Goal: Task Accomplishment & Management: Complete application form

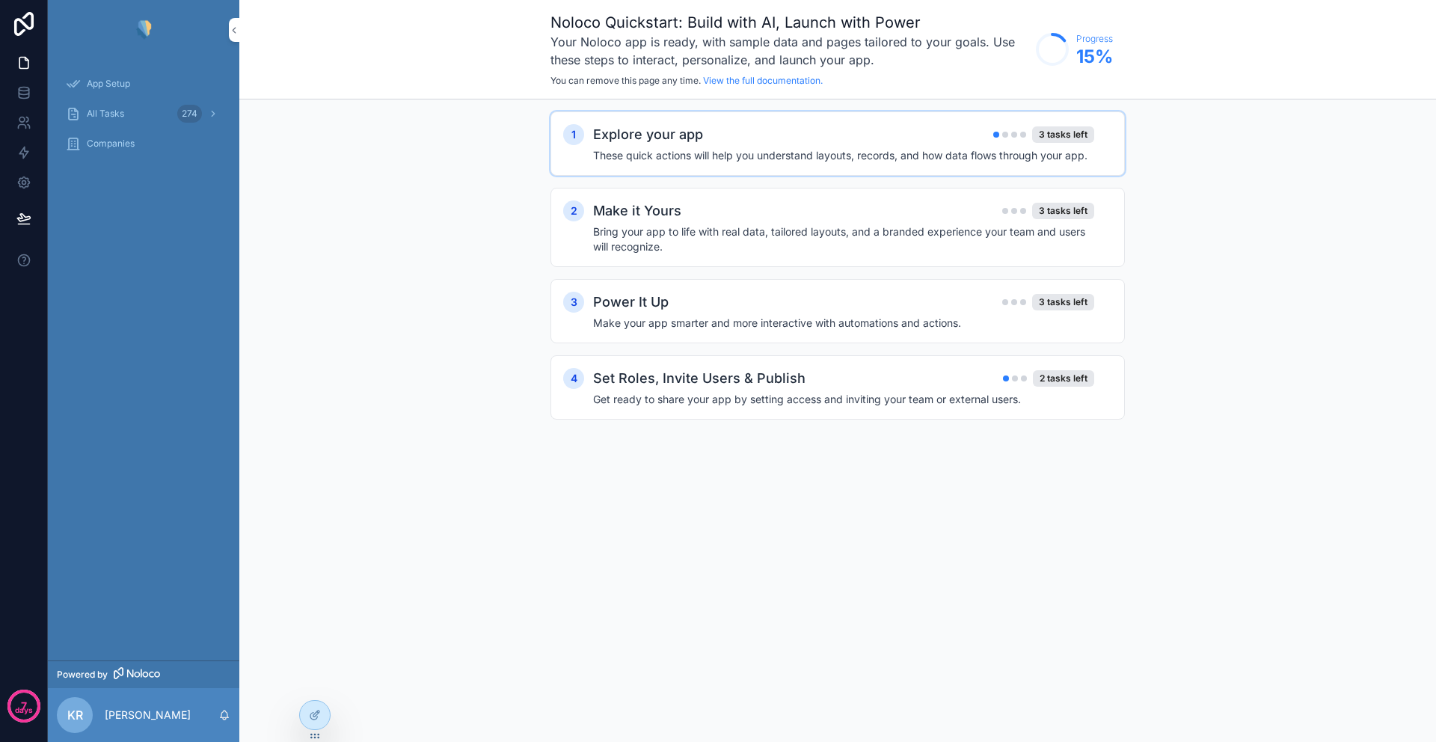
click at [746, 145] on div "Explore your app 3 tasks left These quick actions will help you understand layo…" at bounding box center [852, 143] width 519 height 39
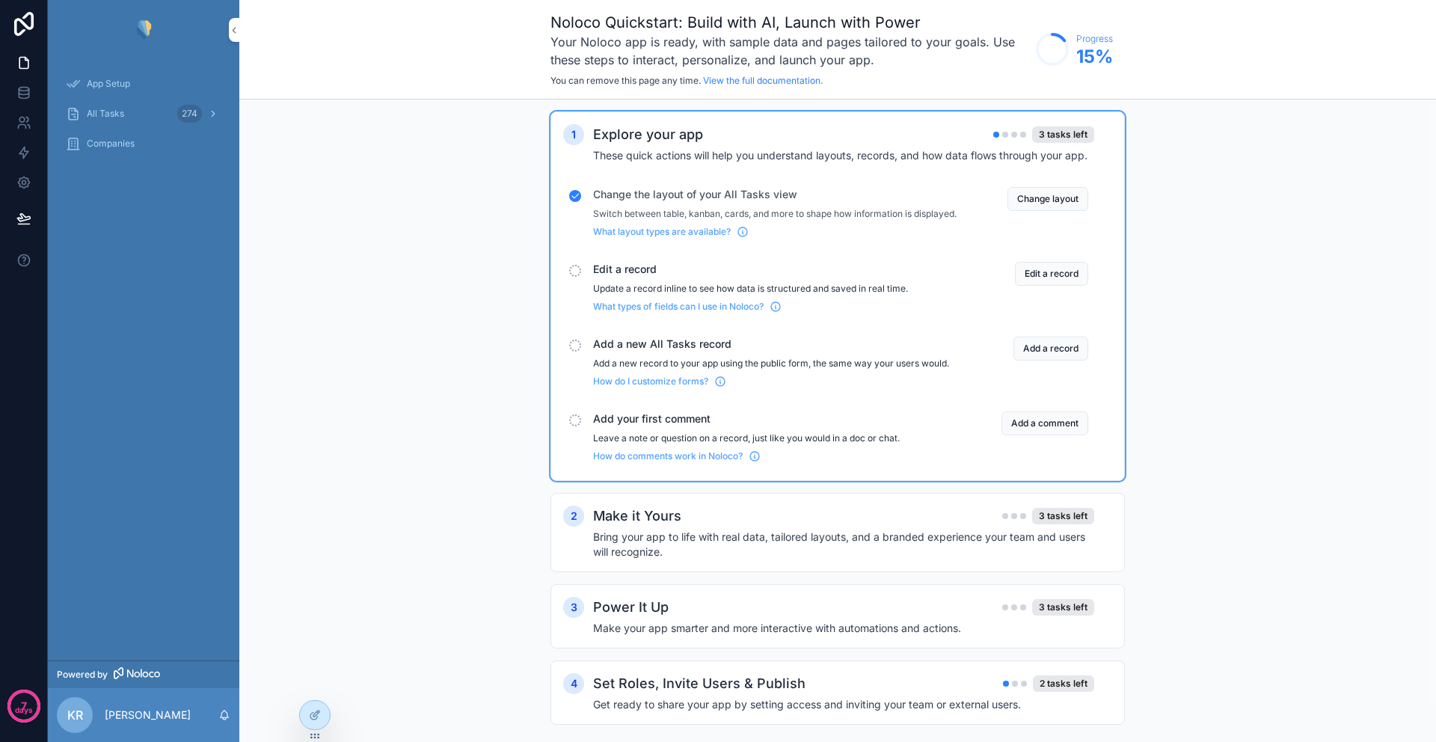
click at [114, 115] on span "All Tasks" at bounding box center [105, 114] width 37 height 12
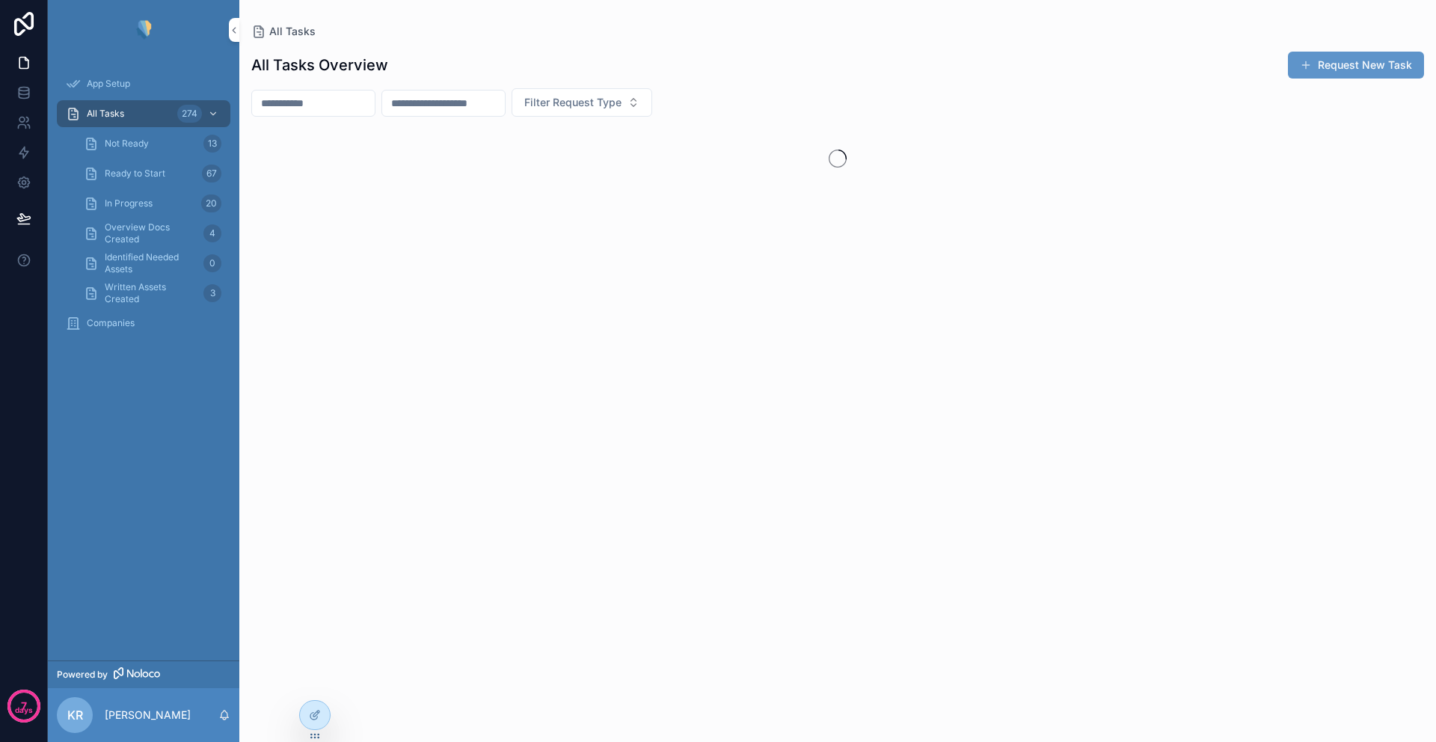
click at [93, 145] on icon "scrollable content" at bounding box center [91, 143] width 15 height 15
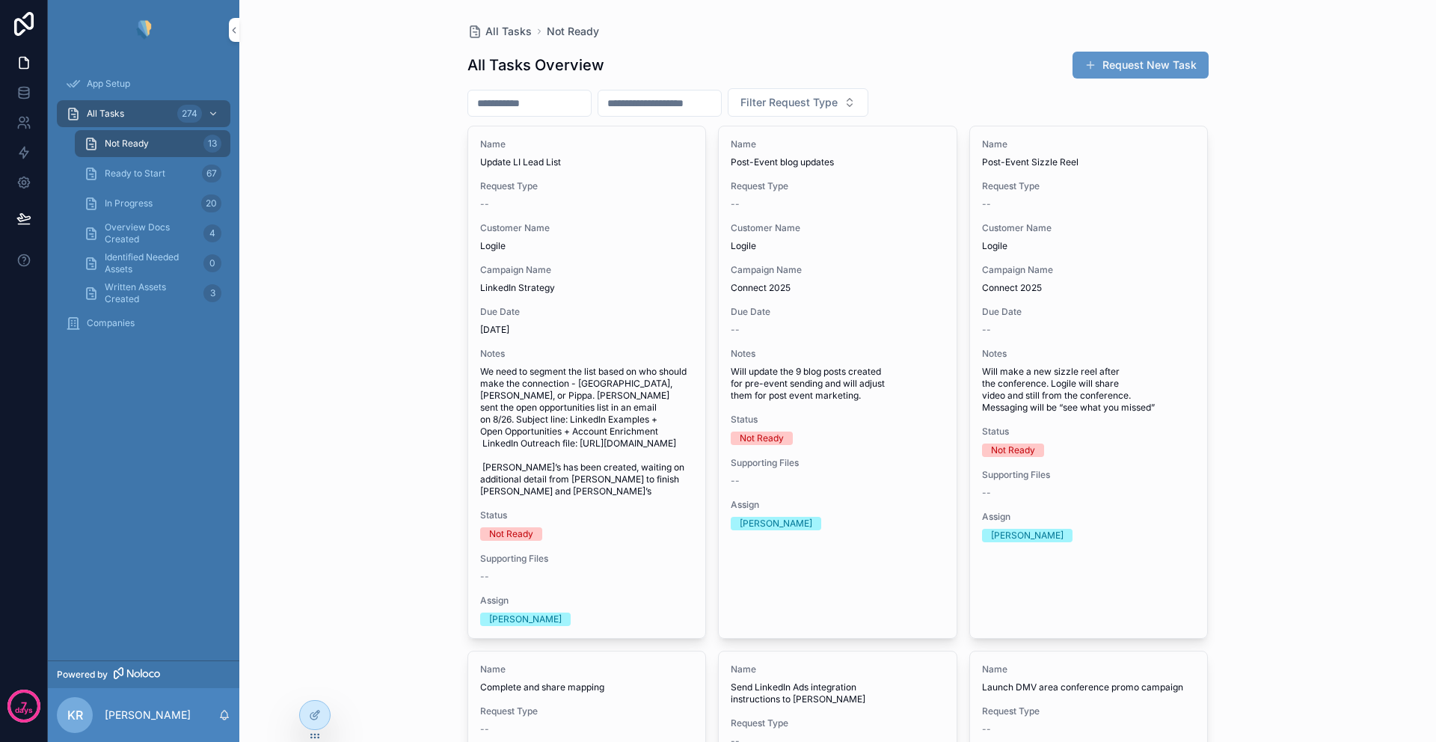
click at [89, 144] on icon "scrollable content" at bounding box center [91, 143] width 15 height 15
click at [74, 716] on span "KR" at bounding box center [75, 715] width 16 height 18
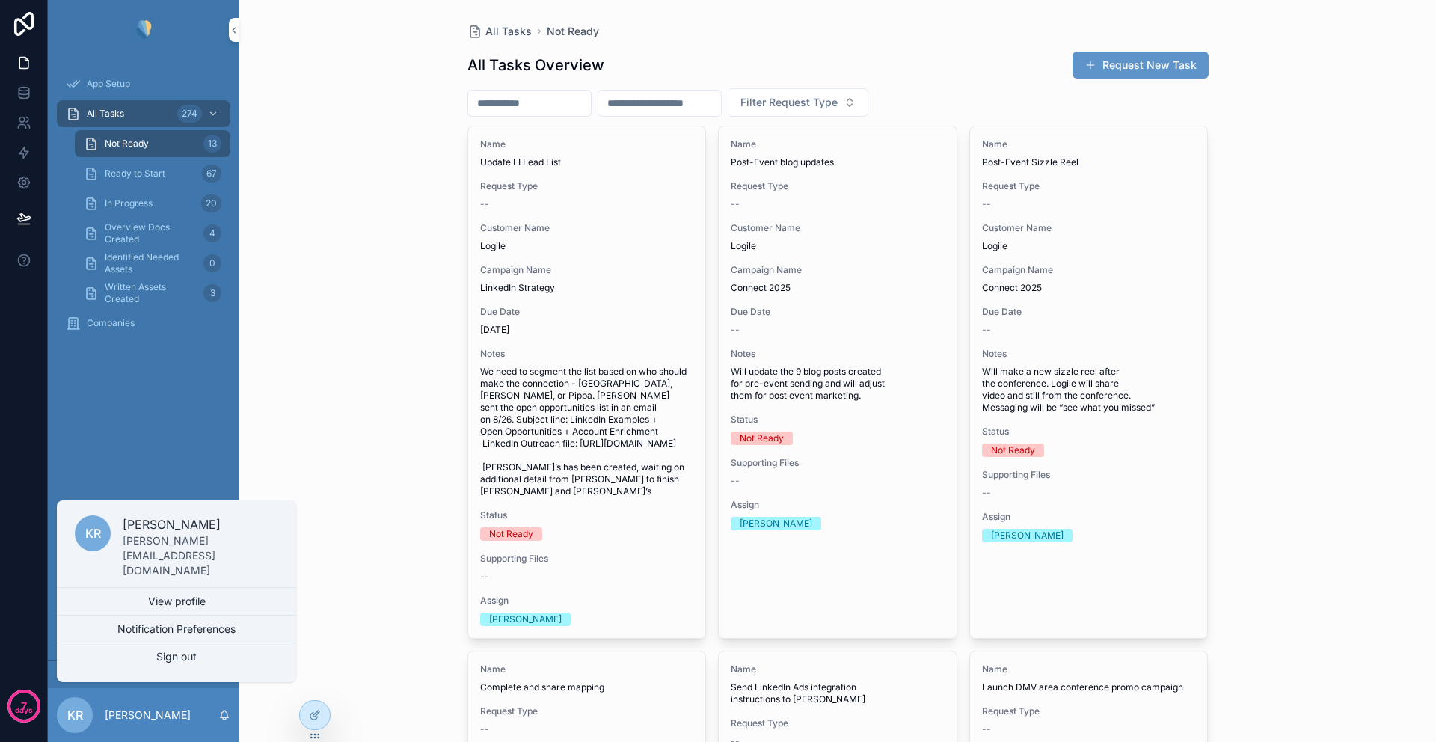
click at [142, 453] on div "App Setup All Tasks 274 Not Ready 13 Ready to Start 67 In Progress 20 Overview …" at bounding box center [143, 360] width 191 height 601
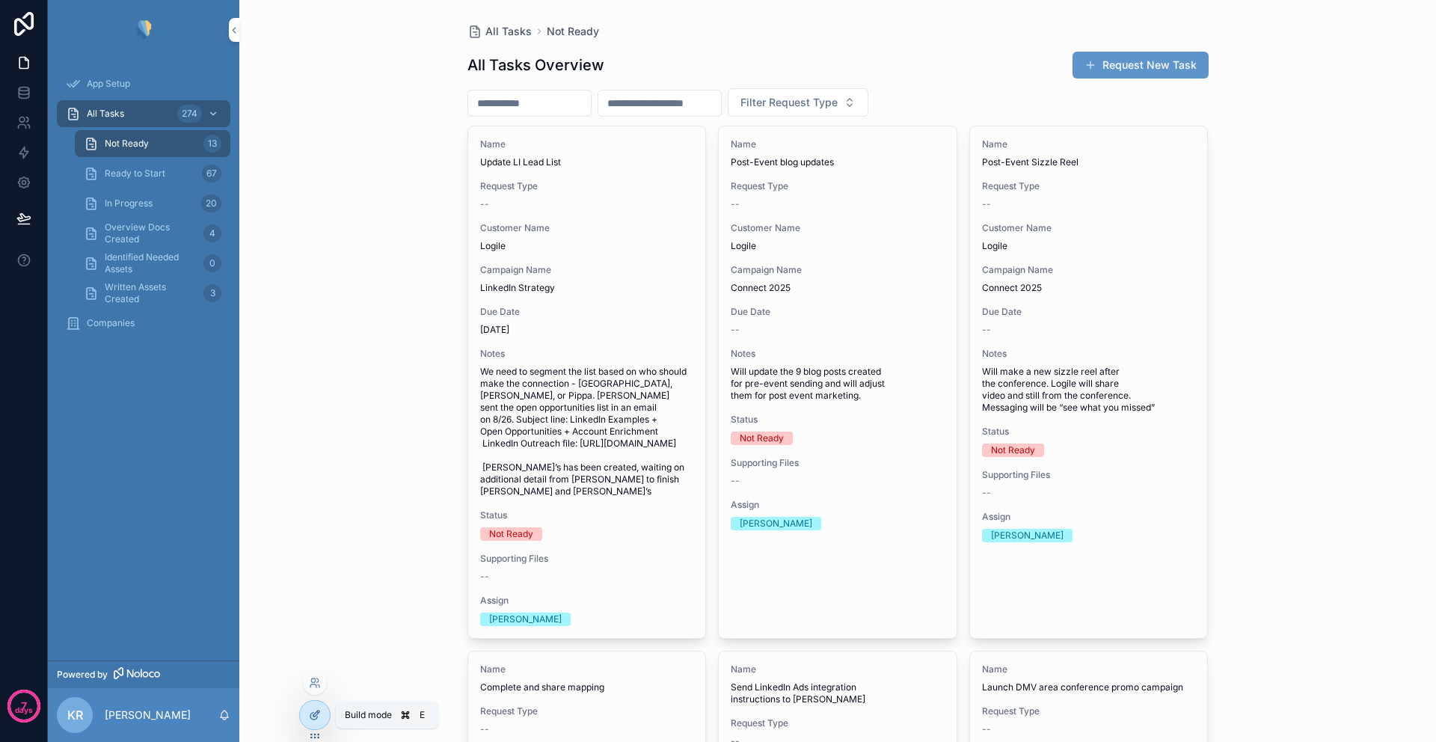
click at [319, 714] on icon at bounding box center [315, 715] width 12 height 12
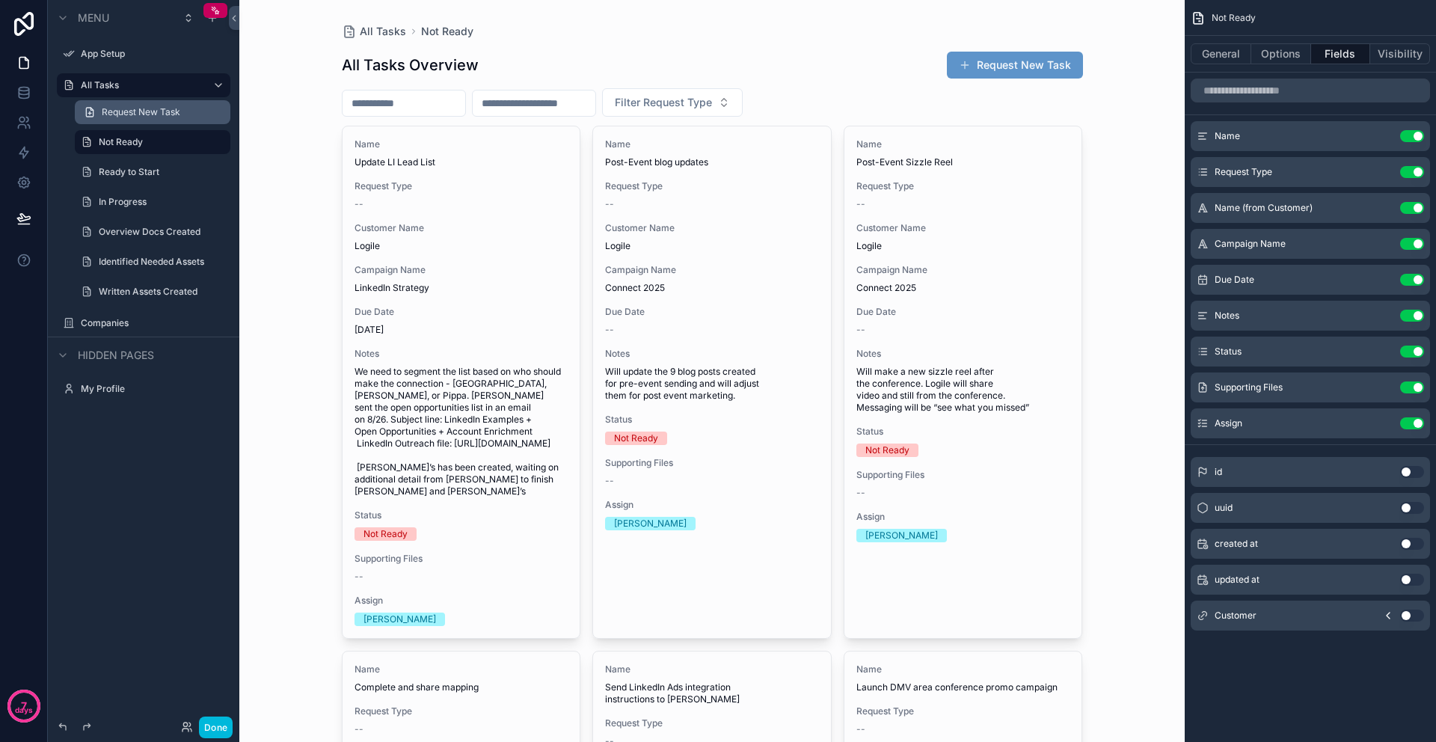
click at [93, 115] on icon "scrollable content" at bounding box center [89, 112] width 7 height 9
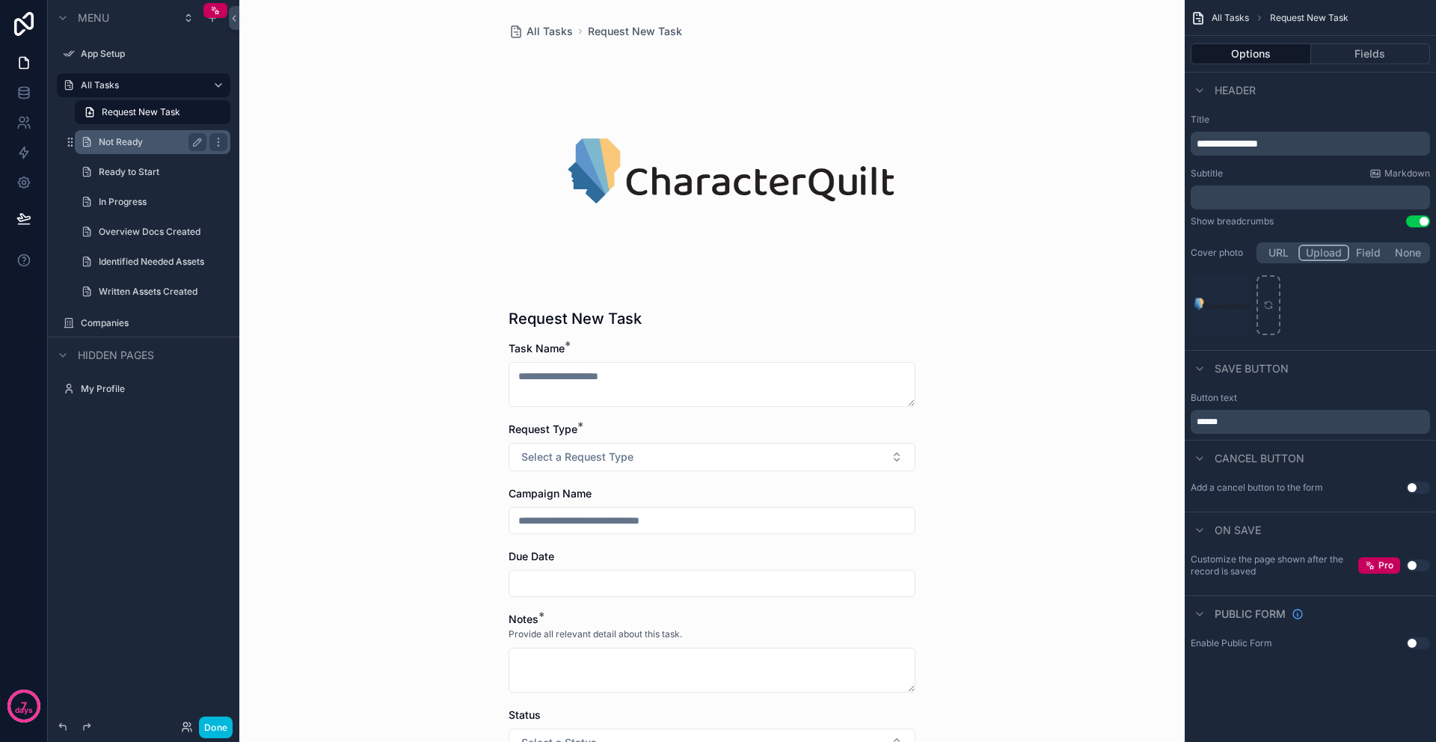
click at [114, 147] on label "Not Ready" at bounding box center [150, 142] width 102 height 12
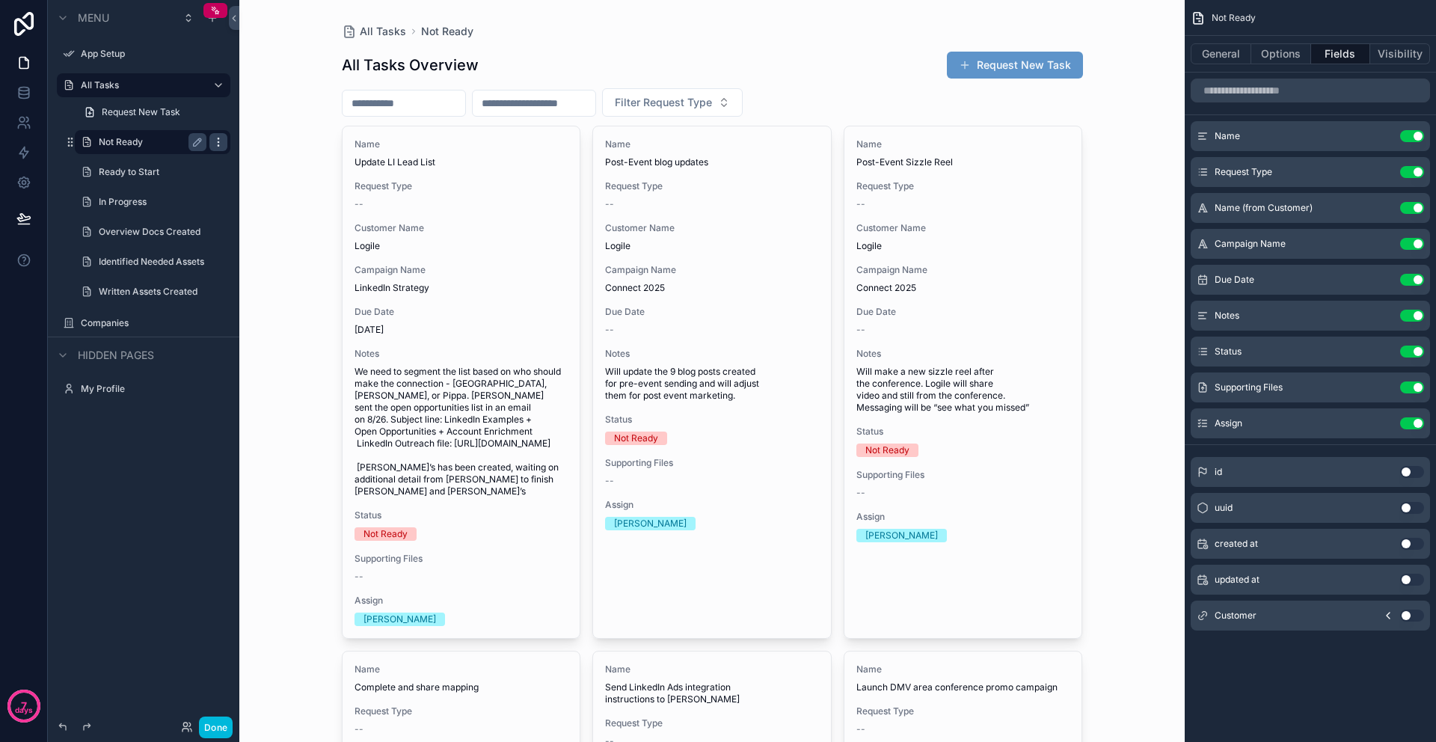
click at [218, 140] on icon "scrollable content" at bounding box center [218, 142] width 12 height 12
click at [197, 141] on icon "scrollable content" at bounding box center [197, 142] width 12 height 12
click at [88, 146] on icon "scrollable content" at bounding box center [87, 142] width 12 height 12
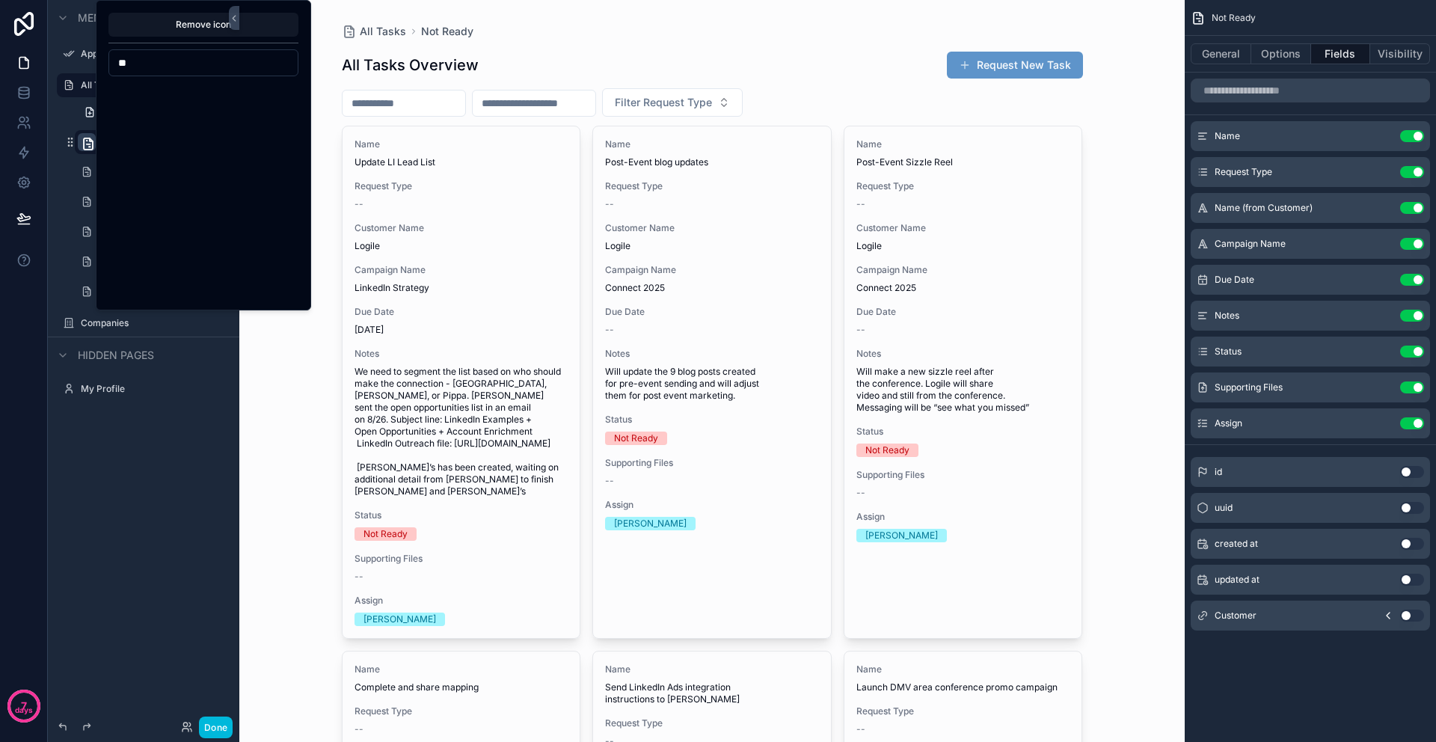
scroll to position [1107, 0]
click at [138, 66] on input "**" at bounding box center [203, 62] width 188 height 21
type input "**********"
click at [130, 161] on button "DotsVertical" at bounding box center [127, 161] width 27 height 27
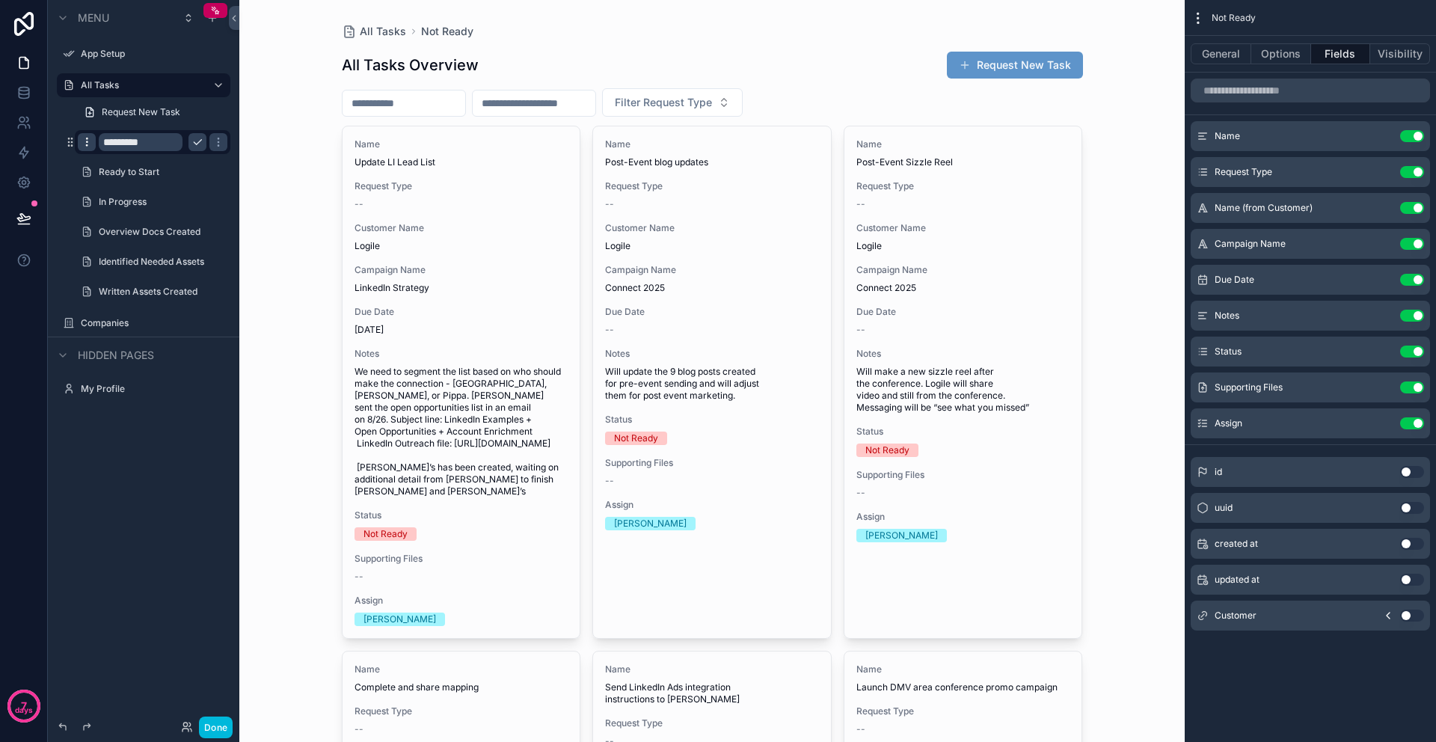
click at [119, 483] on div "Menu App Setup All Tasks Request New Task ********* Ready to Start In Progress …" at bounding box center [143, 362] width 191 height 724
click at [157, 448] on div "Menu App Setup All Tasks Request New Task ********* Ready to Start In Progress …" at bounding box center [143, 362] width 191 height 724
click at [132, 111] on span "Request New Task" at bounding box center [141, 112] width 79 height 12
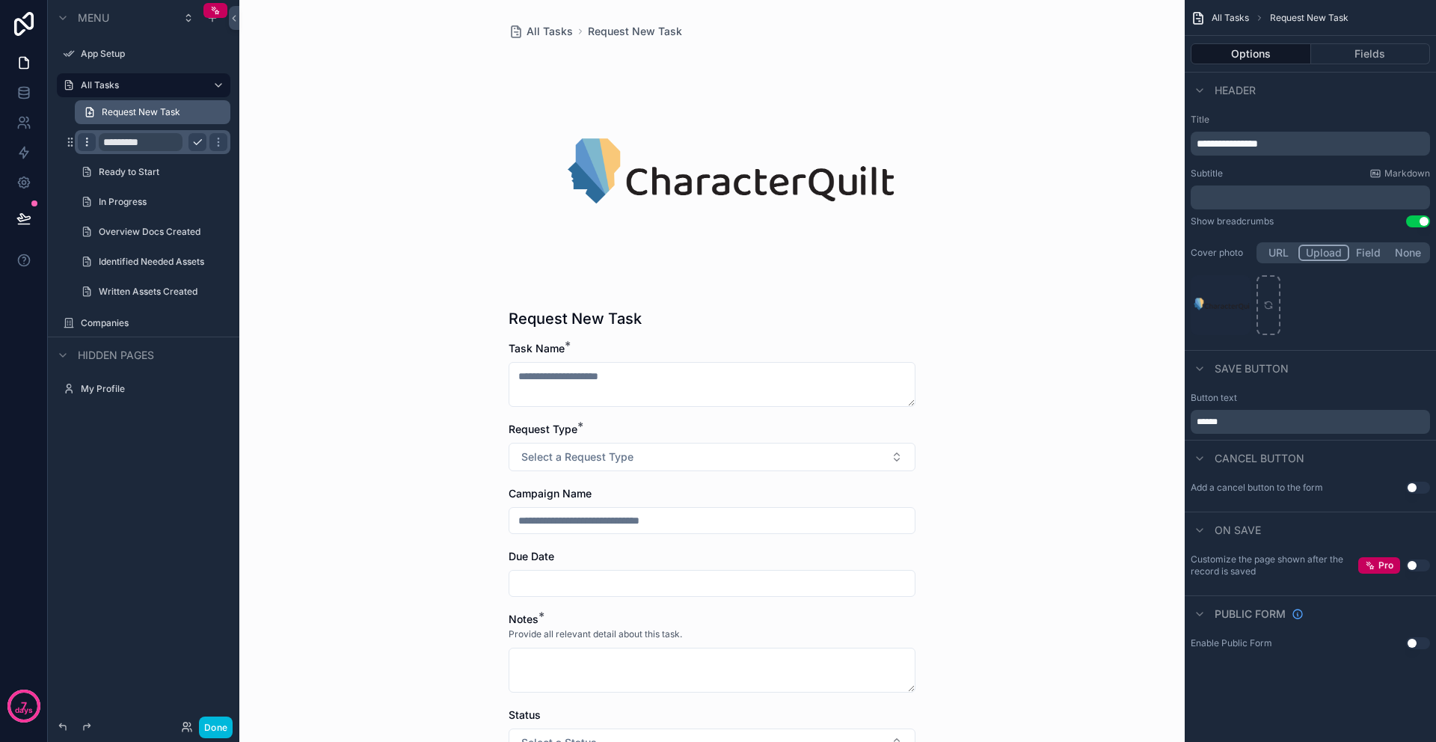
click at [174, 111] on span "Request New Task" at bounding box center [141, 112] width 79 height 12
click at [174, 493] on div "Menu App Setup All Tasks Request New Task ********* Ready to Start In Progress …" at bounding box center [143, 362] width 191 height 724
click at [141, 114] on span "Request New Task" at bounding box center [141, 112] width 79 height 12
click at [164, 81] on label "All Tasks" at bounding box center [141, 85] width 120 height 12
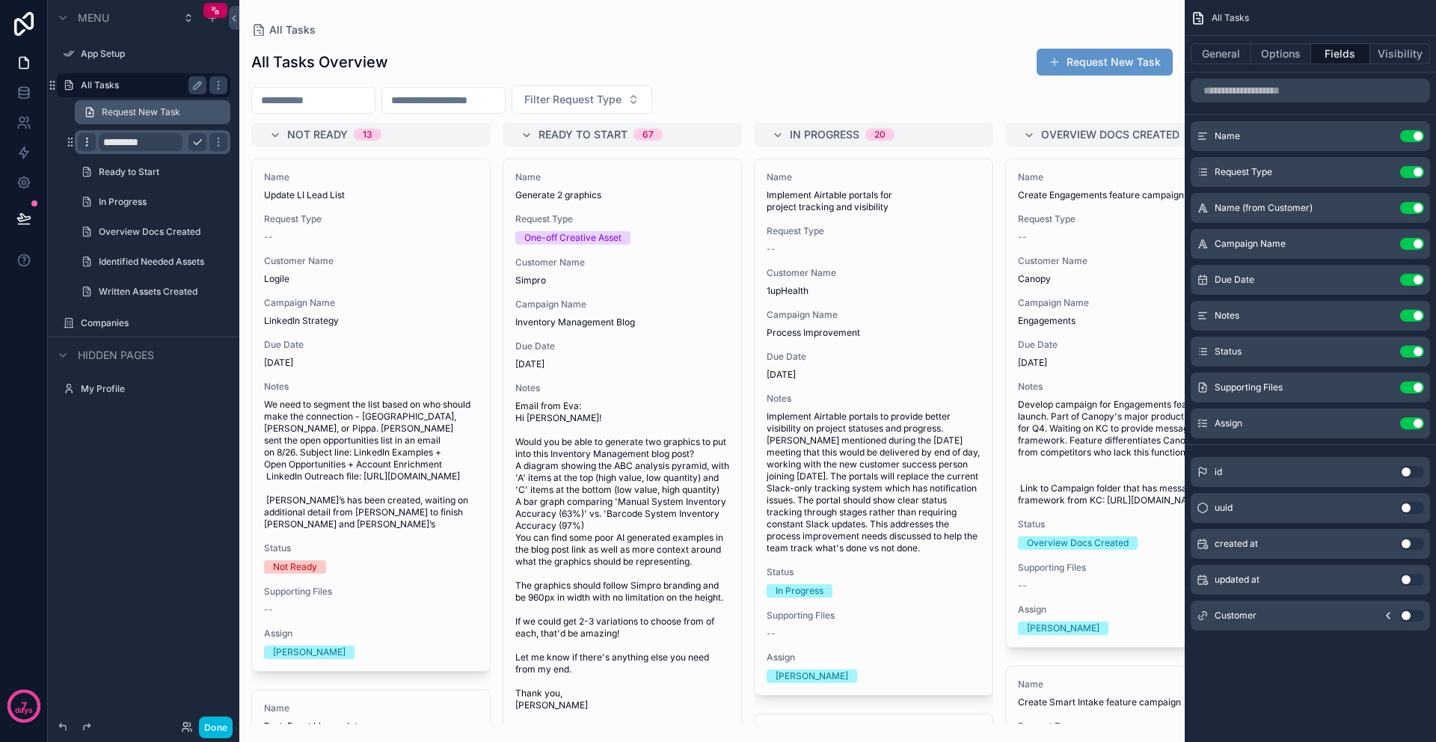
click at [193, 113] on link "Request New Task" at bounding box center [153, 112] width 156 height 24
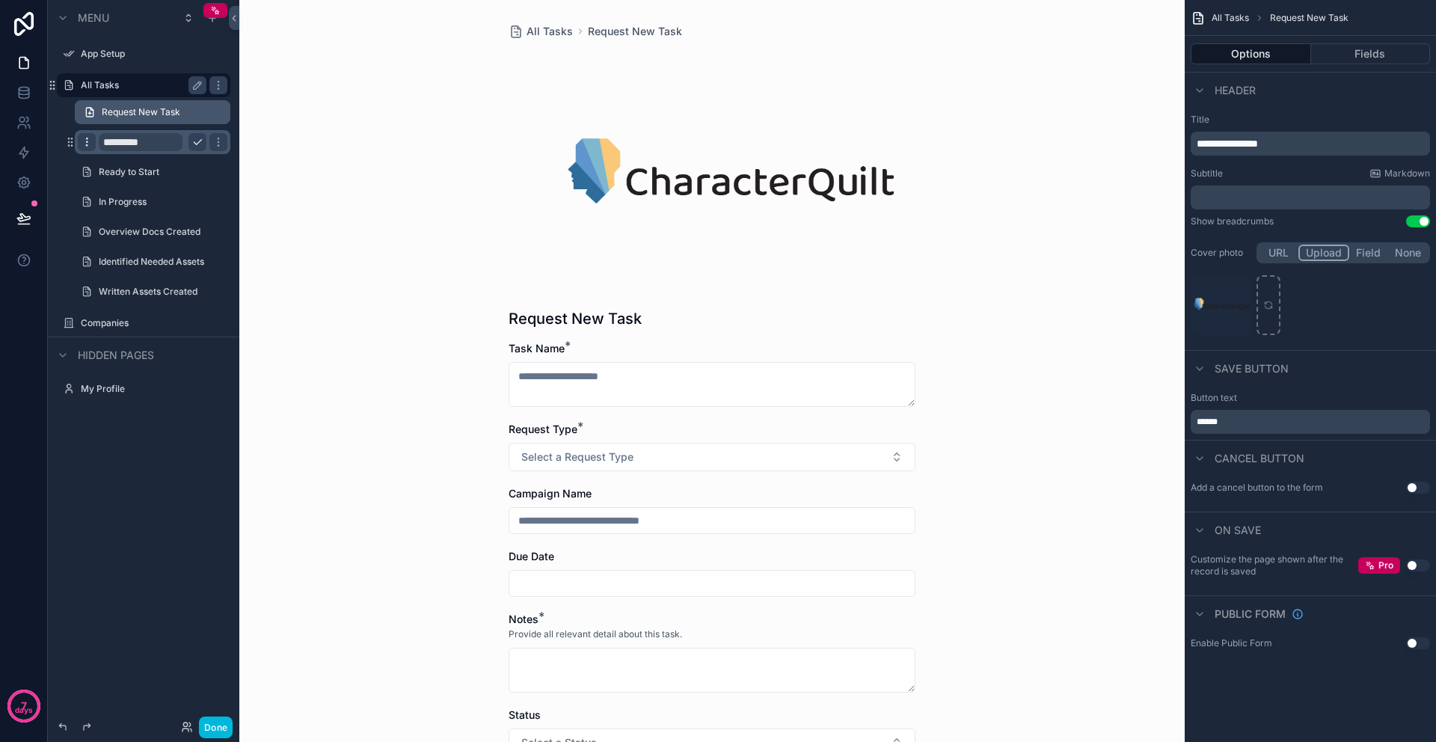
click at [182, 113] on link "Request New Task" at bounding box center [153, 112] width 156 height 24
click at [212, 142] on icon "scrollable content" at bounding box center [218, 142] width 12 height 12
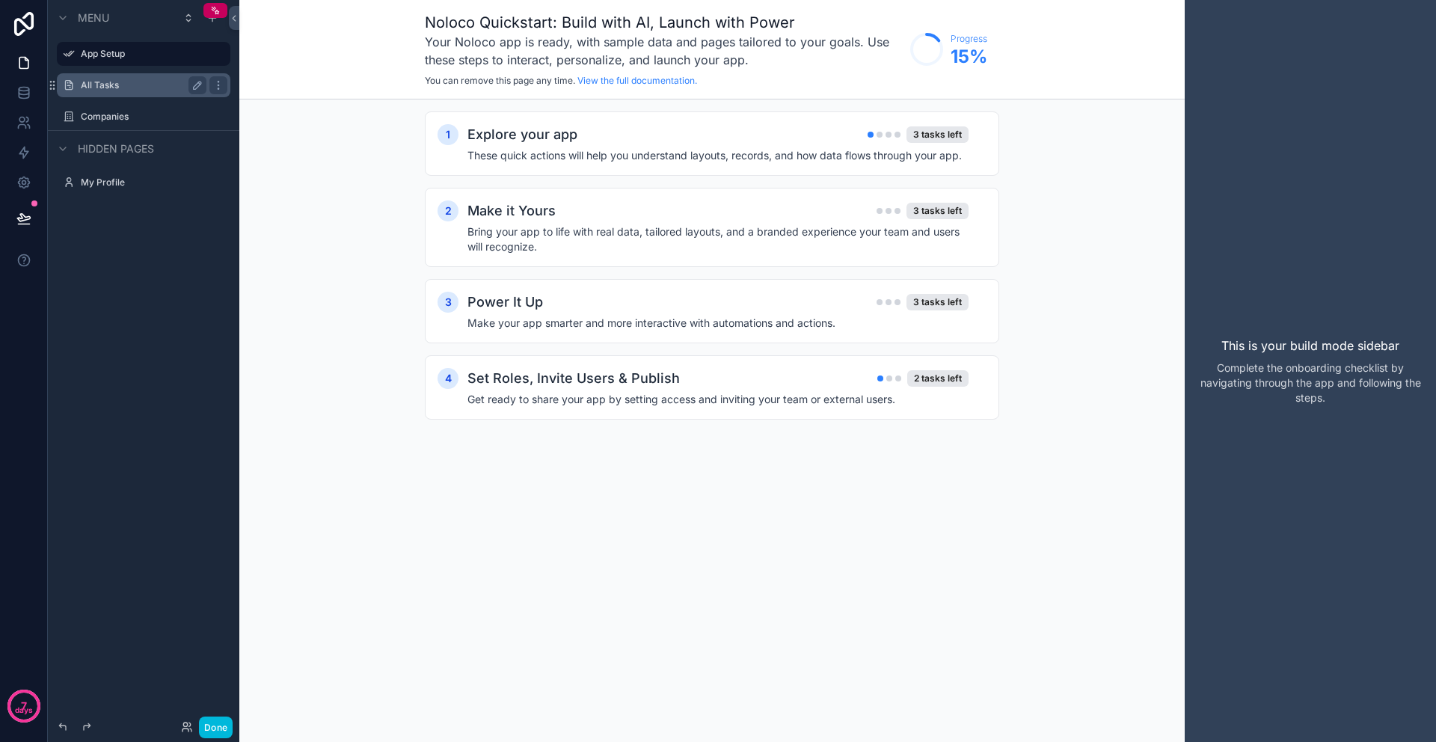
click at [136, 82] on label "All Tasks" at bounding box center [141, 85] width 120 height 12
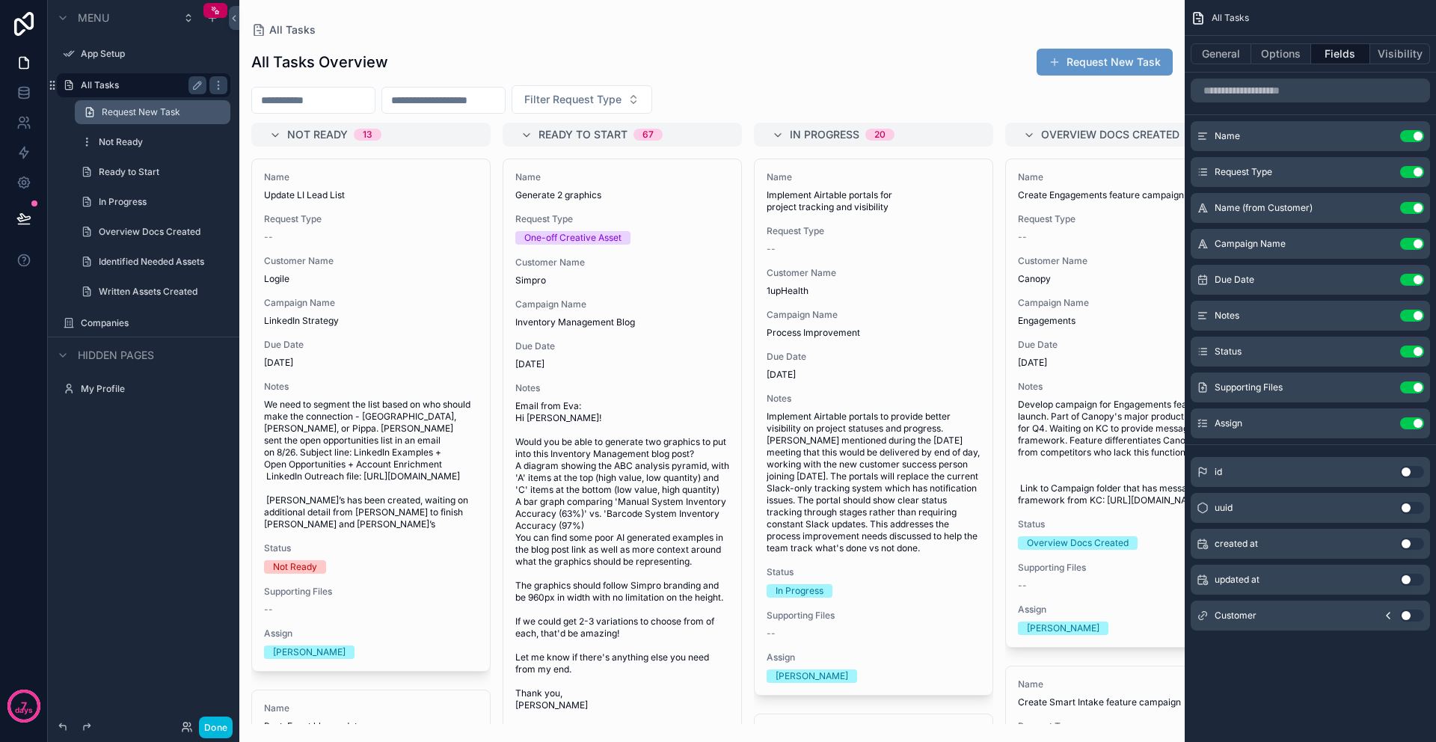
click at [189, 112] on link "Request New Task" at bounding box center [153, 112] width 156 height 24
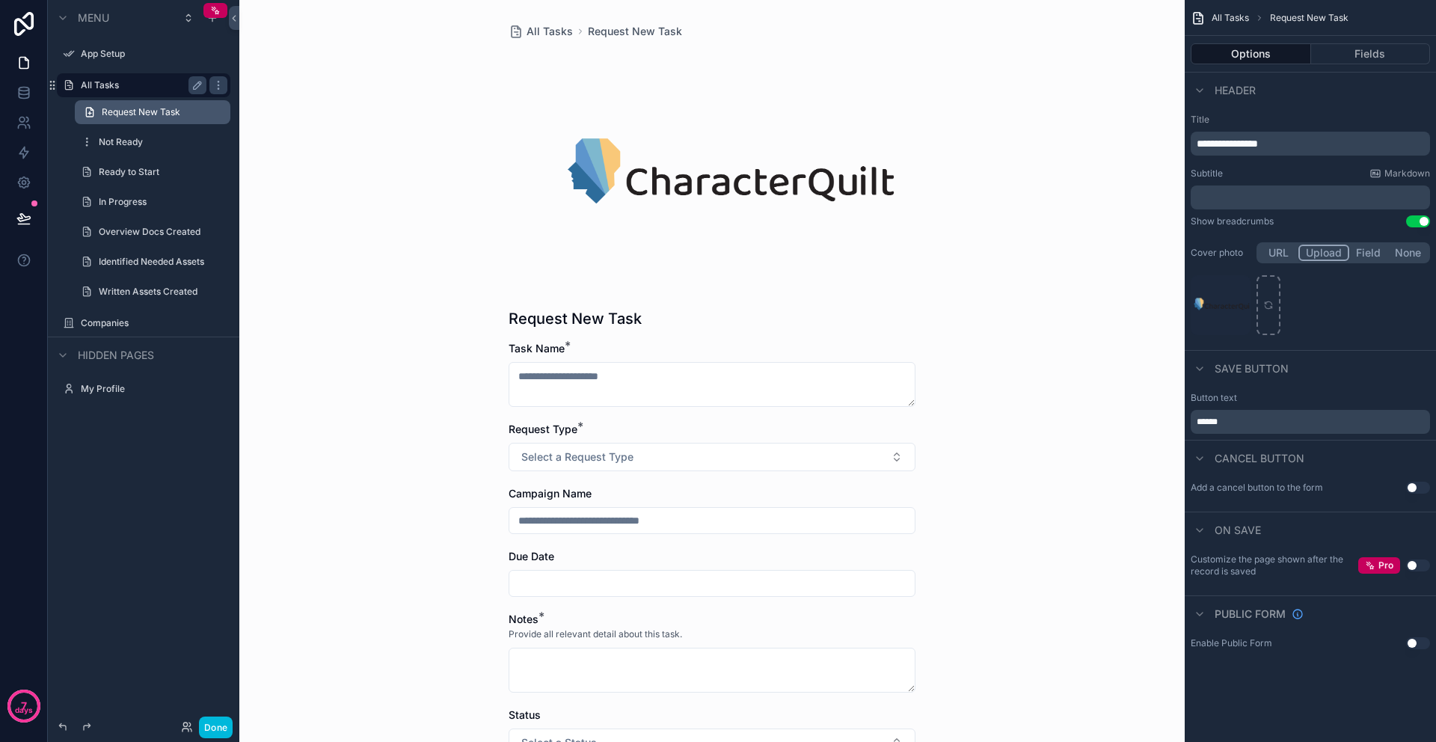
click at [88, 113] on icon "scrollable content" at bounding box center [89, 113] width 3 height 0
click at [1412, 491] on button "Use setting" at bounding box center [1418, 488] width 24 height 12
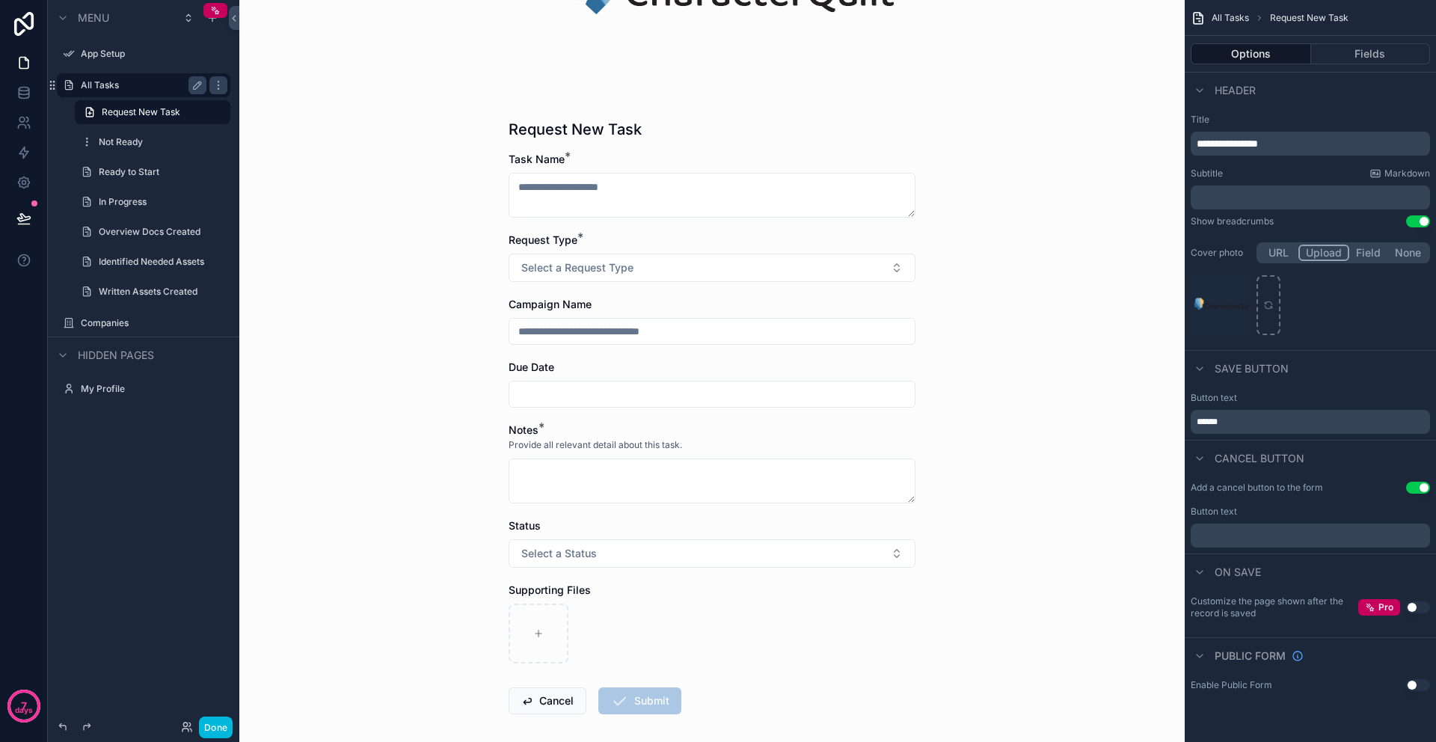
scroll to position [72, 0]
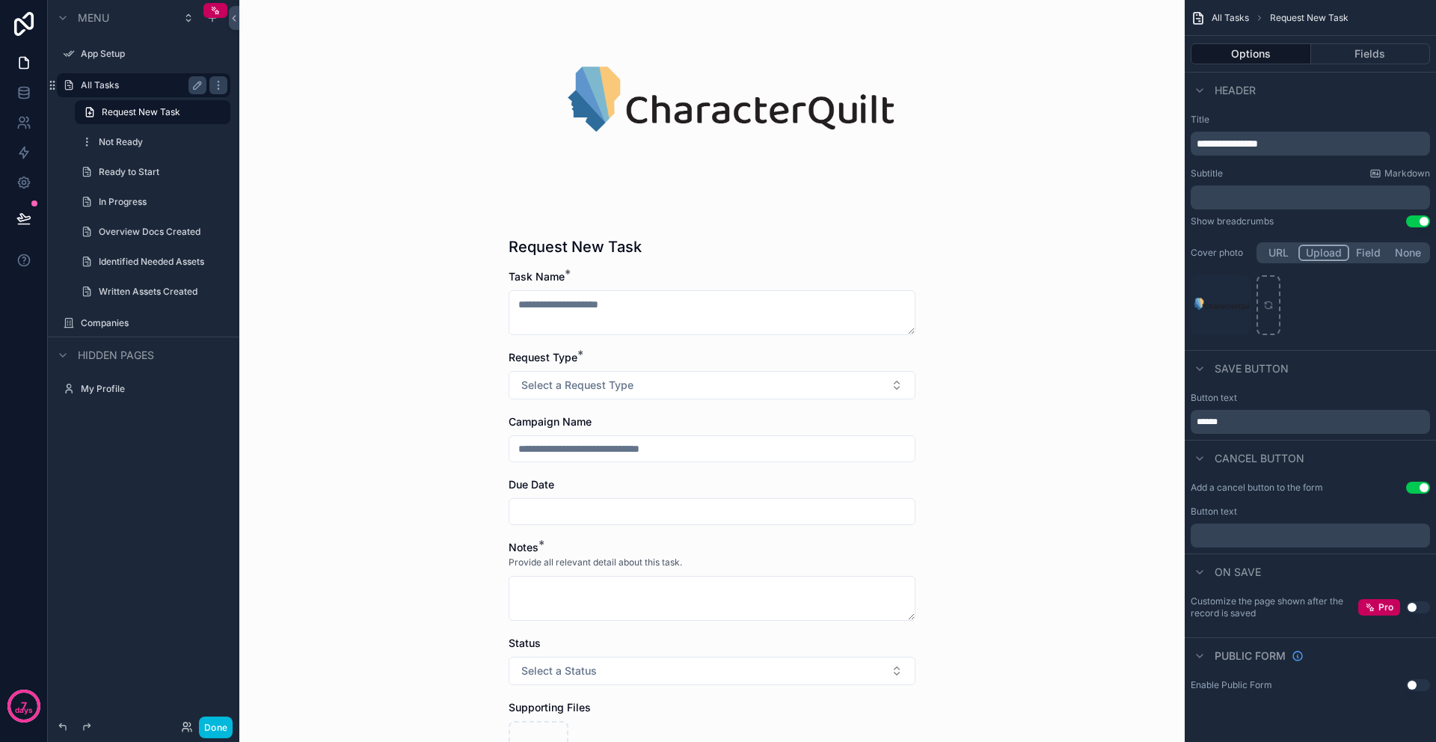
click at [147, 446] on div "Menu App Setup All Tasks Request New Task Not Ready Ready to Start In Progress …" at bounding box center [143, 362] width 191 height 724
click at [195, 89] on icon "scrollable content" at bounding box center [197, 85] width 12 height 12
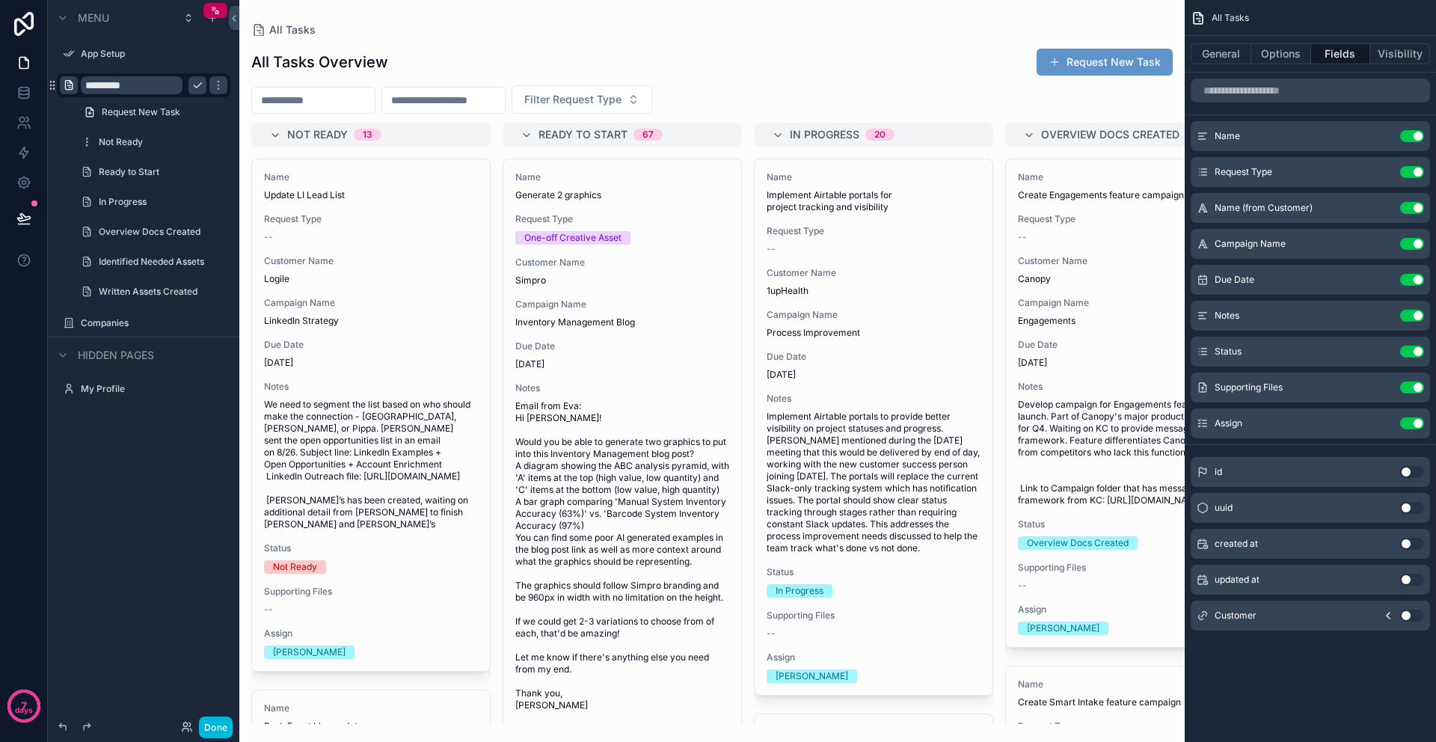
click at [66, 88] on icon "scrollable content" at bounding box center [69, 85] width 12 height 12
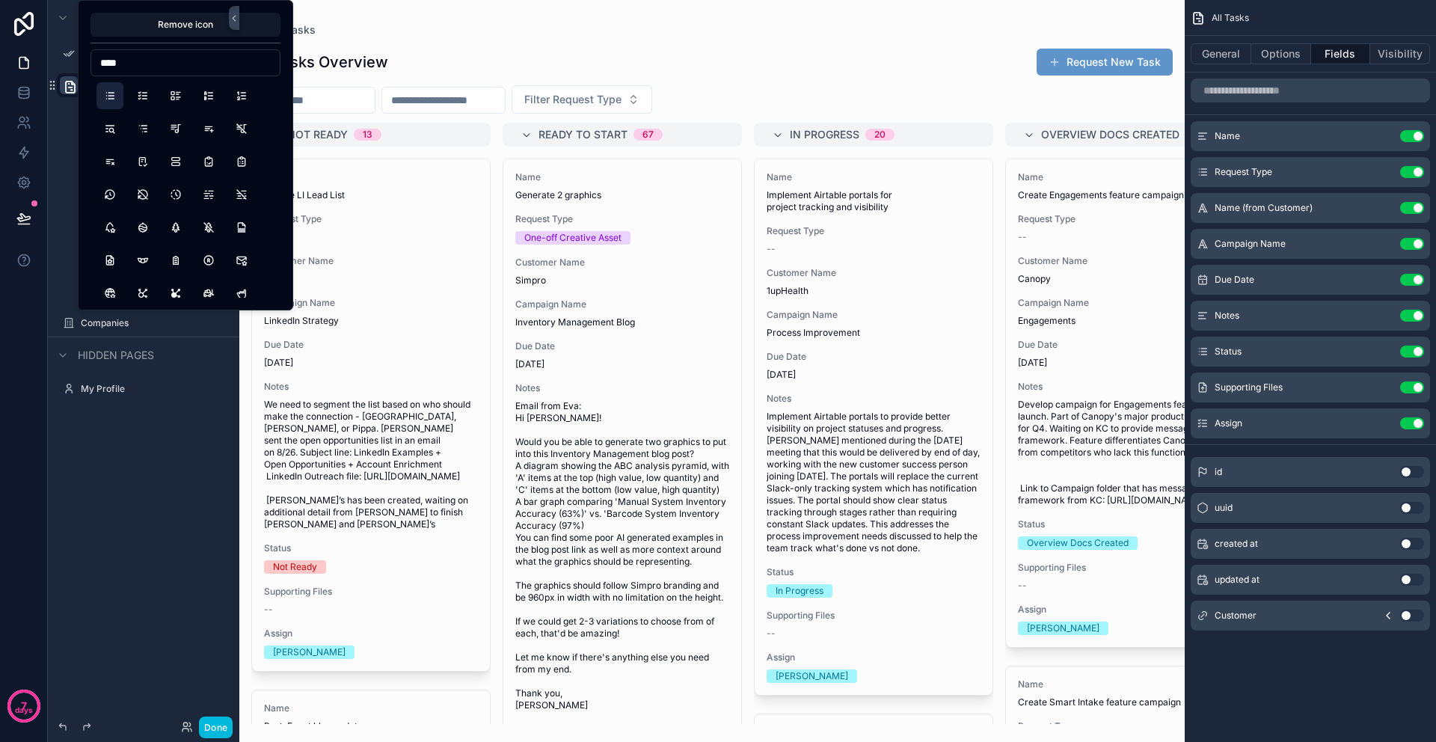
type input "****"
click at [103, 93] on button "List" at bounding box center [109, 95] width 27 height 27
click at [175, 648] on div "Menu App Setup ********* Request New Task Not Ready Ready to Start In Progress …" at bounding box center [143, 362] width 191 height 724
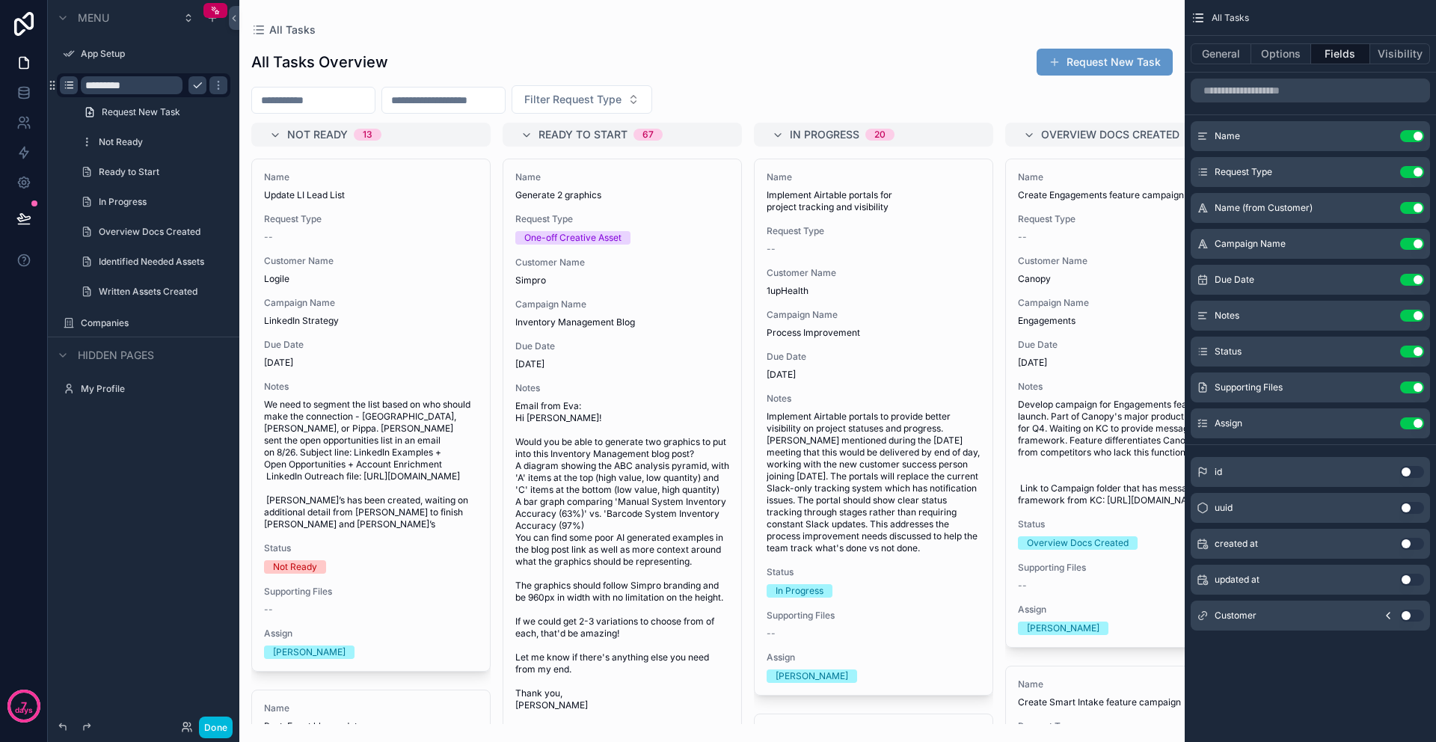
click at [197, 85] on icon "scrollable content" at bounding box center [197, 85] width 12 height 12
click at [197, 172] on icon "scrollable content" at bounding box center [197, 172] width 12 height 12
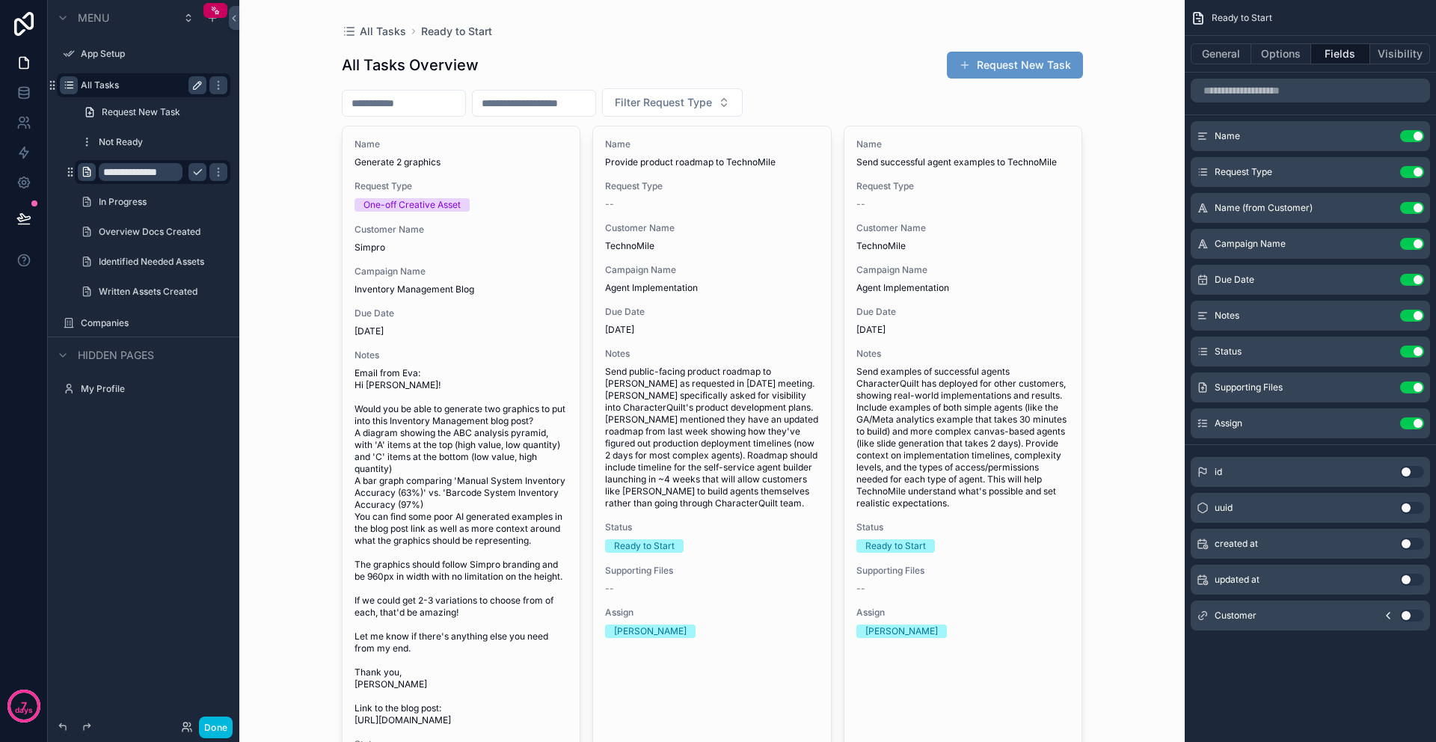
click at [87, 172] on icon "scrollable content" at bounding box center [87, 172] width 12 height 12
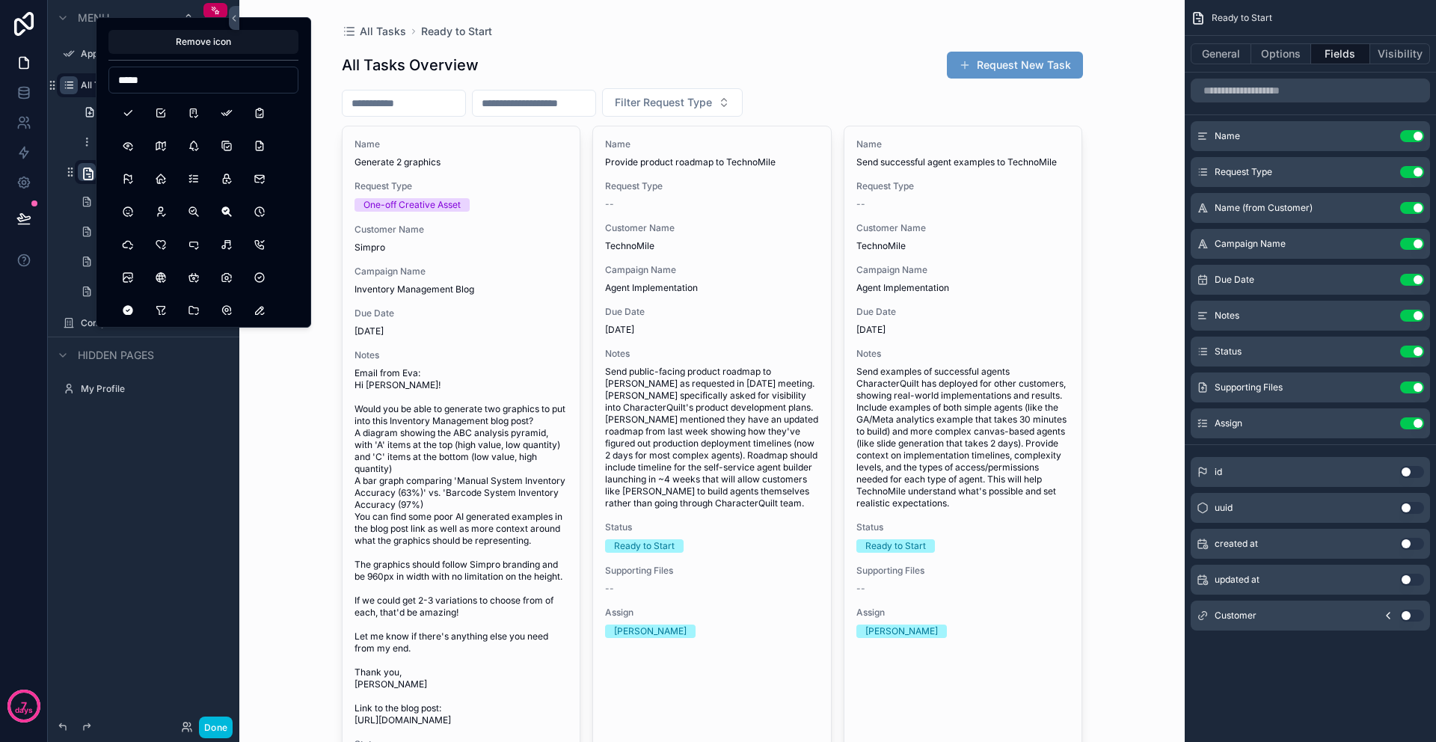
drag, startPoint x: 154, startPoint y: 85, endPoint x: 111, endPoint y: 79, distance: 43.8
click at [111, 79] on input "*****" at bounding box center [203, 80] width 188 height 21
type input "***"
click at [262, 111] on button "DotsVertical" at bounding box center [259, 112] width 27 height 27
click at [134, 530] on div "**********" at bounding box center [143, 362] width 191 height 724
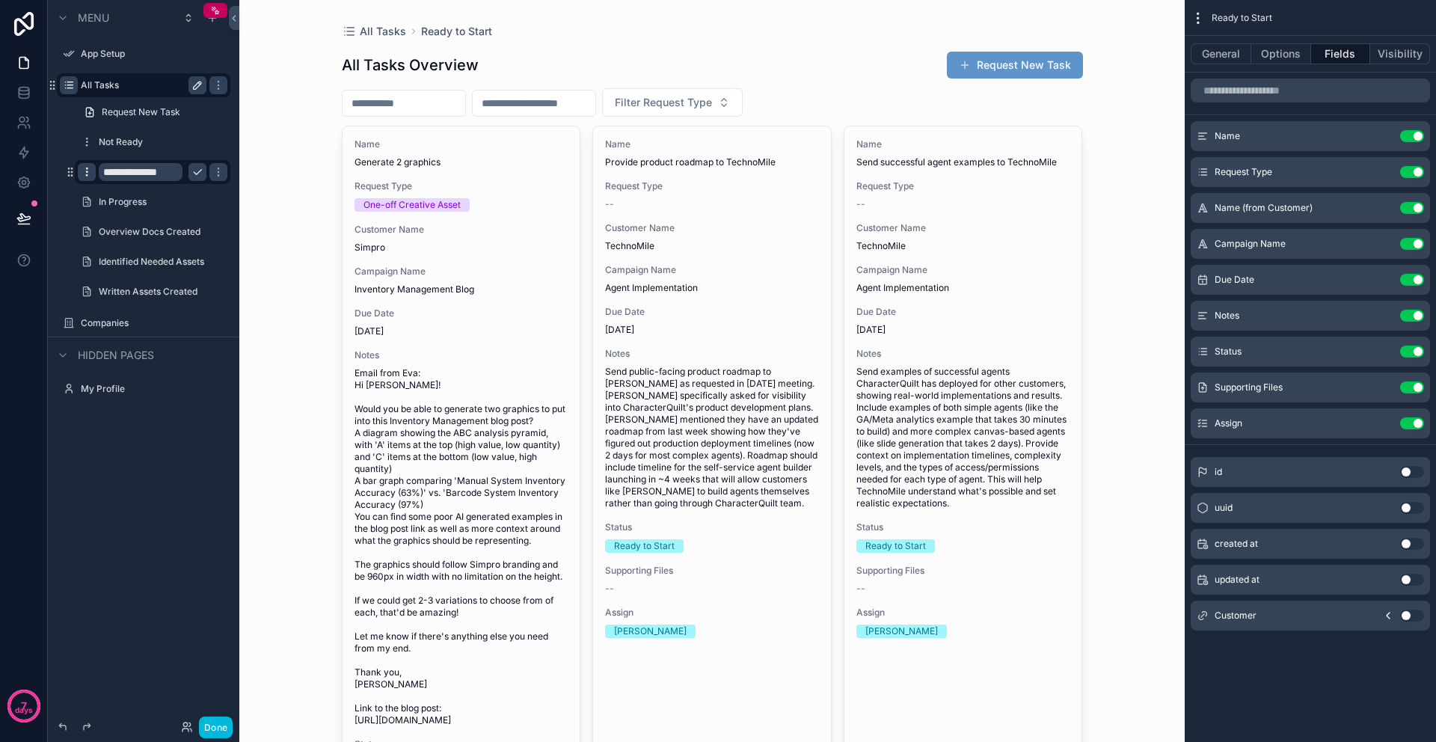
click at [194, 174] on icon "scrollable content" at bounding box center [197, 172] width 12 height 12
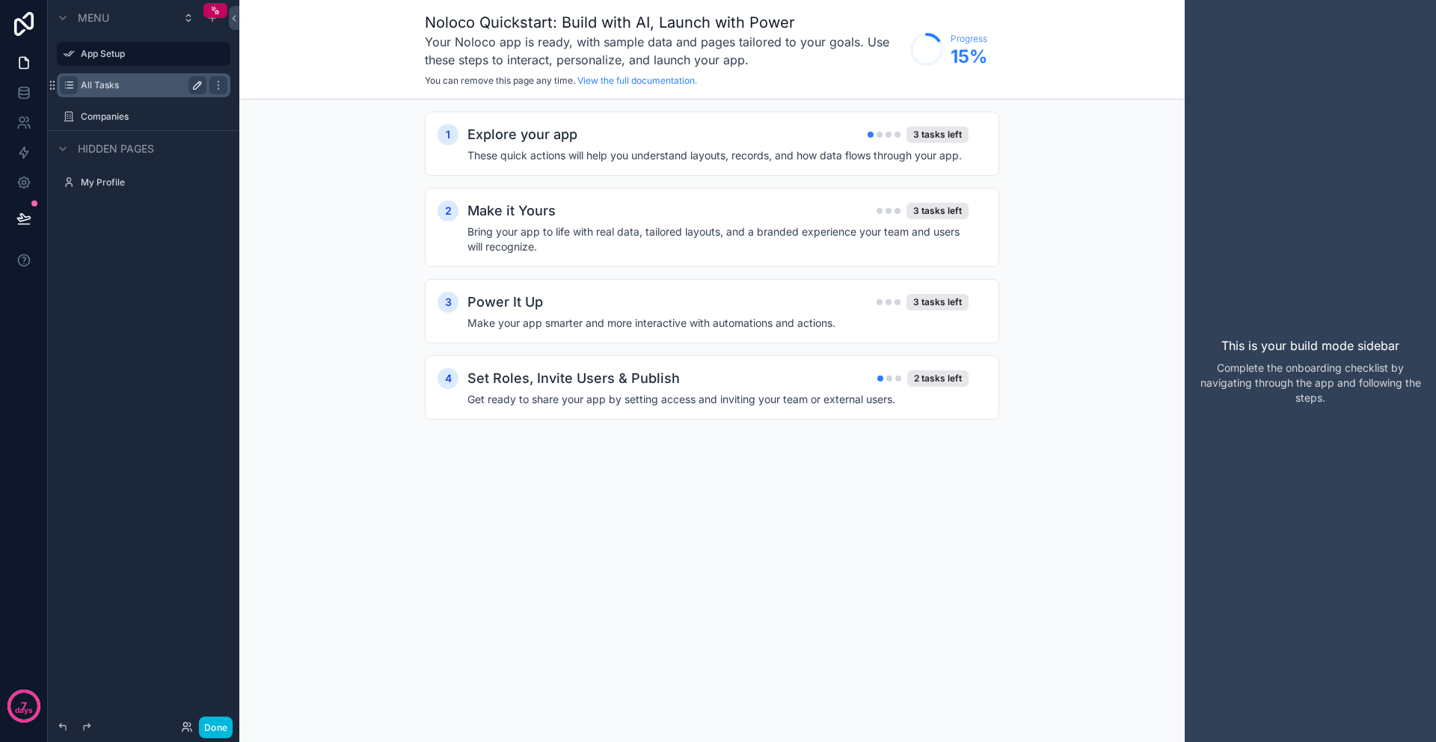
click at [132, 88] on label "All Tasks" at bounding box center [141, 85] width 120 height 12
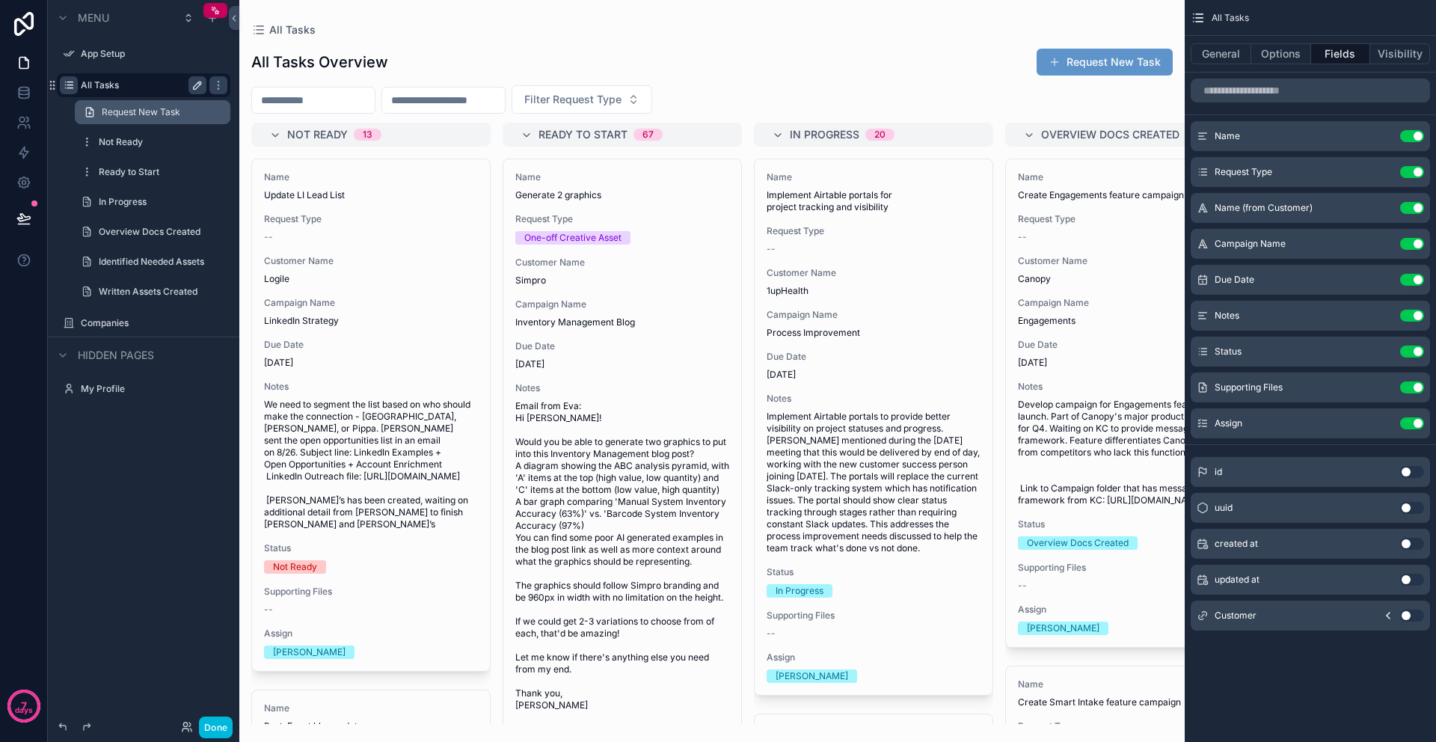
click at [131, 111] on span "Request New Task" at bounding box center [141, 112] width 79 height 12
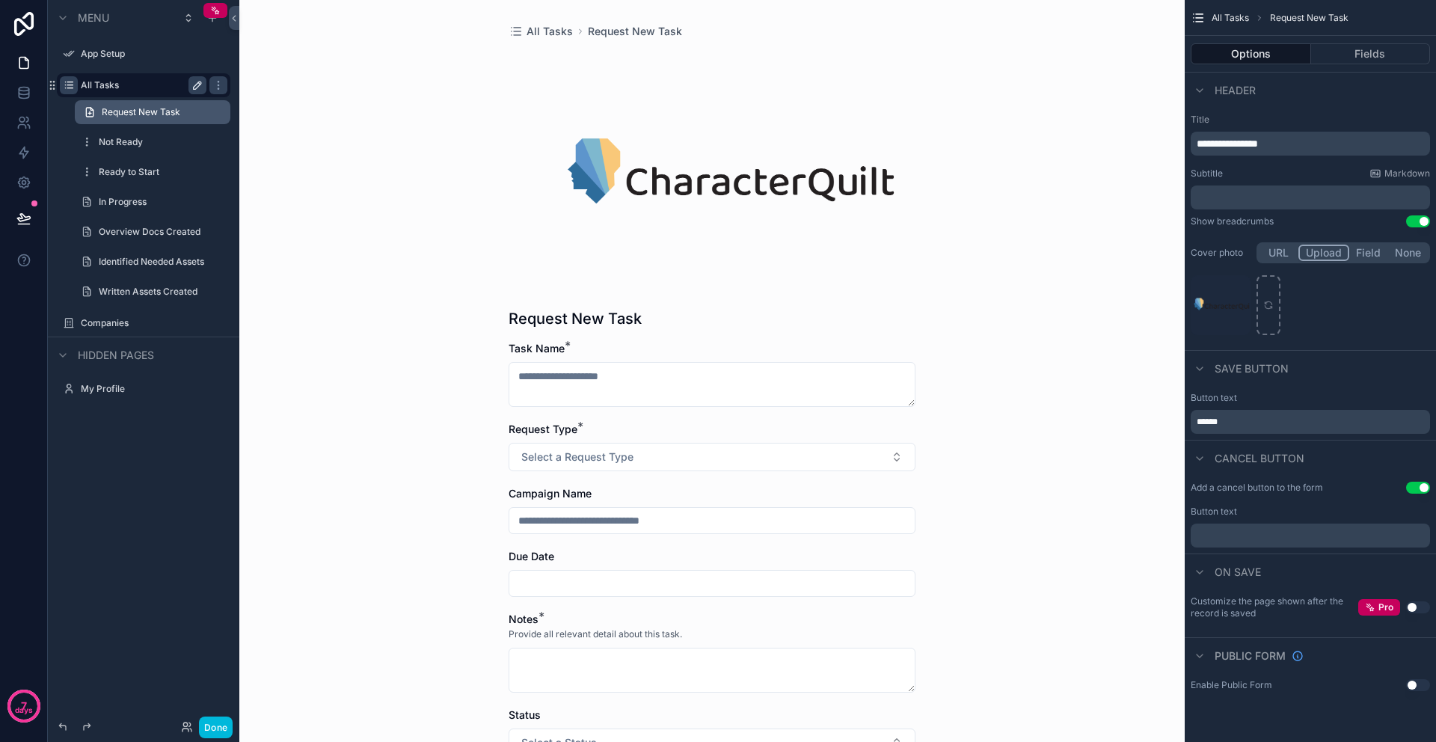
click at [88, 112] on icon "scrollable content" at bounding box center [90, 112] width 12 height 12
click at [162, 112] on span "Request New Task" at bounding box center [141, 112] width 79 height 12
click at [194, 200] on icon "scrollable content" at bounding box center [197, 202] width 12 height 12
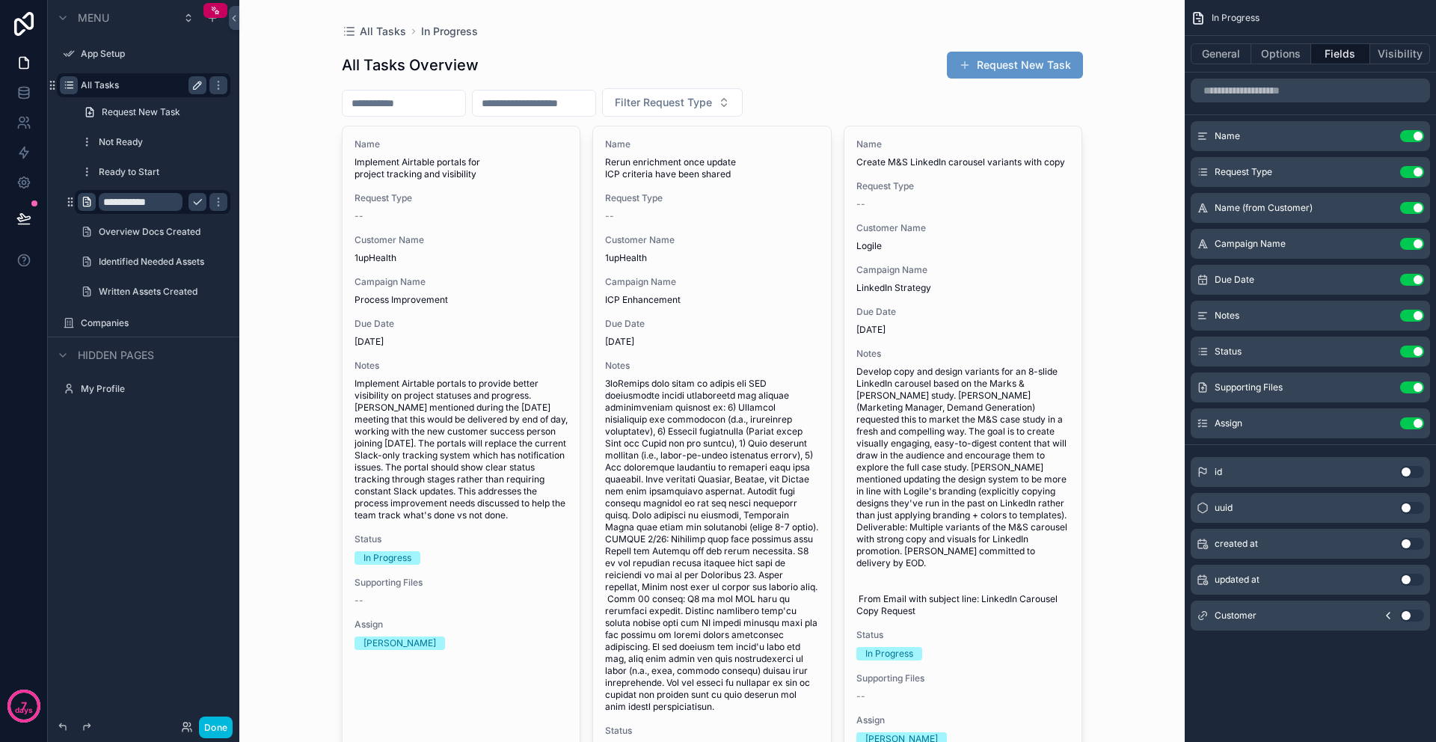
click at [91, 201] on icon "scrollable content" at bounding box center [87, 202] width 12 height 12
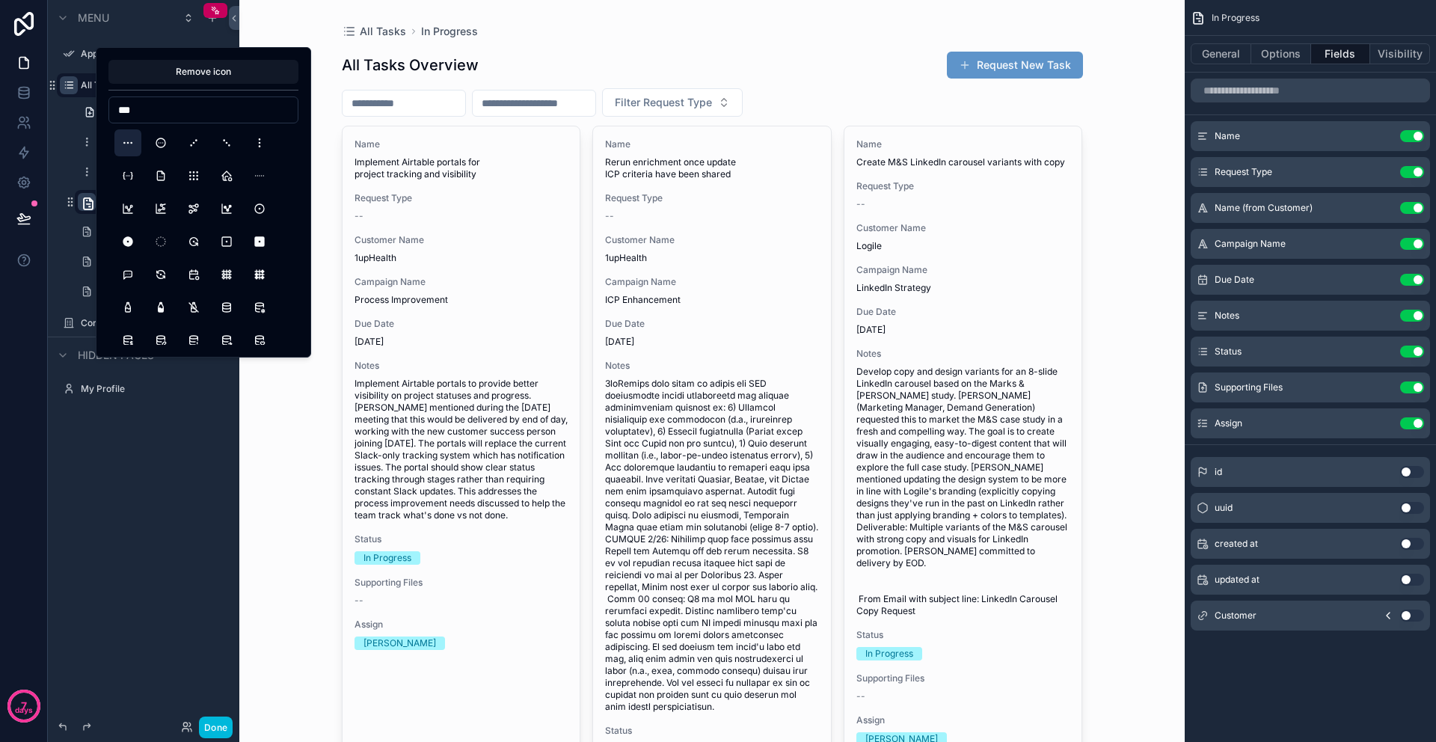
type input "***"
click at [130, 142] on button "Dots" at bounding box center [127, 142] width 27 height 27
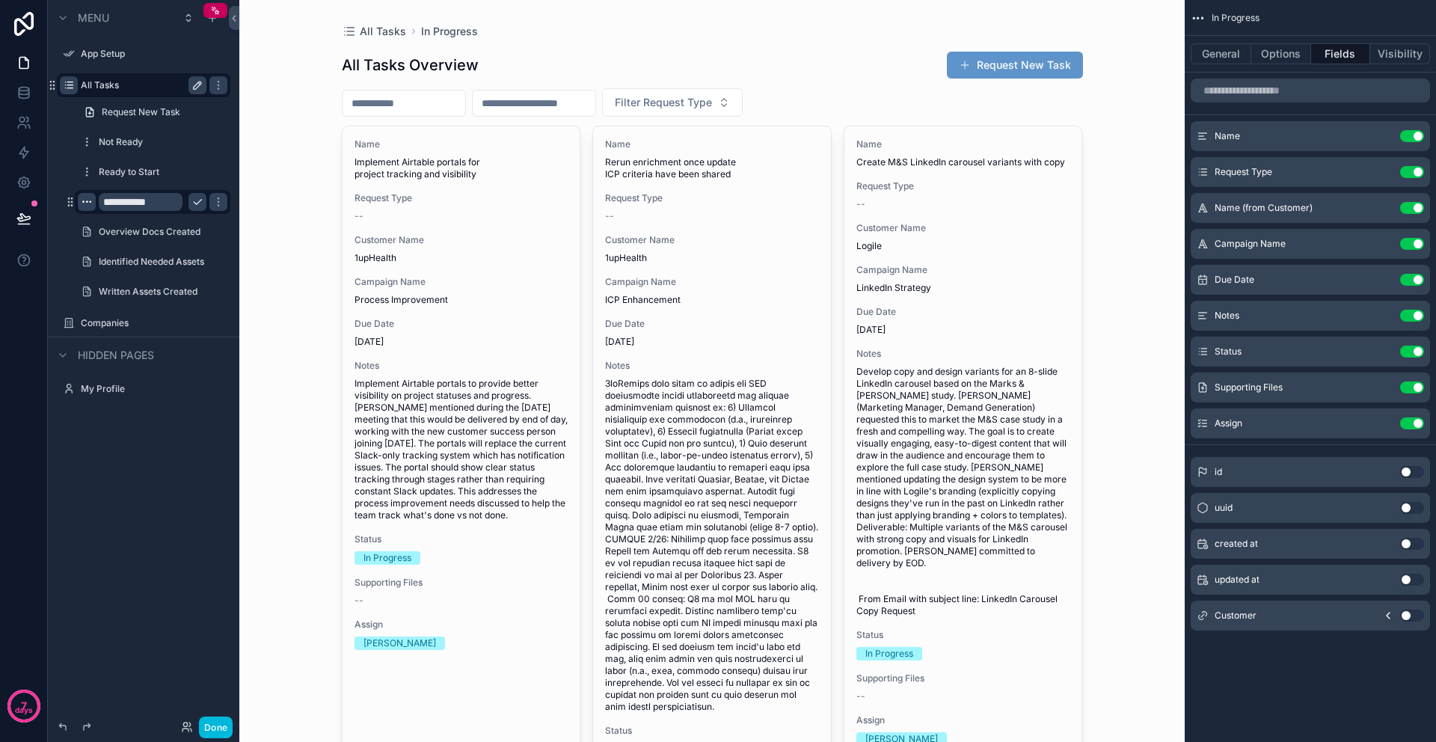
click at [139, 522] on div "**********" at bounding box center [143, 362] width 191 height 724
click at [132, 460] on div "**********" at bounding box center [143, 362] width 191 height 724
click at [87, 205] on icon "scrollable content" at bounding box center [87, 202] width 12 height 12
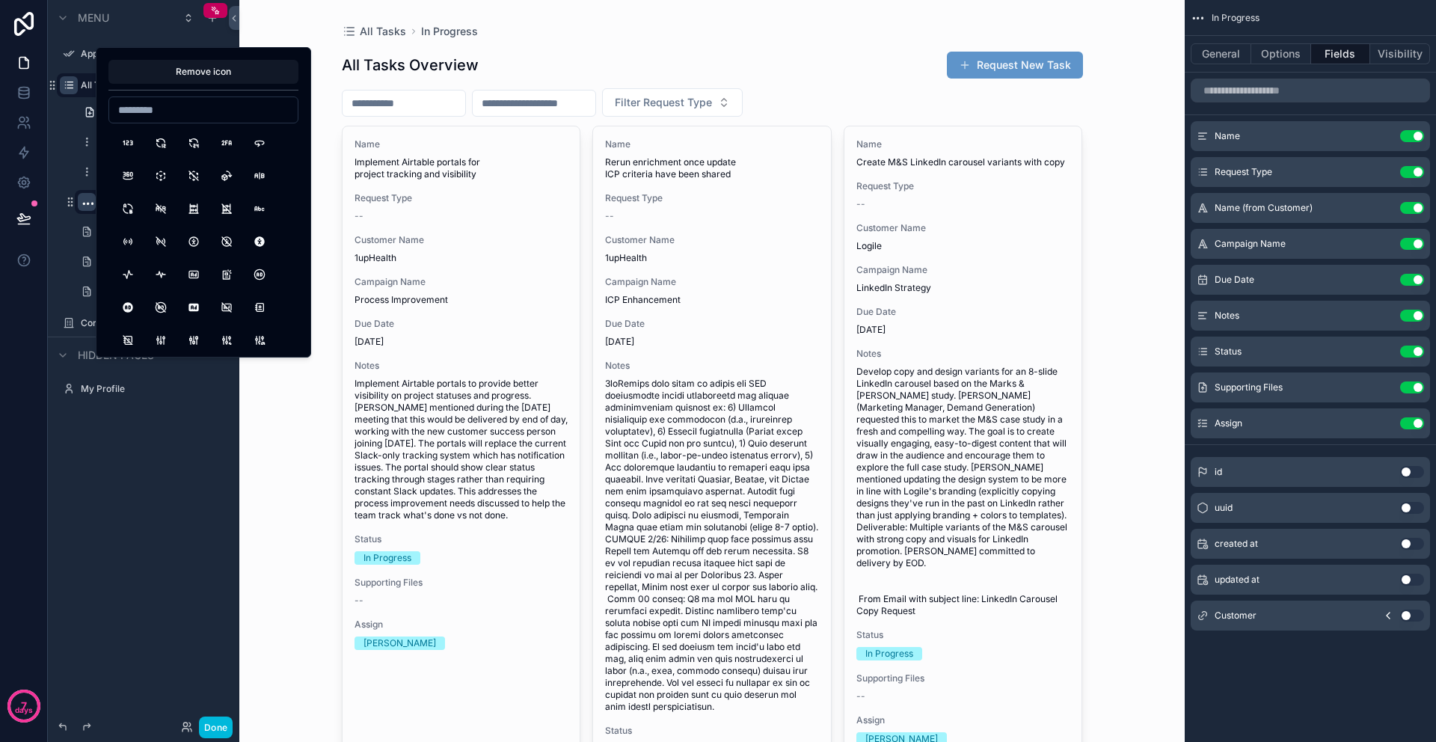
click at [162, 111] on input at bounding box center [203, 109] width 188 height 21
type input "***"
click at [265, 145] on button "DotsVertical" at bounding box center [259, 142] width 27 height 27
click at [162, 488] on div "**********" at bounding box center [143, 362] width 191 height 724
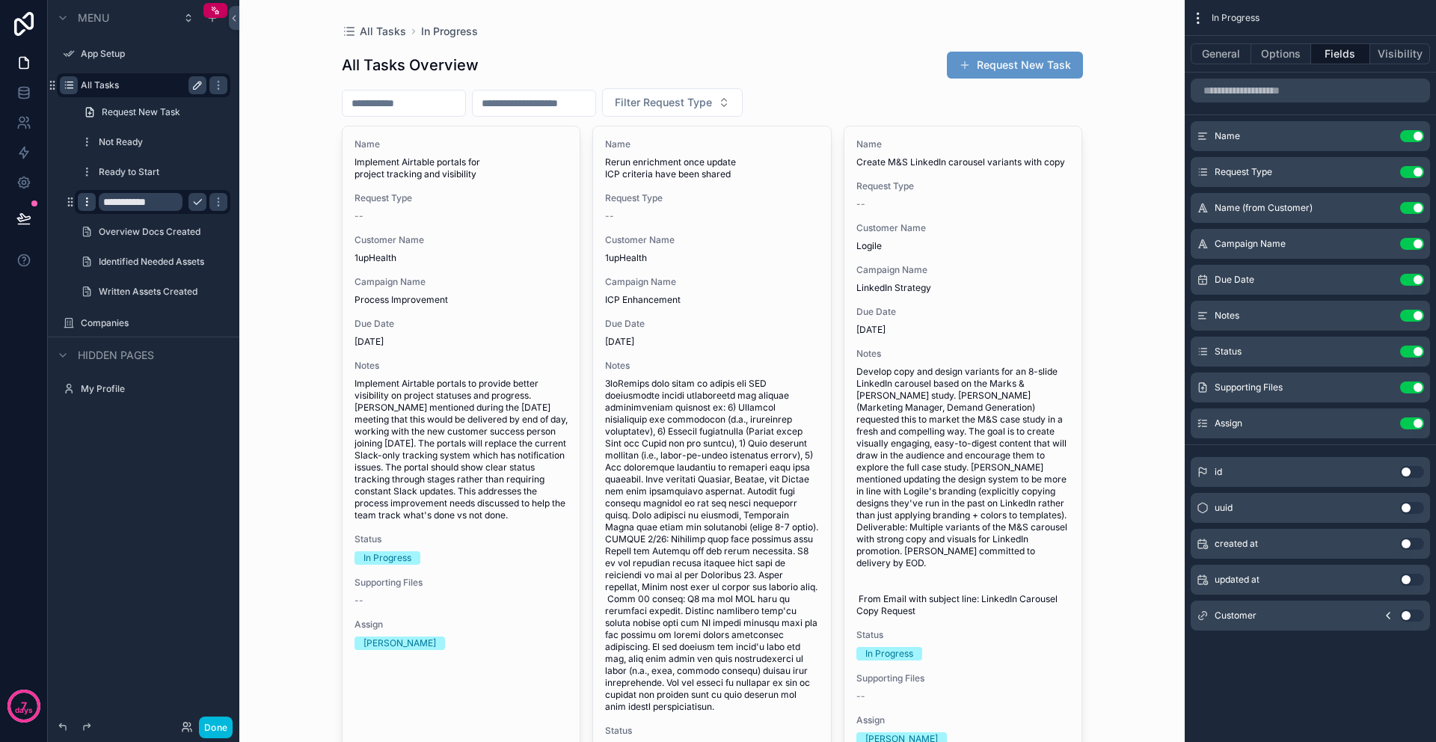
click at [196, 205] on icon "scrollable content" at bounding box center [197, 202] width 12 height 12
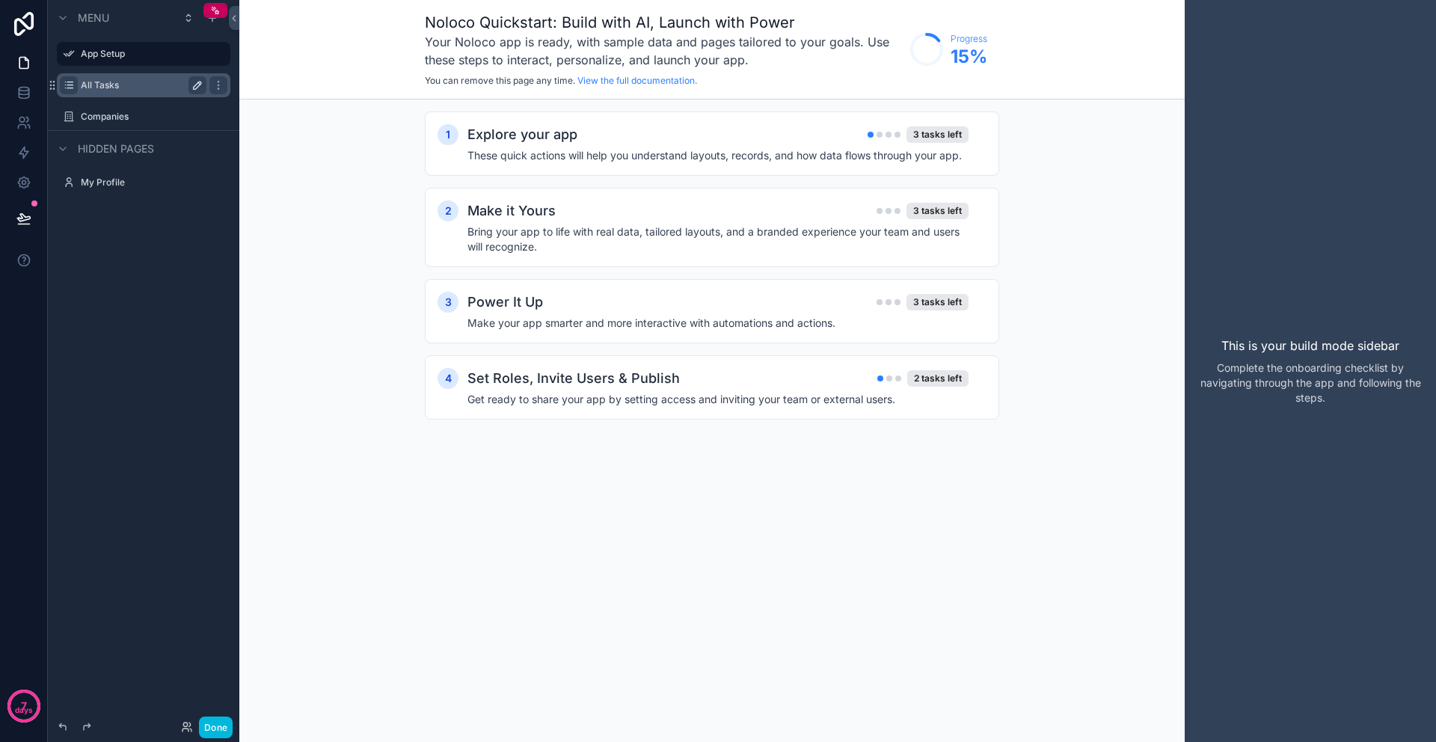
click at [116, 90] on label "All Tasks" at bounding box center [141, 85] width 120 height 12
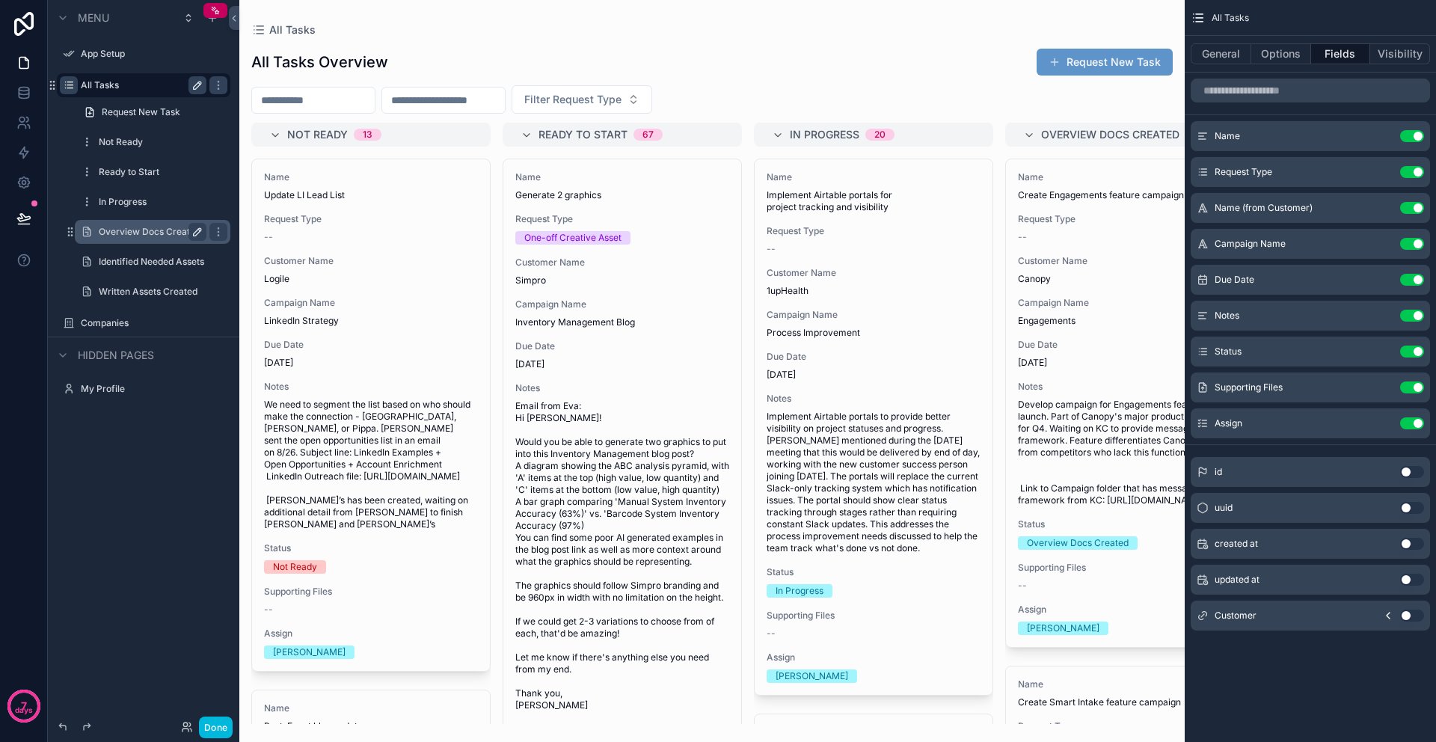
click at [194, 233] on icon "scrollable content" at bounding box center [197, 232] width 12 height 12
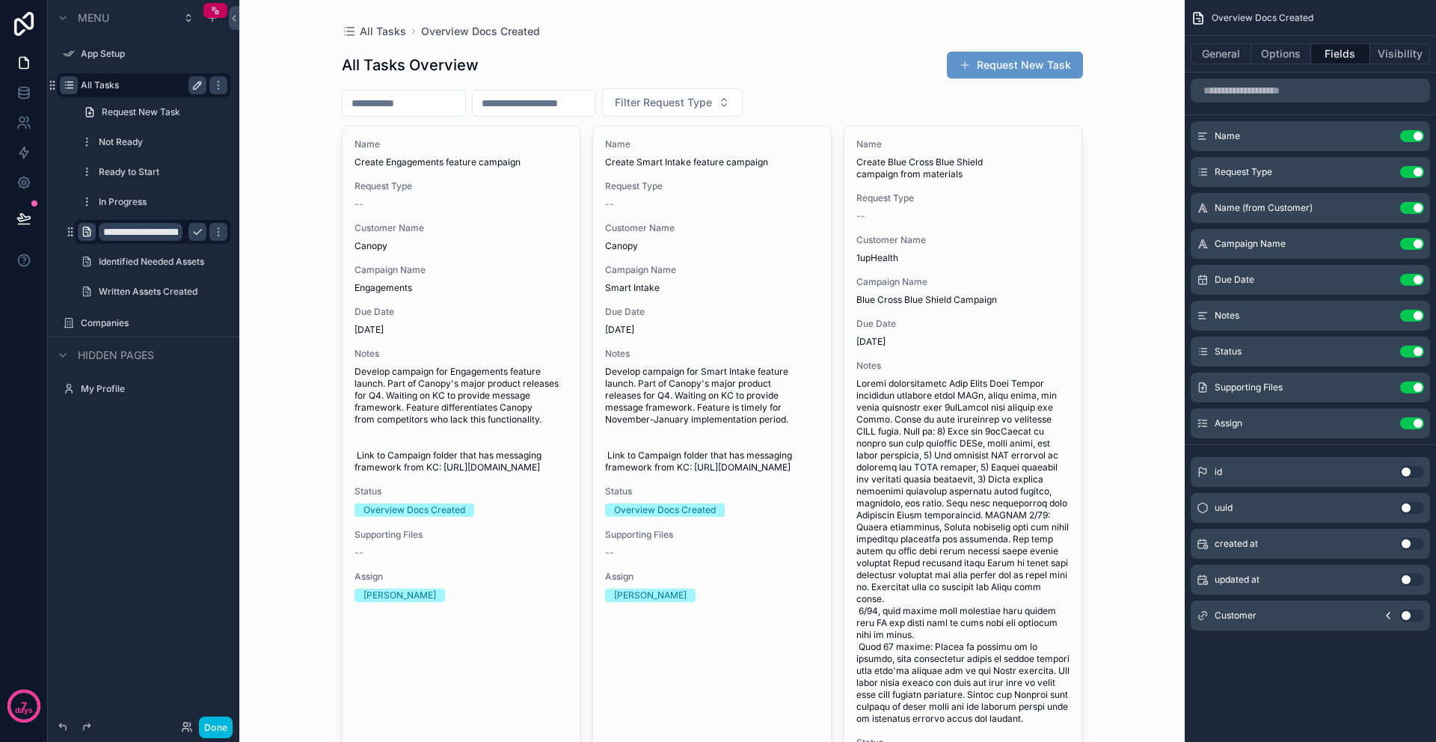
click at [84, 232] on icon "scrollable content" at bounding box center [87, 232] width 12 height 12
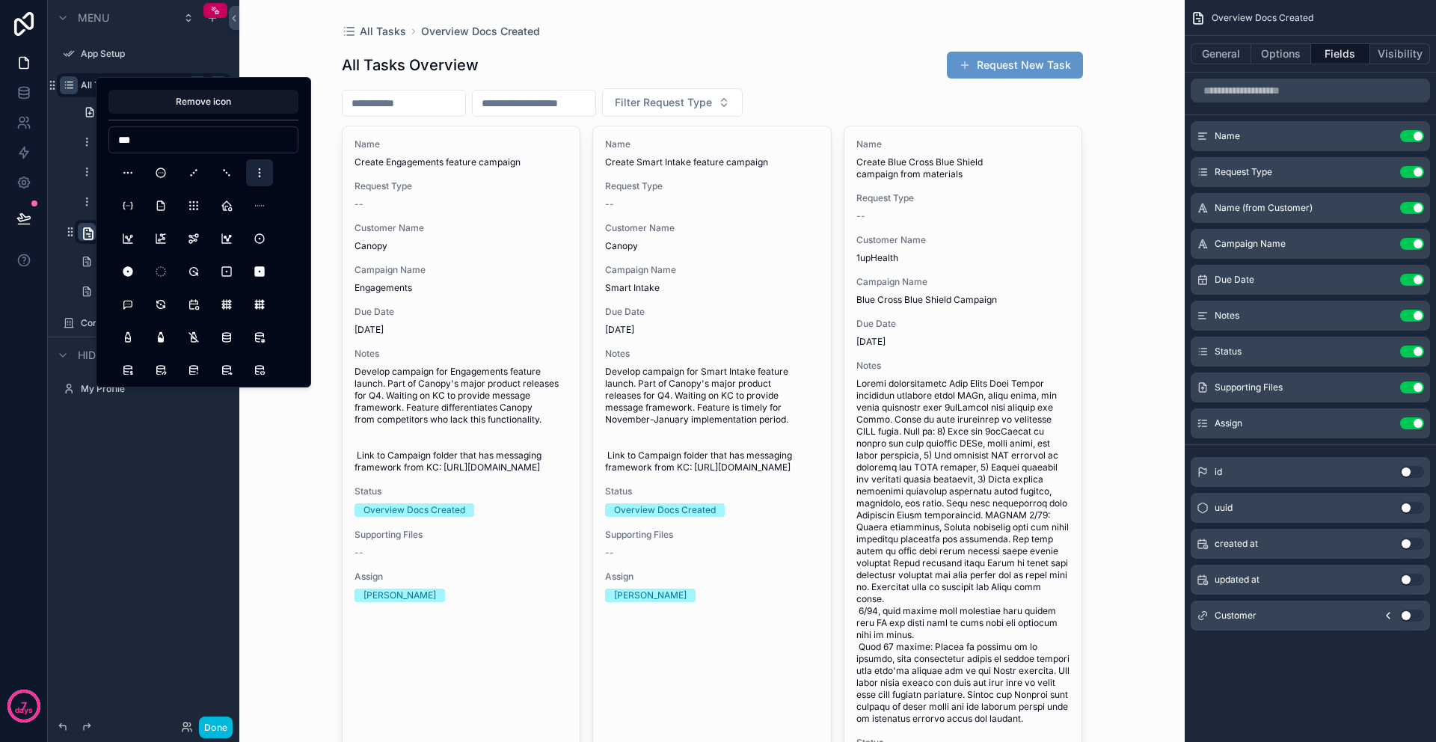
type input "***"
click at [258, 173] on button "DotsVertical" at bounding box center [259, 172] width 27 height 27
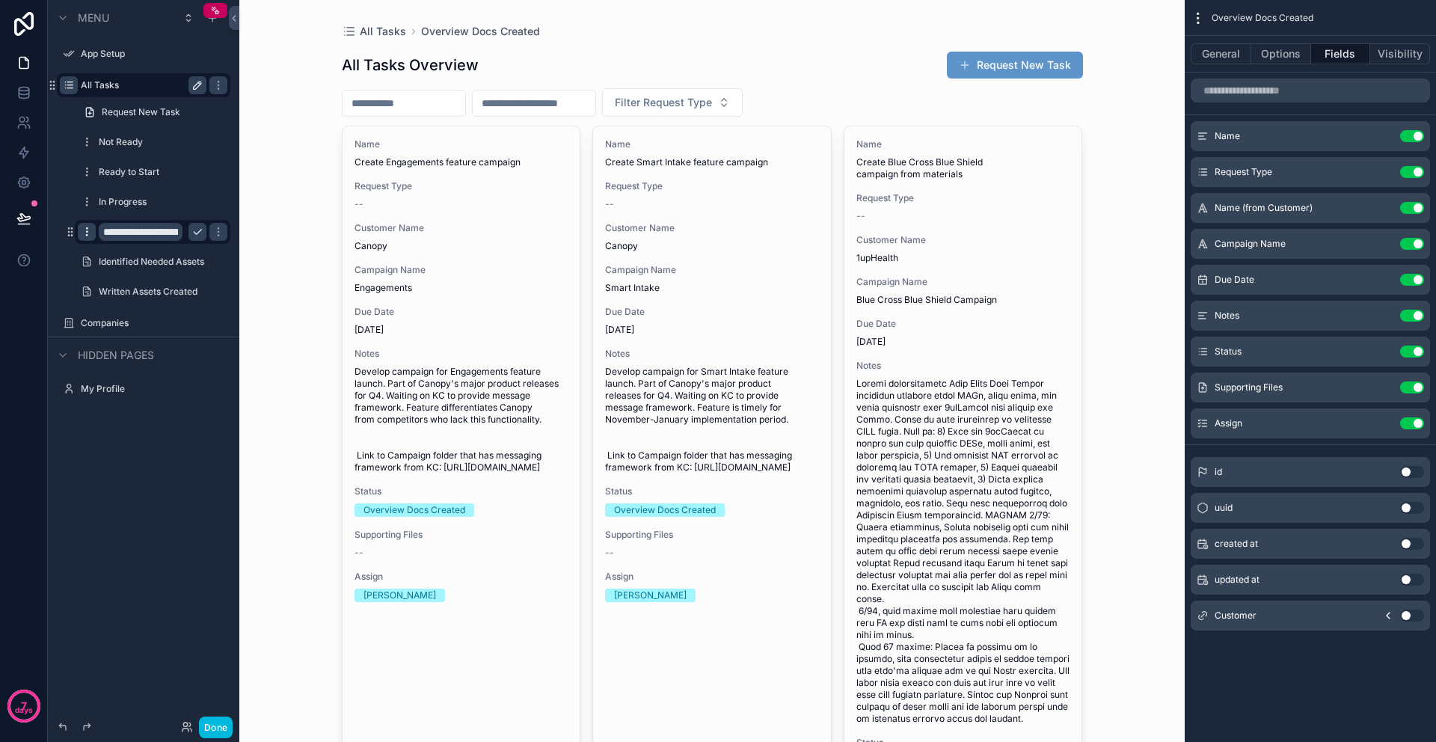
click at [144, 515] on div "**********" at bounding box center [143, 362] width 191 height 724
click at [195, 234] on icon "scrollable content" at bounding box center [197, 232] width 12 height 12
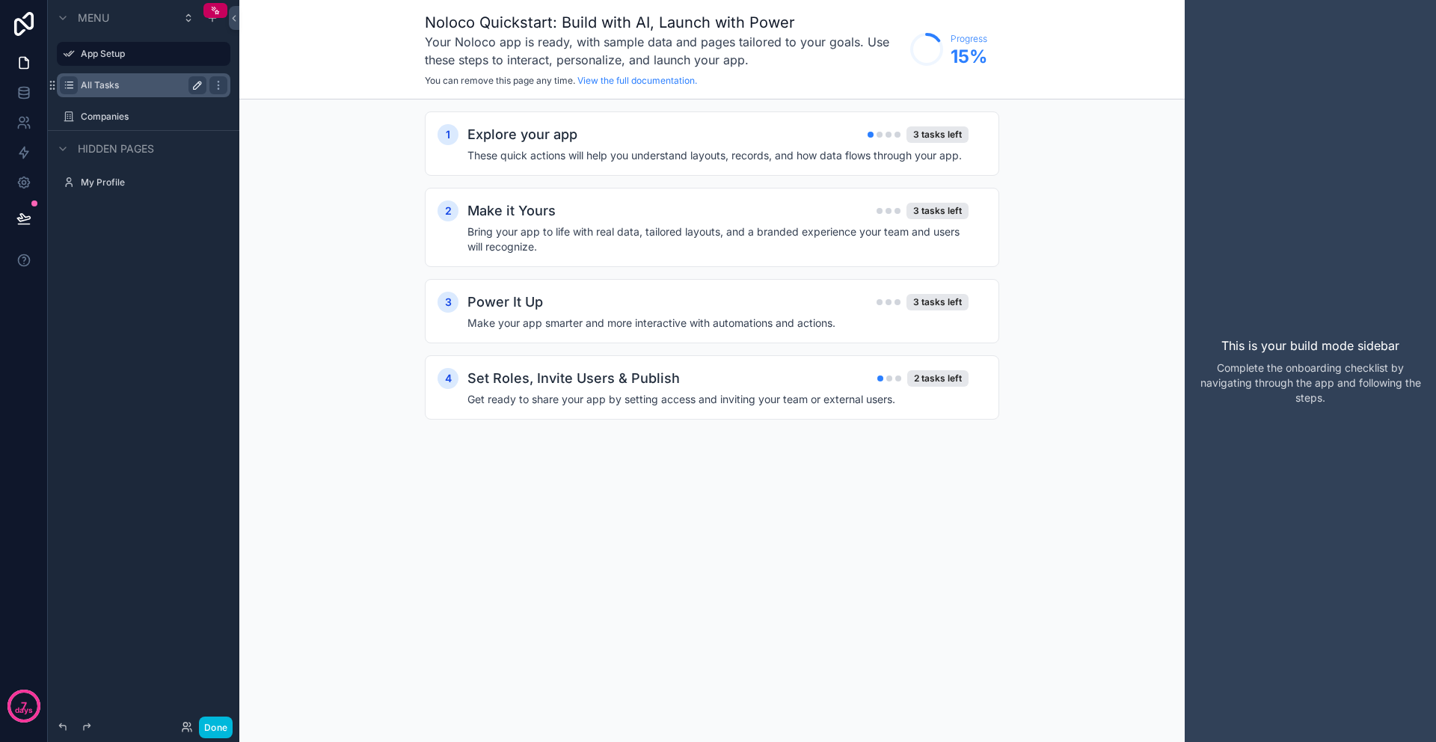
click at [132, 89] on label "All Tasks" at bounding box center [141, 85] width 120 height 12
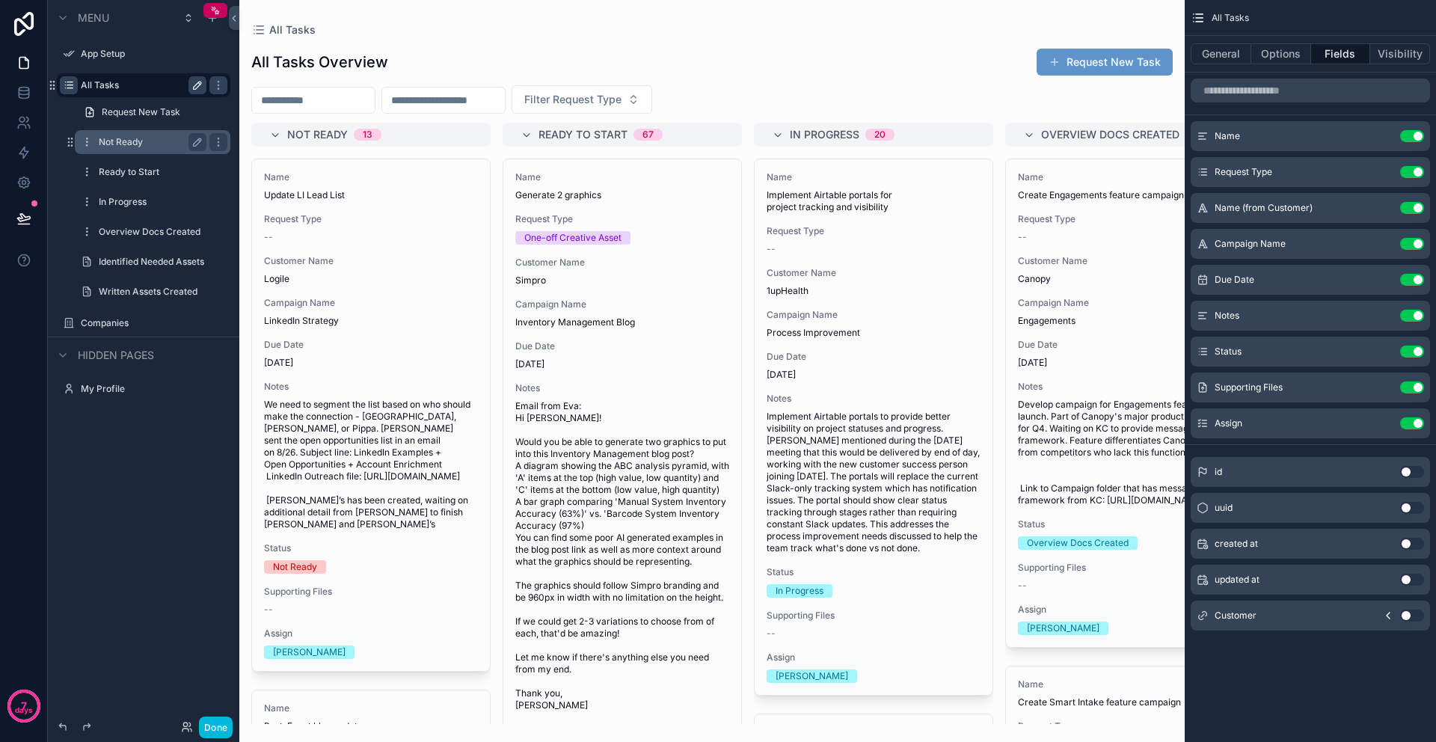
click at [136, 148] on div "Not Ready" at bounding box center [153, 142] width 108 height 18
click at [195, 261] on icon "scrollable content" at bounding box center [197, 262] width 12 height 12
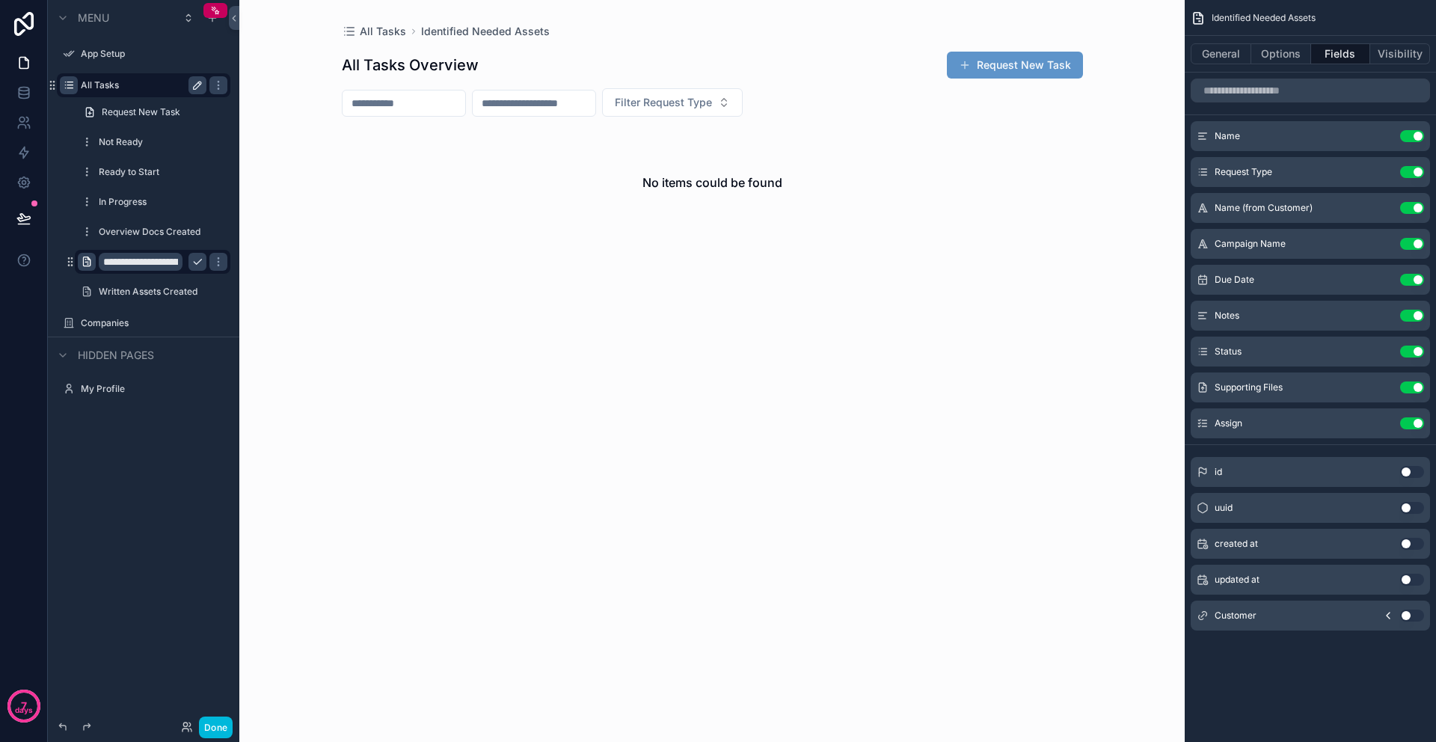
click at [88, 265] on icon "scrollable content" at bounding box center [87, 262] width 12 height 12
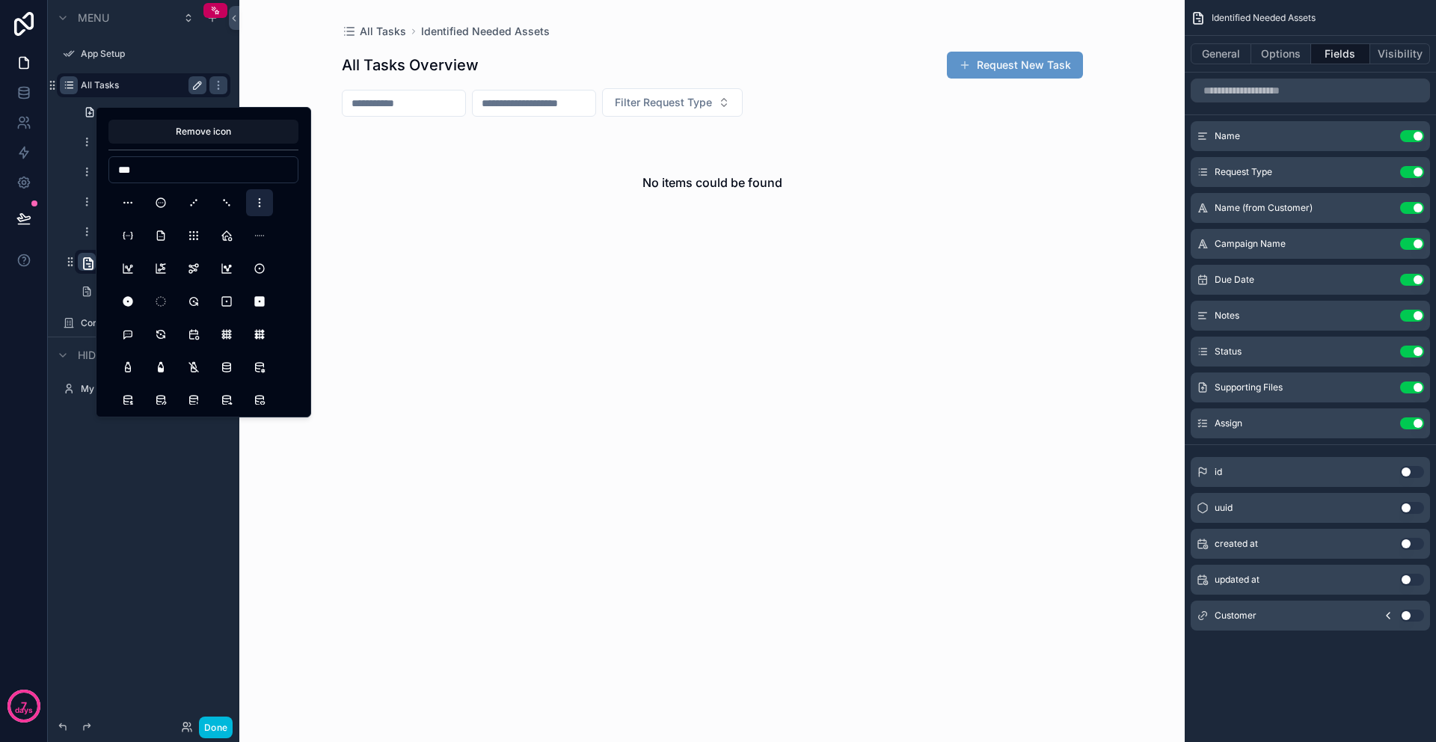
type input "***"
click at [266, 202] on button "DotsVertical" at bounding box center [259, 202] width 27 height 27
click at [131, 482] on div "**********" at bounding box center [143, 362] width 191 height 724
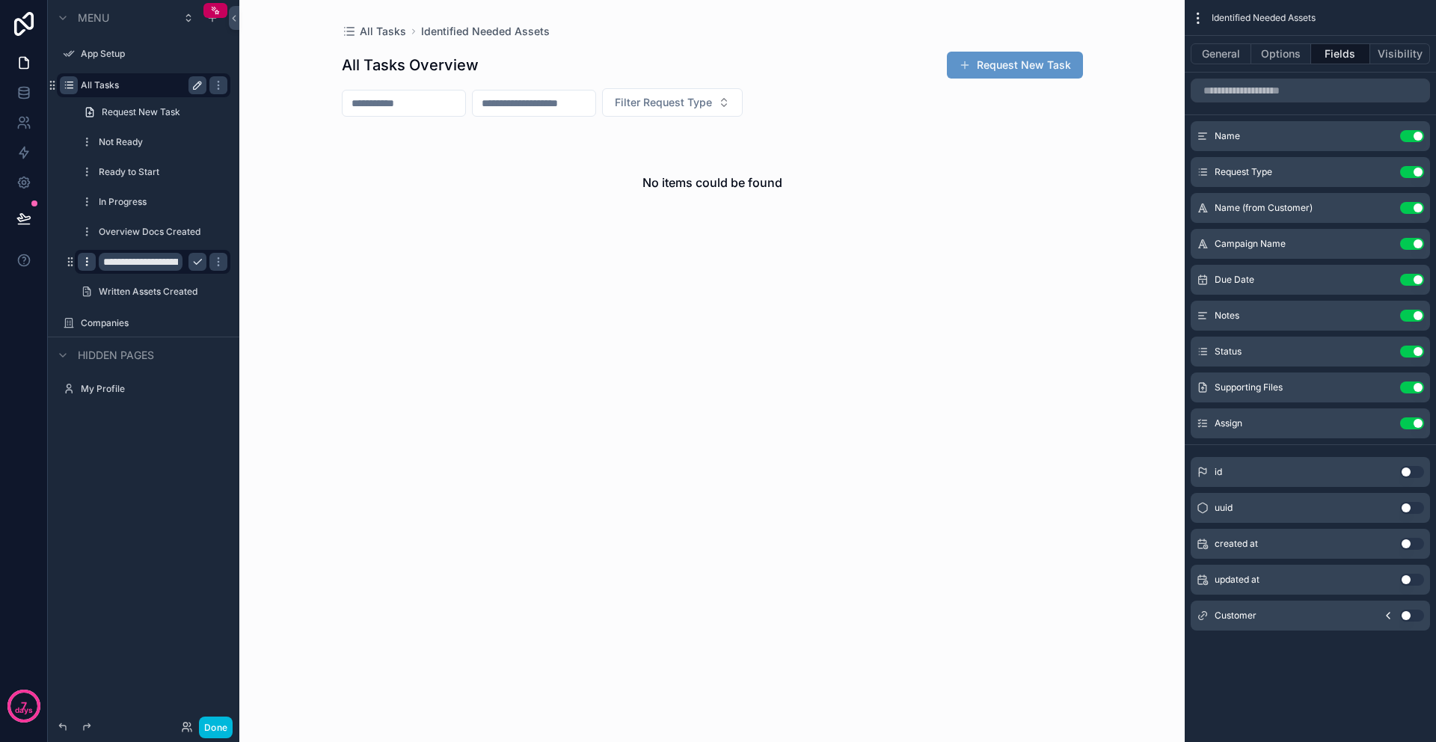
click at [198, 263] on icon "scrollable content" at bounding box center [197, 262] width 12 height 12
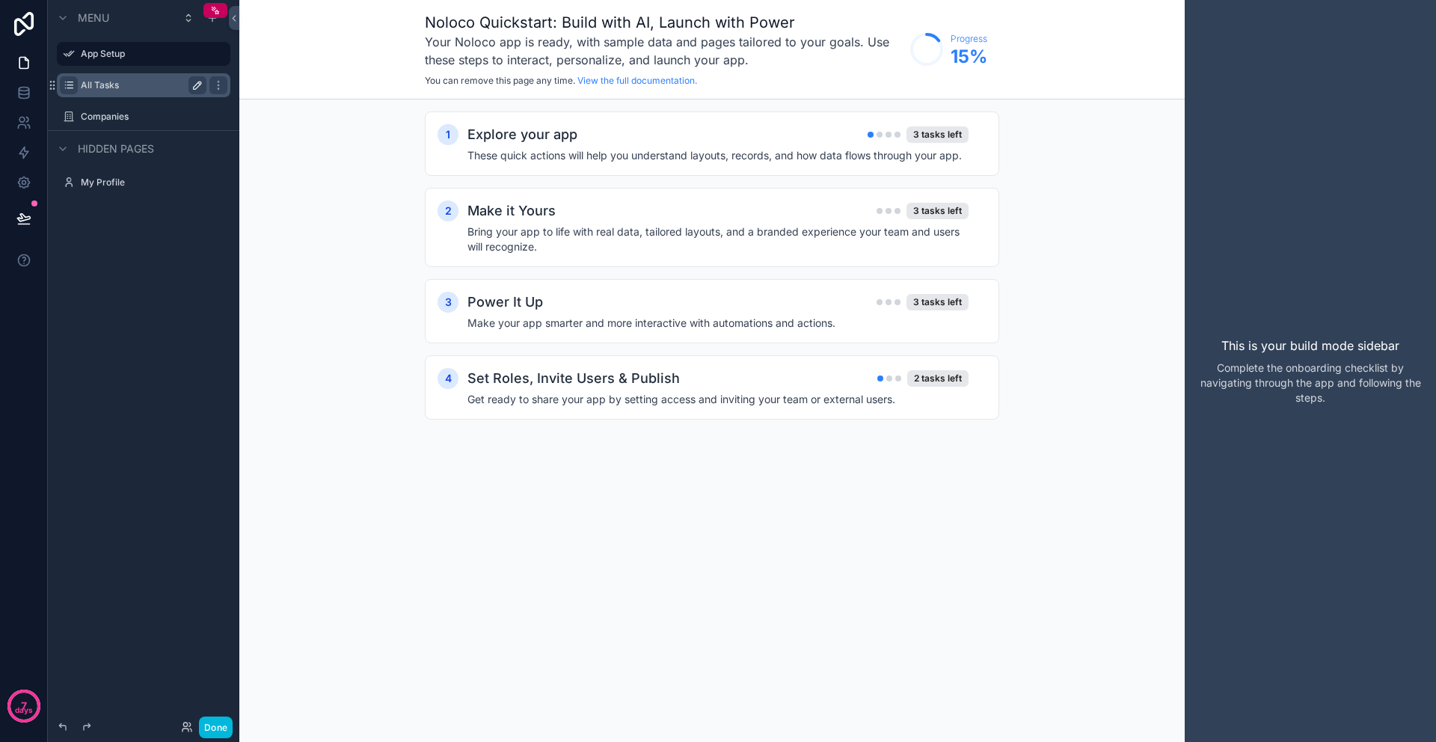
click at [128, 87] on label "All Tasks" at bounding box center [141, 85] width 120 height 12
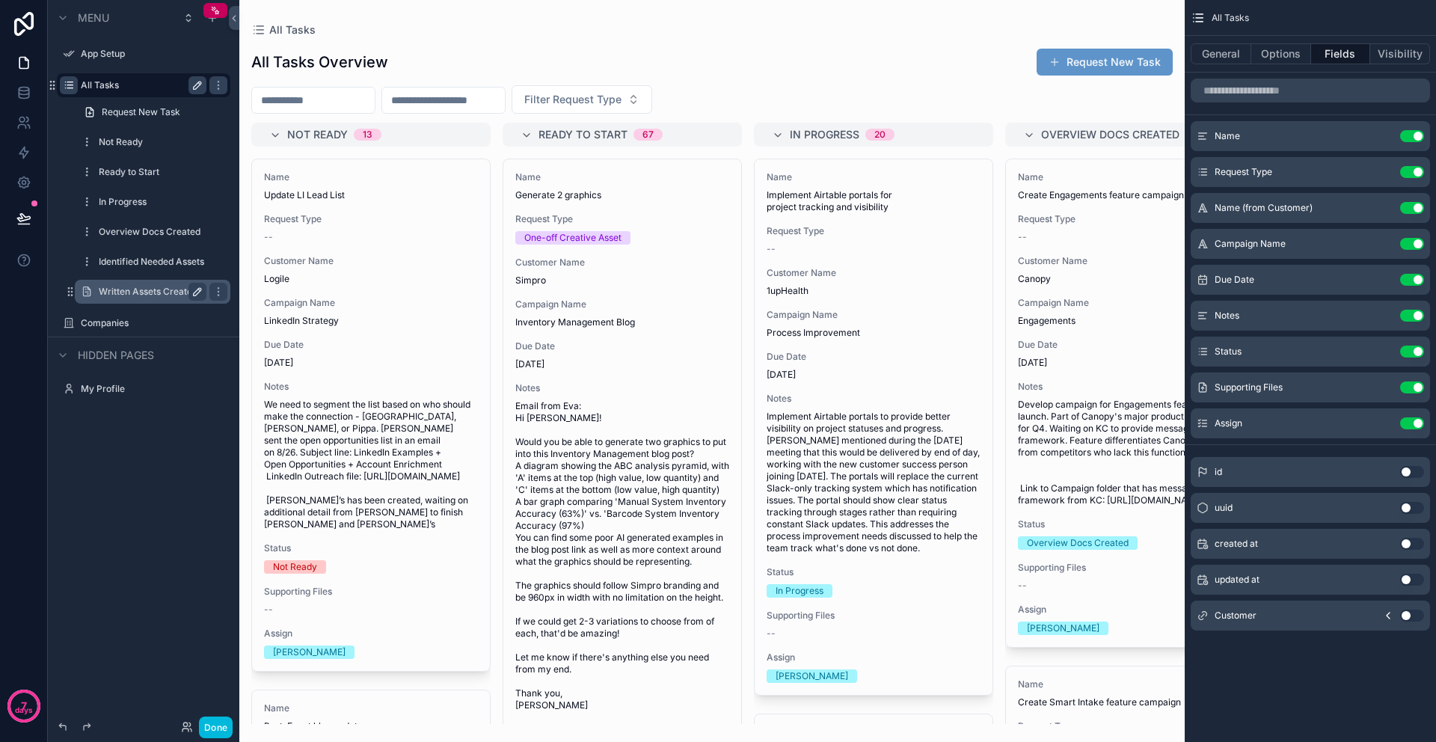
click at [192, 291] on icon "scrollable content" at bounding box center [197, 292] width 12 height 12
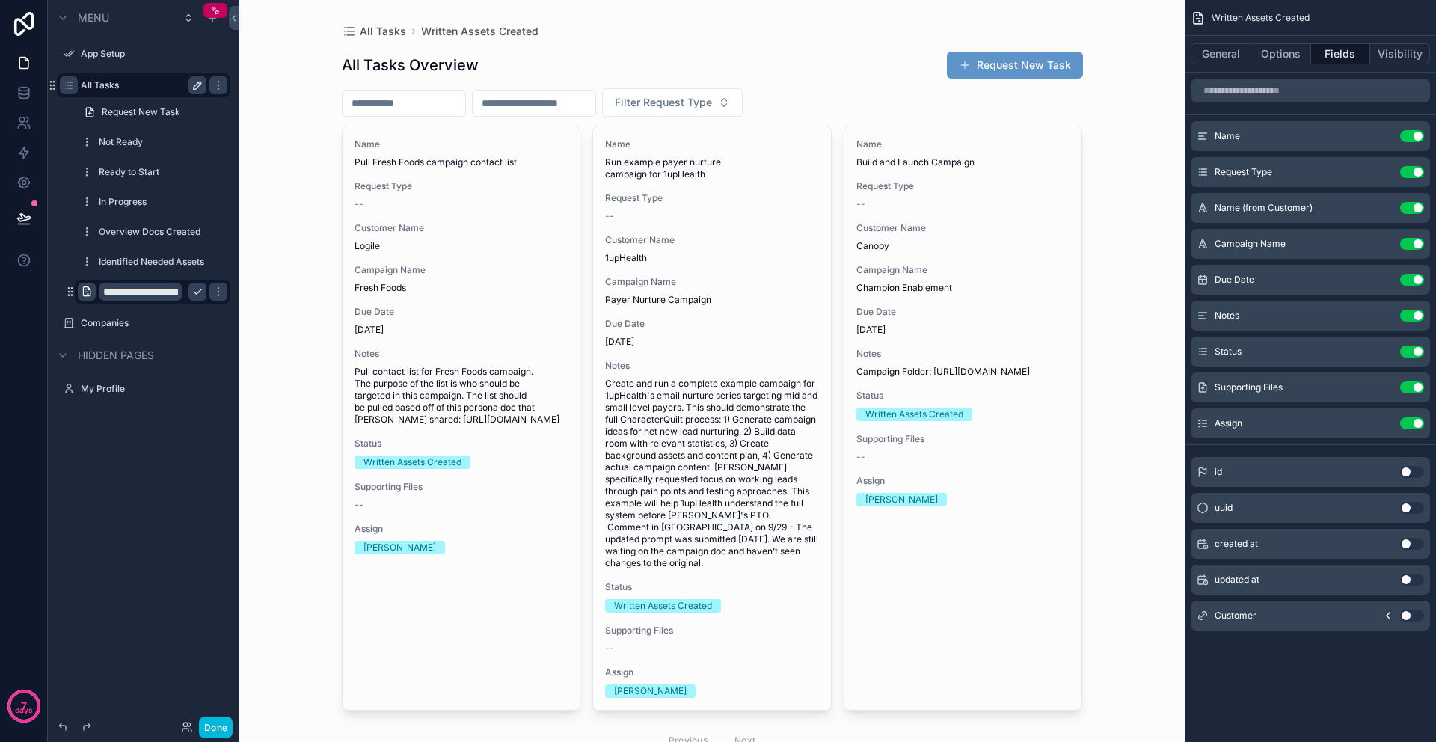
click at [91, 298] on div "scrollable content" at bounding box center [87, 292] width 18 height 18
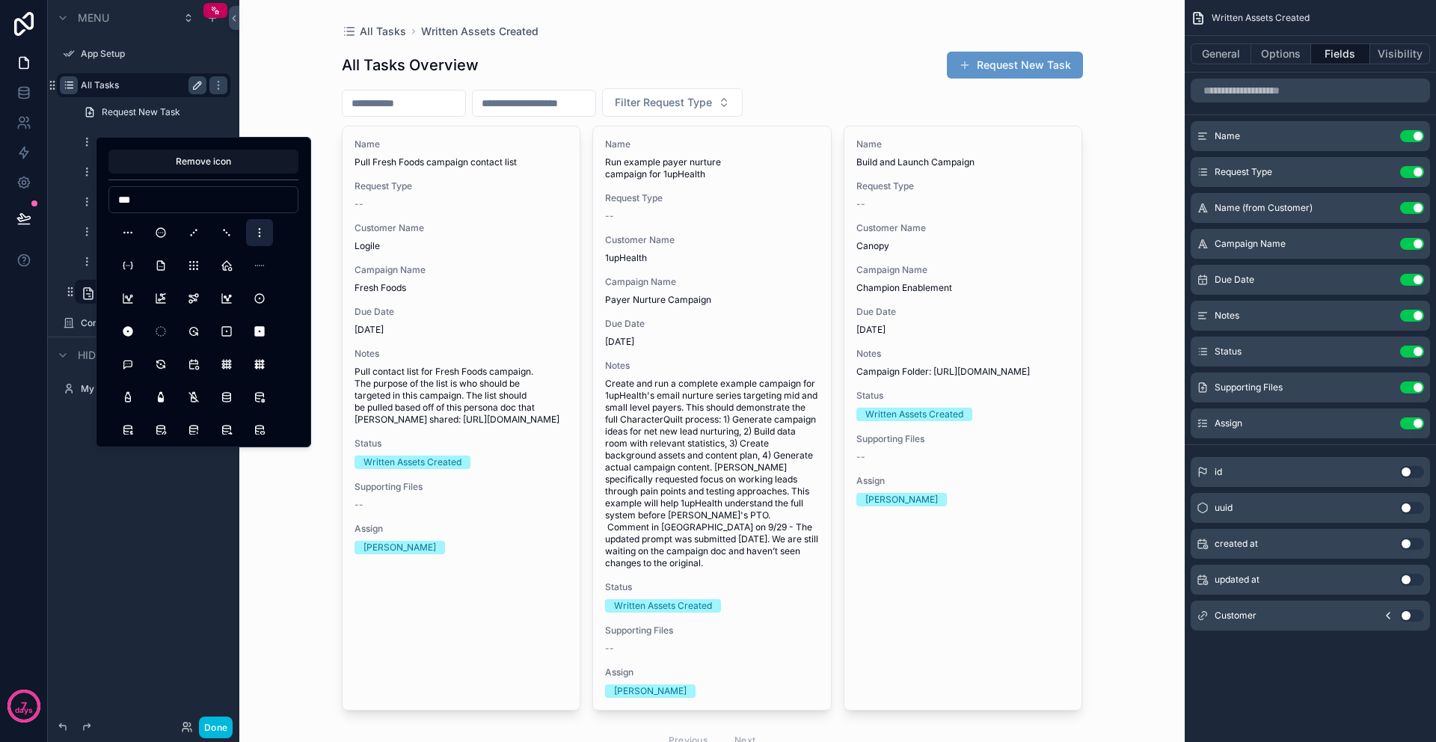
type input "***"
click at [257, 233] on button "DotsVertical" at bounding box center [259, 232] width 27 height 27
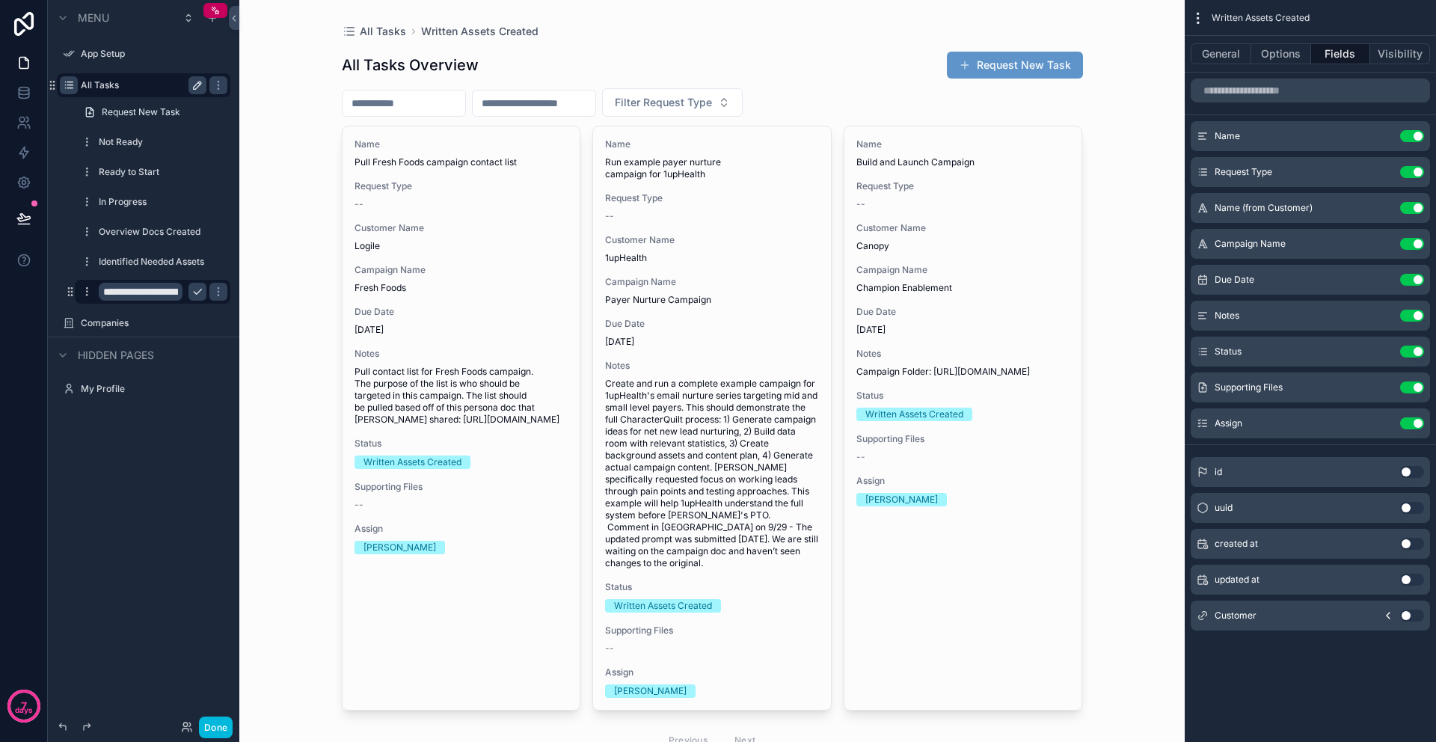
click at [126, 509] on div "**********" at bounding box center [143, 362] width 191 height 724
click at [149, 497] on div "**********" at bounding box center [143, 362] width 191 height 724
click at [195, 298] on button "scrollable content" at bounding box center [197, 292] width 18 height 18
click at [123, 496] on div "Menu App Setup All Tasks Request New Task Not Ready Ready to Start In Progress …" at bounding box center [143, 362] width 191 height 724
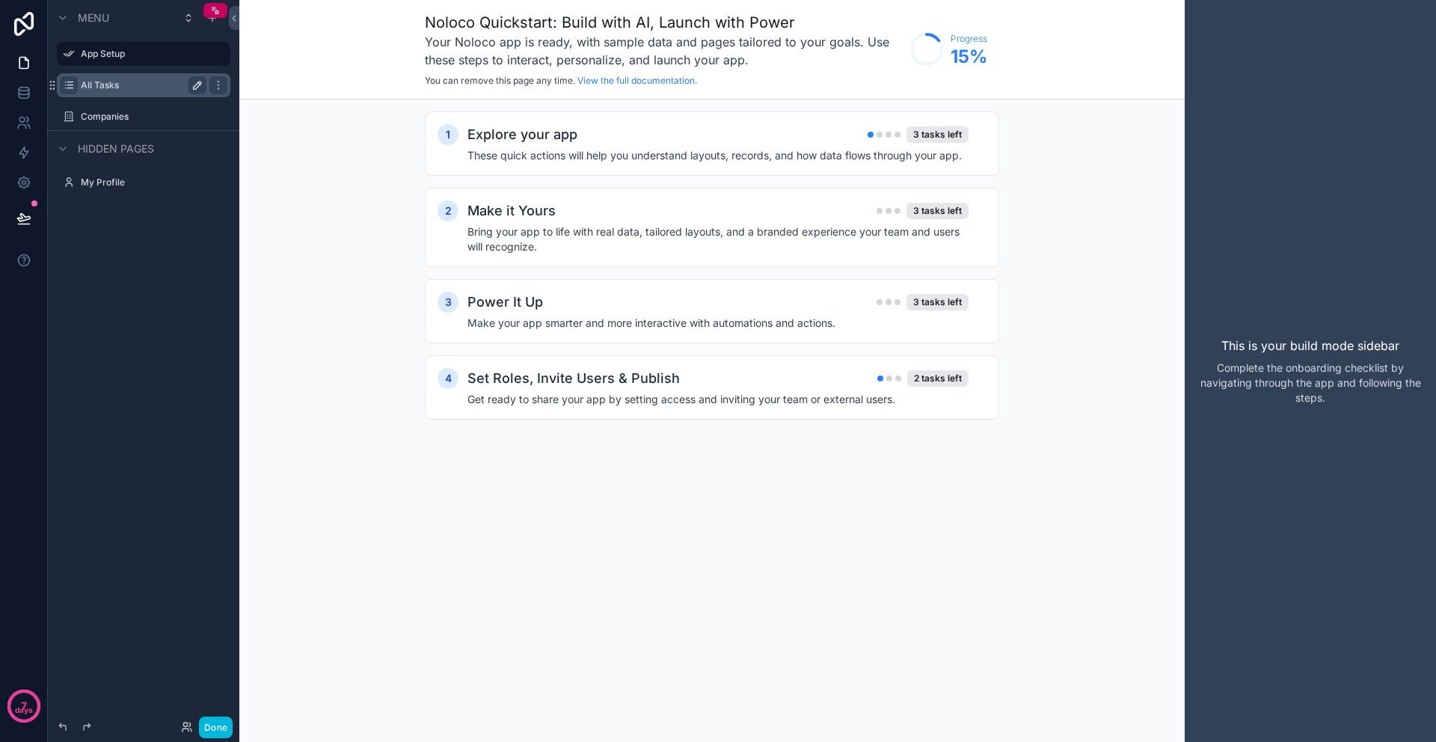
click at [135, 85] on label "All Tasks" at bounding box center [141, 85] width 120 height 12
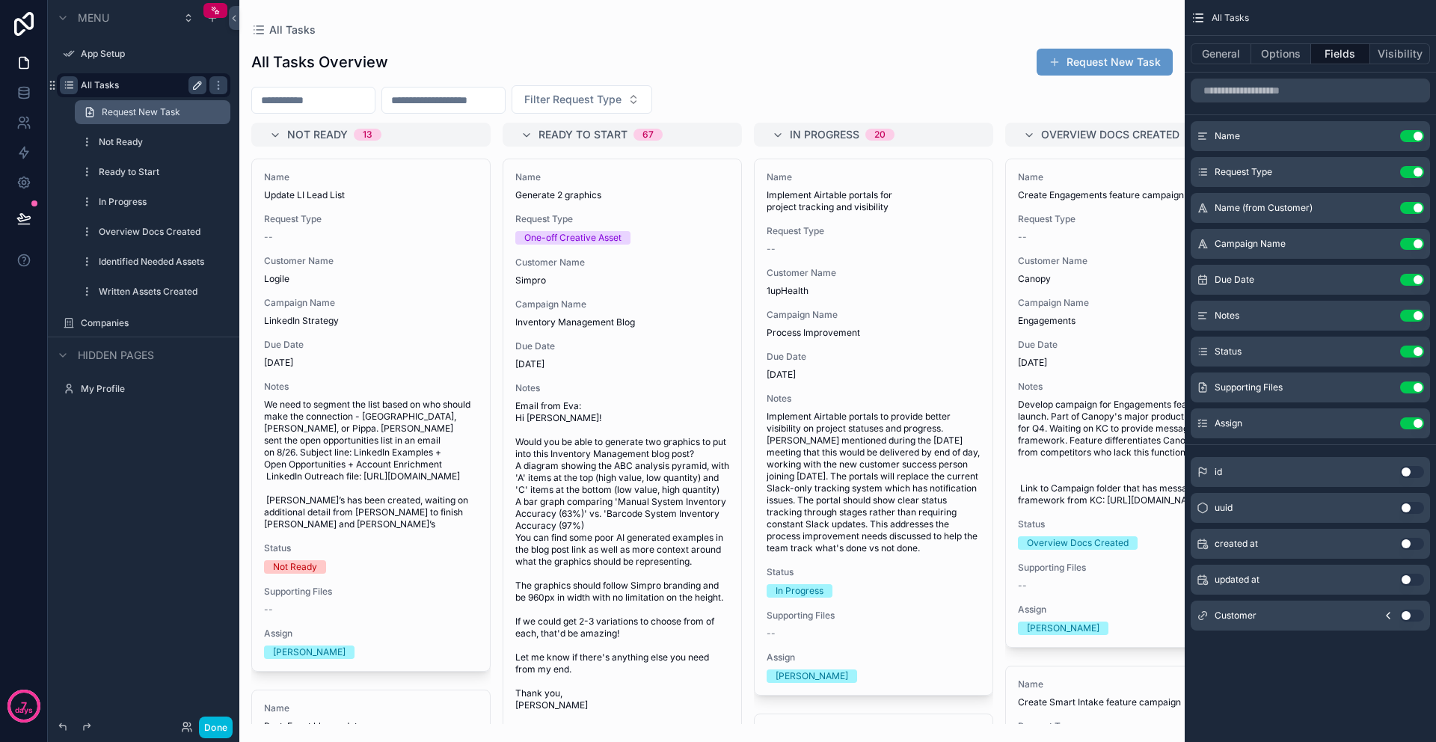
click at [139, 112] on span "Request New Task" at bounding box center [141, 112] width 79 height 12
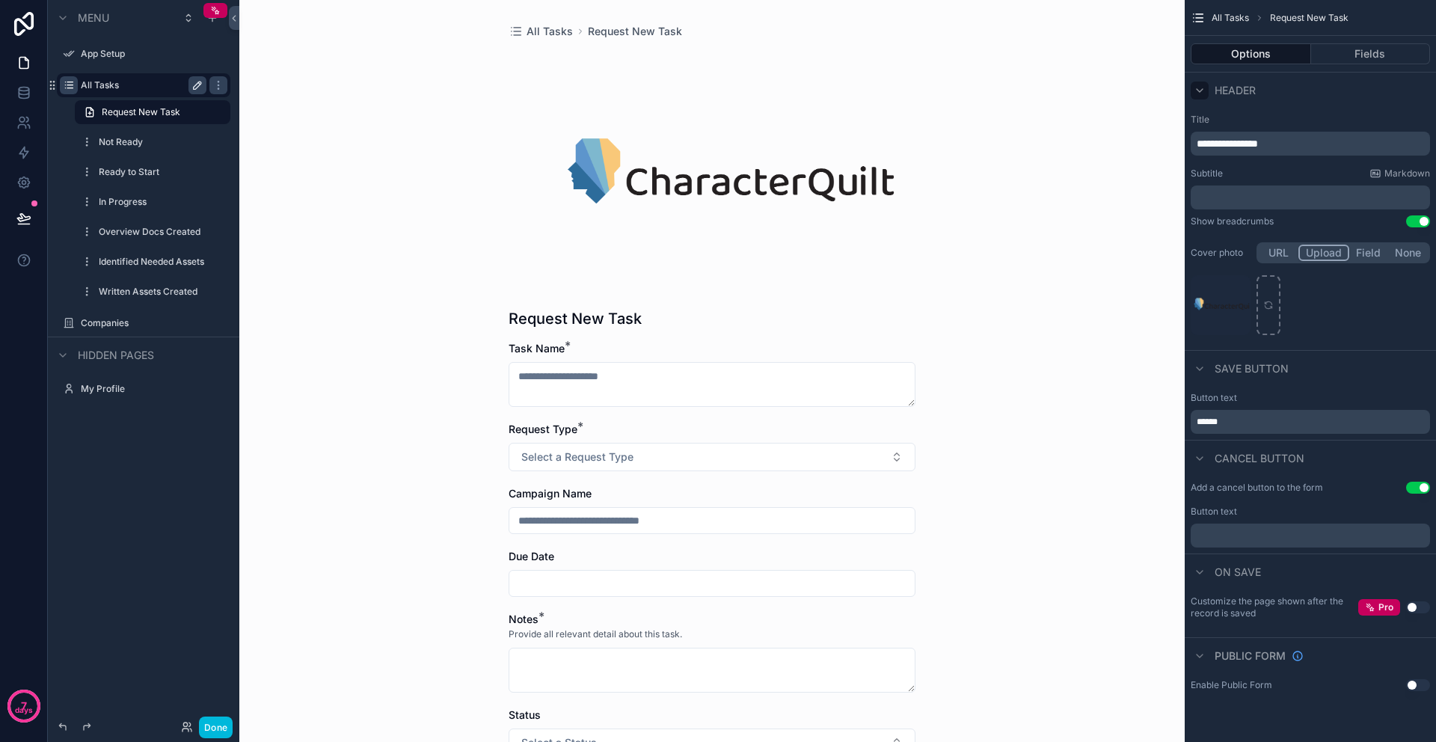
click at [1202, 96] on div "scrollable content" at bounding box center [1200, 91] width 18 height 18
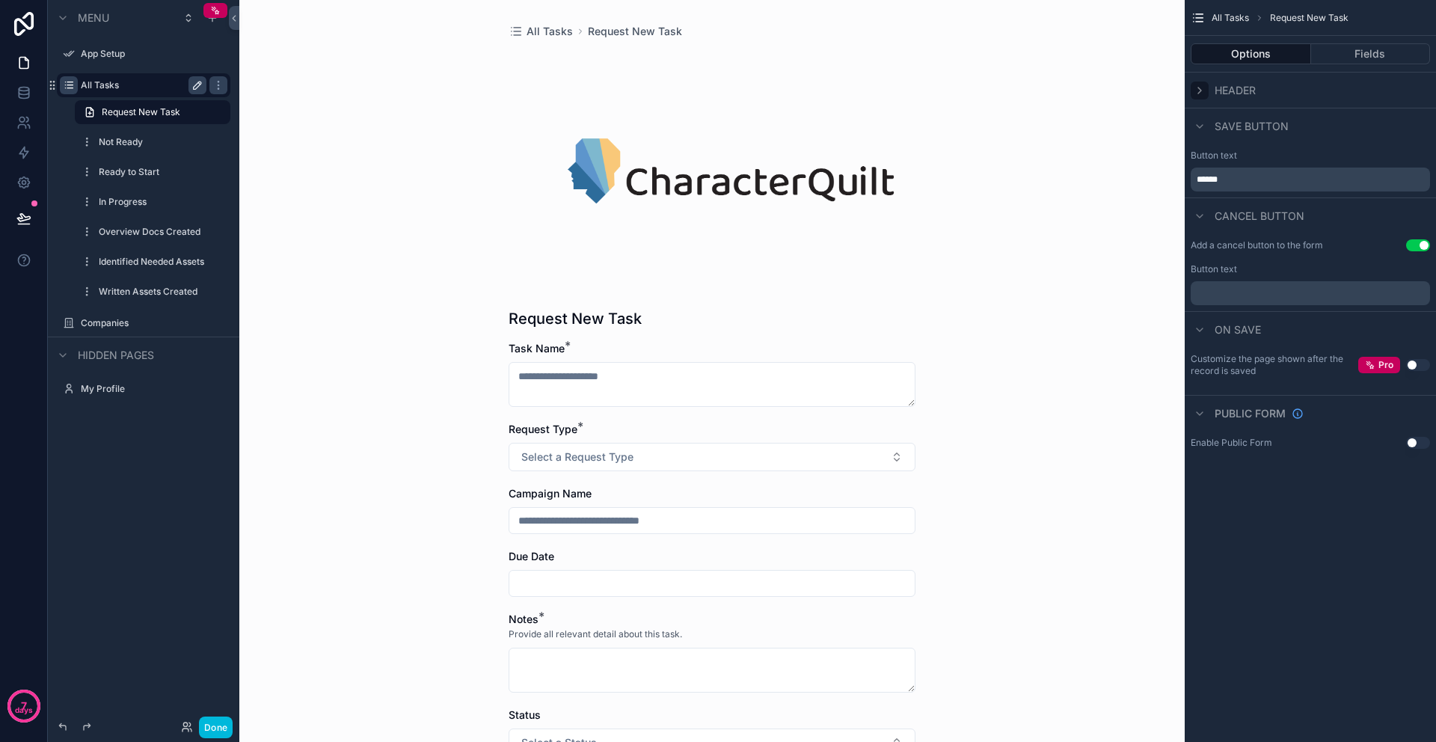
click at [1201, 93] on icon "scrollable content" at bounding box center [1200, 91] width 12 height 12
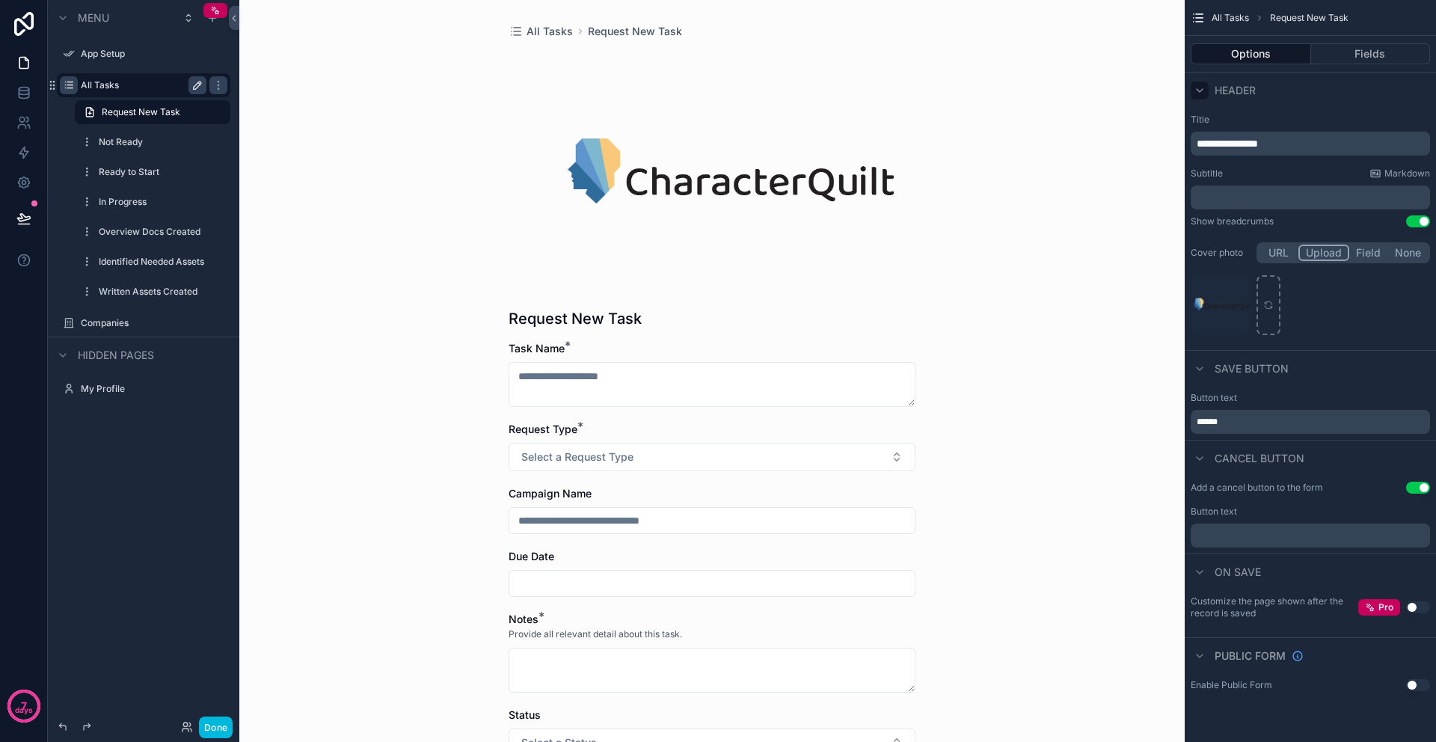
click at [1245, 200] on p "﻿" at bounding box center [1312, 197] width 230 height 15
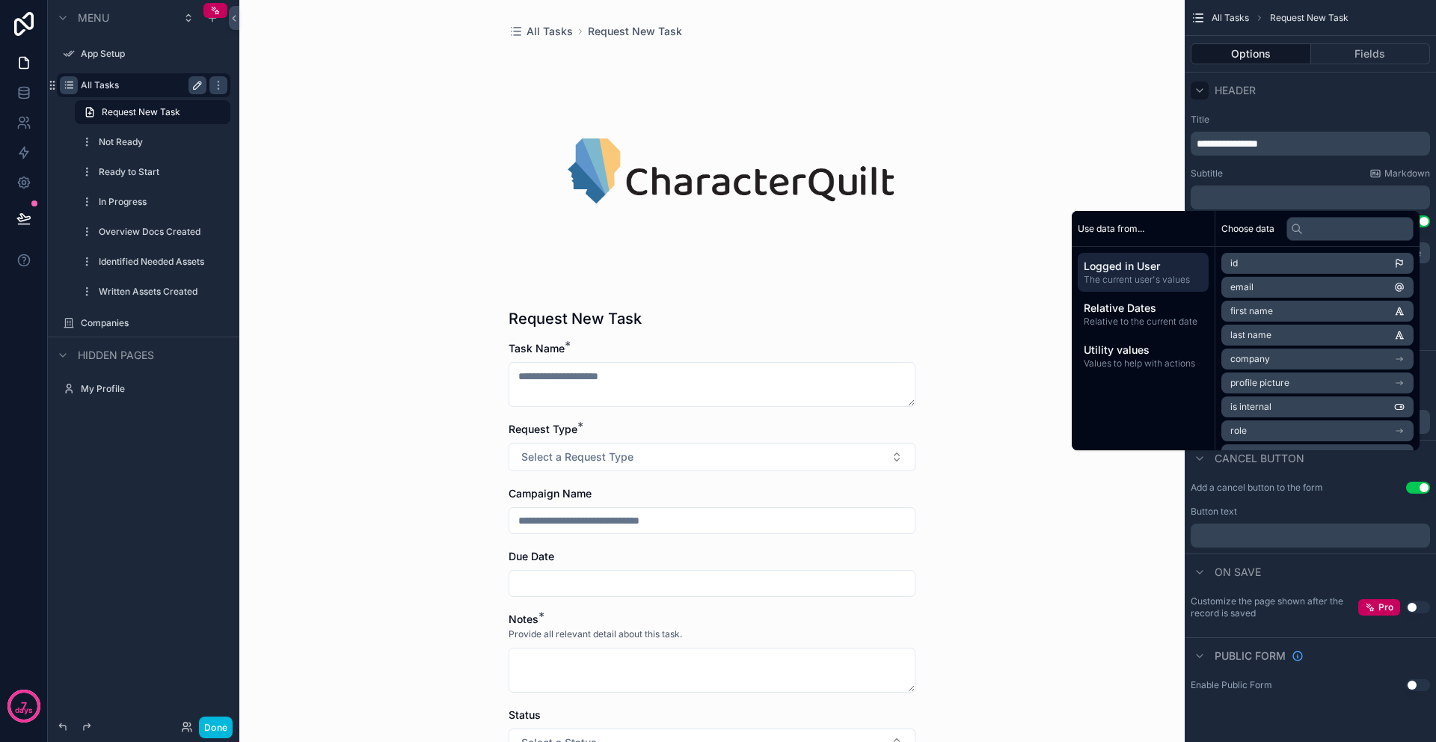
click at [1245, 200] on p "﻿" at bounding box center [1312, 197] width 230 height 15
click at [1247, 165] on div "**********" at bounding box center [1310, 226] width 251 height 236
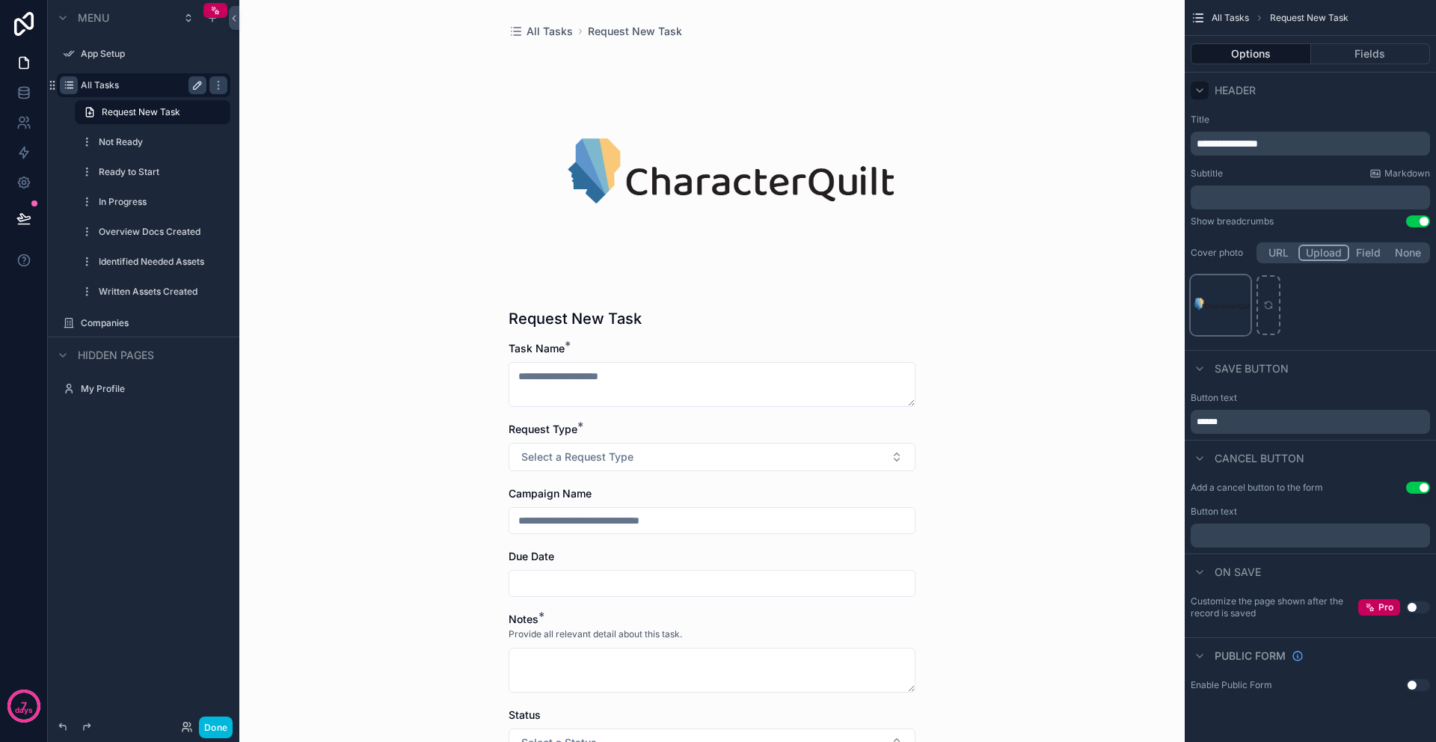
click at [1218, 315] on div "uppercase_full_logo .png" at bounding box center [1221, 305] width 60 height 60
click at [1276, 257] on button "URL" at bounding box center [1279, 253] width 40 height 16
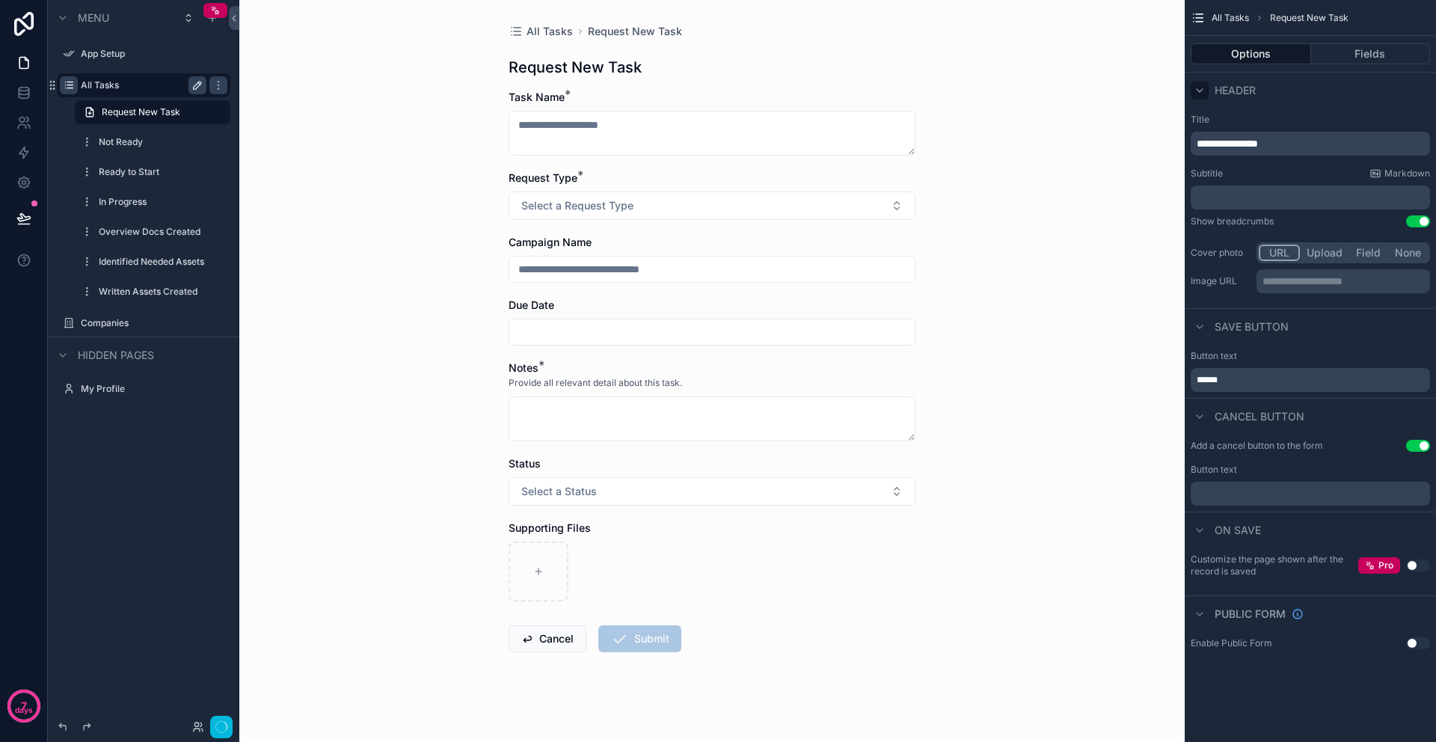
click at [1298, 287] on p "**********" at bounding box center [1345, 281] width 165 height 15
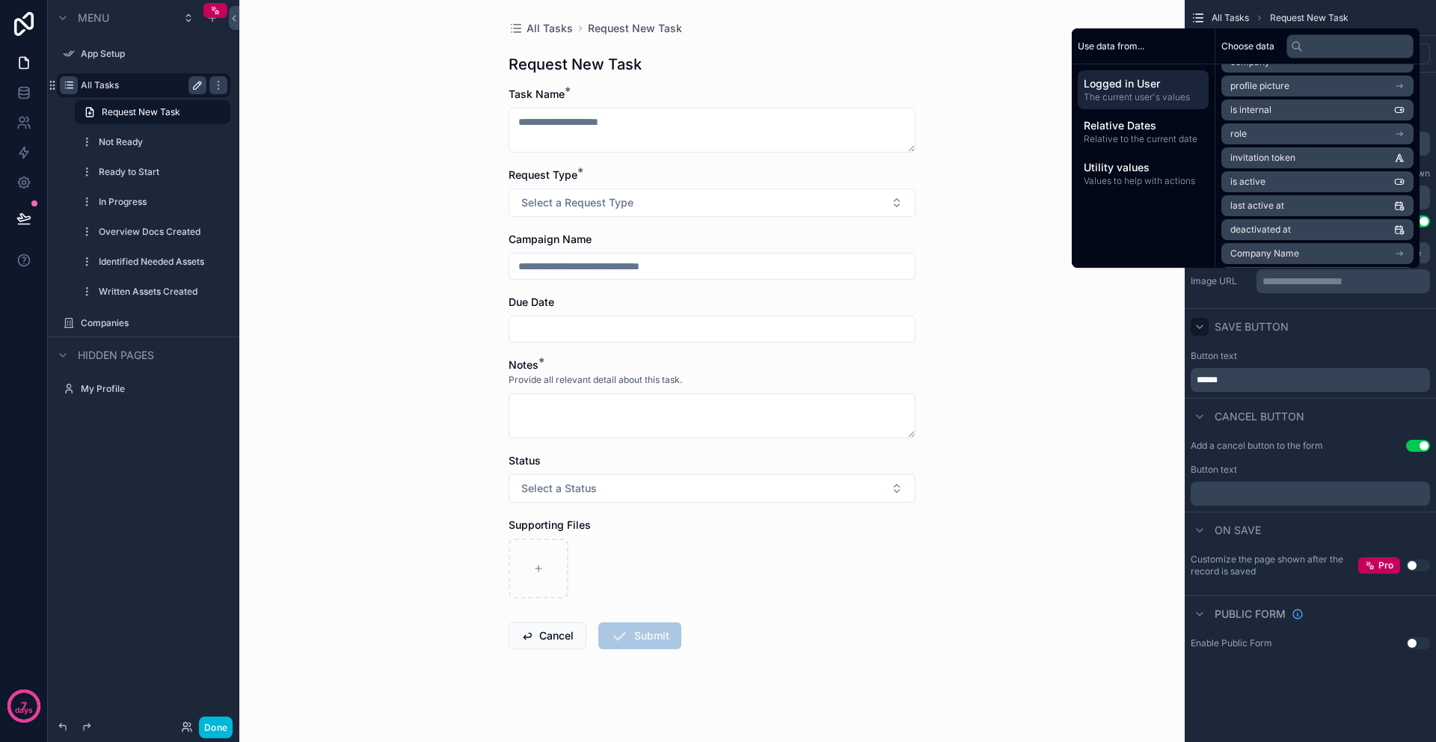
scroll to position [6, 0]
click at [1248, 310] on div "Save button" at bounding box center [1310, 326] width 251 height 36
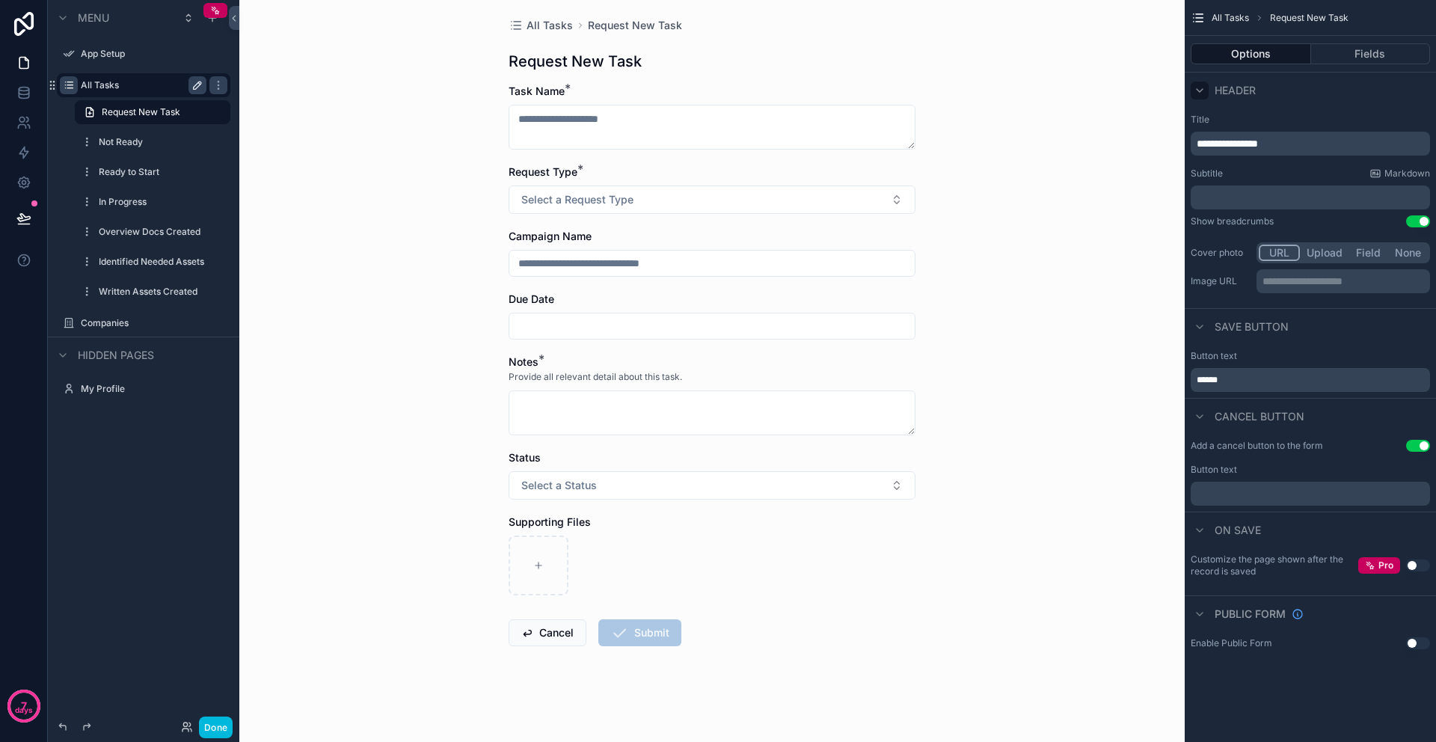
click at [1322, 255] on button "Upload" at bounding box center [1324, 253] width 49 height 16
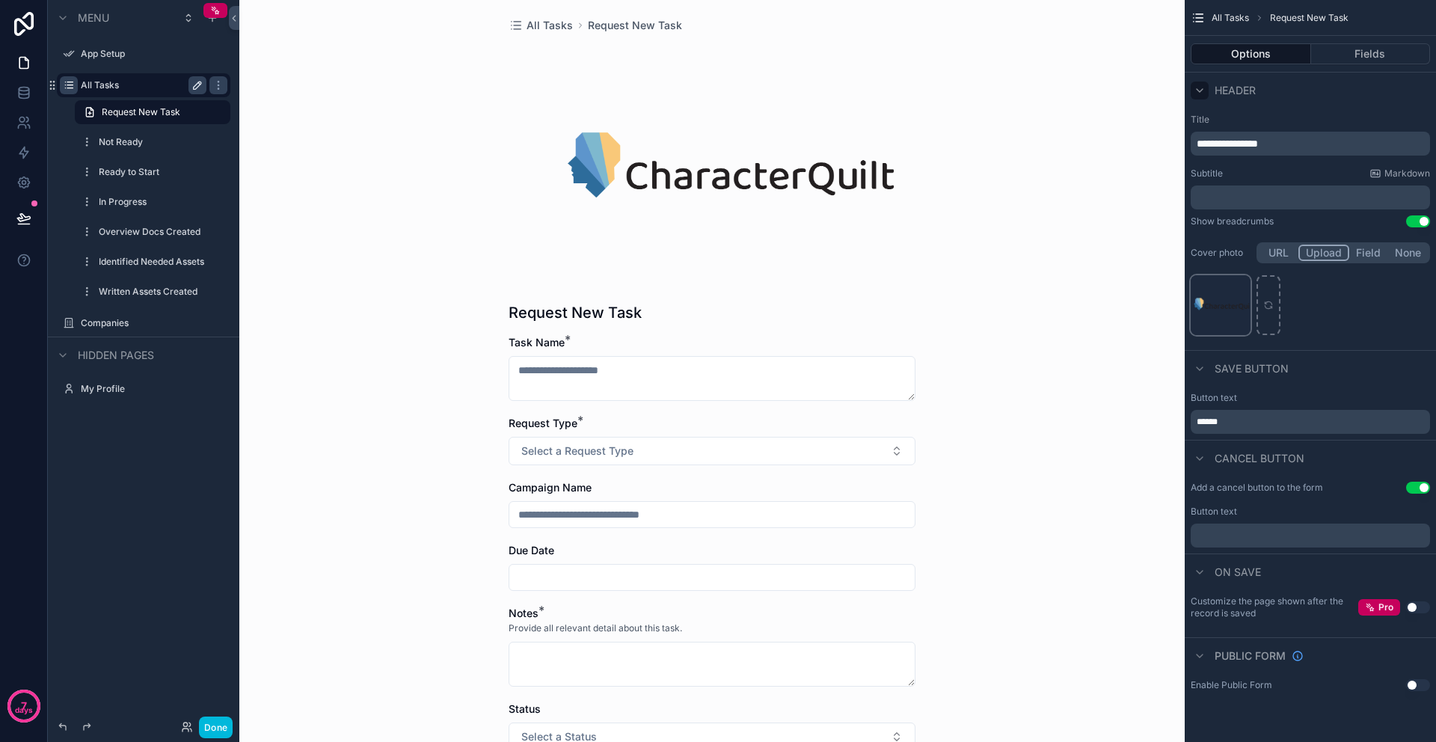
click at [1217, 306] on div "uppercase_full_logo .png" at bounding box center [1221, 305] width 60 height 60
click at [1220, 302] on div "uppercase_full_logo .png" at bounding box center [1221, 305] width 60 height 60
click at [1211, 304] on div "uppercase_full_logo .png" at bounding box center [1221, 305] width 60 height 60
click at [1203, 302] on div "uppercase_full_logo .png" at bounding box center [1221, 305] width 60 height 60
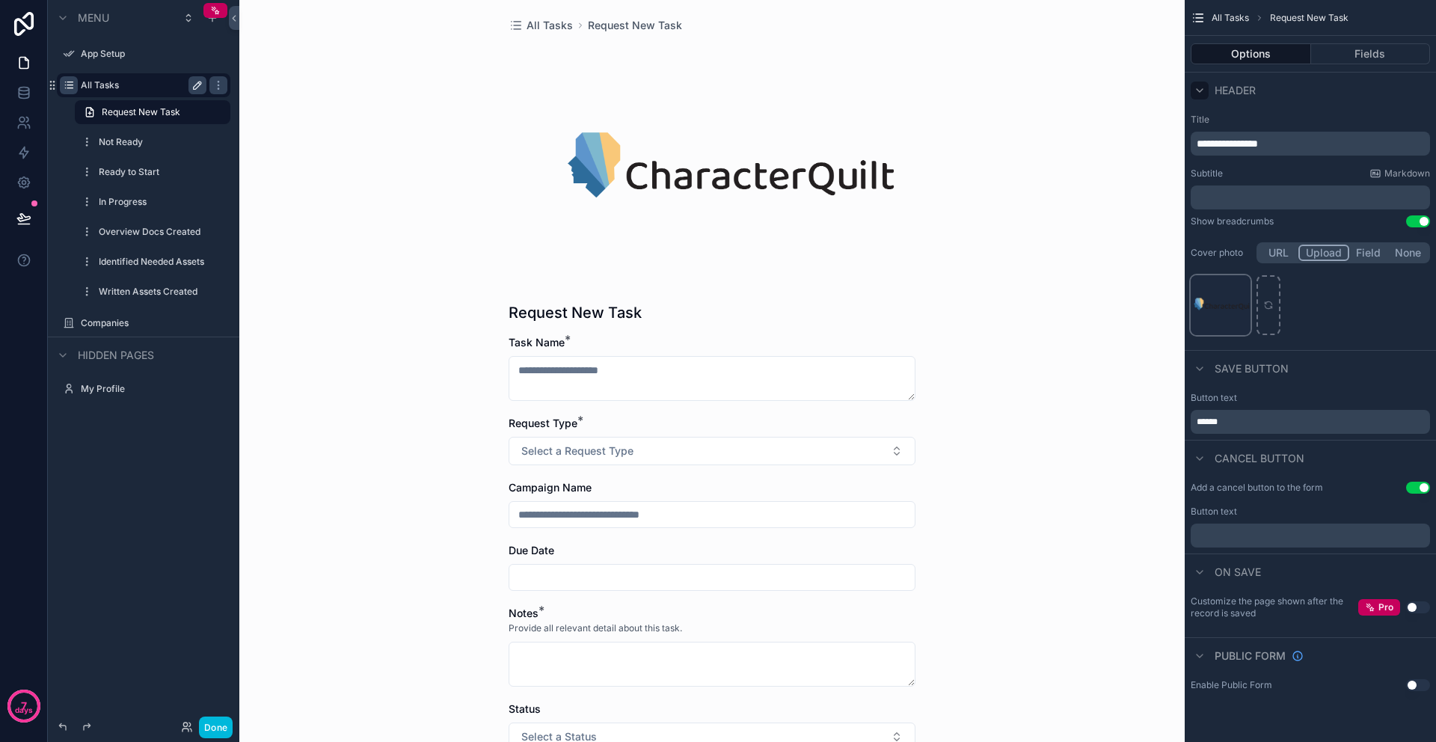
click at [1203, 302] on div "uppercase_full_logo .png" at bounding box center [1221, 305] width 60 height 60
click at [1273, 301] on div "scrollable content" at bounding box center [1269, 305] width 24 height 60
type input "**********"
click at [1385, 316] on div "uppercase_full_logo .png" at bounding box center [1310, 305] width 239 height 60
click at [1373, 254] on button "Field" at bounding box center [1369, 253] width 40 height 16
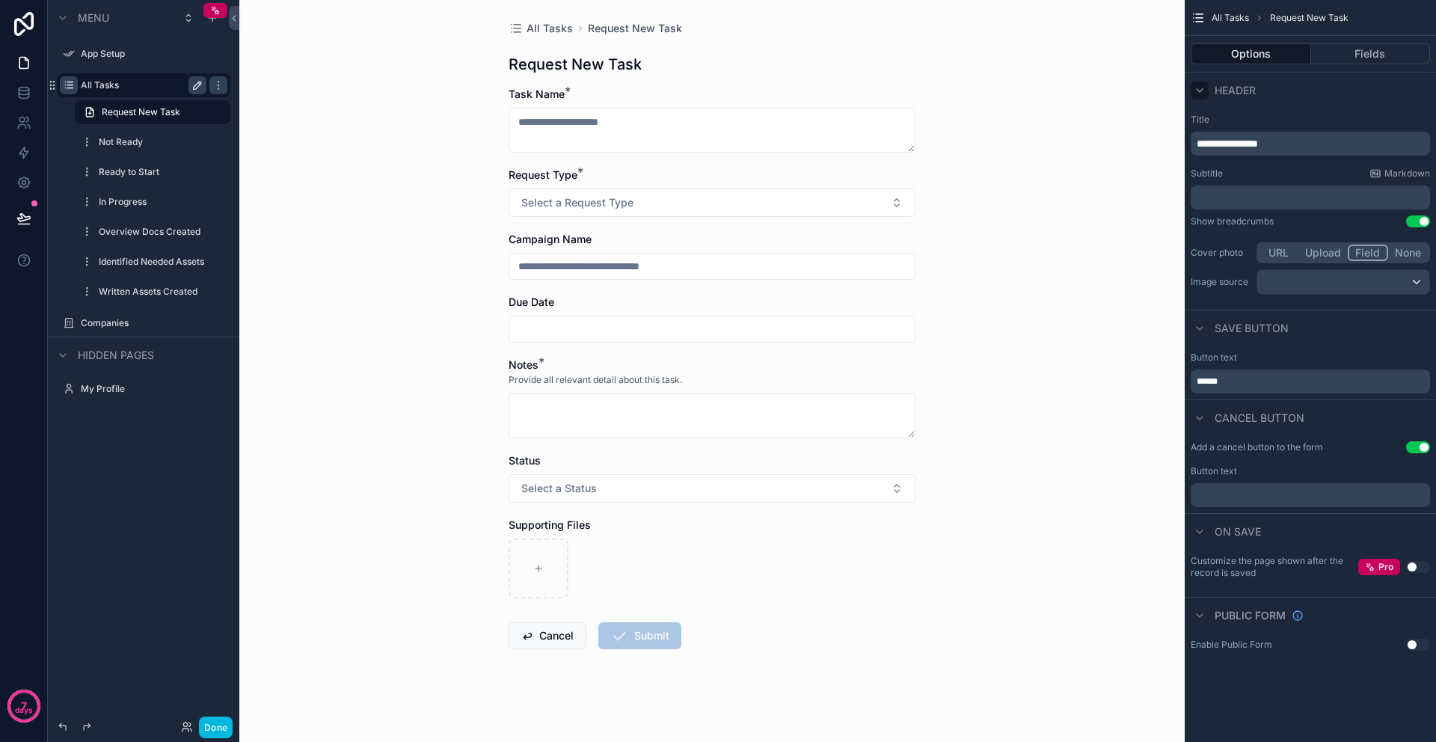
scroll to position [0, 0]
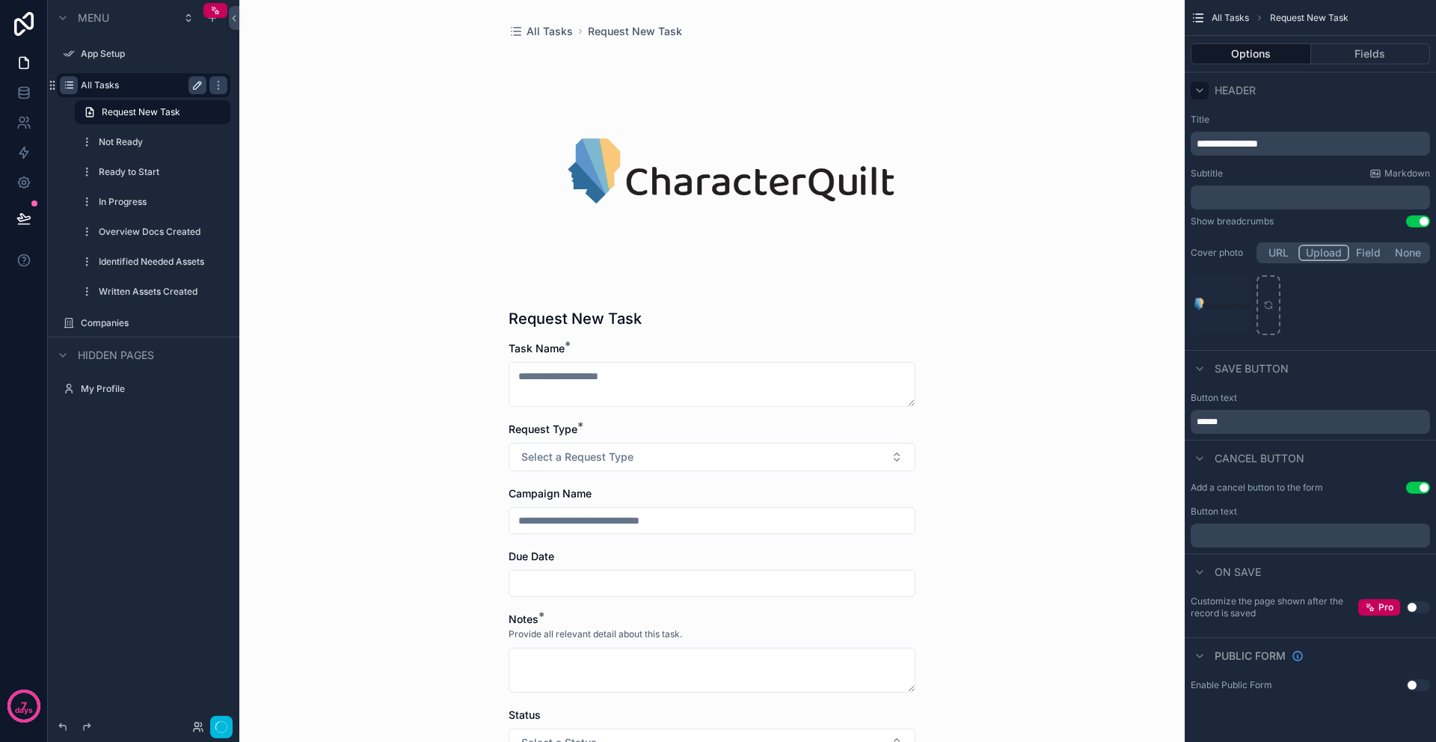
click at [1331, 254] on button "Upload" at bounding box center [1323, 253] width 51 height 16
click at [1373, 53] on button "Fields" at bounding box center [1371, 53] width 120 height 21
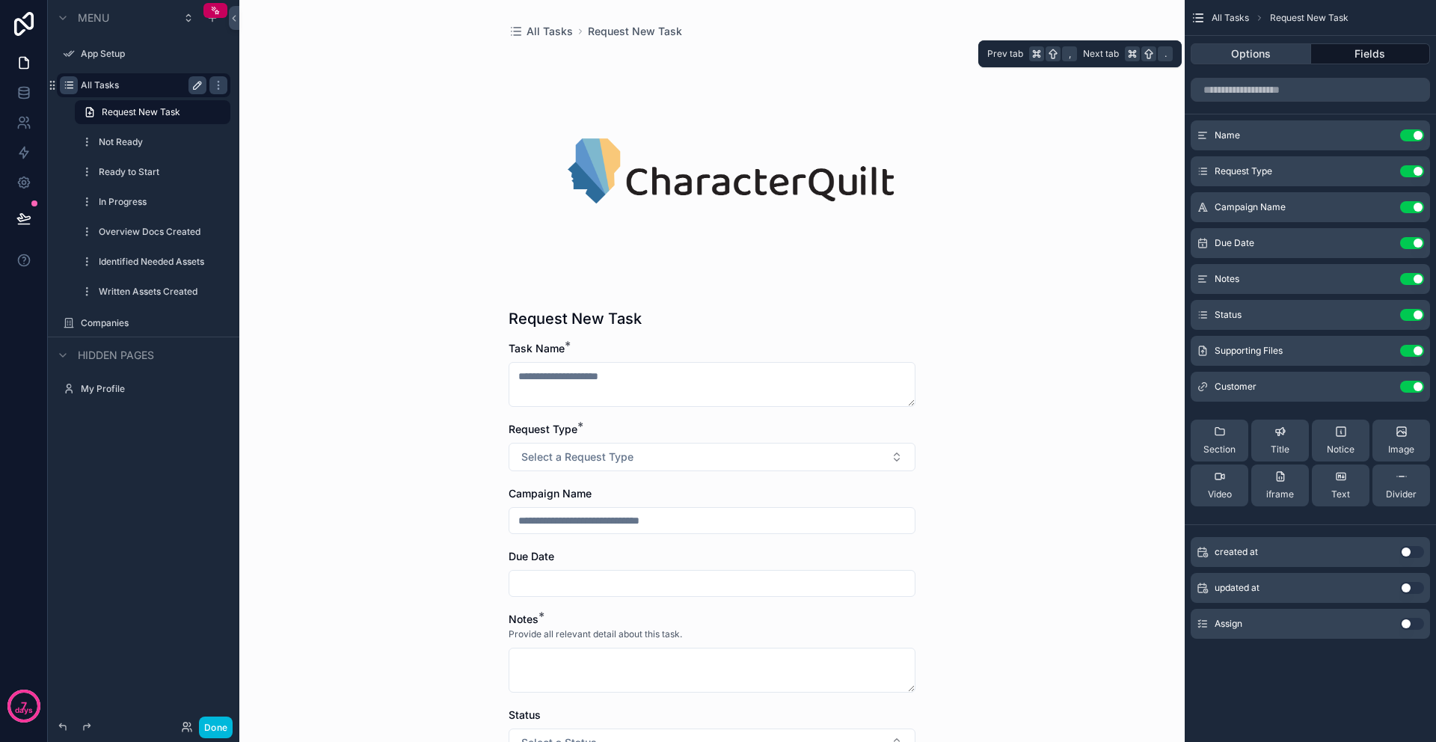
click at [1233, 55] on button "Options" at bounding box center [1251, 53] width 120 height 21
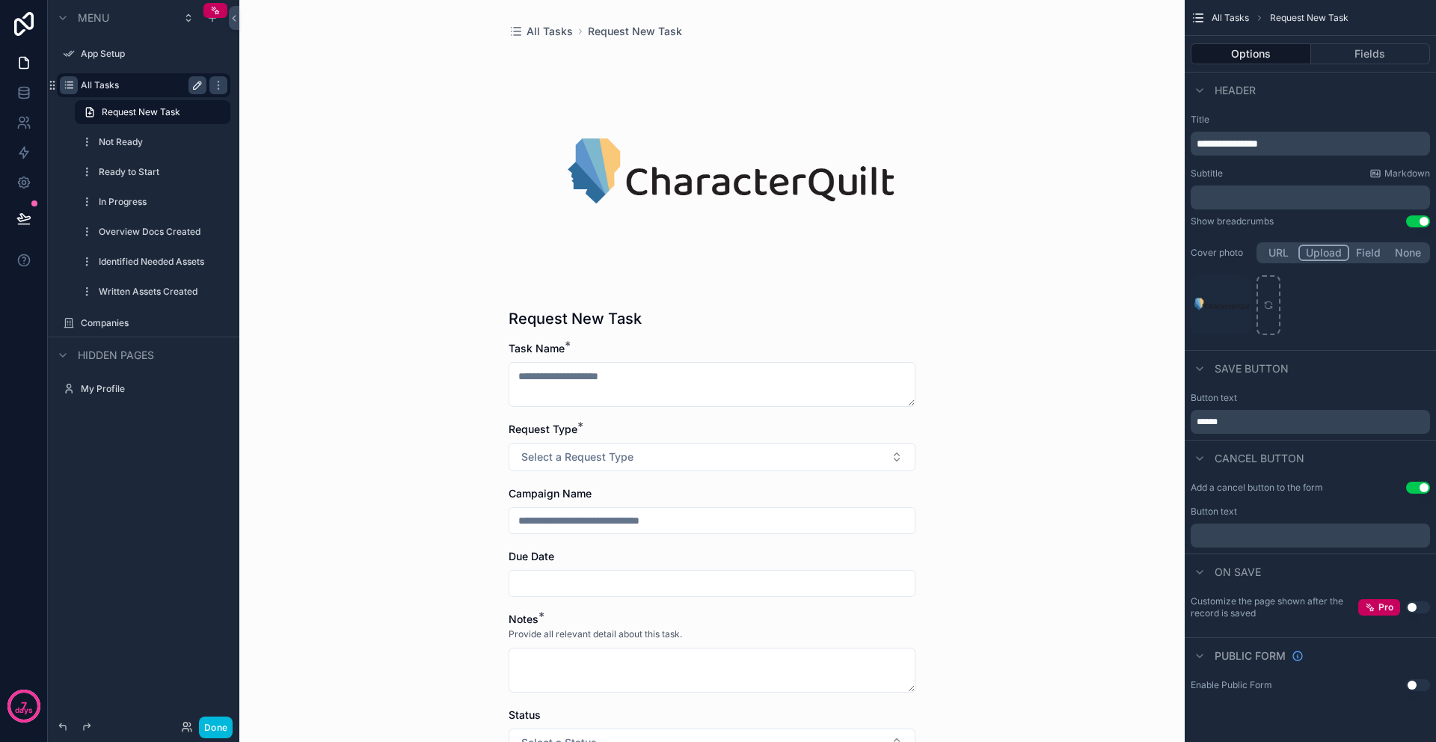
click at [224, 729] on button "Done" at bounding box center [216, 728] width 34 height 22
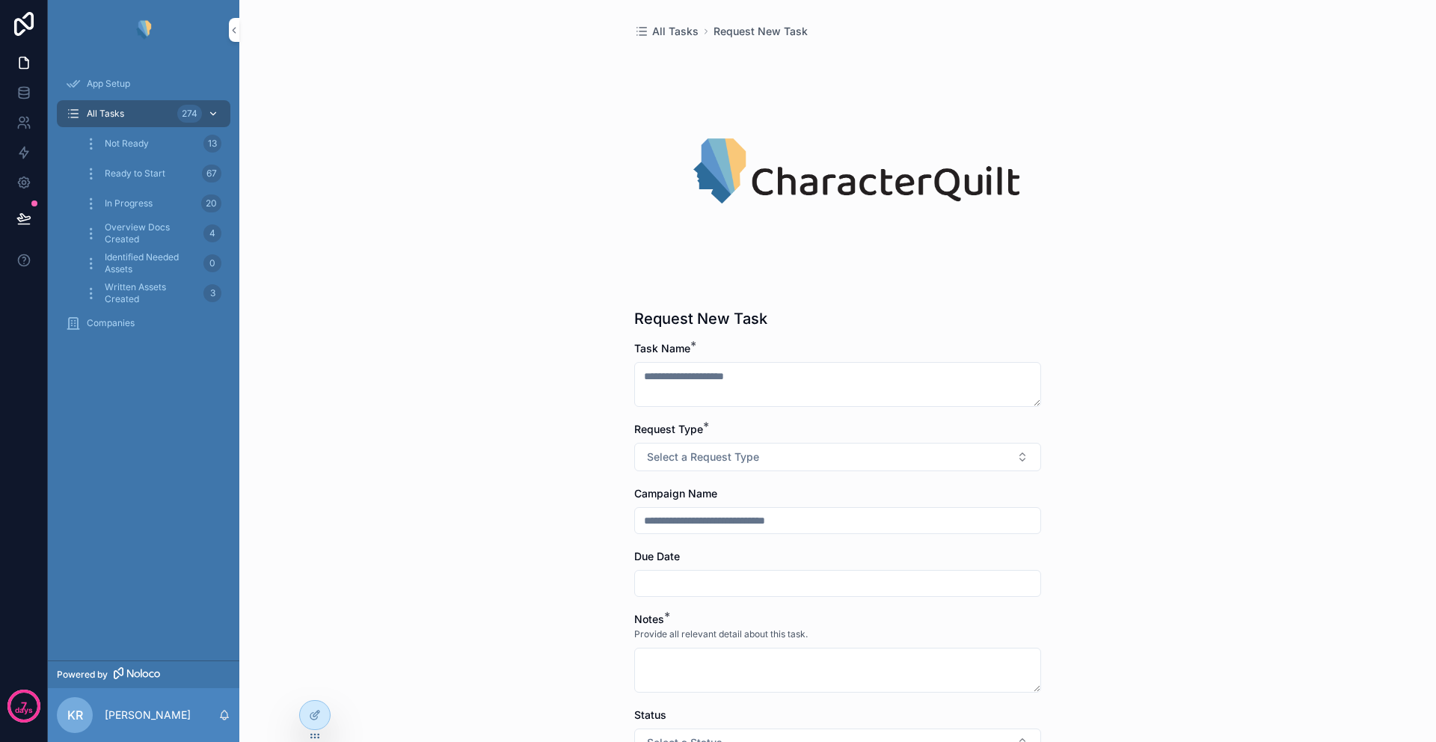
click at [143, 117] on div "All Tasks 274" at bounding box center [144, 114] width 156 height 24
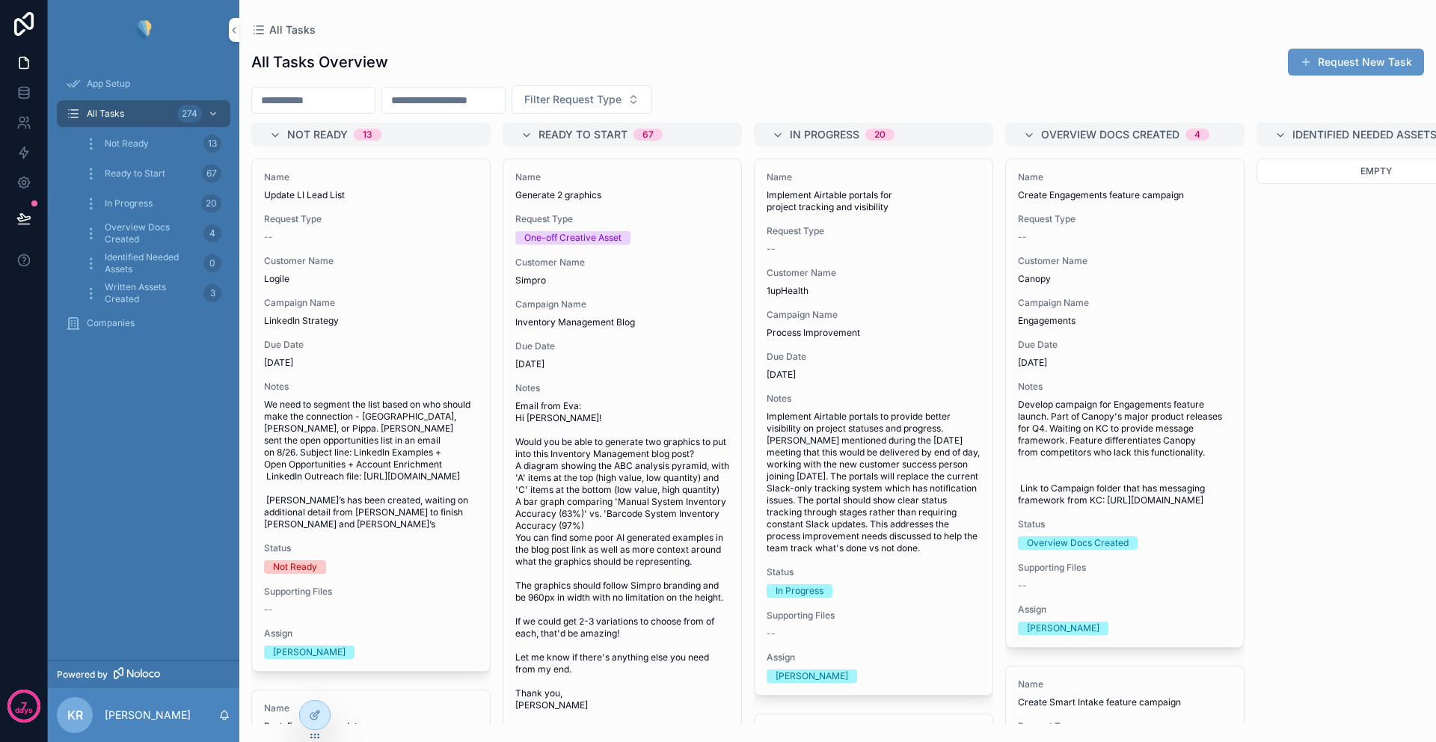
click at [130, 144] on span "Not Ready" at bounding box center [127, 144] width 44 height 12
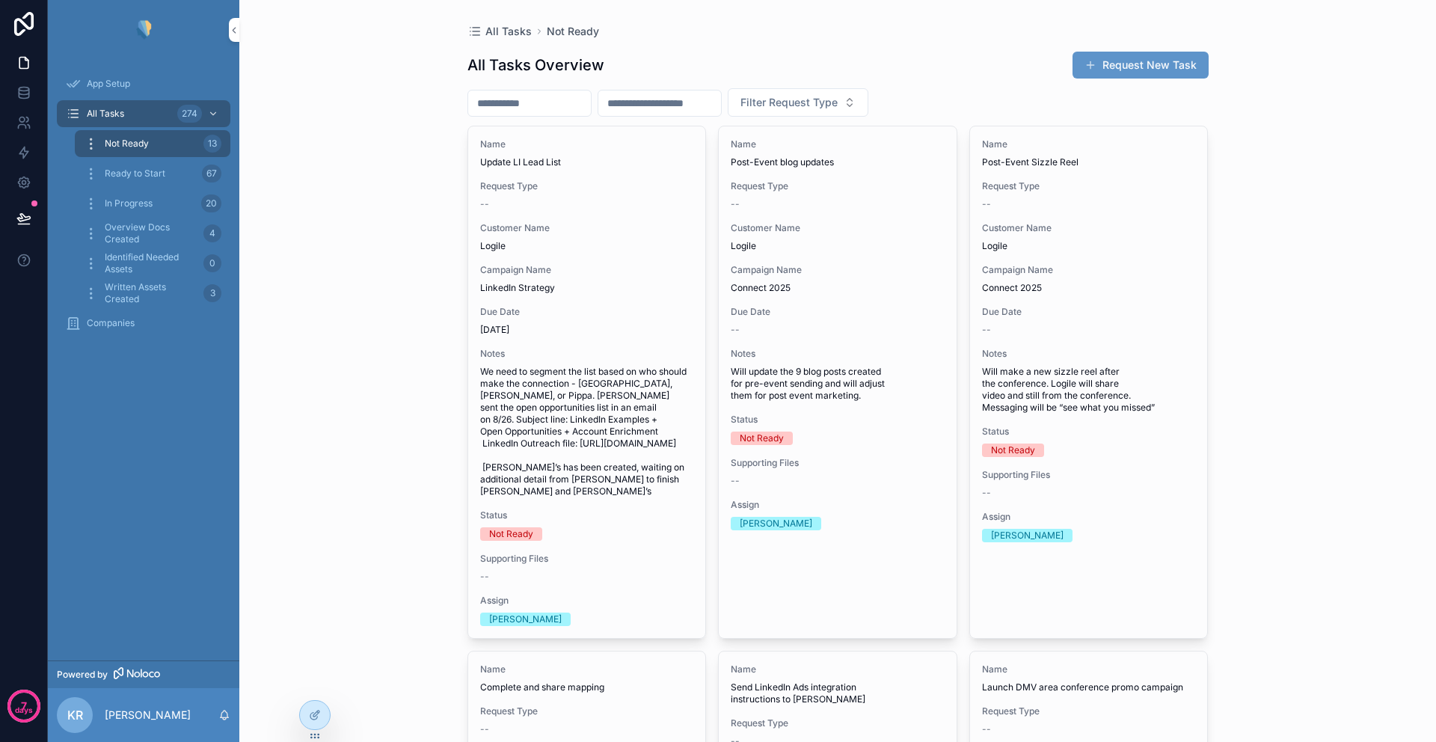
click at [133, 175] on span "Ready to Start" at bounding box center [135, 174] width 61 height 12
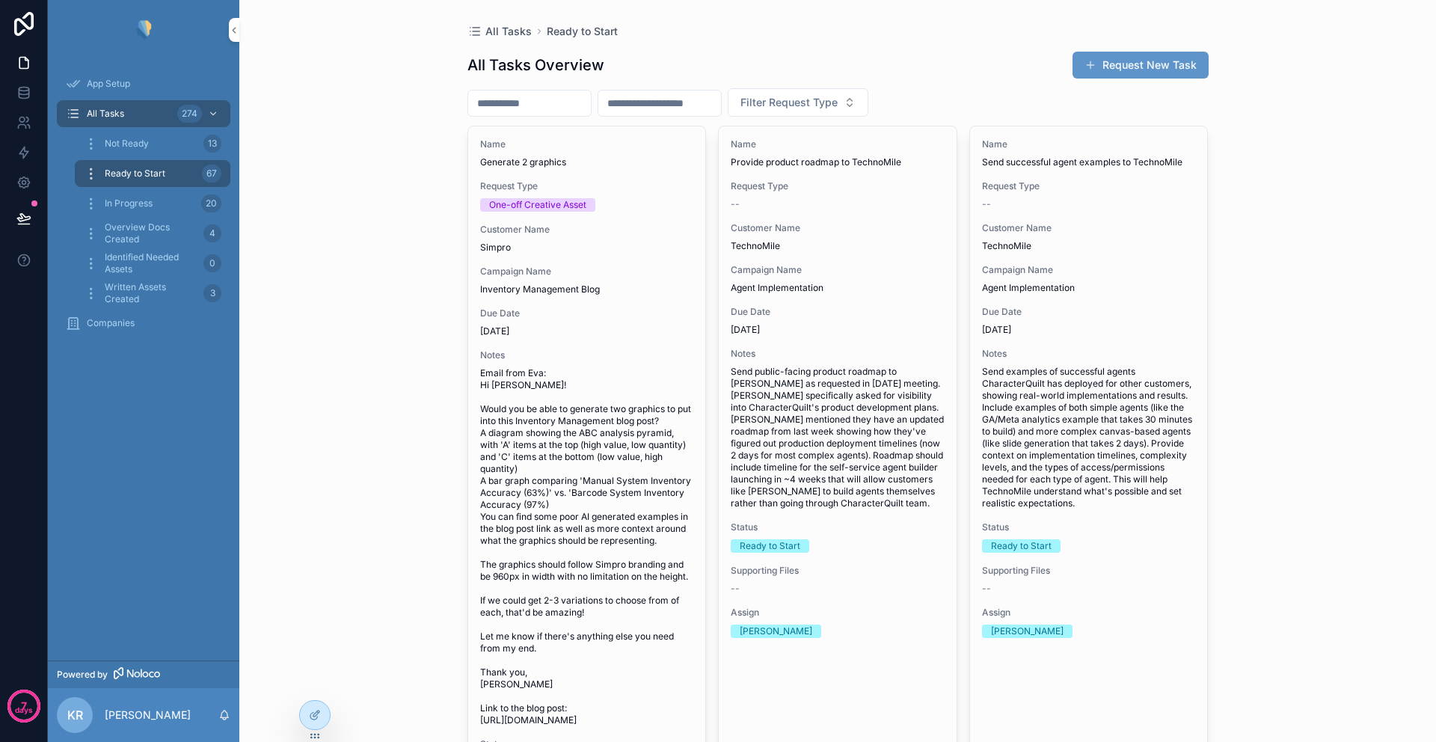
click at [135, 206] on span "In Progress" at bounding box center [129, 203] width 48 height 12
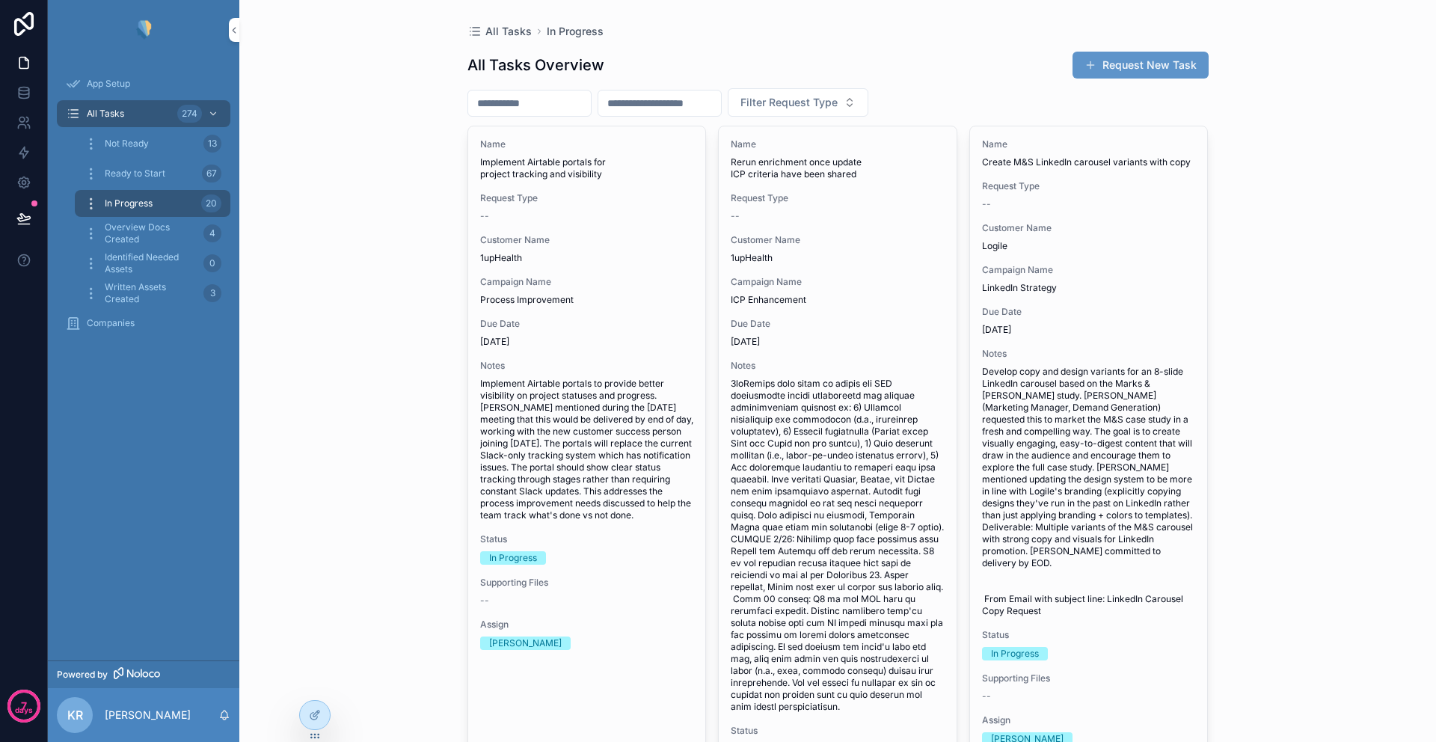
click at [135, 230] on span "Overview Docs Created" at bounding box center [151, 233] width 93 height 24
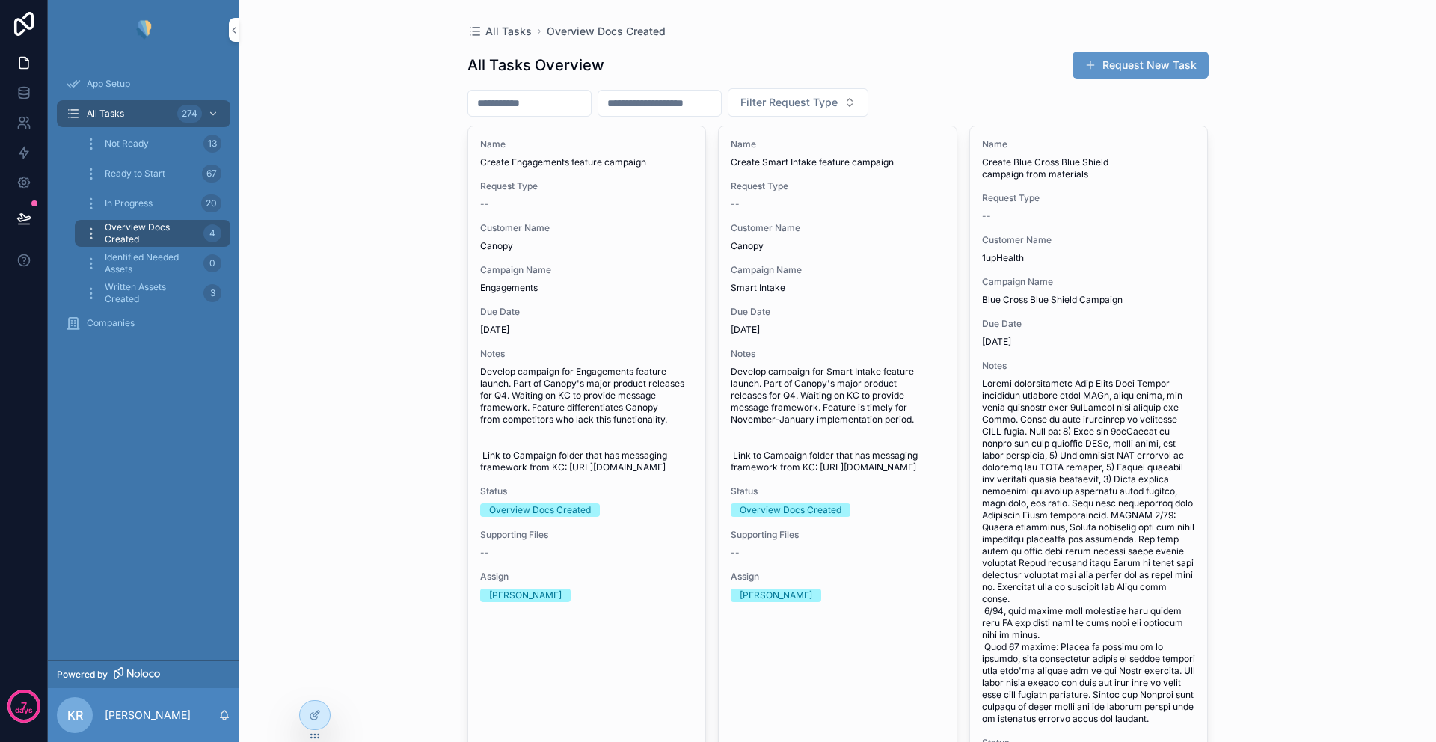
click at [135, 263] on span "Identified Needed Assets" at bounding box center [151, 263] width 93 height 24
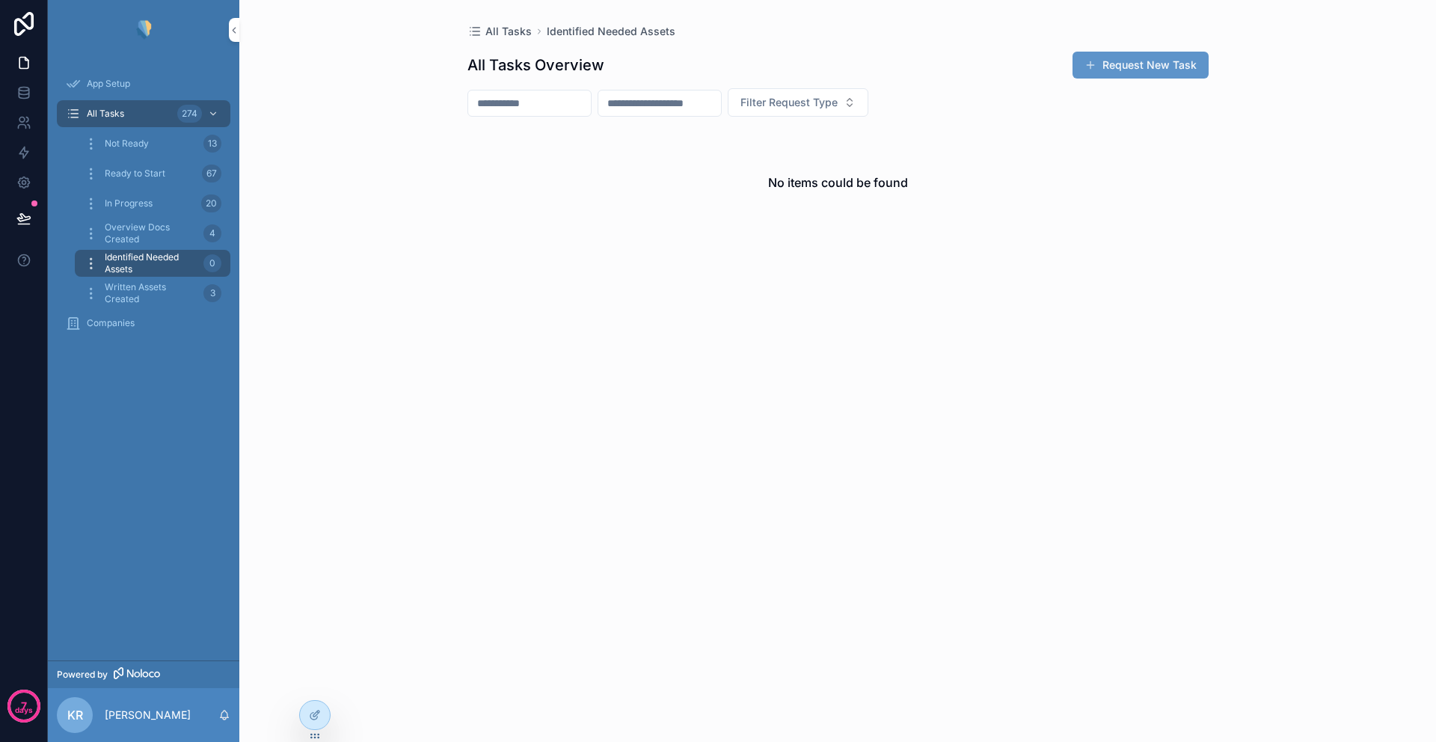
click at [133, 293] on span "Written Assets Created" at bounding box center [151, 293] width 93 height 24
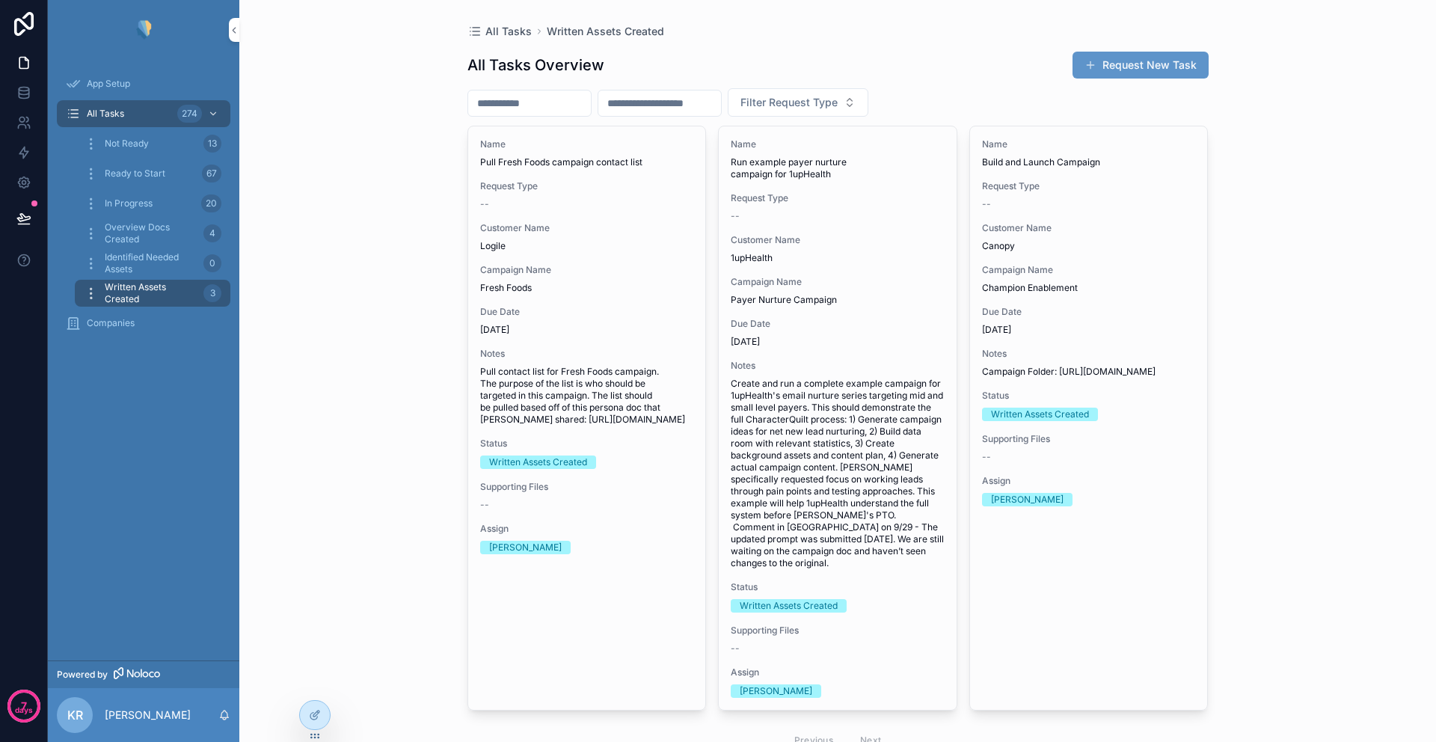
click at [88, 143] on icon "scrollable content" at bounding box center [91, 143] width 15 height 15
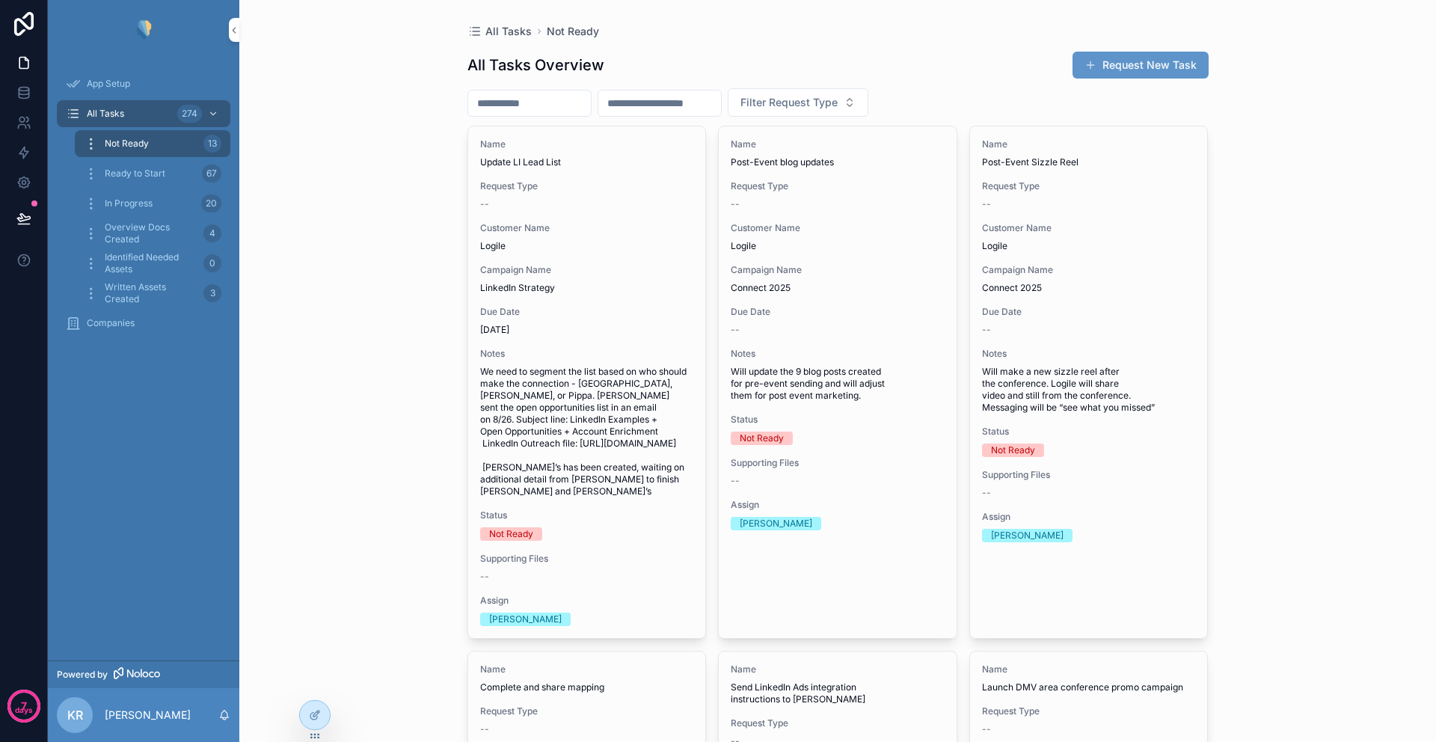
click at [193, 141] on div "Not Ready 13" at bounding box center [153, 144] width 138 height 24
click at [117, 144] on span "Not Ready" at bounding box center [127, 144] width 44 height 12
click at [19, 67] on icon at bounding box center [23, 62] width 15 height 15
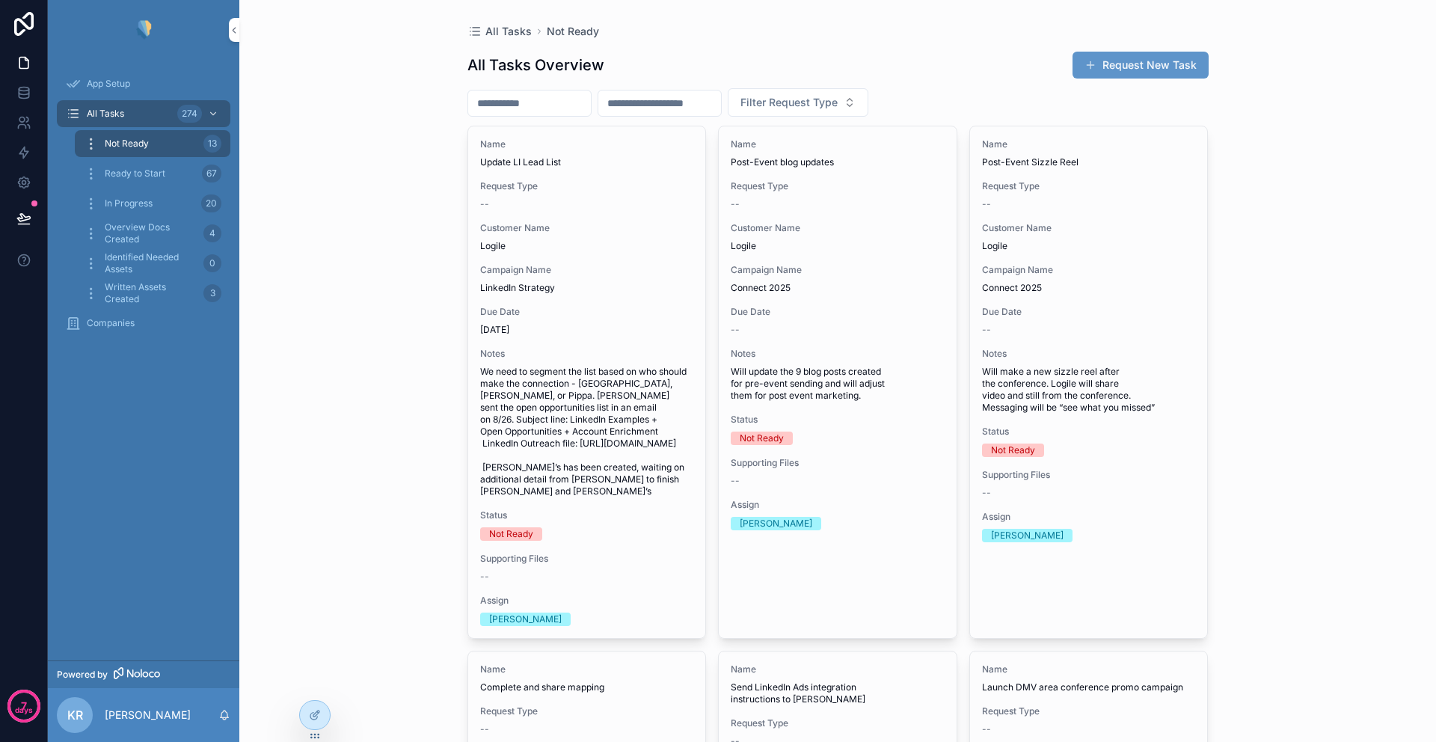
click at [144, 174] on span "Ready to Start" at bounding box center [135, 174] width 61 height 12
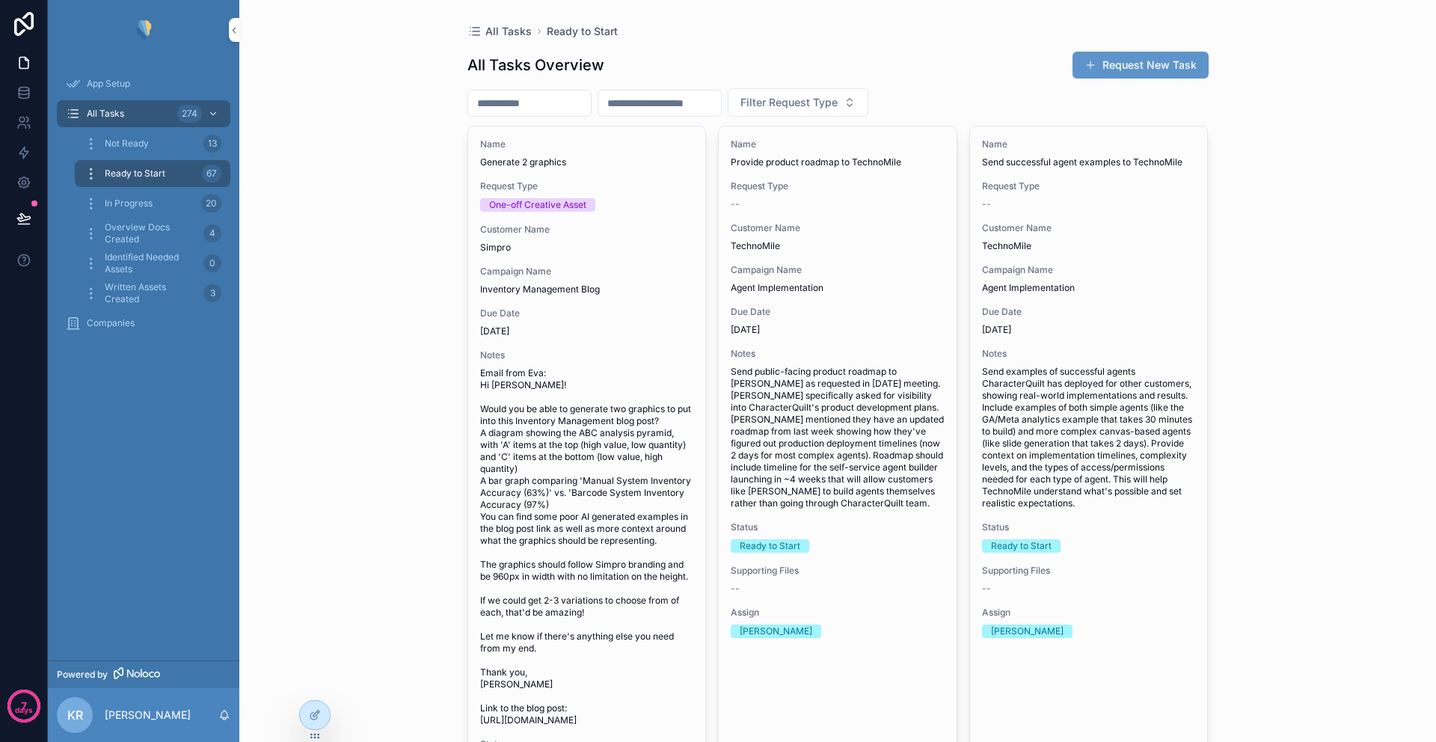
click at [145, 174] on span "Ready to Start" at bounding box center [135, 174] width 61 height 12
click at [88, 174] on icon "scrollable content" at bounding box center [91, 173] width 15 height 15
click at [134, 176] on span "Ready to Start" at bounding box center [135, 174] width 61 height 12
click at [109, 73] on div "App Setup" at bounding box center [144, 84] width 156 height 24
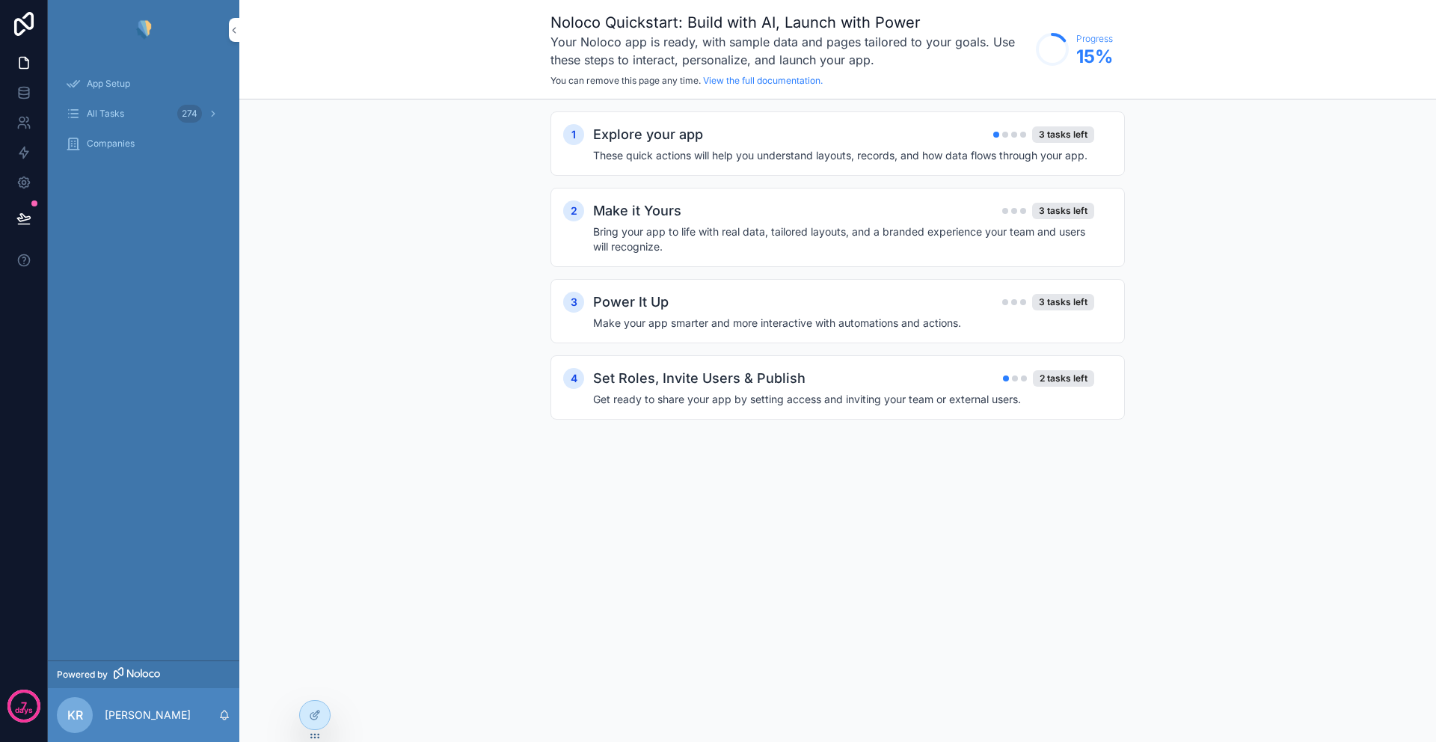
click at [106, 82] on span "App Setup" at bounding box center [108, 84] width 43 height 12
click at [120, 106] on div "All Tasks 274" at bounding box center [144, 114] width 156 height 24
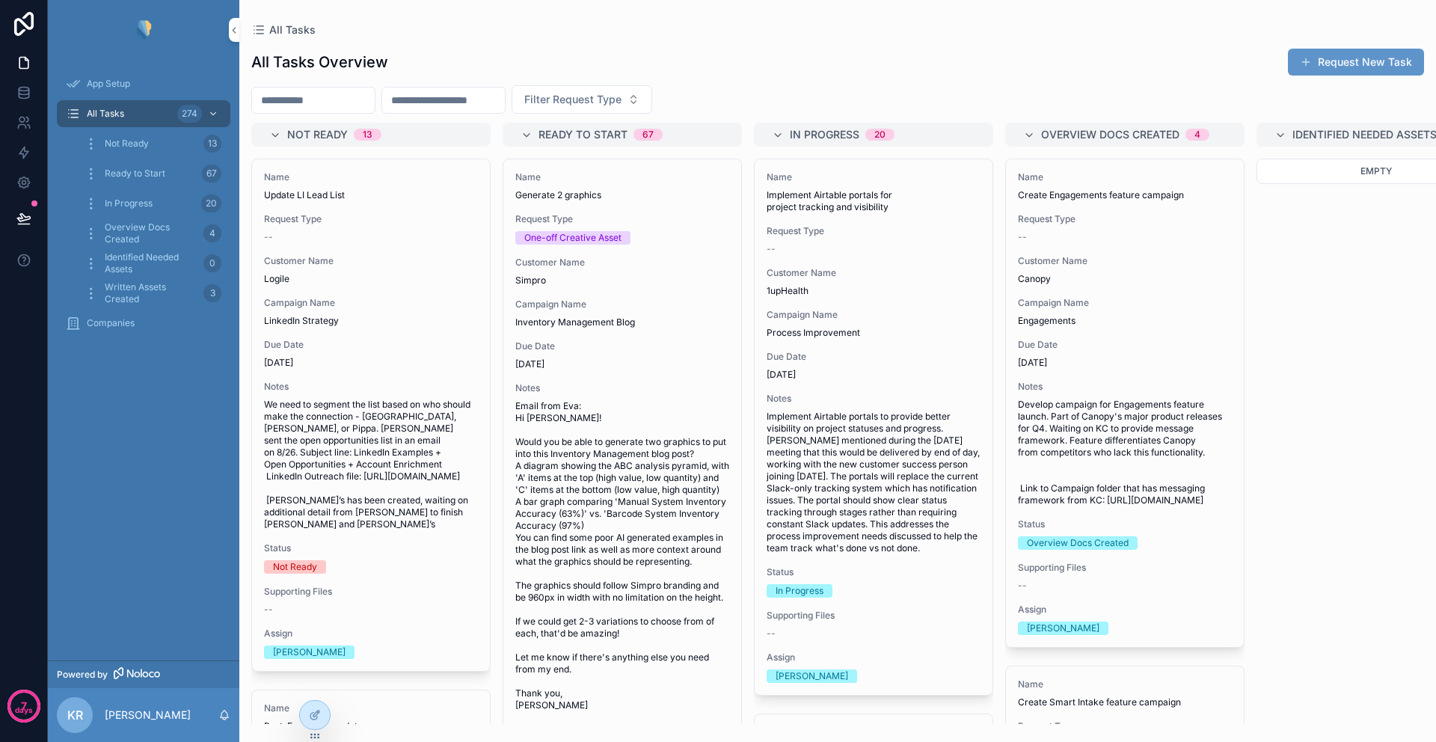
click at [105, 83] on span "App Setup" at bounding box center [108, 84] width 43 height 12
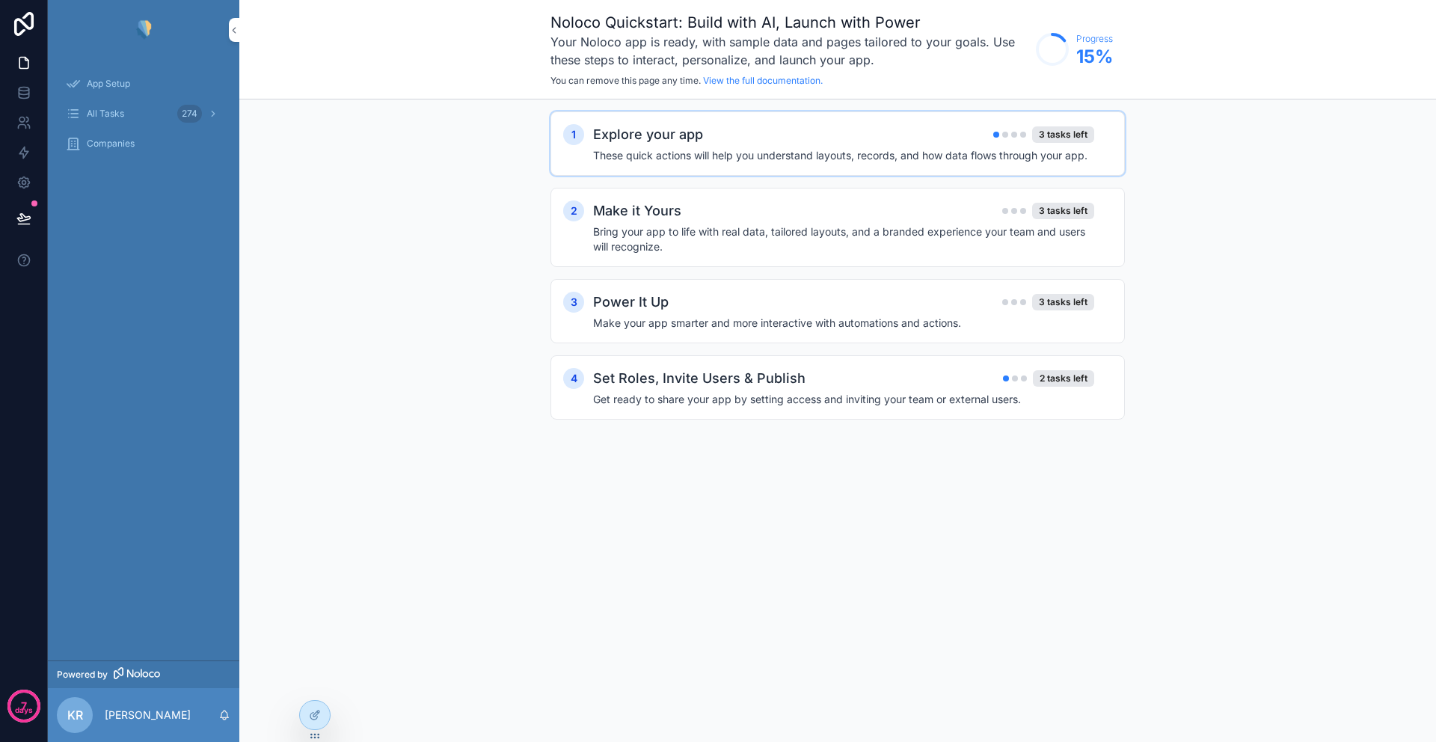
click at [797, 144] on div "Explore your app 3 tasks left" at bounding box center [843, 134] width 501 height 21
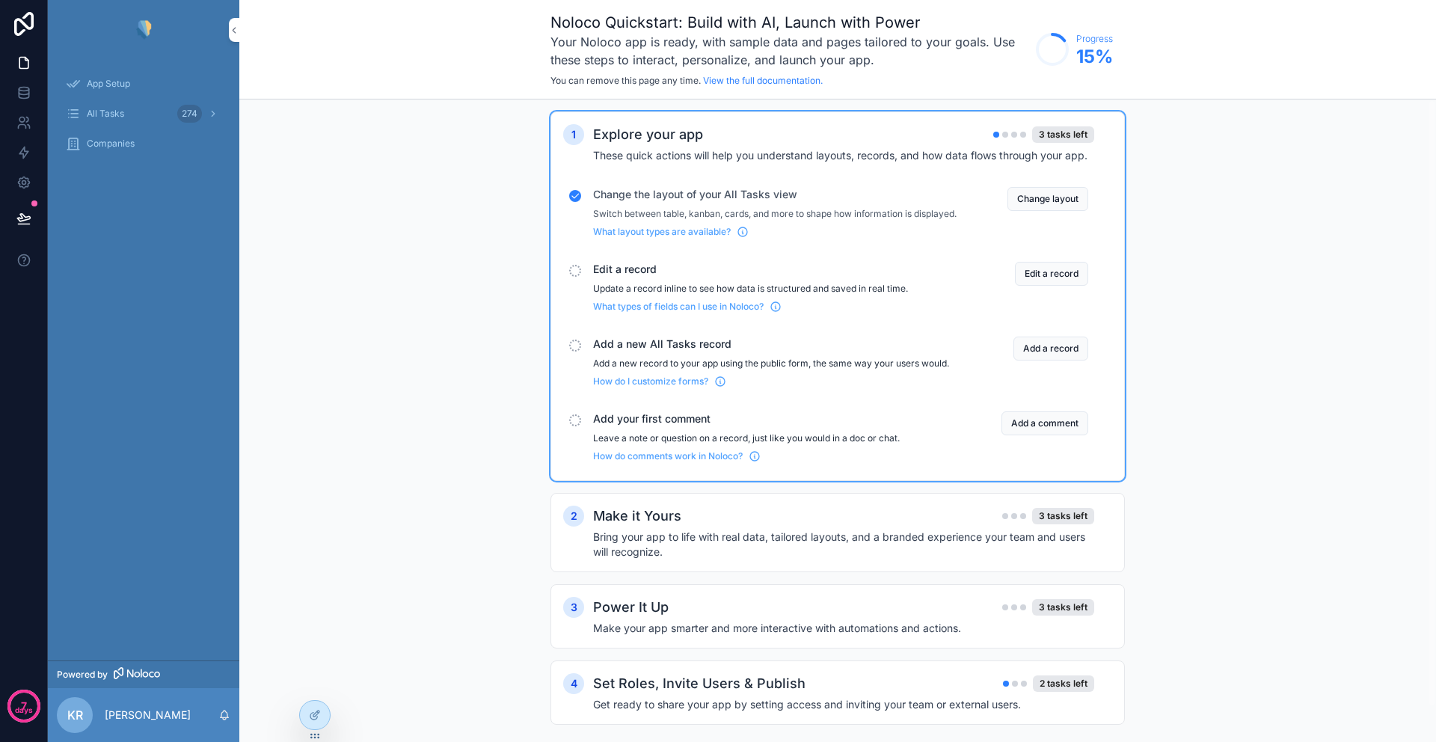
click at [744, 203] on div "Change the layout of your All Tasks view Switch between table, kanban, cards, a…" at bounding box center [775, 212] width 364 height 51
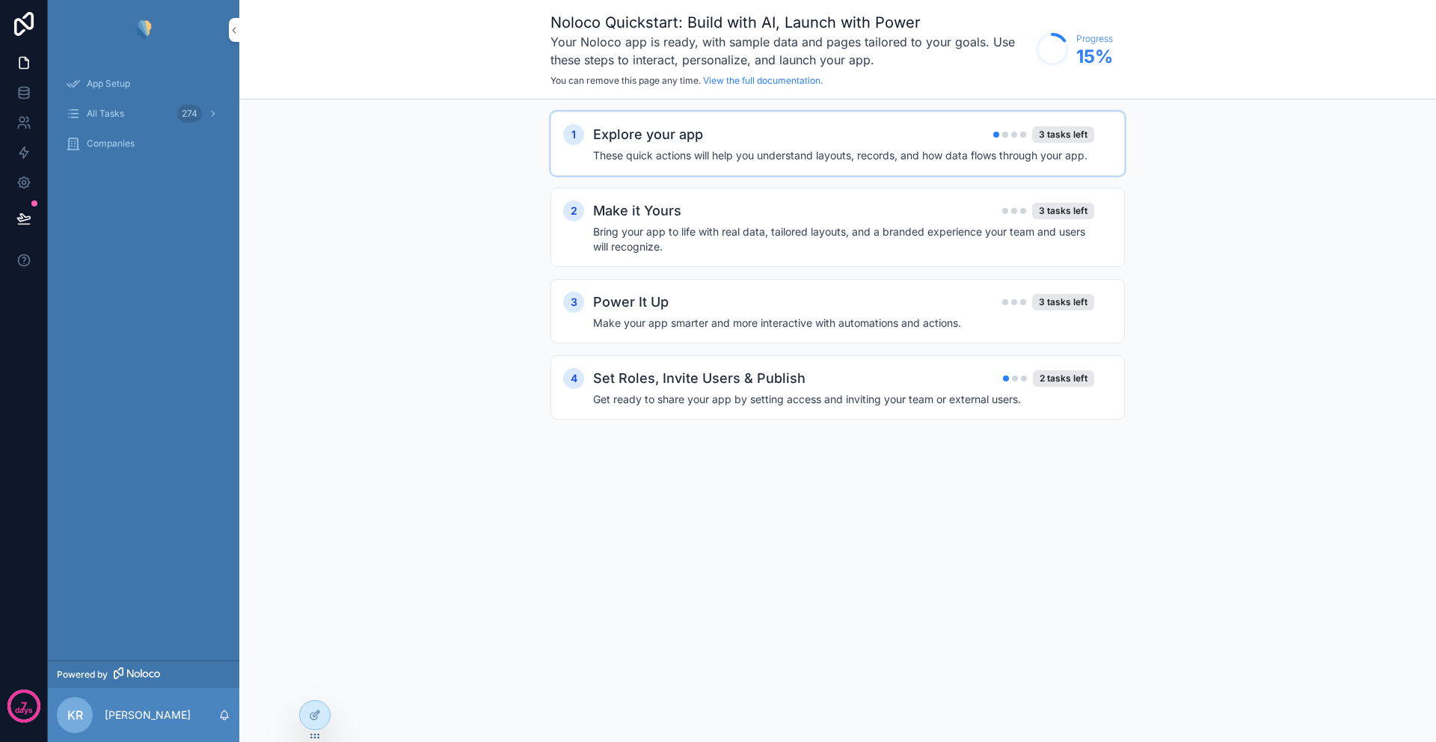
click at [743, 140] on div "Explore your app 3 tasks left" at bounding box center [843, 134] width 501 height 21
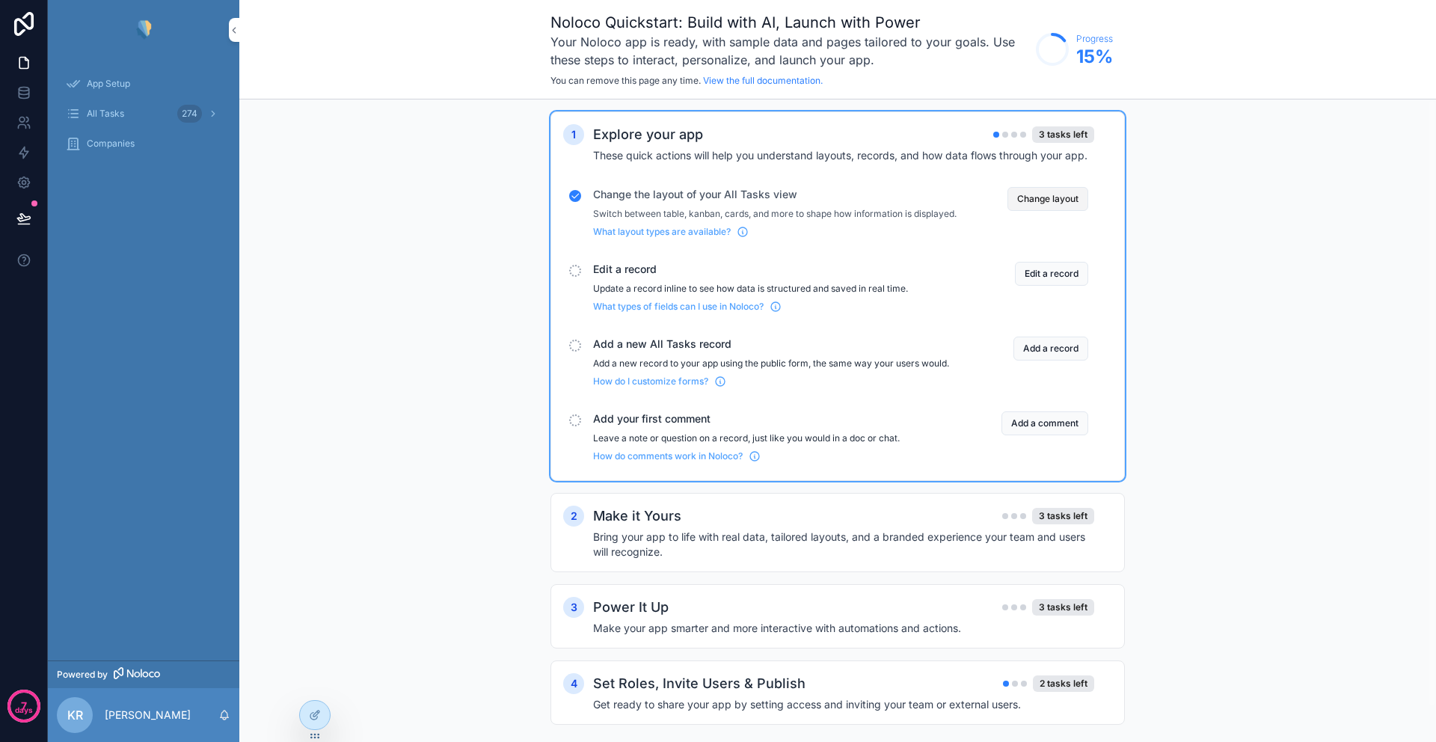
click at [1028, 198] on button "Change layout" at bounding box center [1047, 199] width 81 height 24
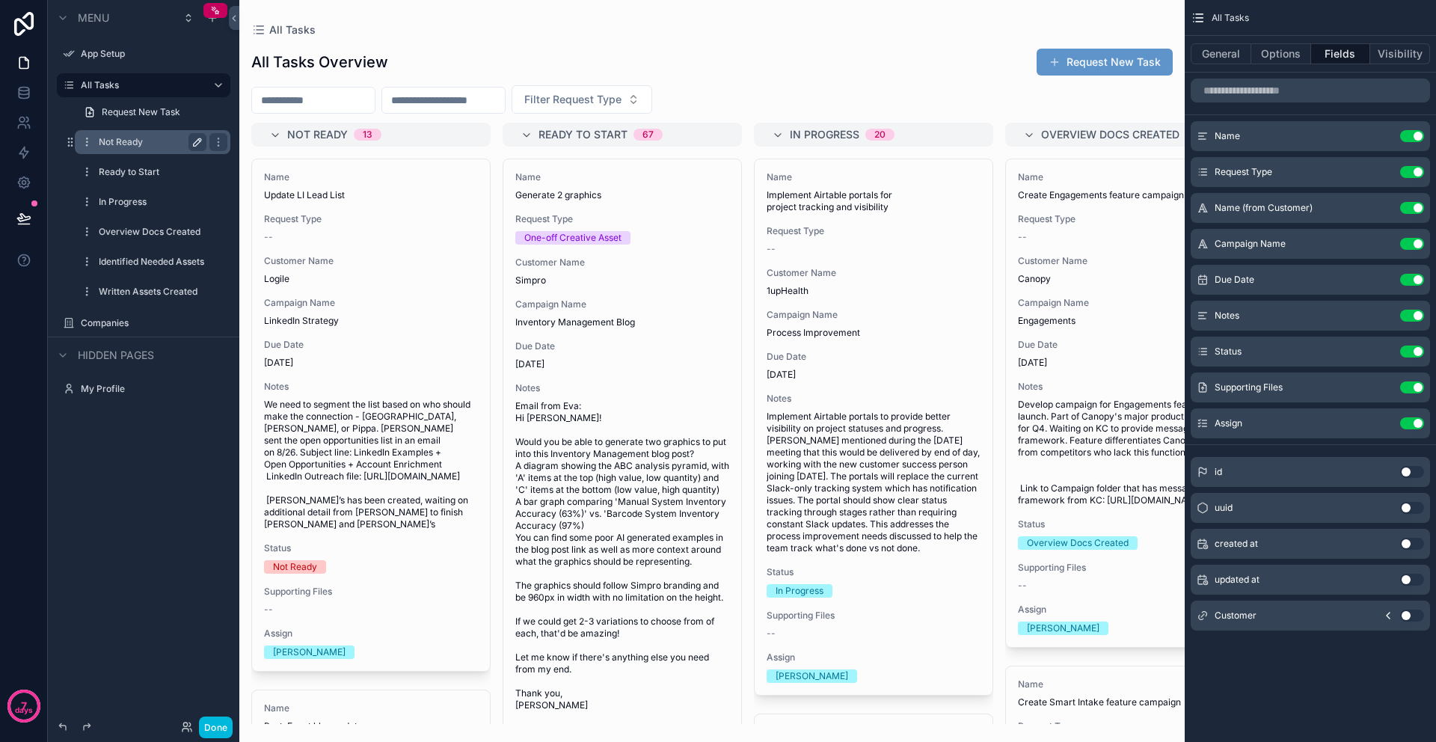
click at [195, 141] on icon "scrollable content" at bounding box center [197, 141] width 7 height 7
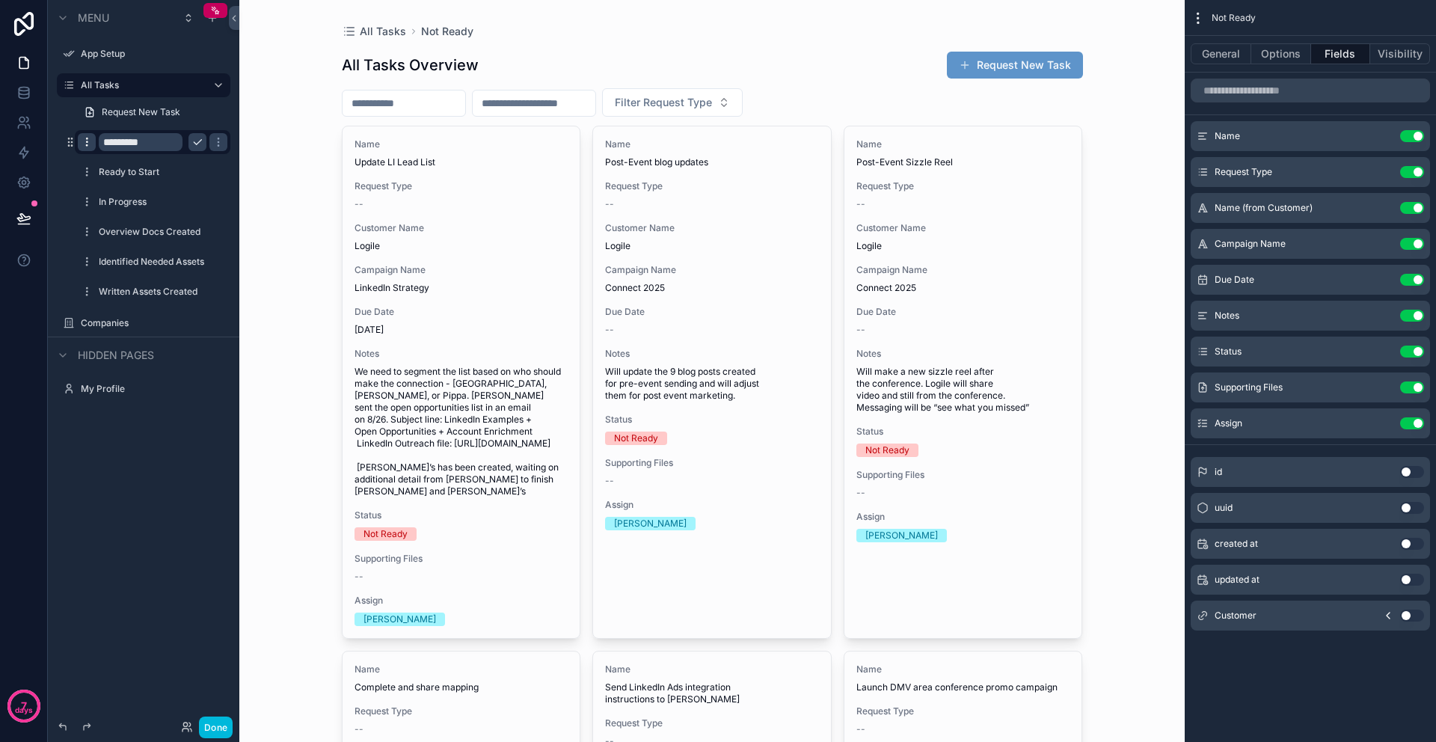
click at [88, 142] on icon "scrollable content" at bounding box center [87, 142] width 12 height 12
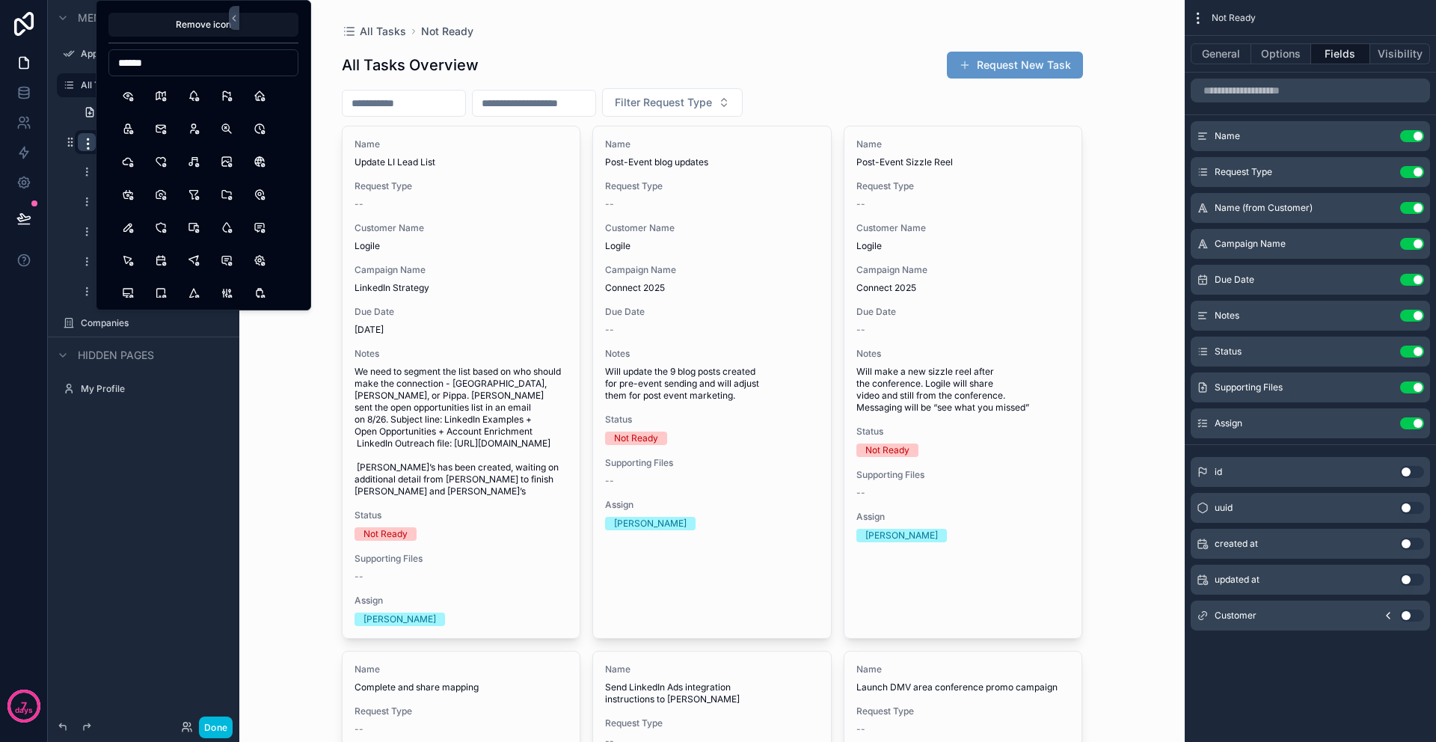
drag, startPoint x: 171, startPoint y: 62, endPoint x: 112, endPoint y: 58, distance: 58.5
click at [112, 58] on input "******" at bounding box center [203, 62] width 188 height 21
drag, startPoint x: 177, startPoint y: 62, endPoint x: 108, endPoint y: 56, distance: 69.1
click at [109, 56] on input "*********" at bounding box center [203, 62] width 188 height 21
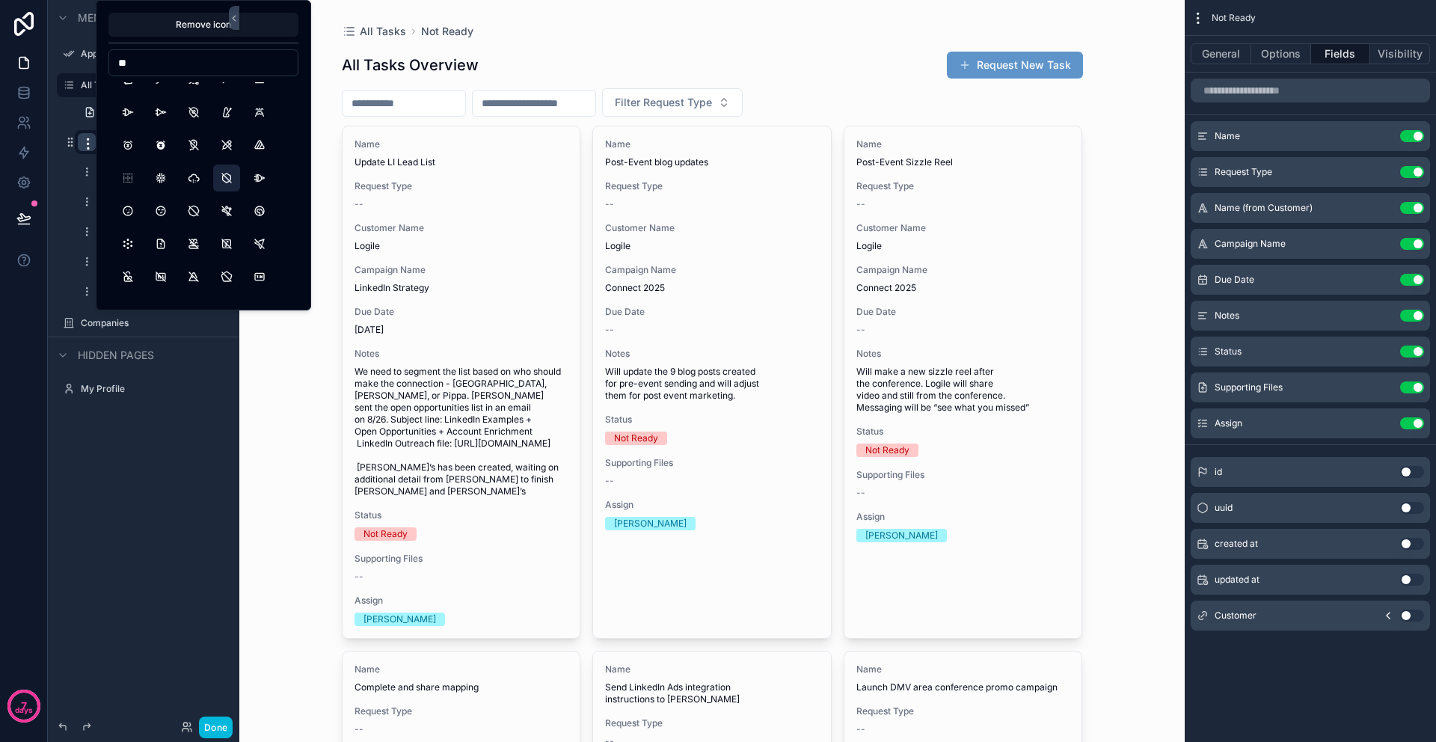
click at [227, 178] on button "HexagonOff" at bounding box center [226, 178] width 27 height 27
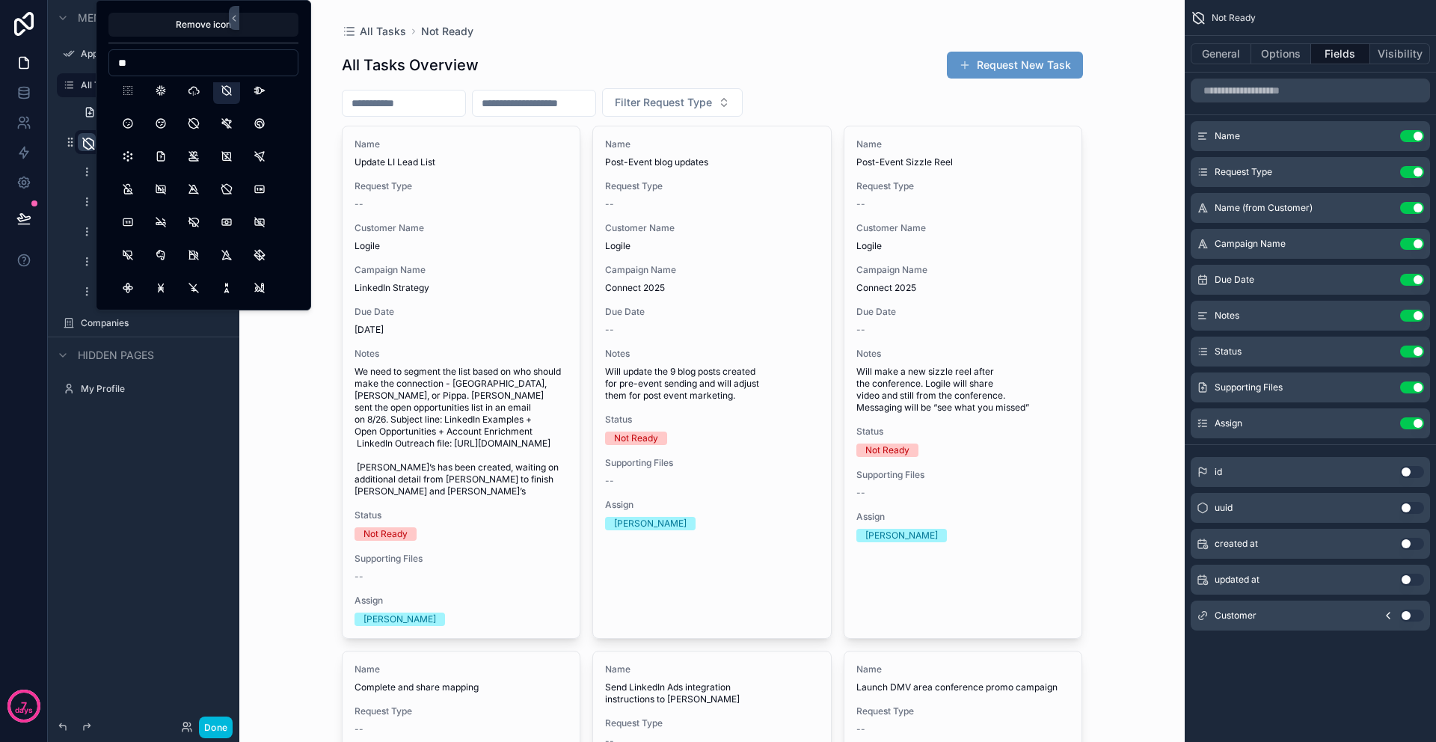
scroll to position [319, 0]
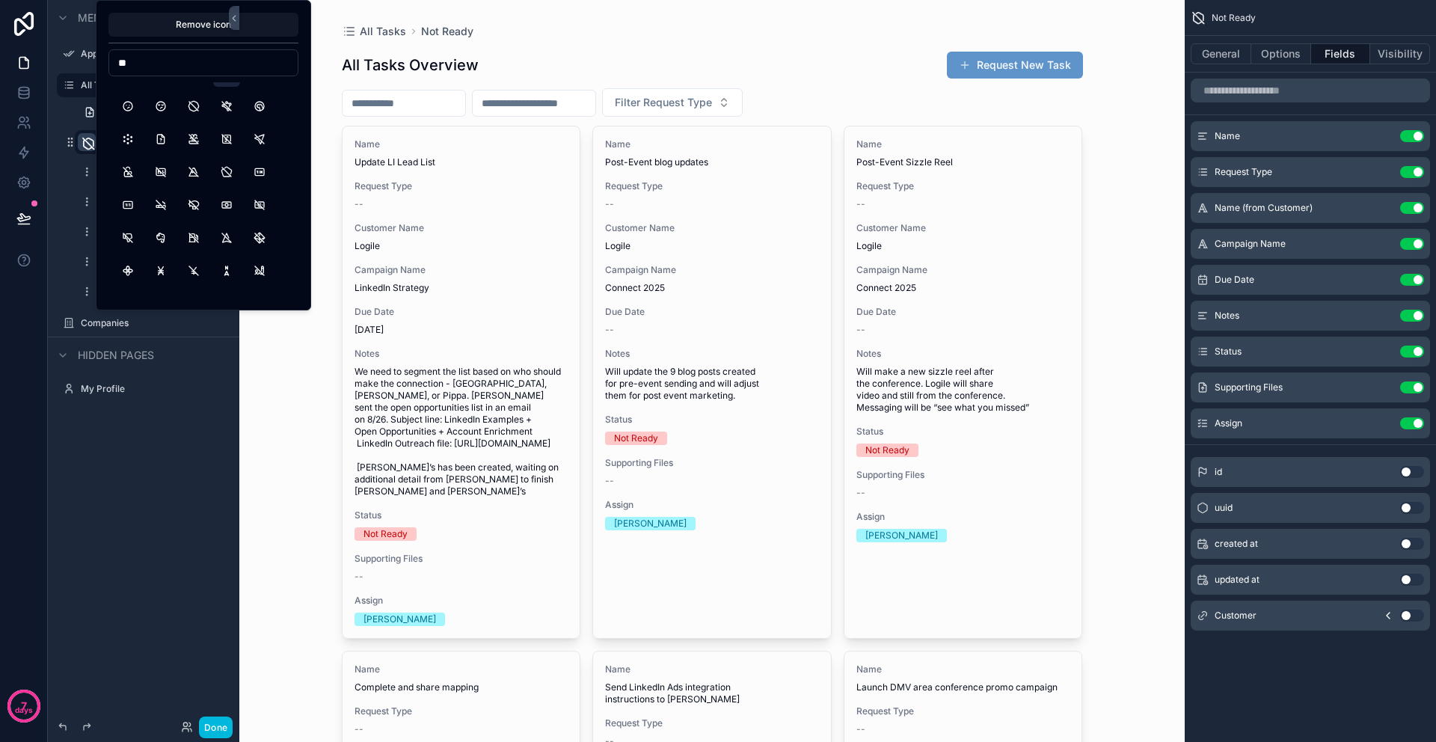
drag, startPoint x: 144, startPoint y: 64, endPoint x: 106, endPoint y: 59, distance: 37.8
click at [106, 59] on div "Remove icon **" at bounding box center [203, 155] width 215 height 310
click at [132, 139] on button "Dna2Off" at bounding box center [127, 139] width 27 height 27
drag, startPoint x: 132, startPoint y: 66, endPoint x: 95, endPoint y: 65, distance: 36.7
click at [96, 65] on div "Remove icon ***" at bounding box center [203, 155] width 215 height 310
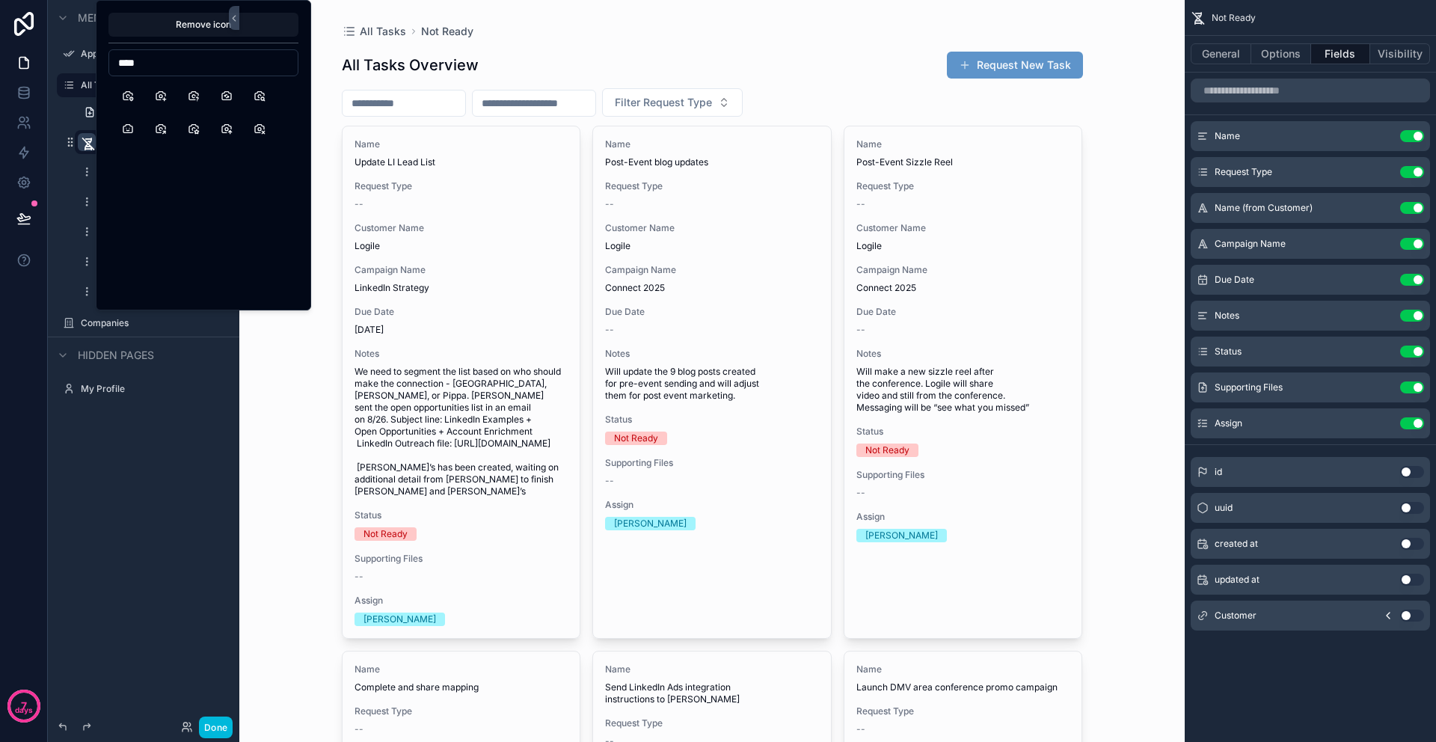
scroll to position [664, 0]
drag, startPoint x: 152, startPoint y: 65, endPoint x: 112, endPoint y: 59, distance: 40.1
click at [112, 59] on input "****" at bounding box center [203, 62] width 188 height 21
drag, startPoint x: 155, startPoint y: 63, endPoint x: 102, endPoint y: 59, distance: 53.2
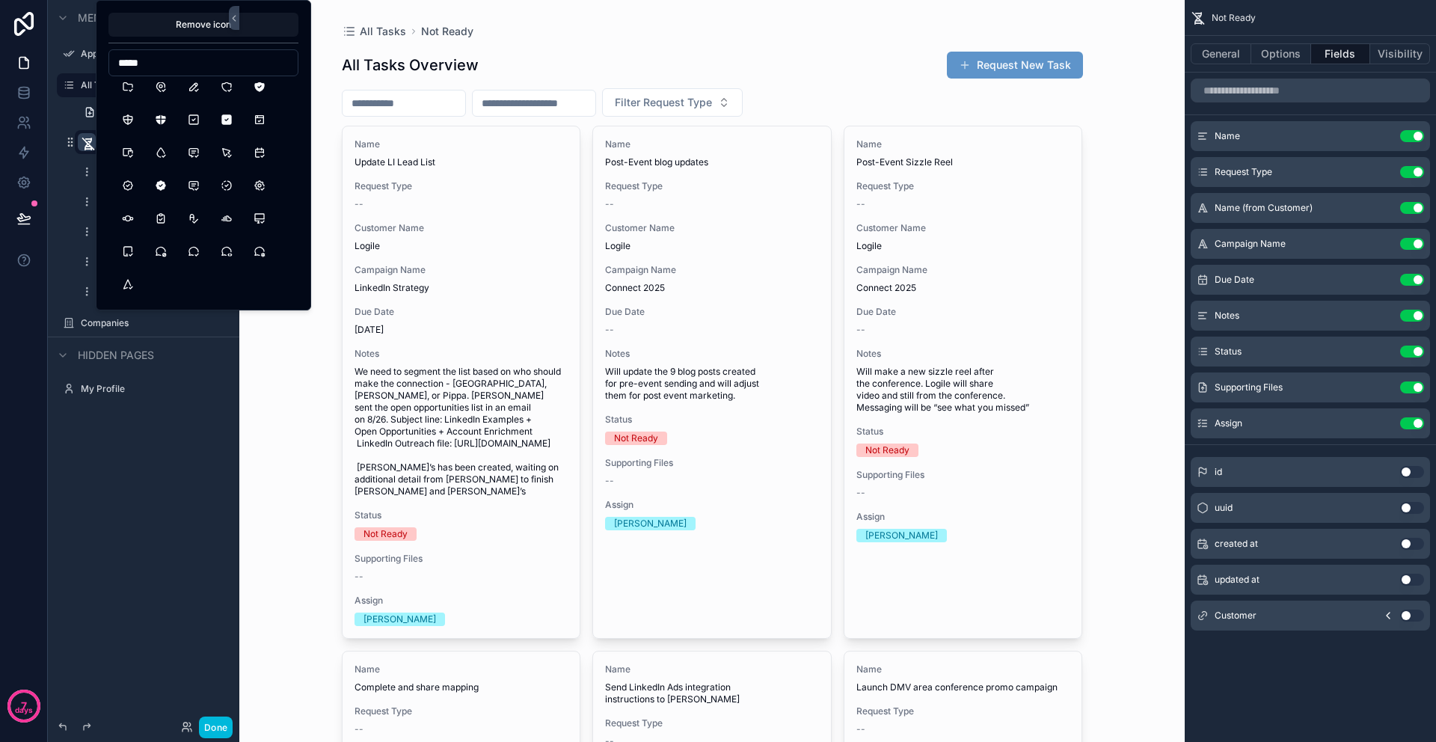
click at [102, 59] on div "Remove icon *****" at bounding box center [203, 155] width 215 height 310
drag, startPoint x: 141, startPoint y: 61, endPoint x: 110, endPoint y: 59, distance: 30.7
click at [110, 59] on input "*" at bounding box center [203, 62] width 188 height 21
type input "*"
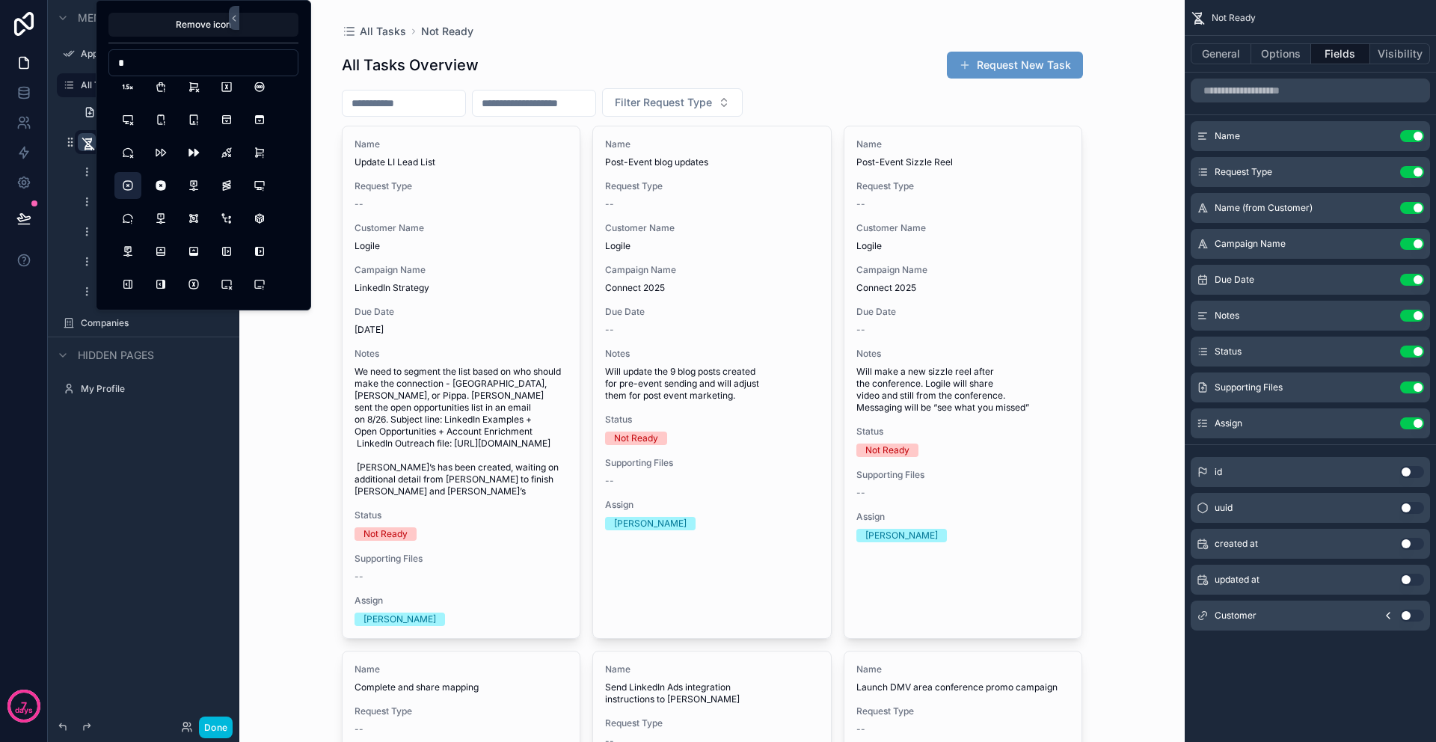
click at [128, 187] on button "SquareRoundedX" at bounding box center [127, 185] width 27 height 27
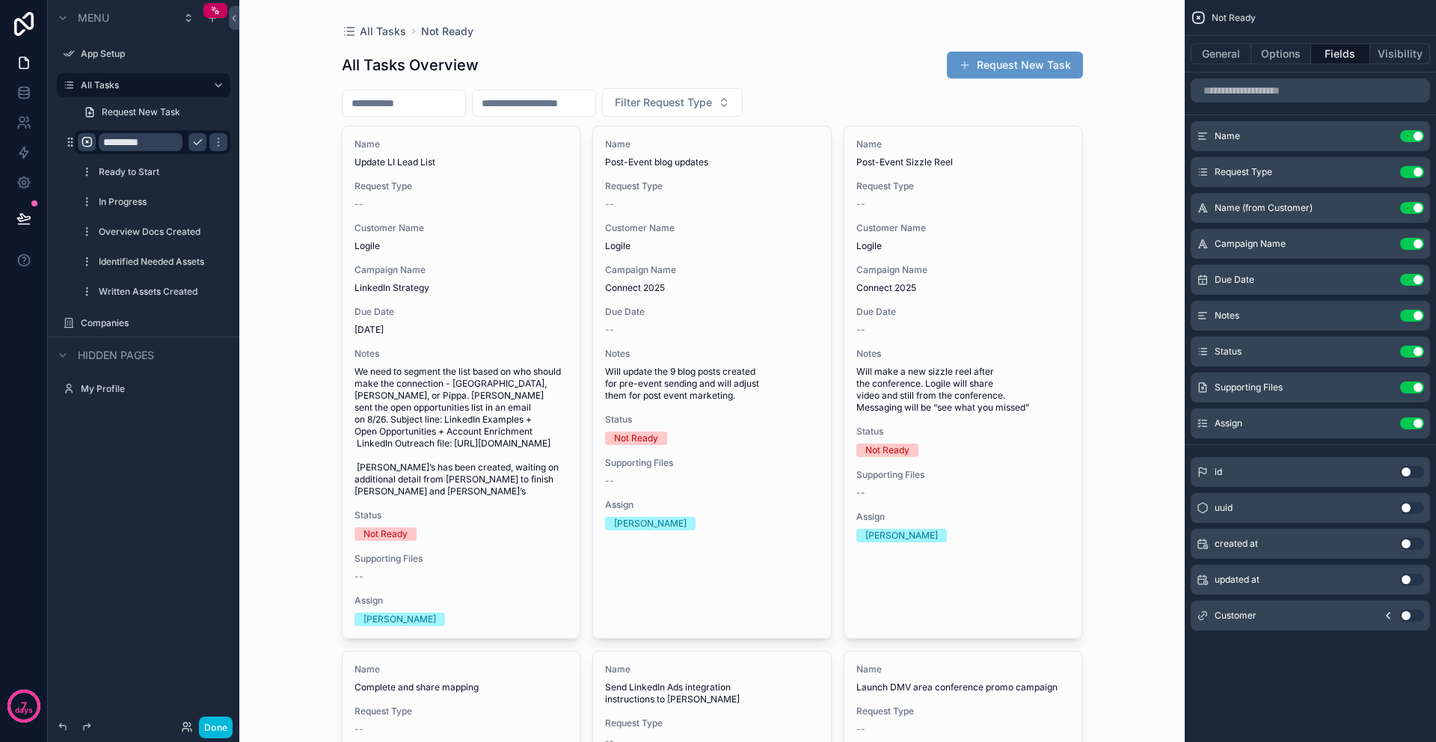
click at [167, 509] on div "Menu App Setup All Tasks Request New Task ********* Ready to Start In Progress …" at bounding box center [143, 362] width 191 height 724
click at [197, 140] on icon "scrollable content" at bounding box center [197, 142] width 12 height 12
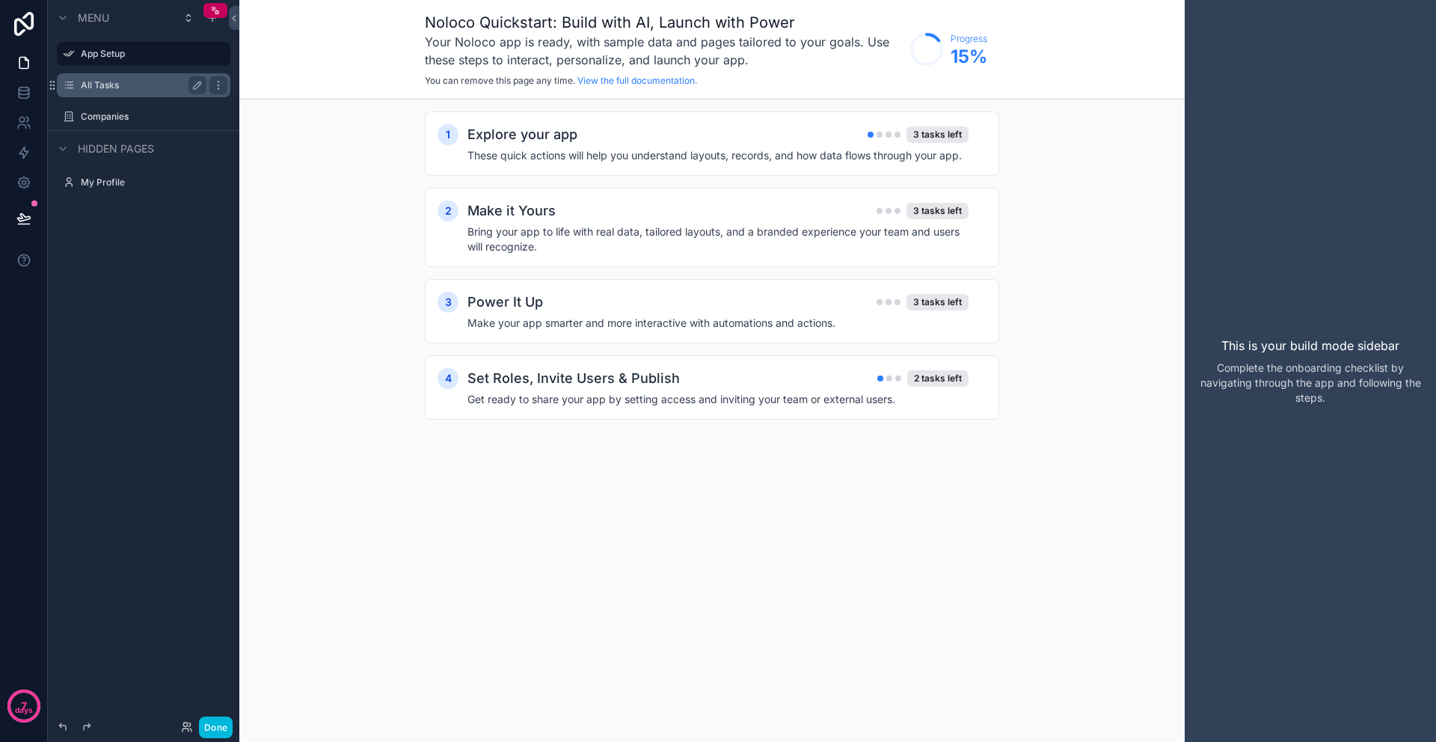
click at [144, 87] on label "All Tasks" at bounding box center [141, 85] width 120 height 12
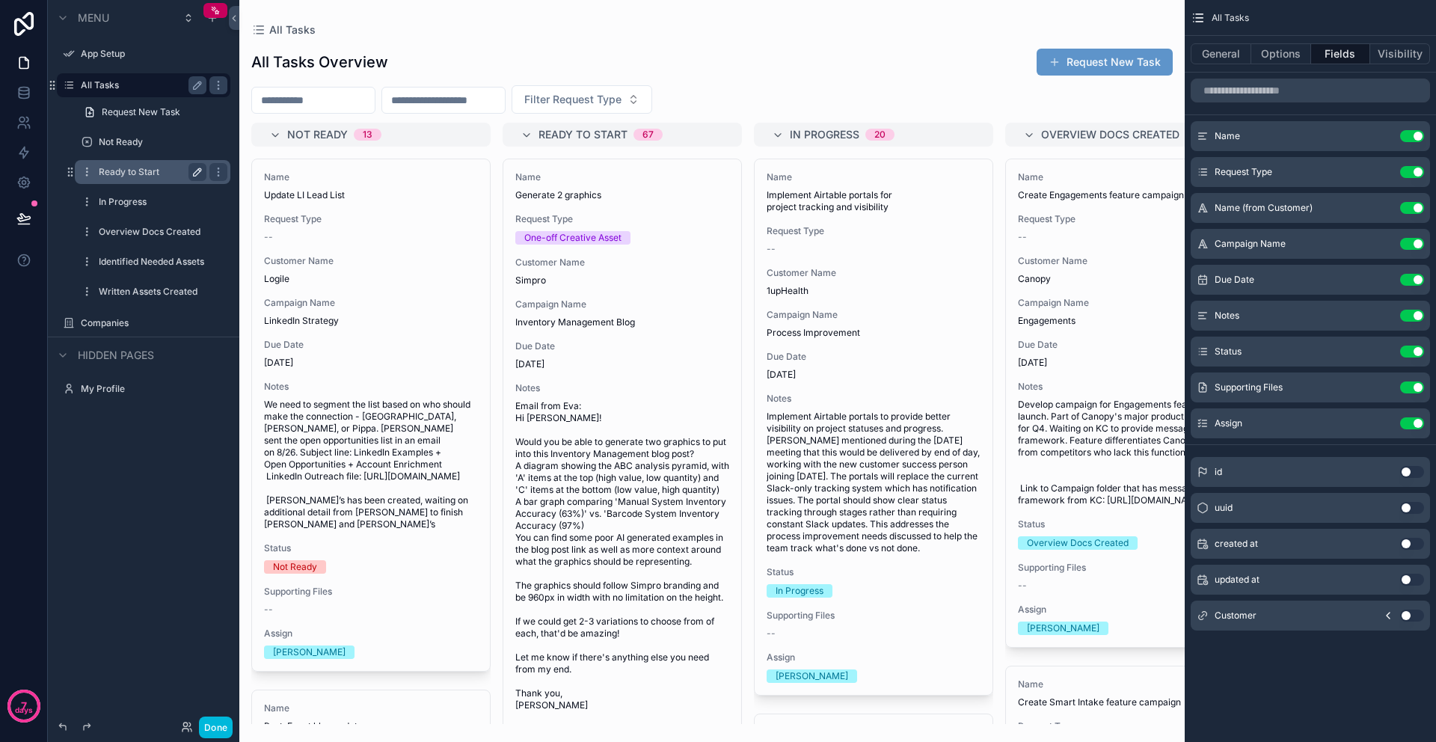
click at [197, 168] on icon "scrollable content" at bounding box center [197, 172] width 12 height 12
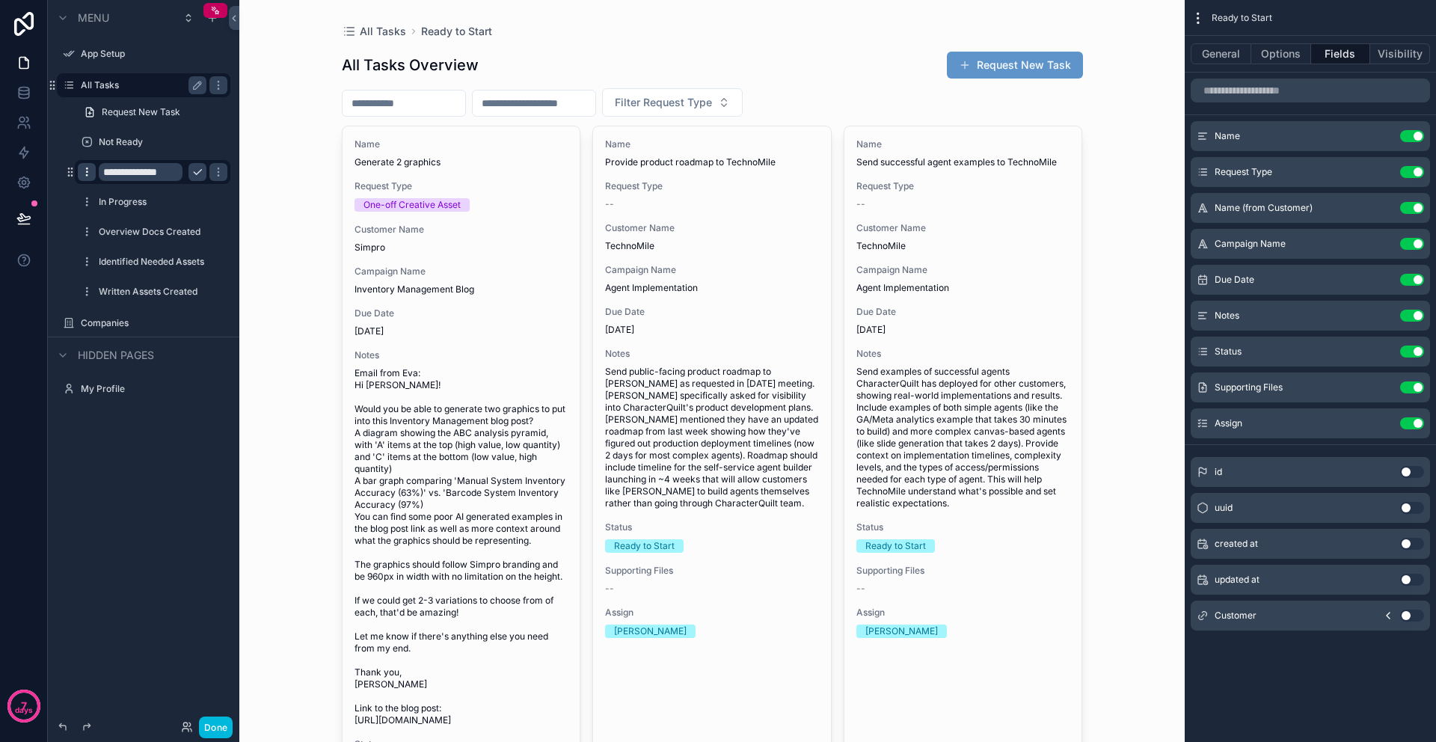
click at [92, 172] on icon "scrollable content" at bounding box center [87, 172] width 12 height 12
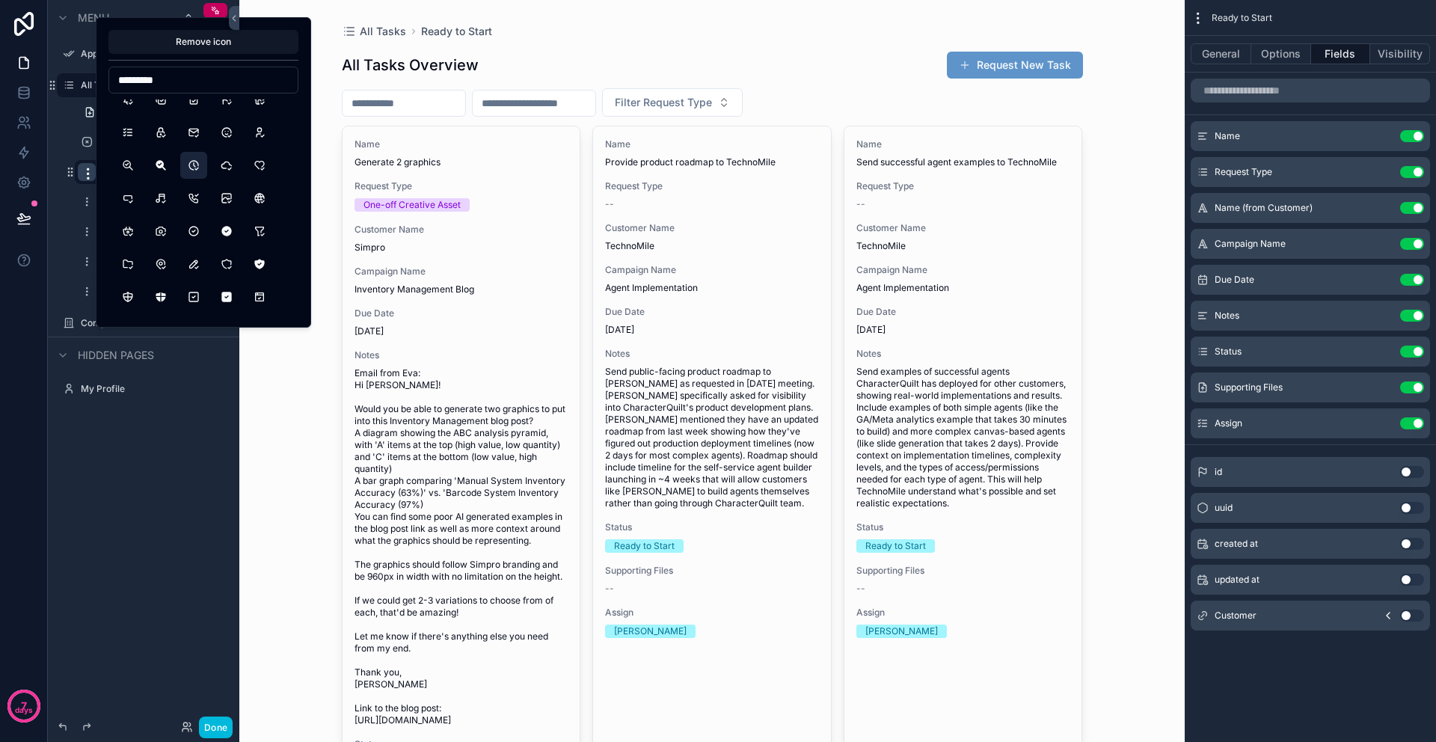
scroll to position [82, 0]
type input "*********"
click at [224, 295] on button "SquareCheckFilled" at bounding box center [226, 294] width 27 height 27
click at [193, 295] on button "SquareCheck" at bounding box center [193, 294] width 27 height 27
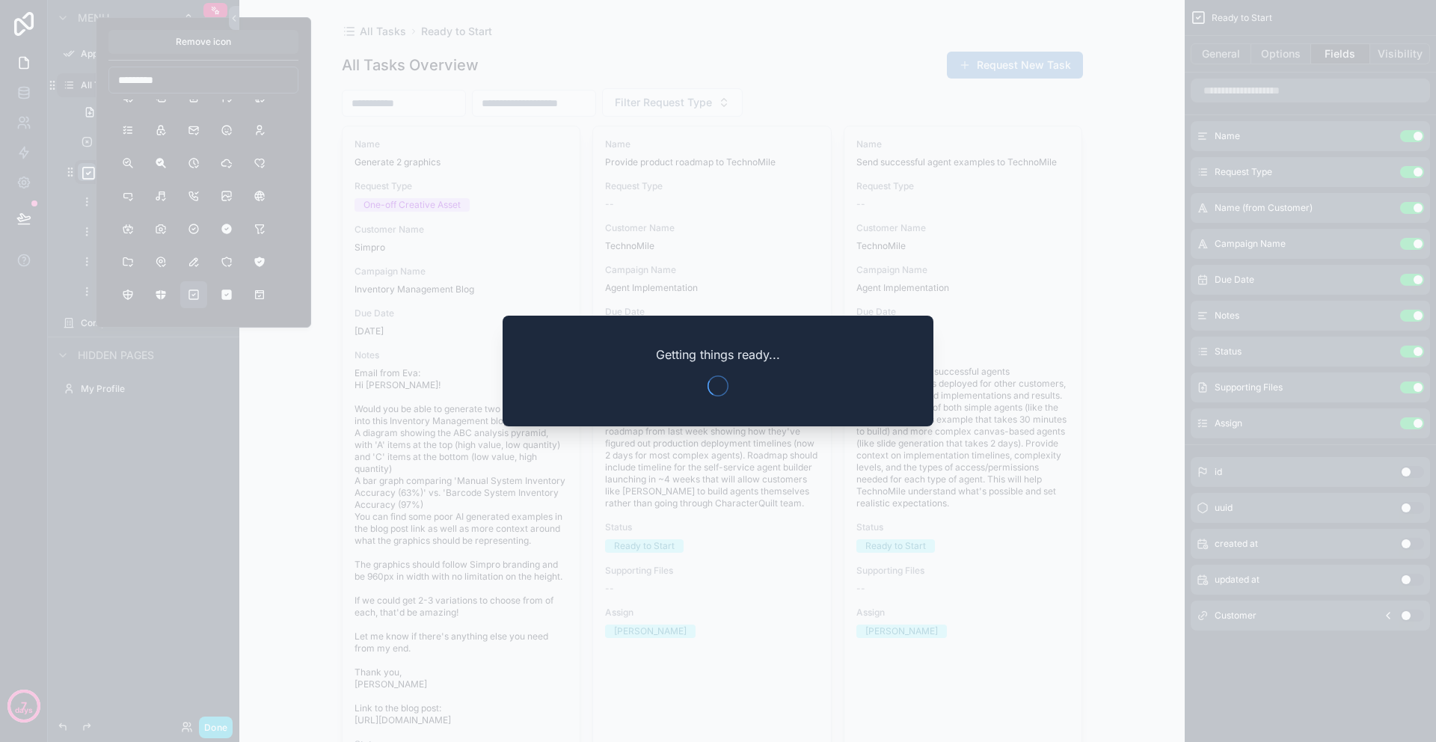
click at [114, 509] on div at bounding box center [718, 371] width 1436 height 742
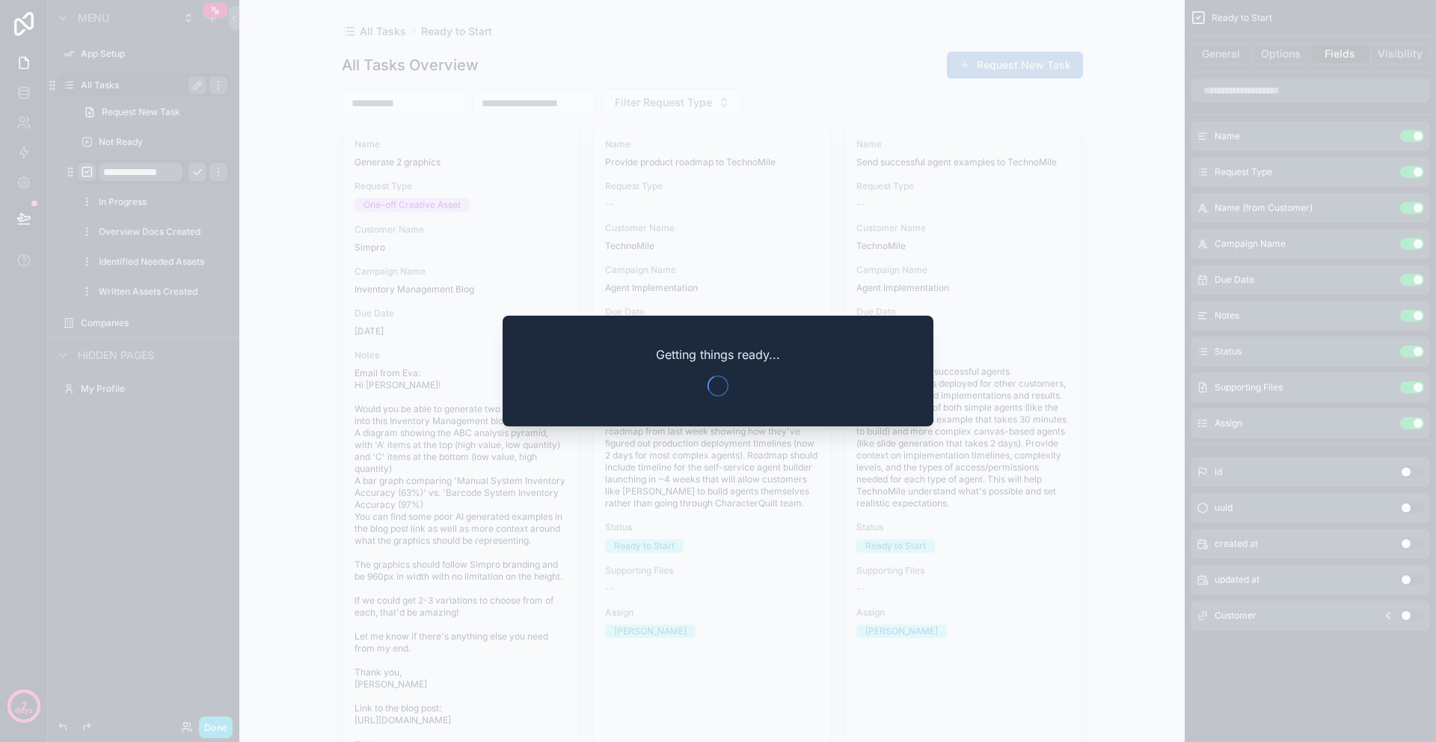
click at [643, 380] on div "Getting things ready..." at bounding box center [718, 371] width 431 height 111
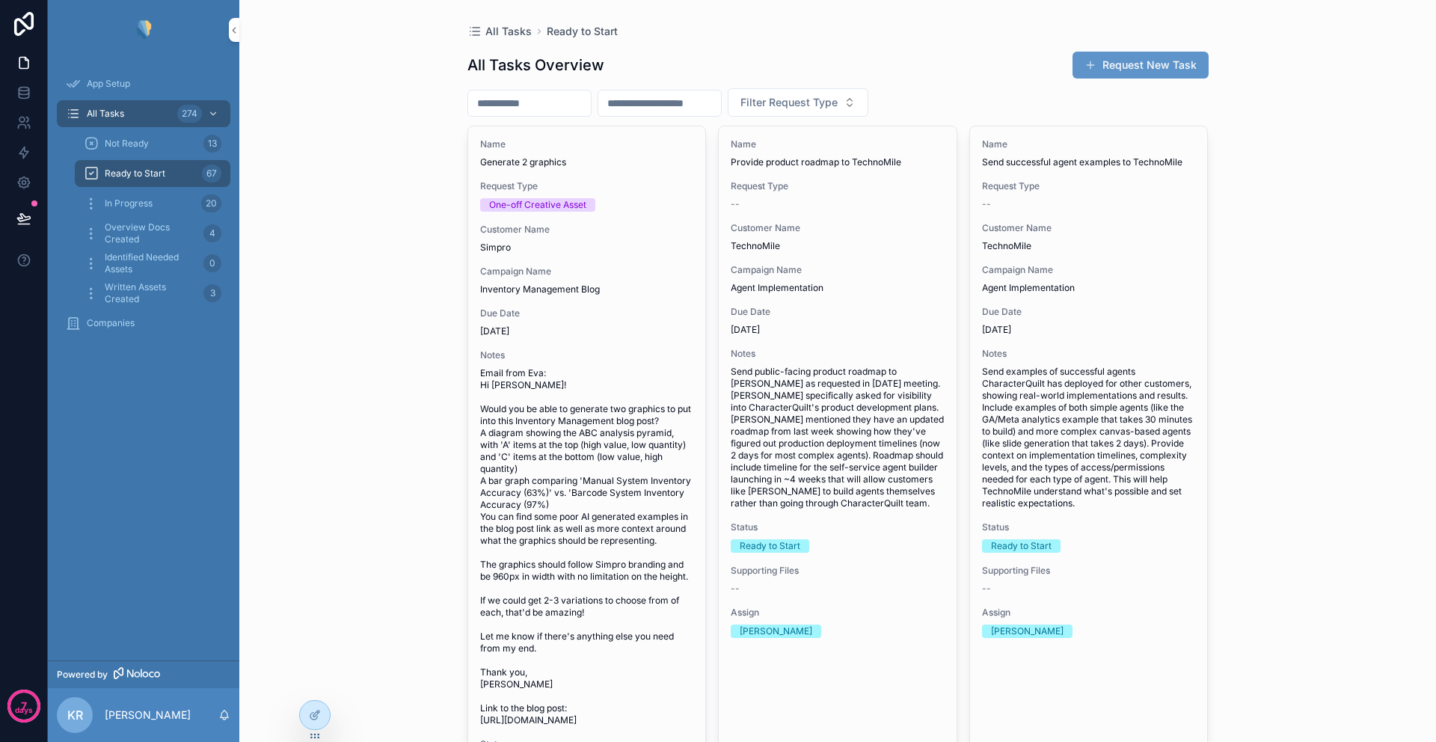
click at [114, 86] on span "App Setup" at bounding box center [108, 84] width 43 height 12
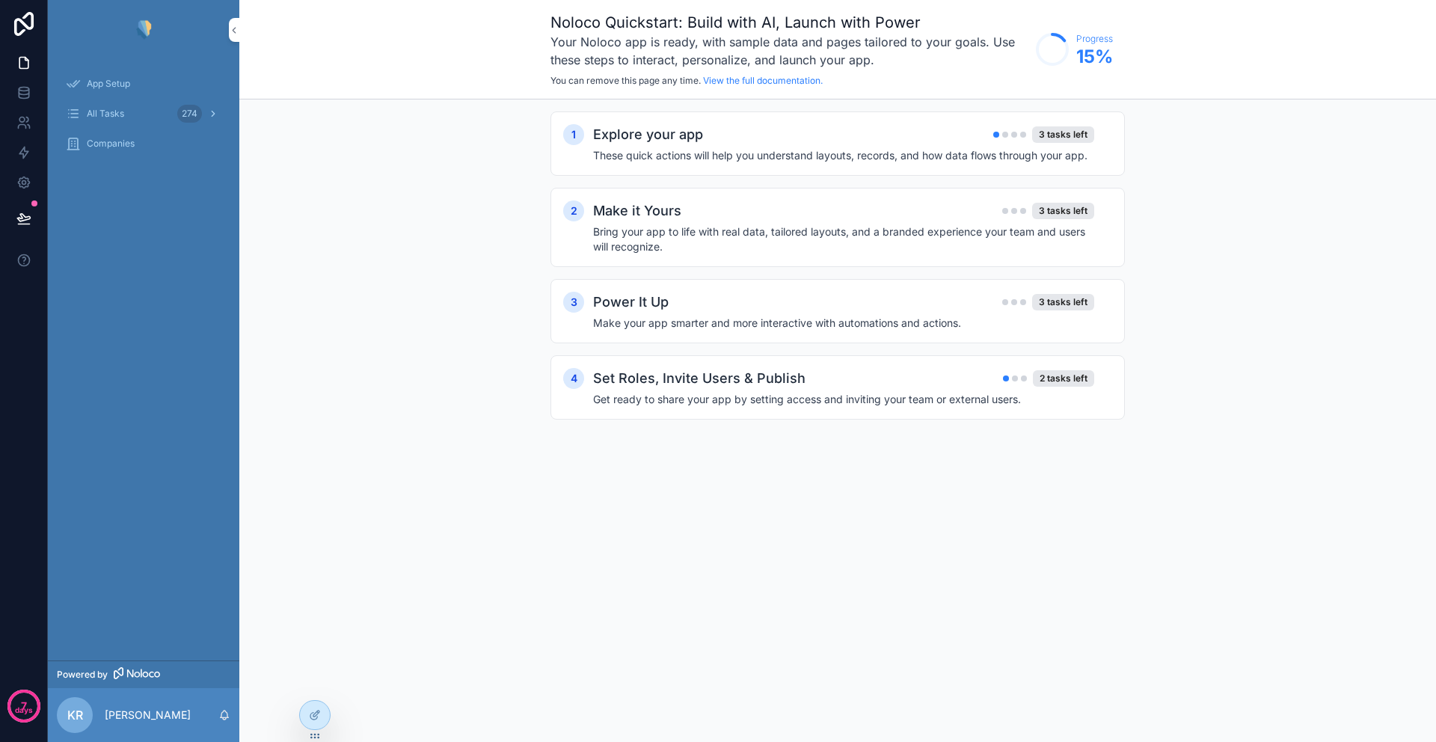
click at [117, 111] on span "All Tasks" at bounding box center [105, 114] width 37 height 12
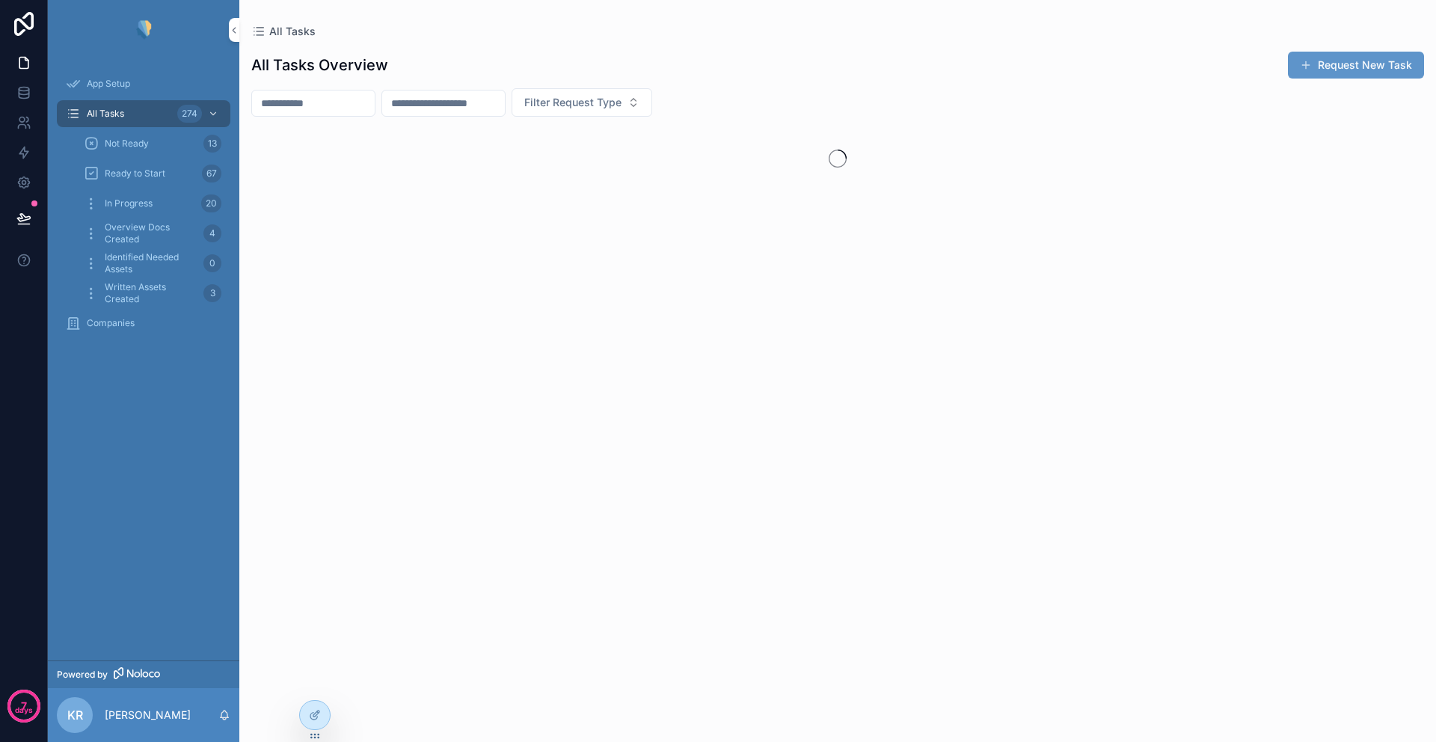
click at [128, 148] on span "Not Ready" at bounding box center [127, 144] width 44 height 12
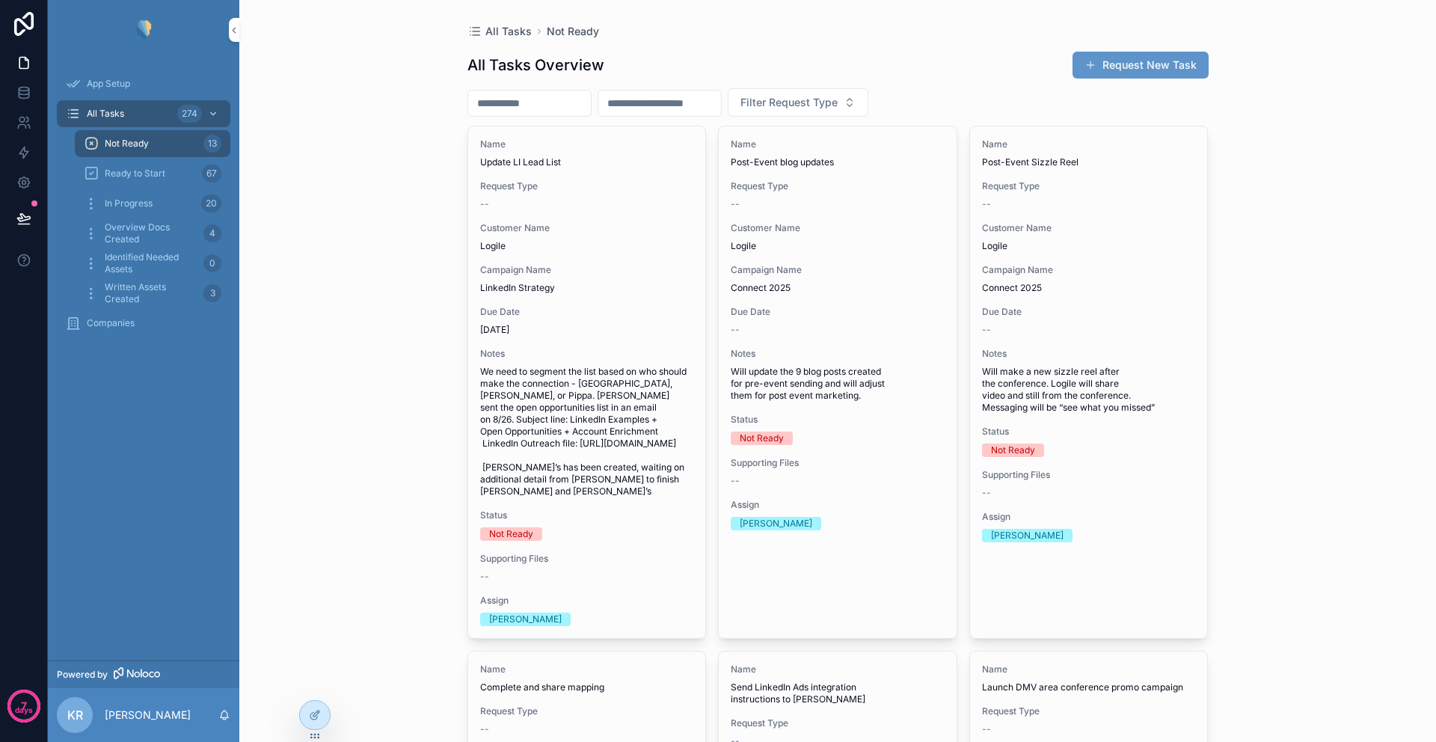
click at [129, 178] on span "Ready to Start" at bounding box center [135, 174] width 61 height 12
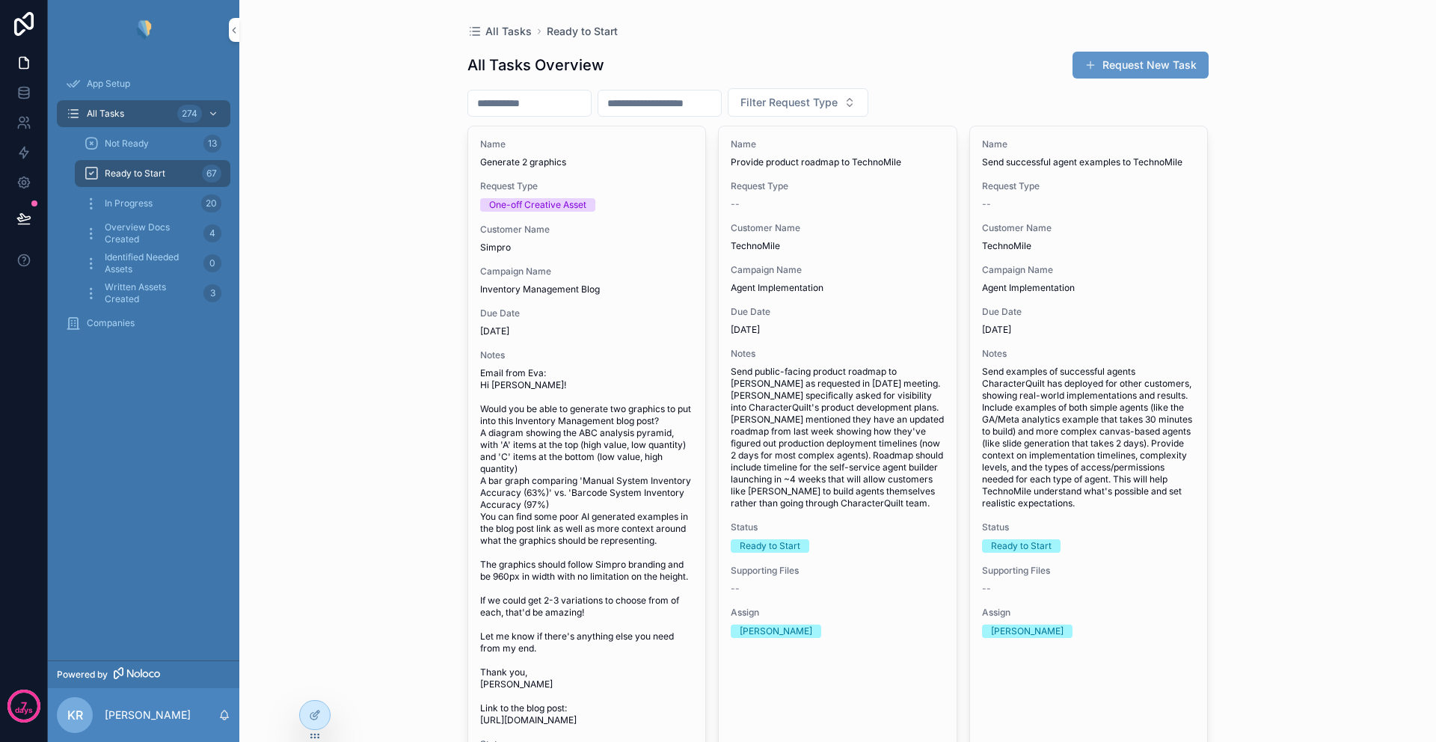
click at [97, 83] on span "App Setup" at bounding box center [108, 84] width 43 height 12
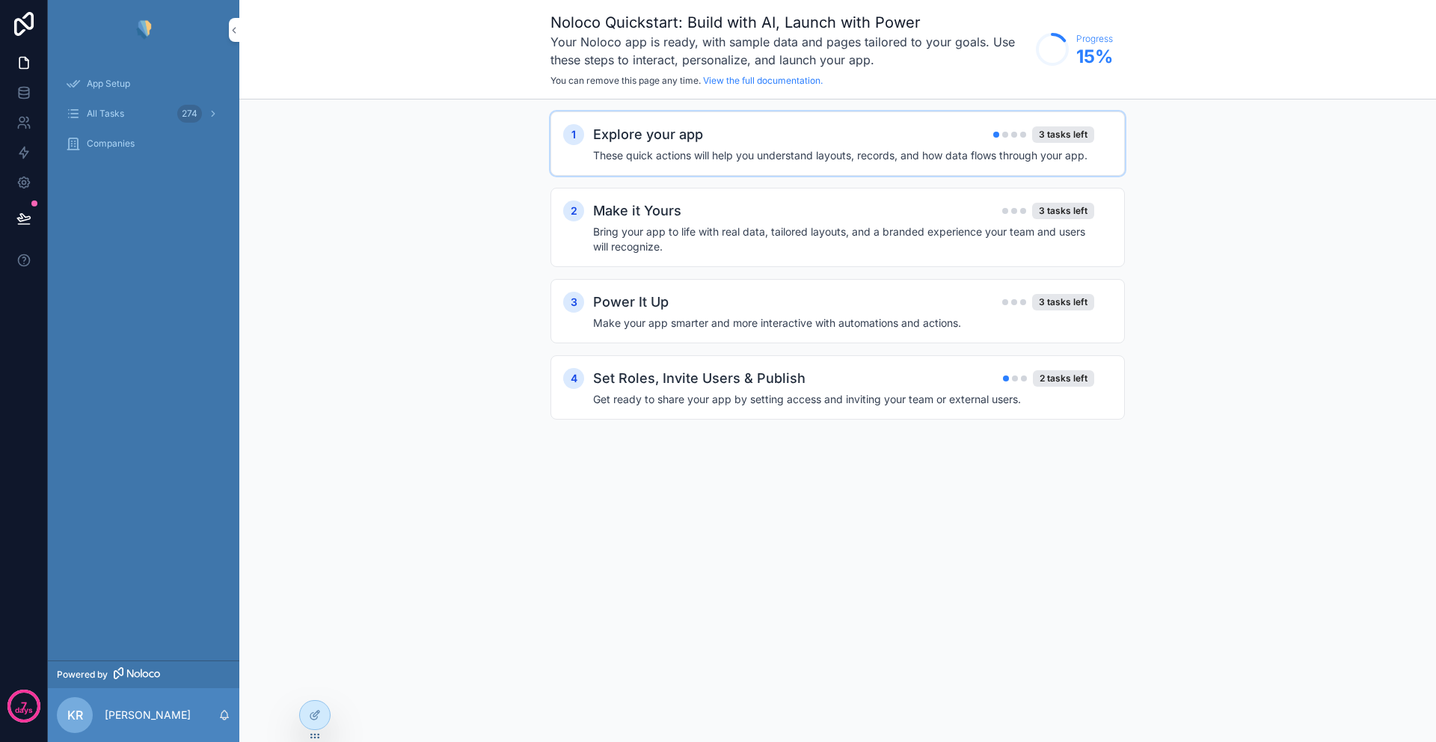
click at [773, 138] on div "Explore your app 3 tasks left" at bounding box center [843, 134] width 501 height 21
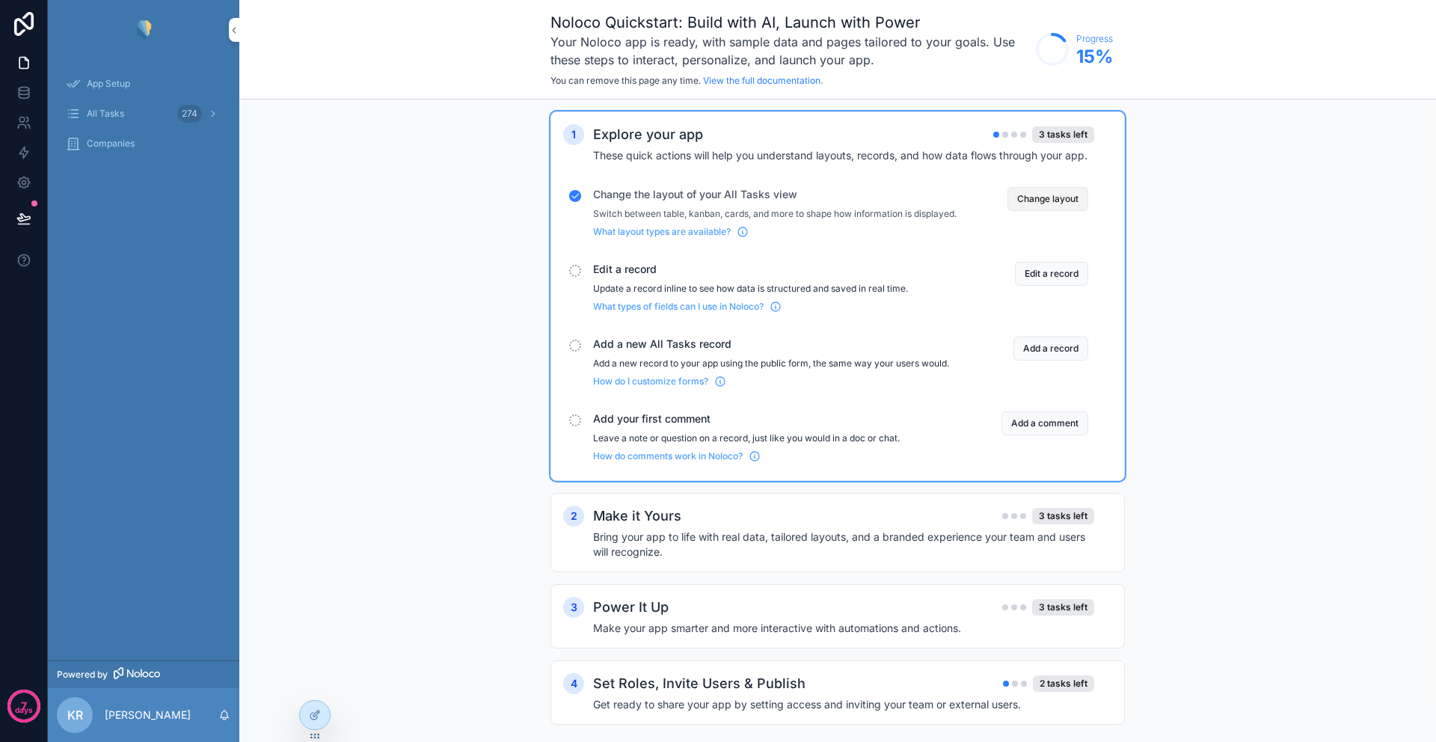
click at [1046, 199] on button "Change layout" at bounding box center [1047, 199] width 81 height 24
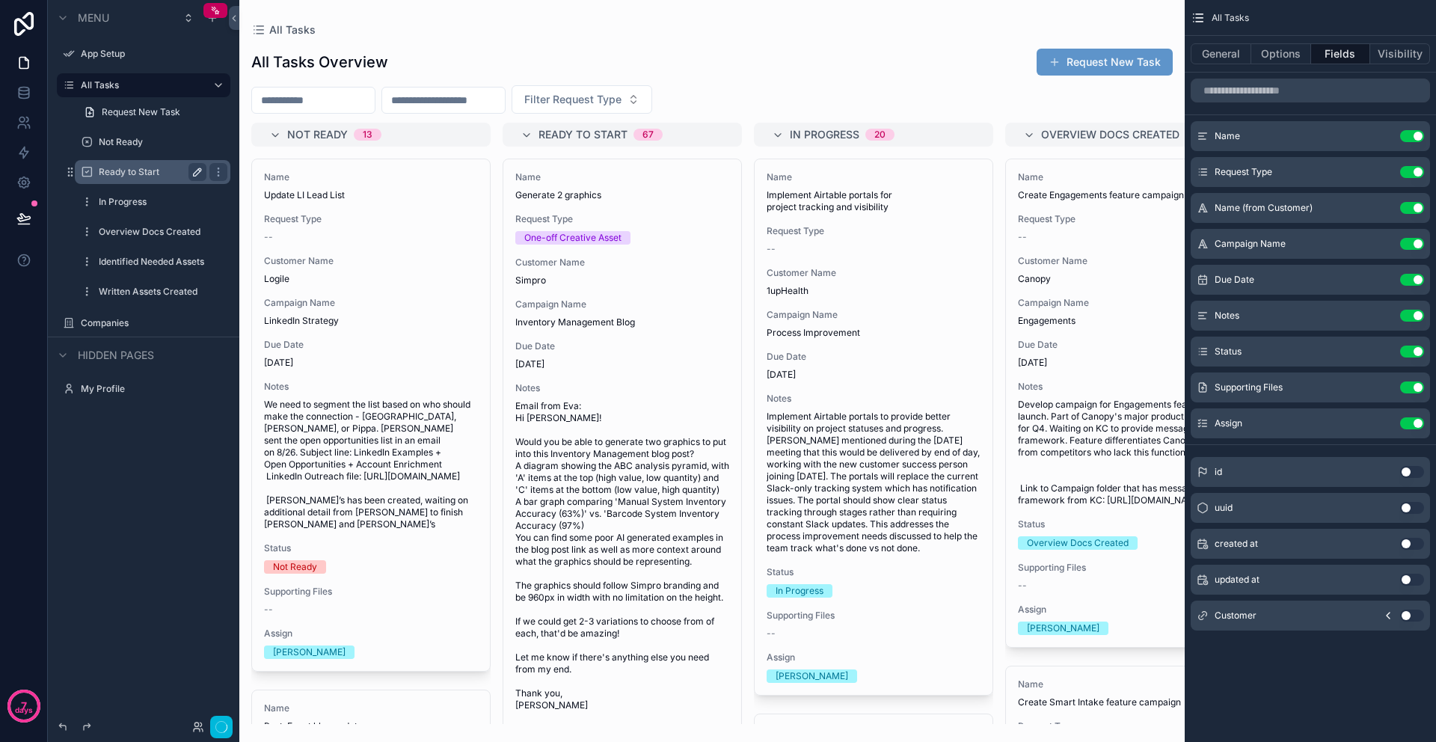
click at [194, 171] on icon "scrollable content" at bounding box center [197, 172] width 12 height 12
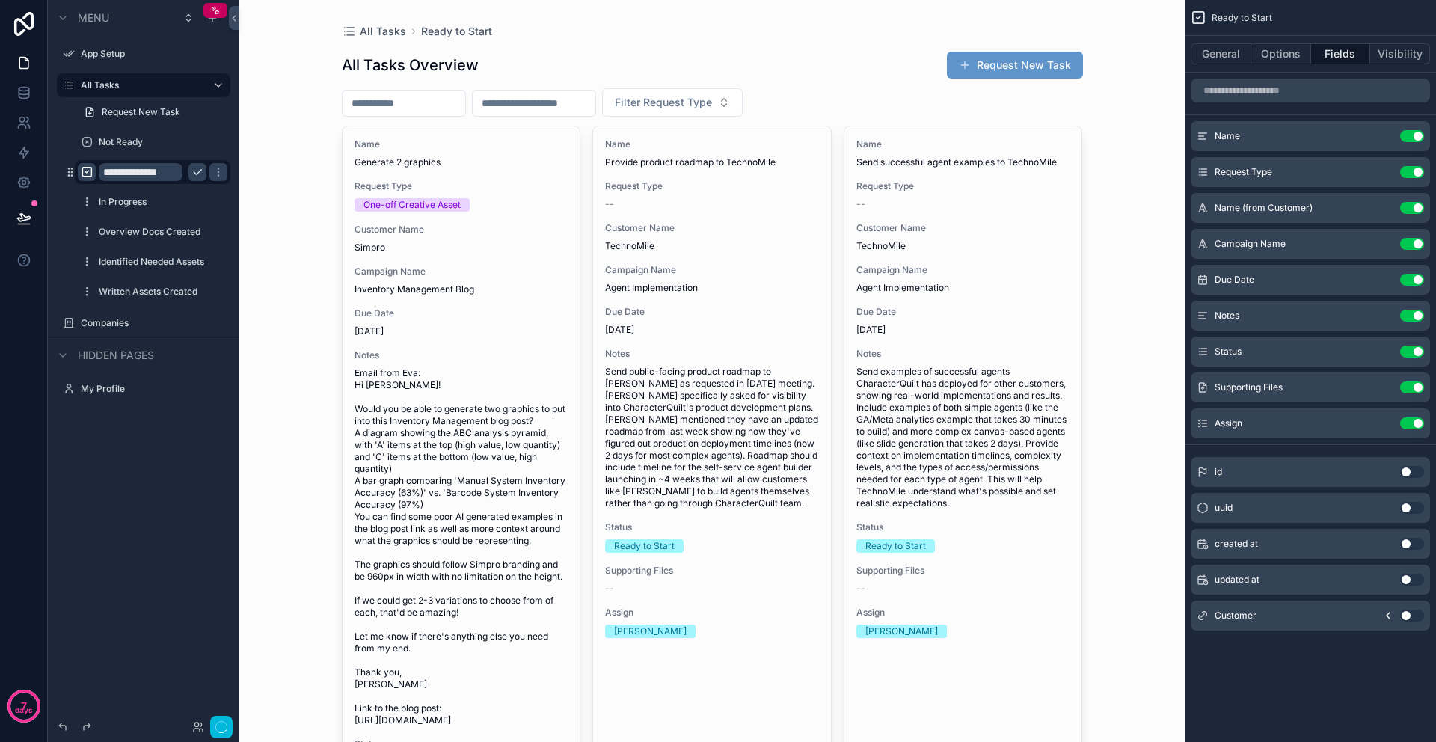
click at [85, 174] on icon "scrollable content" at bounding box center [87, 172] width 12 height 12
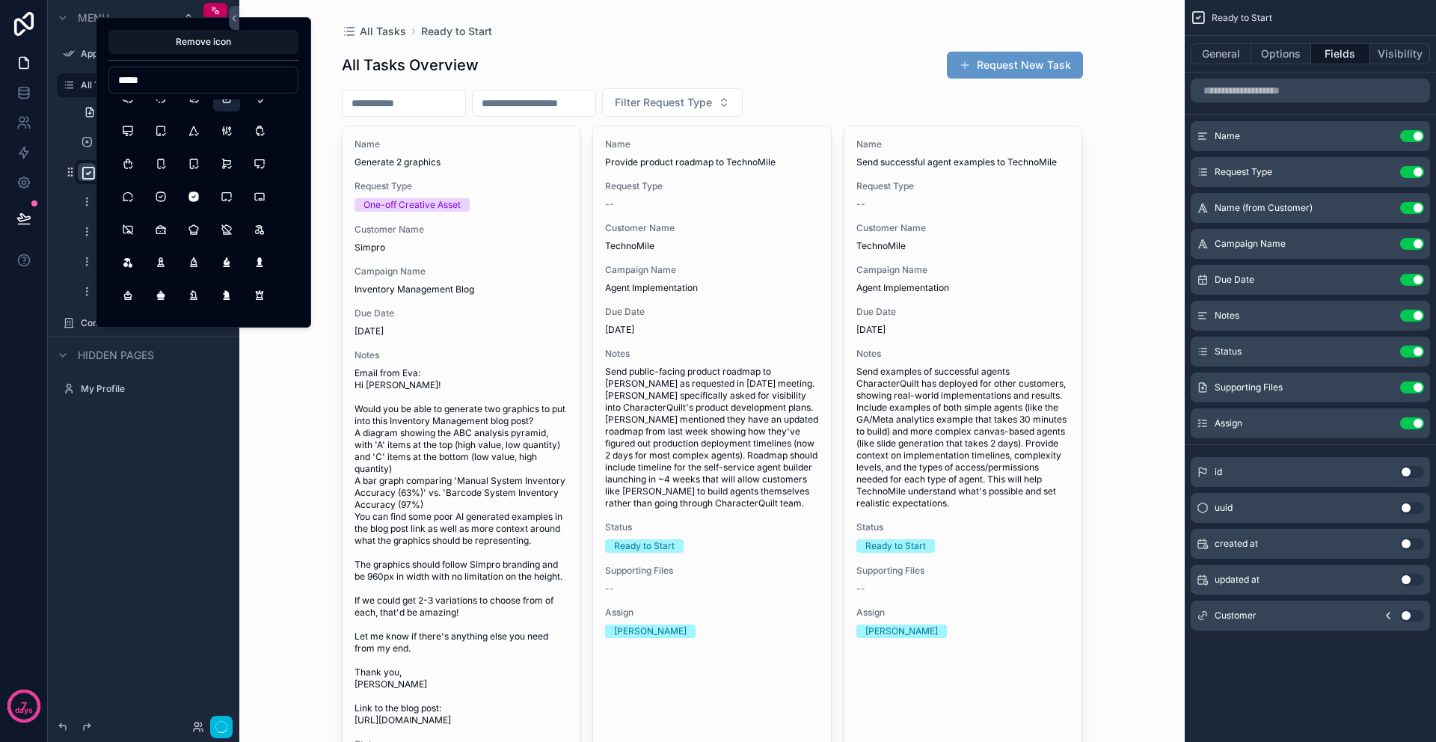
scroll to position [415, 0]
type input "*****"
click at [159, 122] on button "SquareRoundedCheck" at bounding box center [160, 125] width 27 height 27
click at [143, 455] on div "**********" at bounding box center [143, 362] width 191 height 724
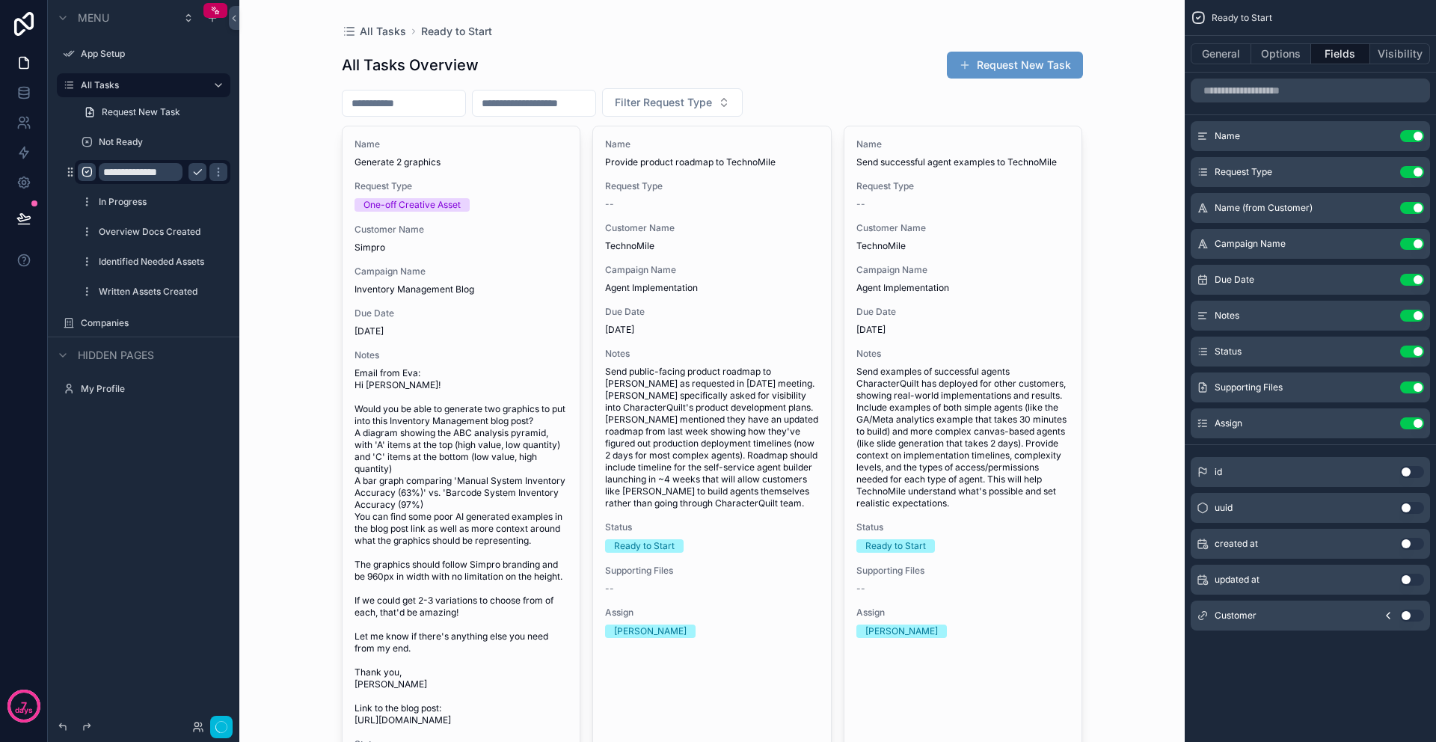
click at [197, 173] on icon "scrollable content" at bounding box center [197, 172] width 7 height 5
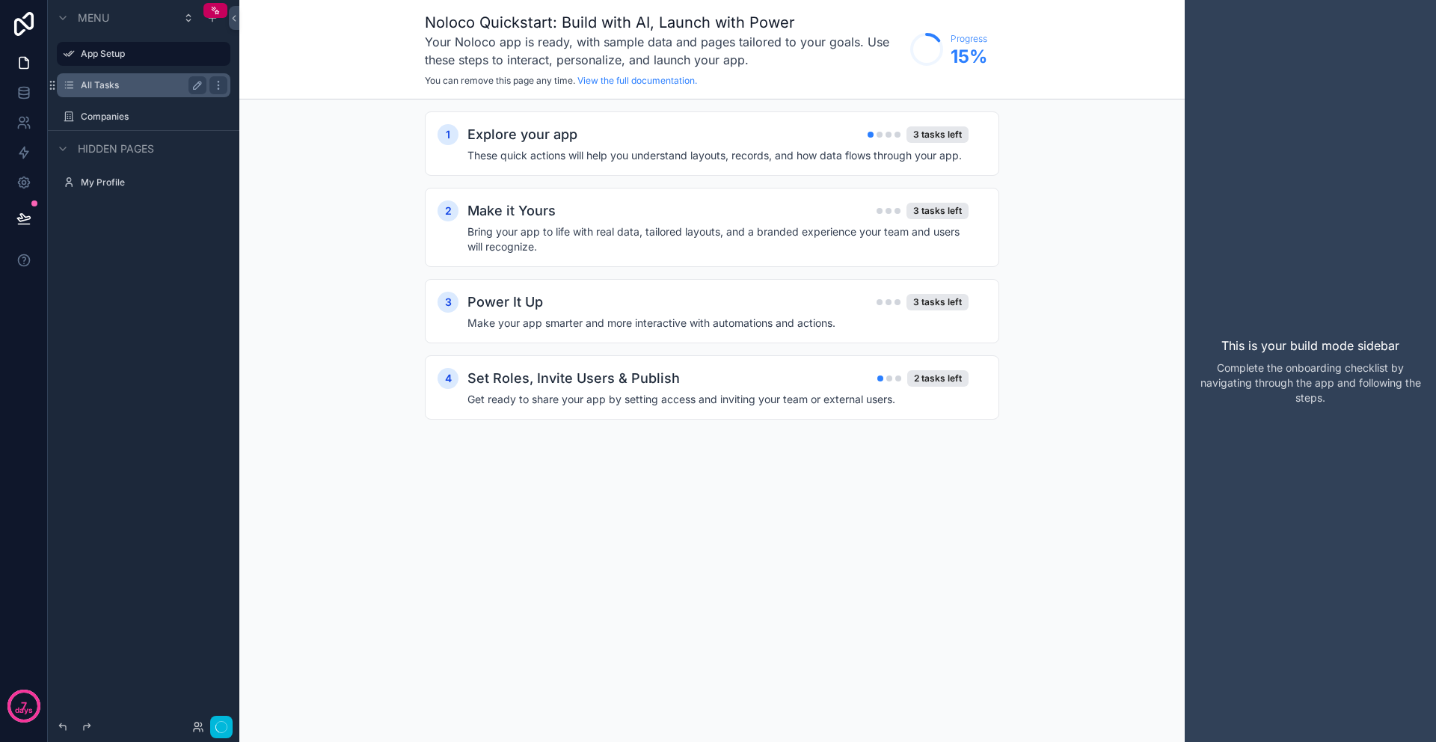
click at [123, 86] on label "All Tasks" at bounding box center [141, 85] width 120 height 12
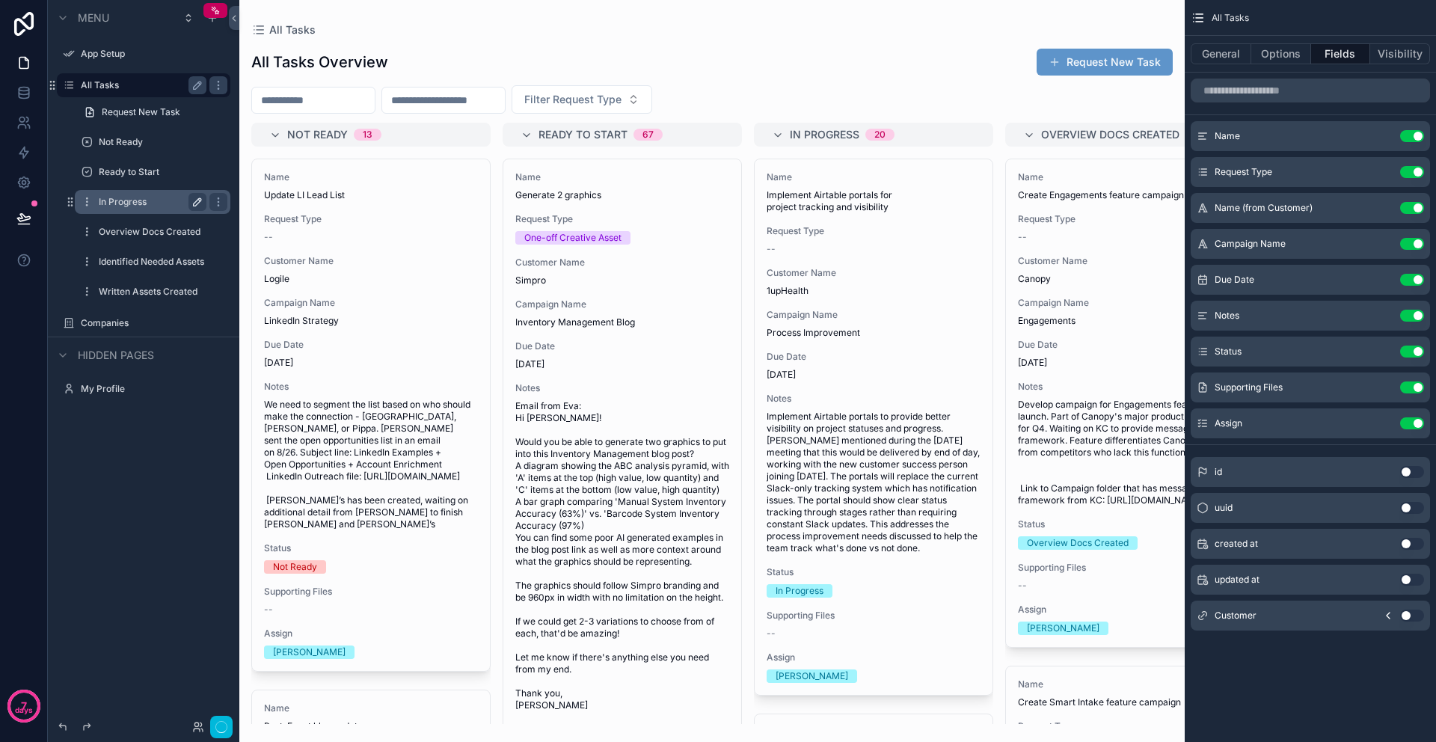
click at [195, 202] on icon "scrollable content" at bounding box center [197, 201] width 7 height 7
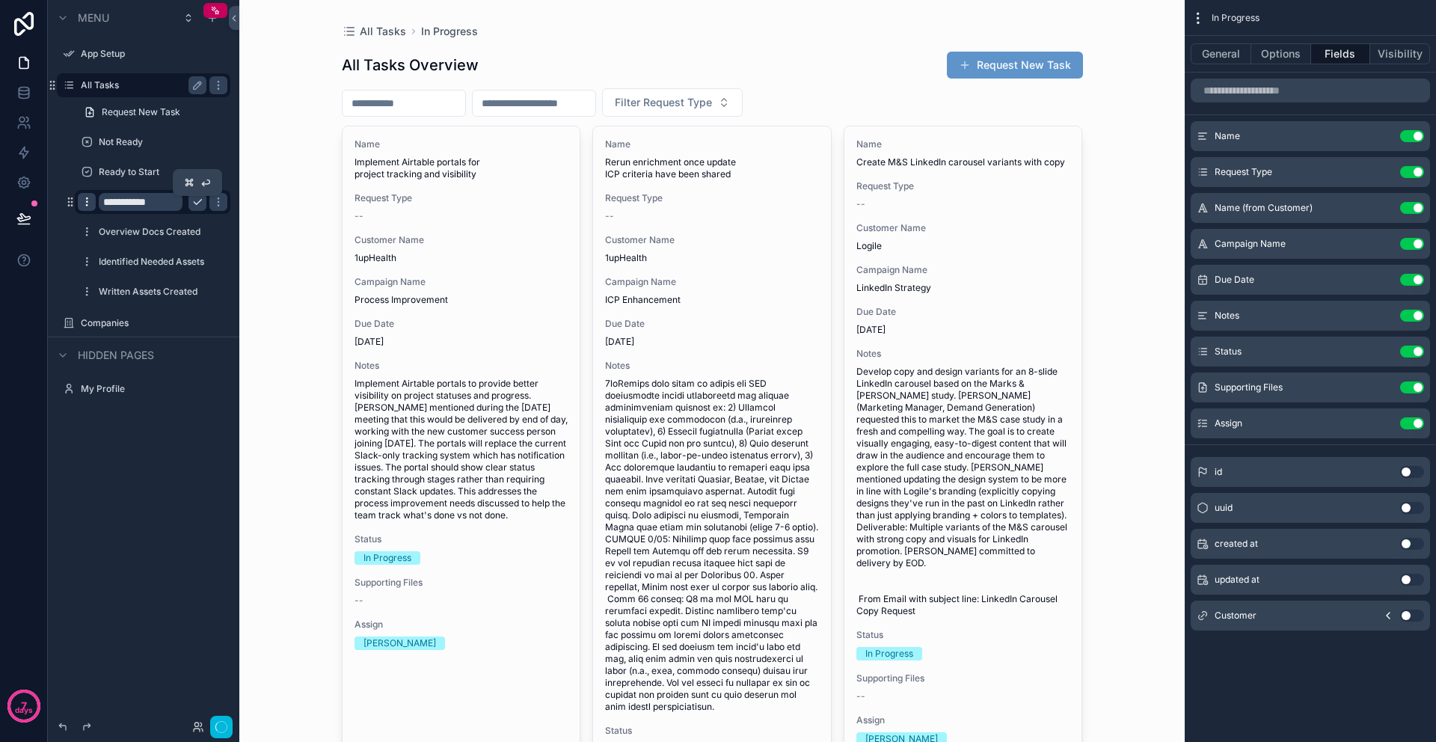
click at [88, 203] on icon "scrollable content" at bounding box center [87, 202] width 12 height 12
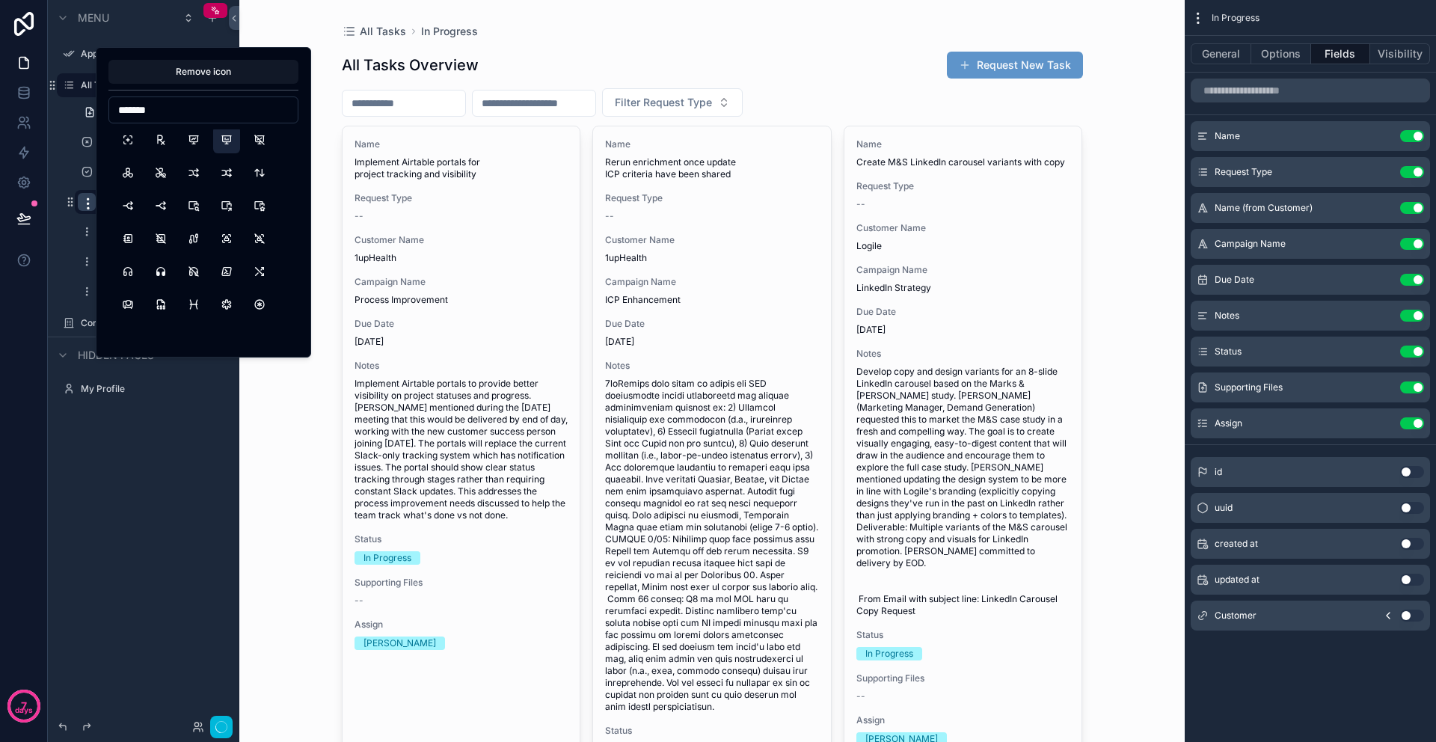
scroll to position [141, 0]
drag, startPoint x: 165, startPoint y: 106, endPoint x: 119, endPoint y: 105, distance: 45.6
click at [119, 105] on input "*******" at bounding box center [203, 109] width 188 height 21
drag, startPoint x: 168, startPoint y: 109, endPoint x: 102, endPoint y: 103, distance: 66.1
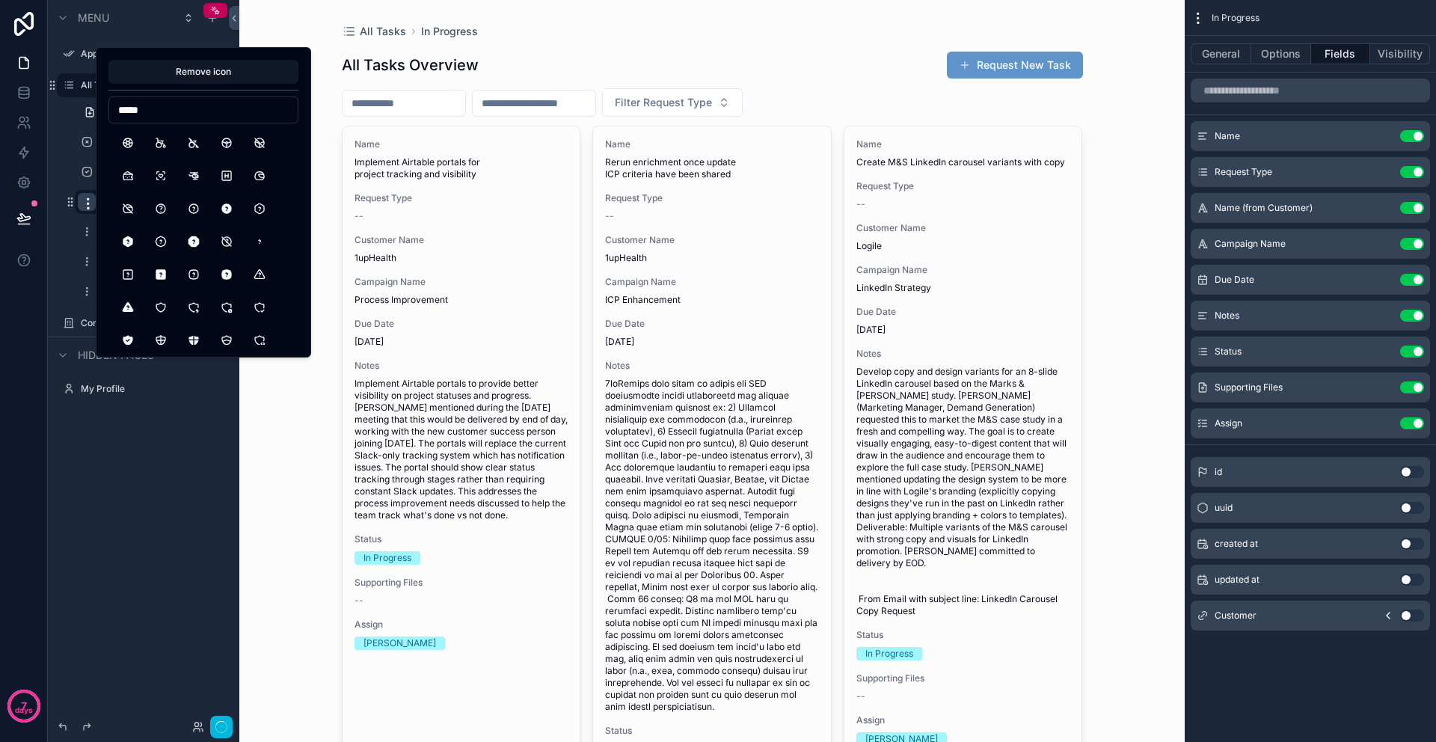
click at [102, 103] on div "Remove icon *****" at bounding box center [203, 202] width 215 height 310
type input "********"
click at [229, 267] on button "Refresh" at bounding box center [226, 265] width 27 height 27
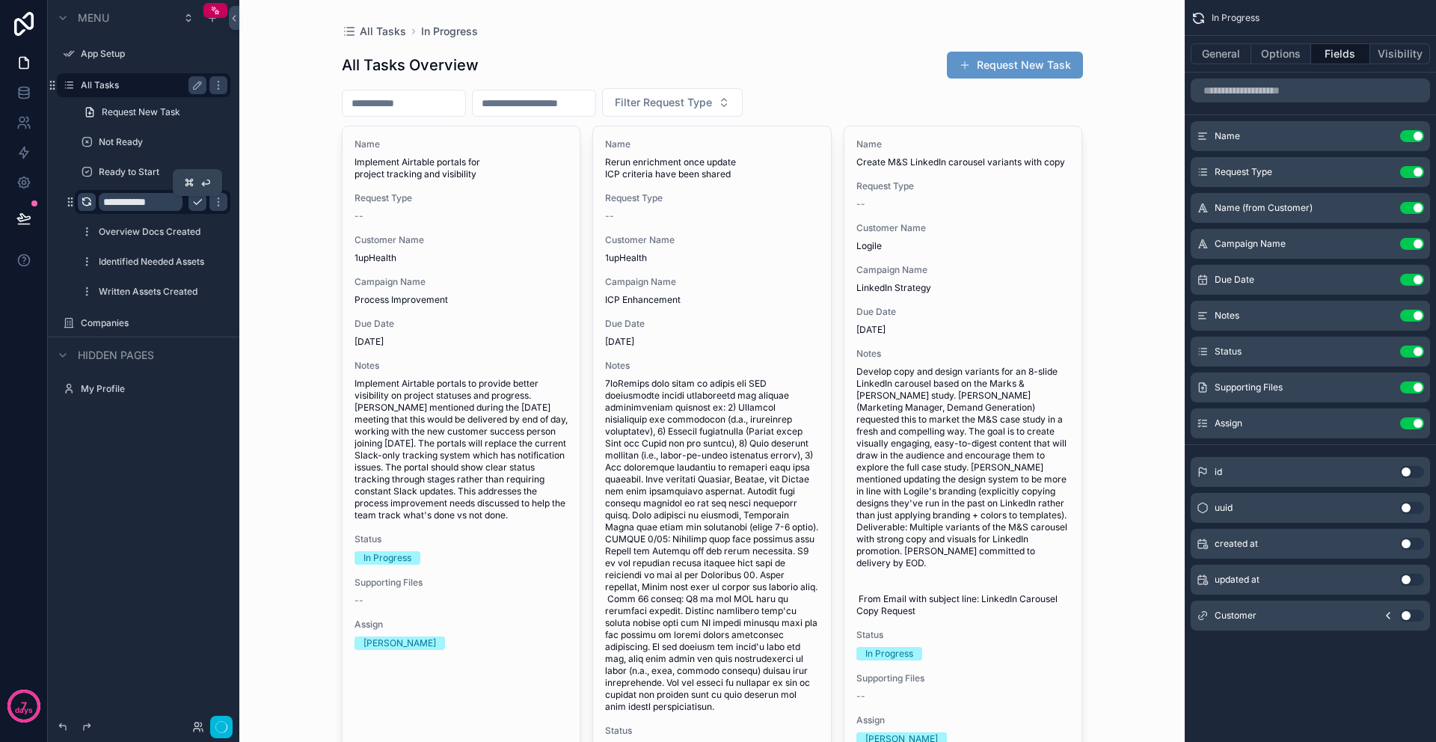
click at [111, 431] on div "**********" at bounding box center [143, 362] width 191 height 724
click at [198, 206] on icon "scrollable content" at bounding box center [197, 202] width 12 height 12
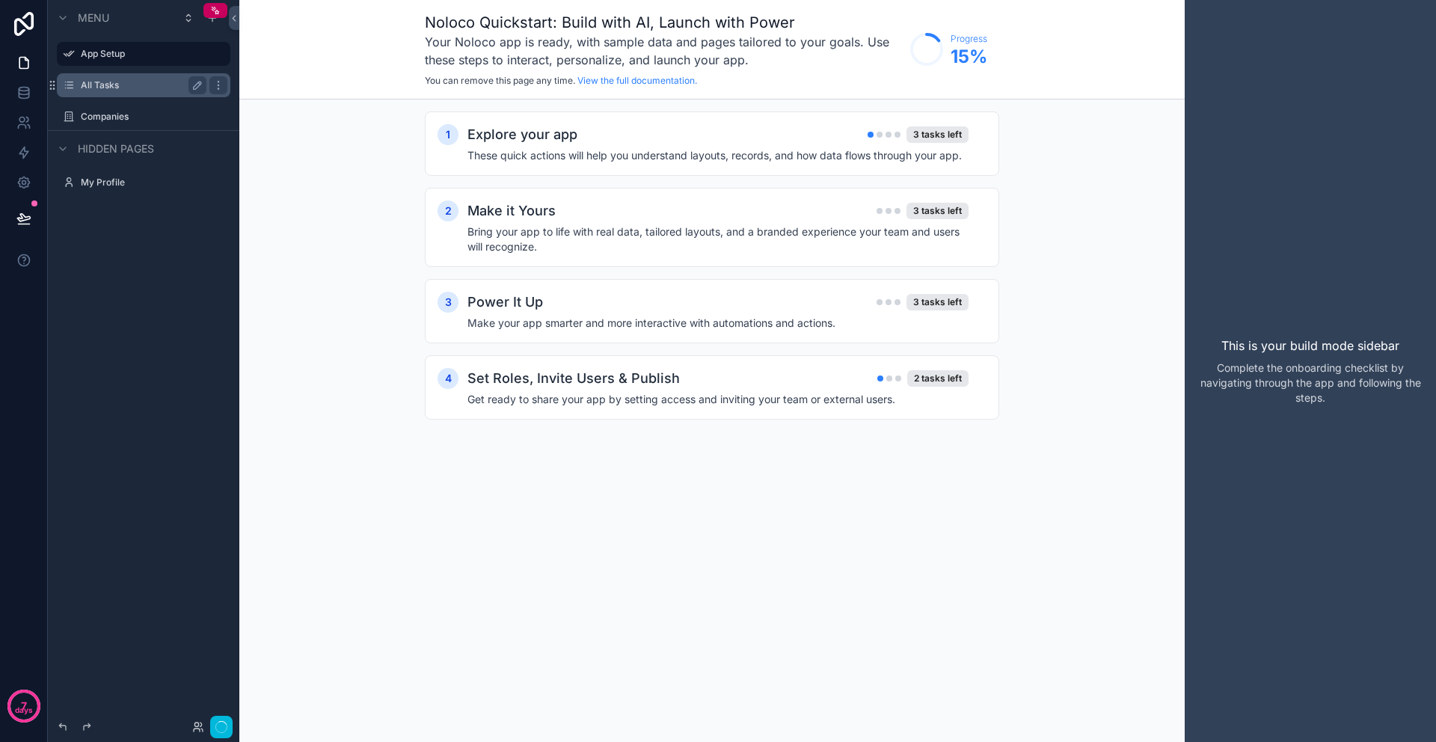
click at [151, 93] on div "All Tasks" at bounding box center [144, 85] width 126 height 18
click at [71, 88] on icon "scrollable content" at bounding box center [69, 85] width 12 height 12
click at [126, 432] on div "Menu App Setup All Tasks Companies Hidden pages My Profile" at bounding box center [143, 362] width 191 height 724
click at [138, 85] on label "All Tasks" at bounding box center [141, 85] width 120 height 12
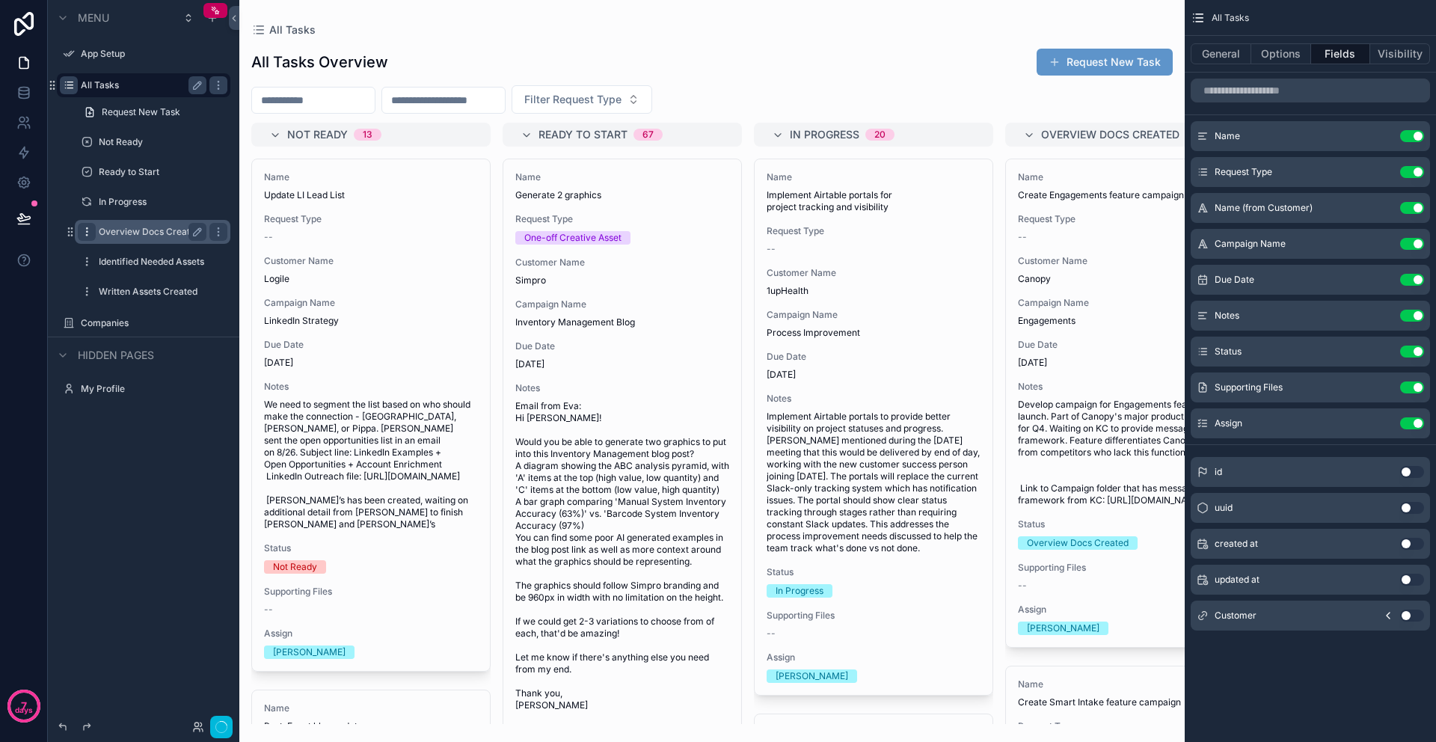
click at [90, 233] on icon "scrollable content" at bounding box center [87, 232] width 12 height 12
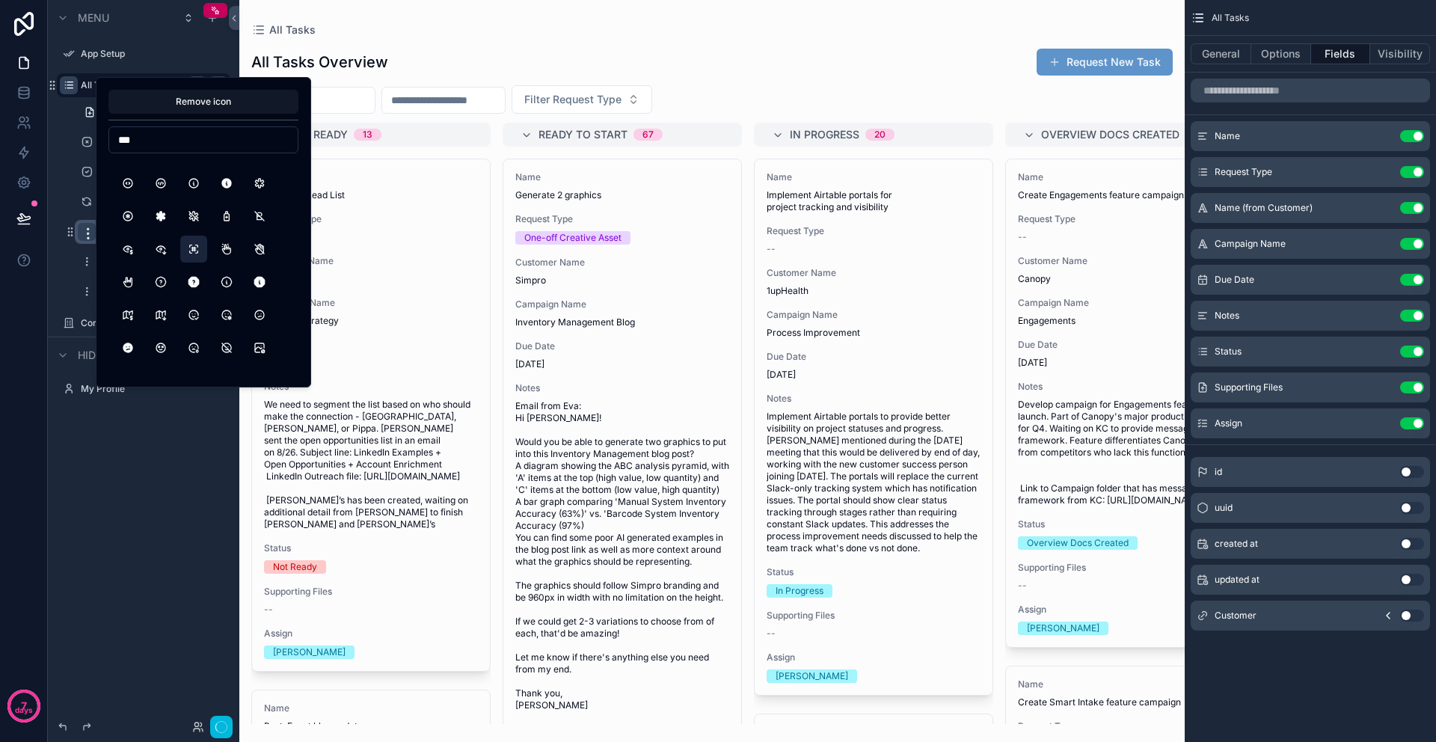
scroll to position [1044, 0]
click at [228, 281] on button "InfoOctagon" at bounding box center [226, 280] width 27 height 27
drag, startPoint x: 168, startPoint y: 142, endPoint x: 117, endPoint y: 135, distance: 52.0
click at [117, 135] on input "***" at bounding box center [203, 139] width 188 height 21
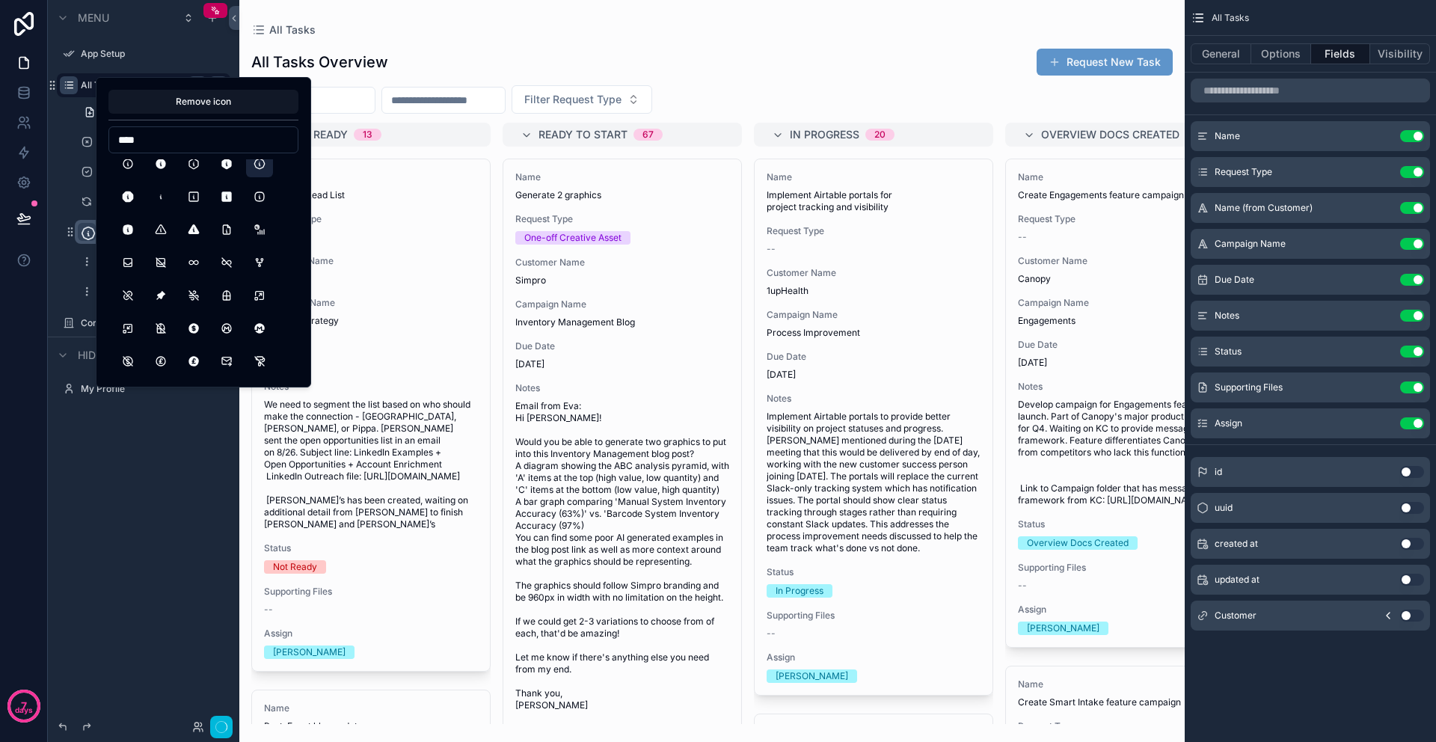
scroll to position [0, 0]
type input "****"
click at [259, 209] on button "InfoSquareRounded" at bounding box center [259, 205] width 27 height 27
click at [170, 448] on div "**********" at bounding box center [143, 362] width 191 height 724
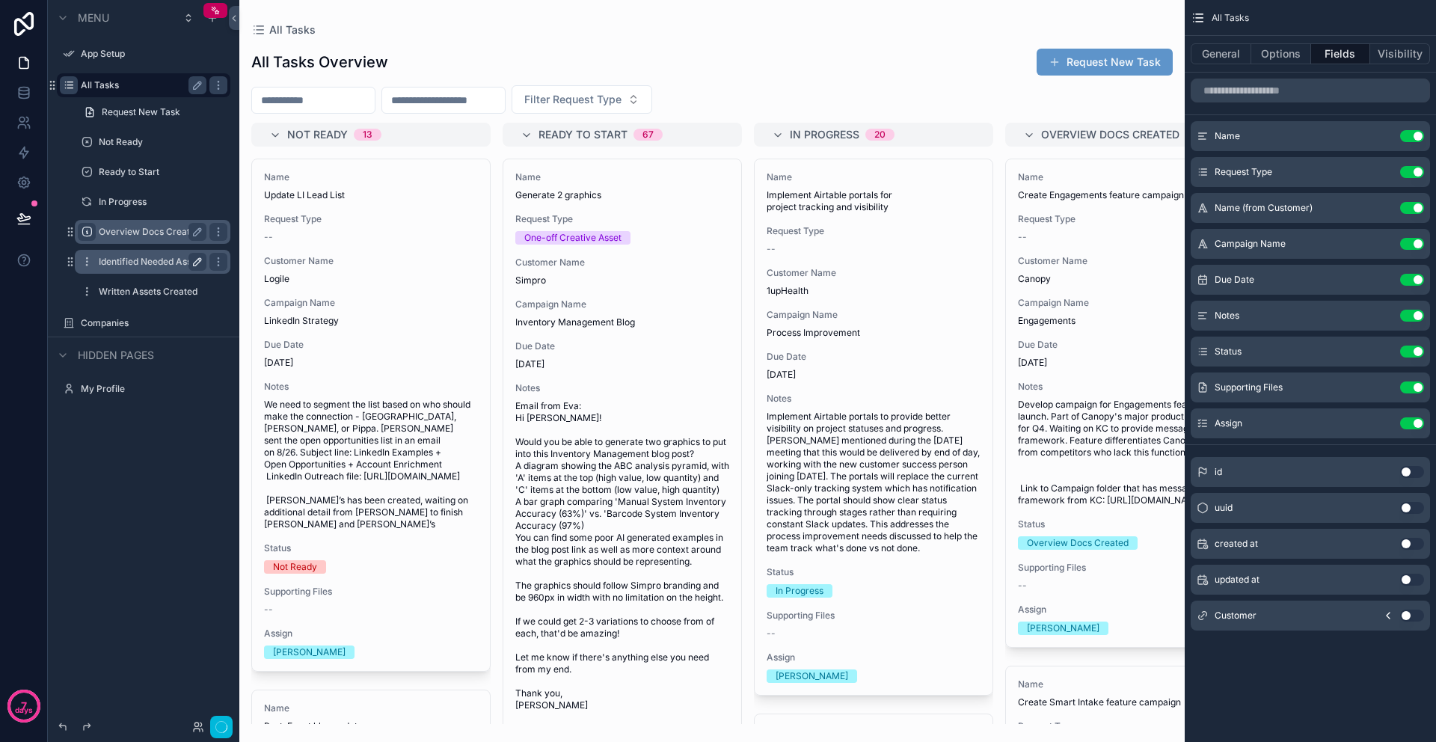
click at [198, 263] on icon "scrollable content" at bounding box center [197, 261] width 7 height 7
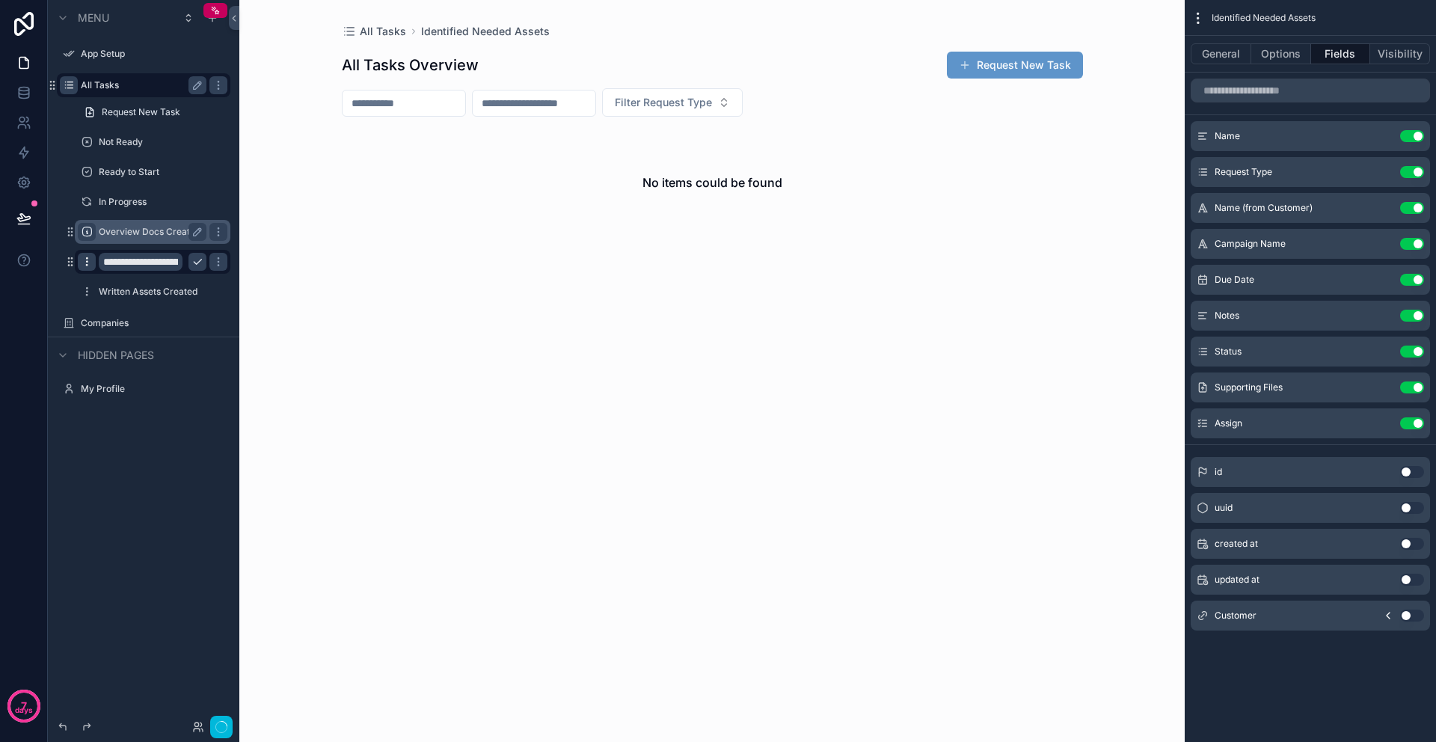
click at [88, 264] on icon "scrollable content" at bounding box center [87, 262] width 12 height 12
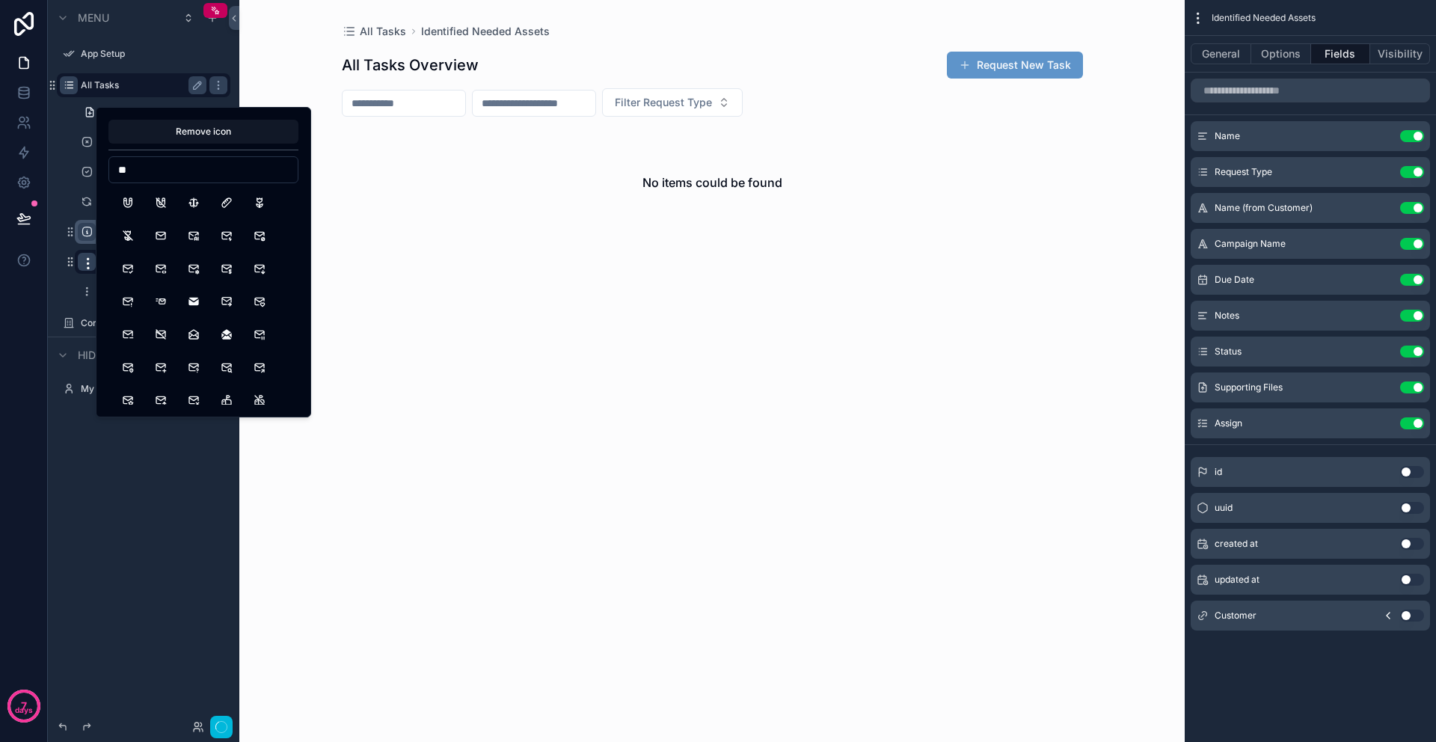
type input "*"
type input "******"
click at [190, 340] on button "Stack2" at bounding box center [193, 340] width 27 height 27
click at [151, 446] on div "**********" at bounding box center [143, 362] width 191 height 724
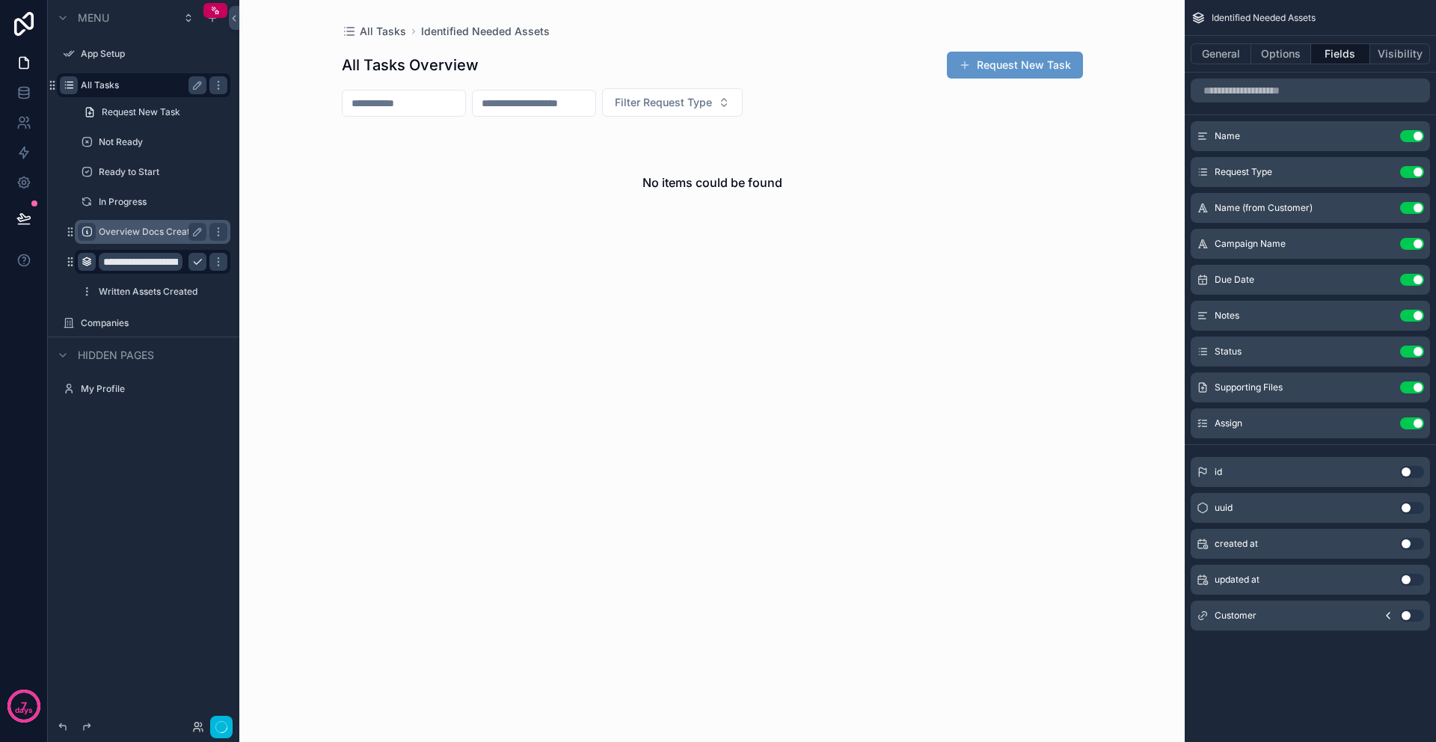
click at [124, 475] on div "**********" at bounding box center [143, 362] width 191 height 724
click at [194, 260] on icon "scrollable content" at bounding box center [197, 262] width 12 height 12
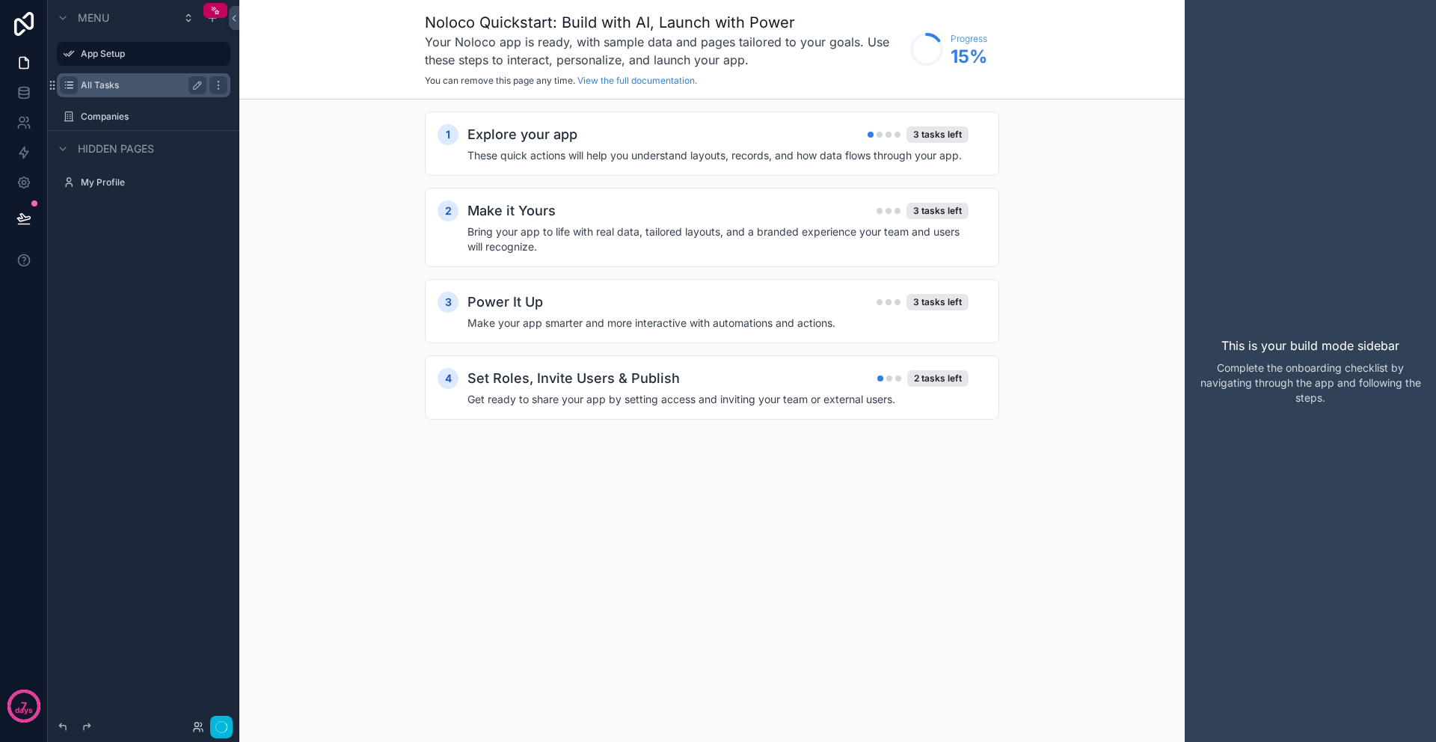
click at [140, 83] on label "All Tasks" at bounding box center [141, 85] width 120 height 12
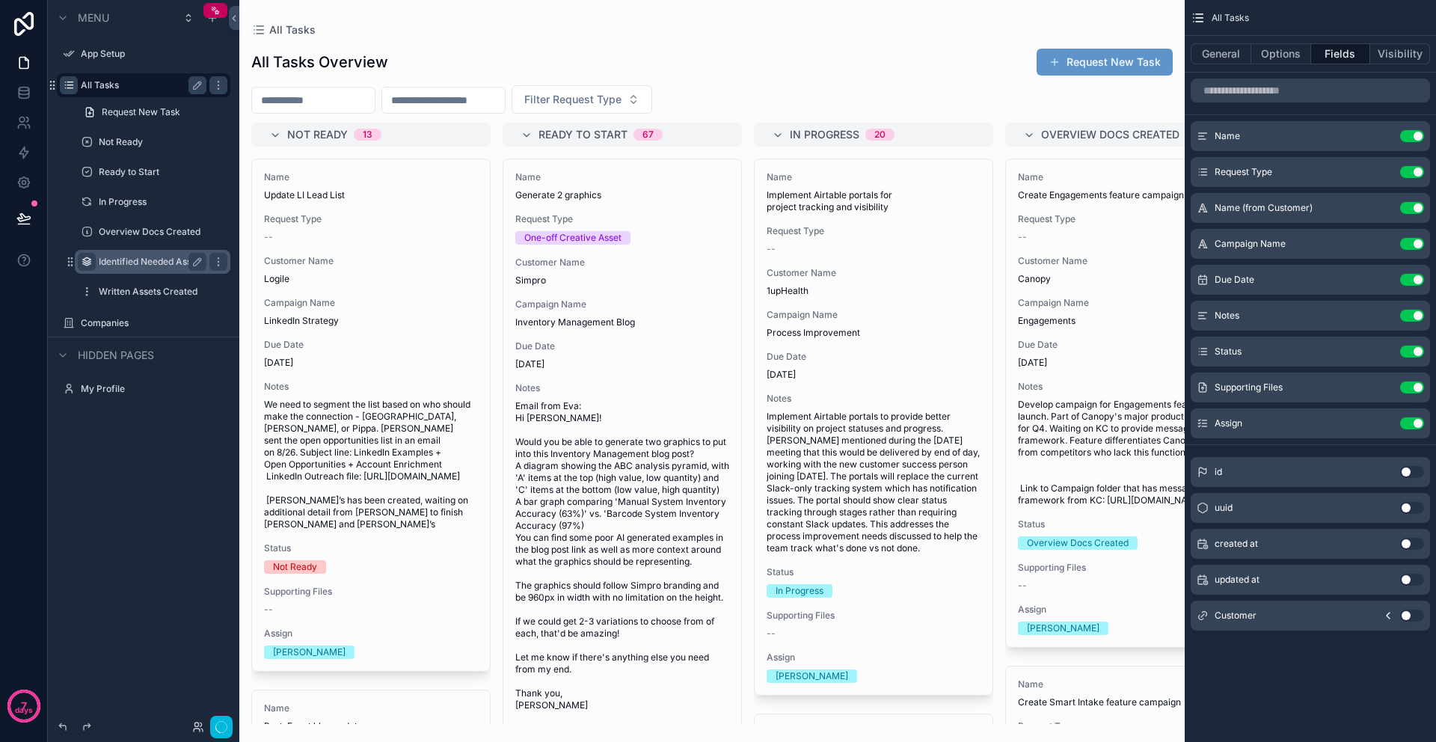
click at [88, 264] on icon "scrollable content" at bounding box center [87, 262] width 12 height 12
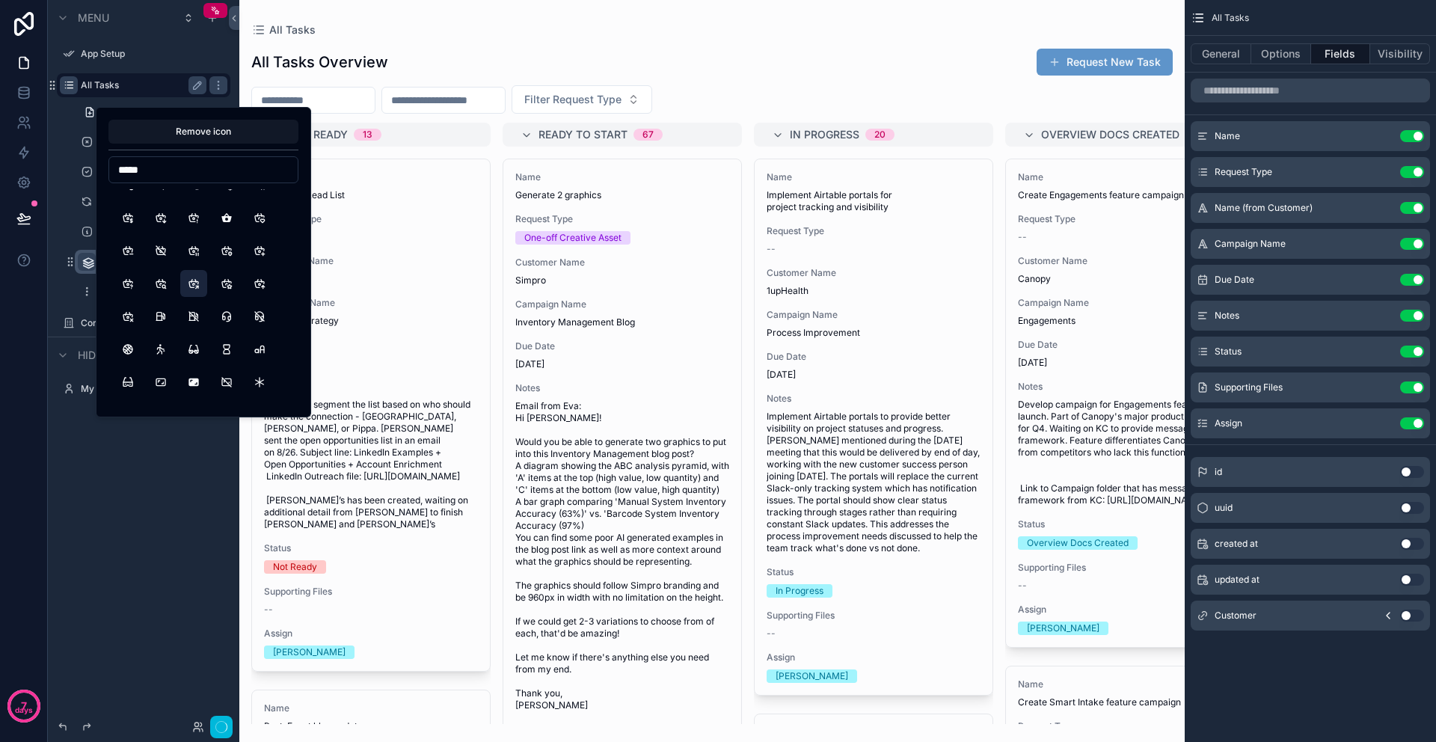
scroll to position [52, 0]
drag, startPoint x: 120, startPoint y: 171, endPoint x: 156, endPoint y: 171, distance: 35.9
click at [156, 171] on input "*****" at bounding box center [203, 169] width 188 height 21
type input "******"
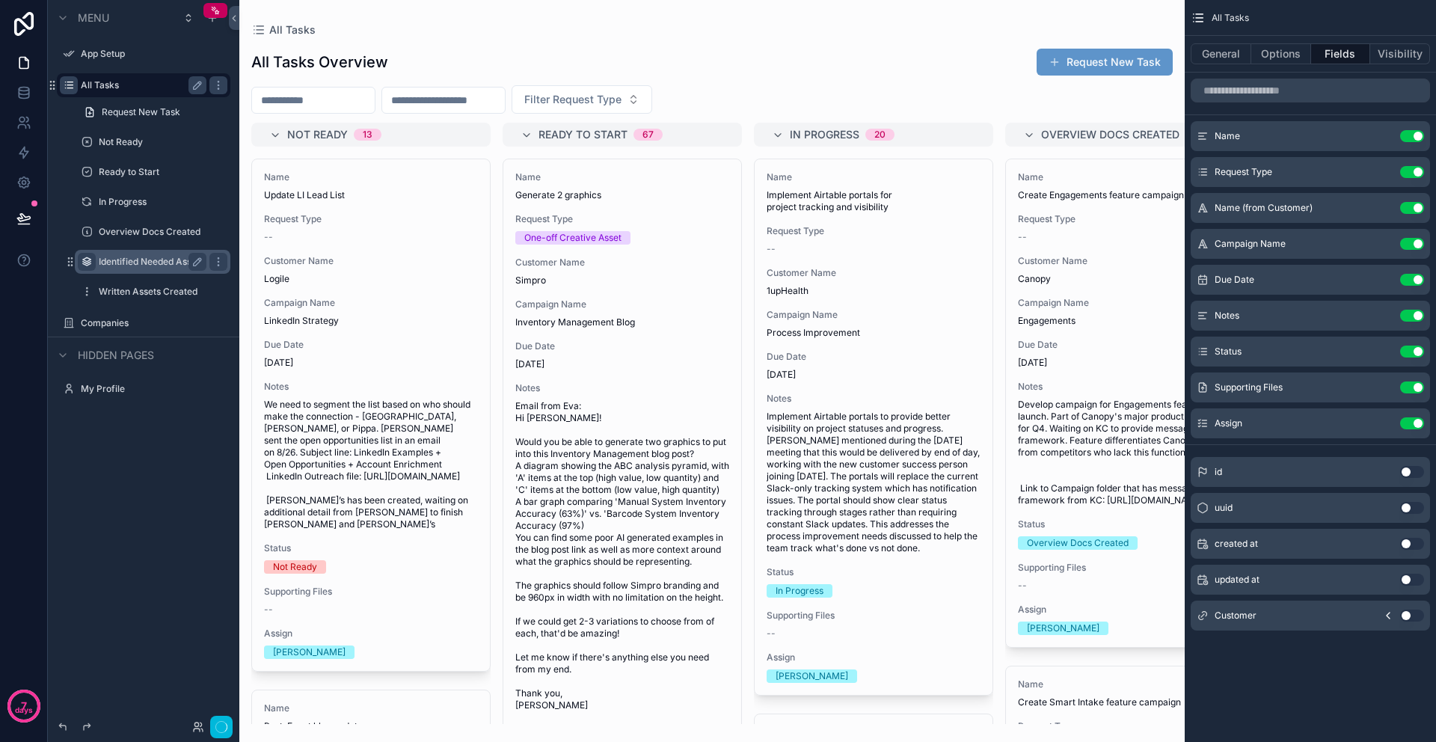
click at [156, 444] on div "Menu App Setup All Tasks Request New Task Not Ready Ready to Start In Progress …" at bounding box center [143, 362] width 191 height 724
click at [197, 292] on icon "scrollable content" at bounding box center [197, 292] width 12 height 12
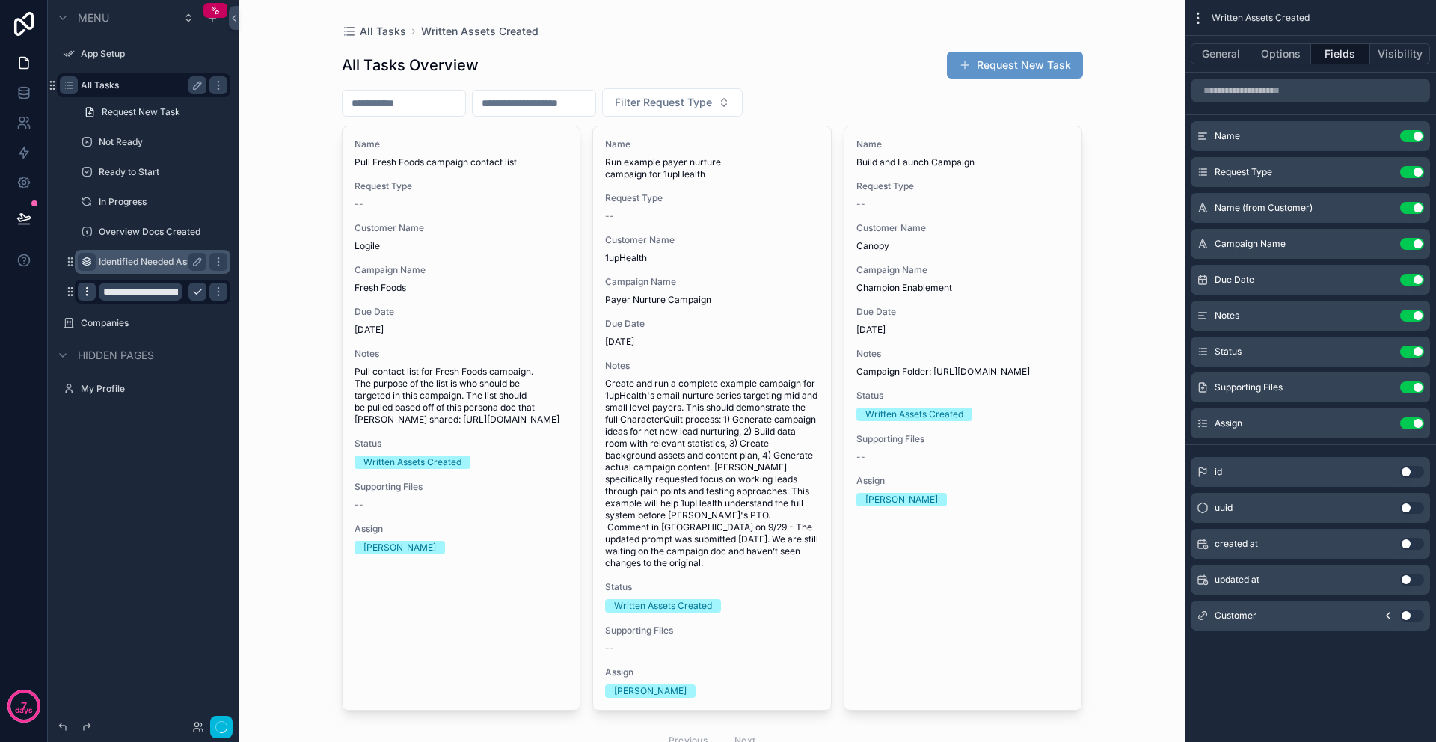
click at [85, 294] on icon "scrollable content" at bounding box center [87, 292] width 12 height 12
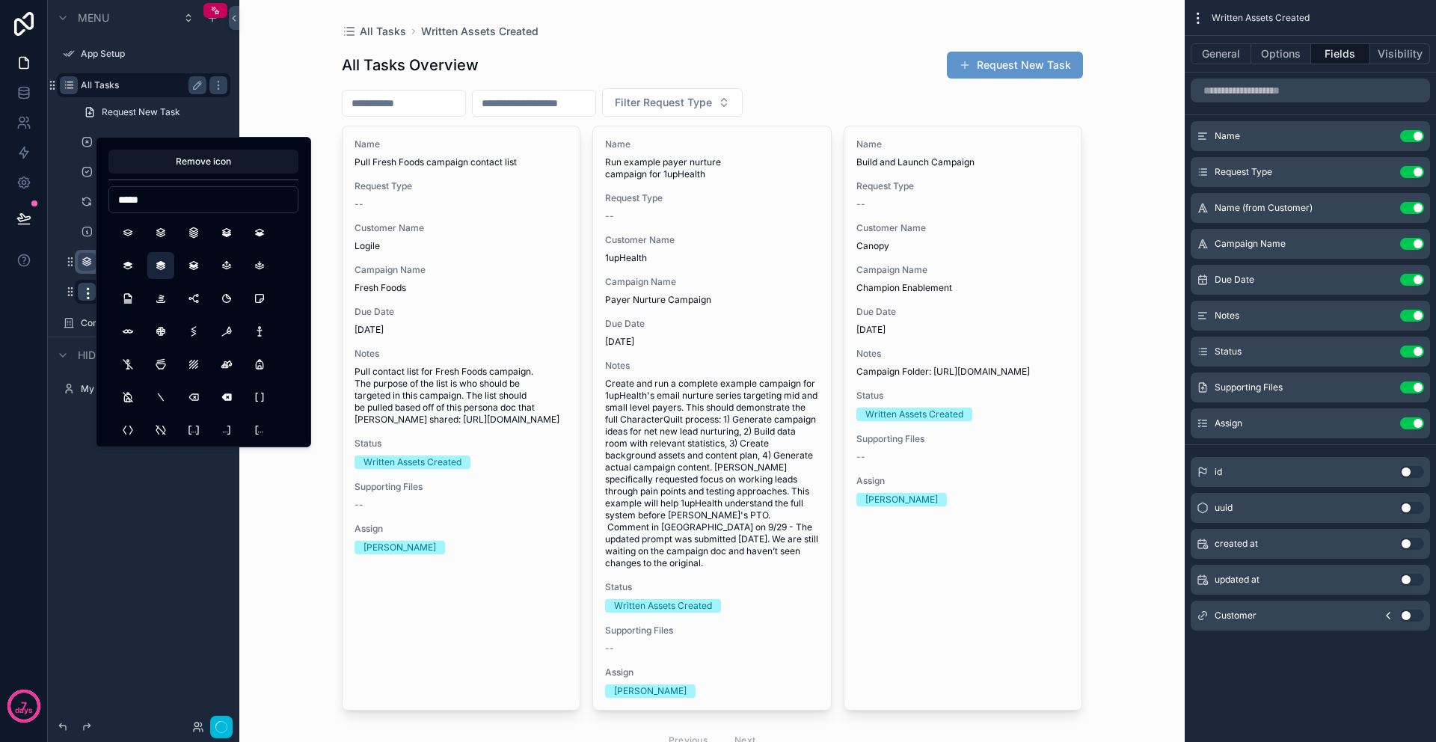
type input "*****"
click at [161, 272] on button "StackFront" at bounding box center [160, 265] width 27 height 27
click at [158, 530] on div "**********" at bounding box center [143, 362] width 191 height 724
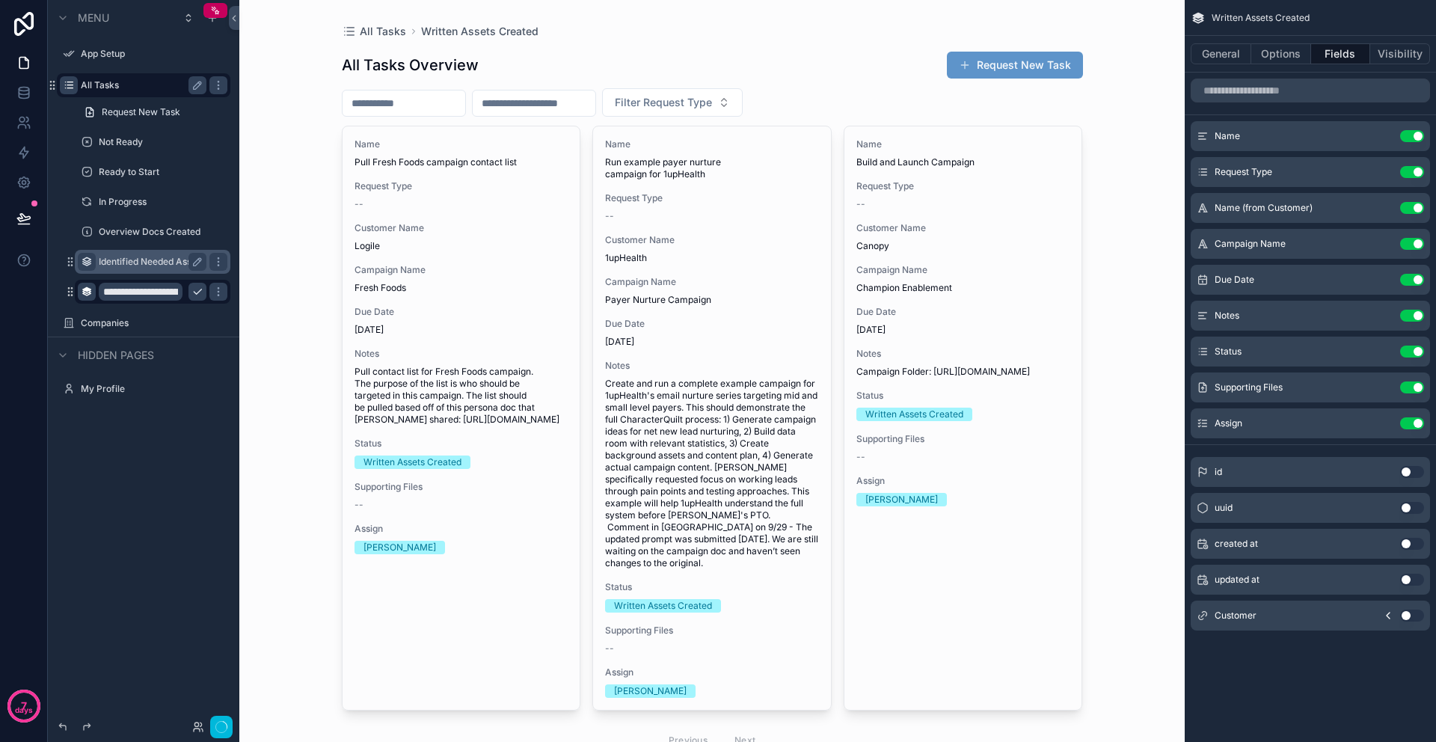
click at [198, 295] on icon "scrollable content" at bounding box center [197, 292] width 12 height 12
click at [161, 456] on div "Menu App Setup All Tasks Request New Task Not Ready Ready to Start In Progress …" at bounding box center [143, 362] width 191 height 724
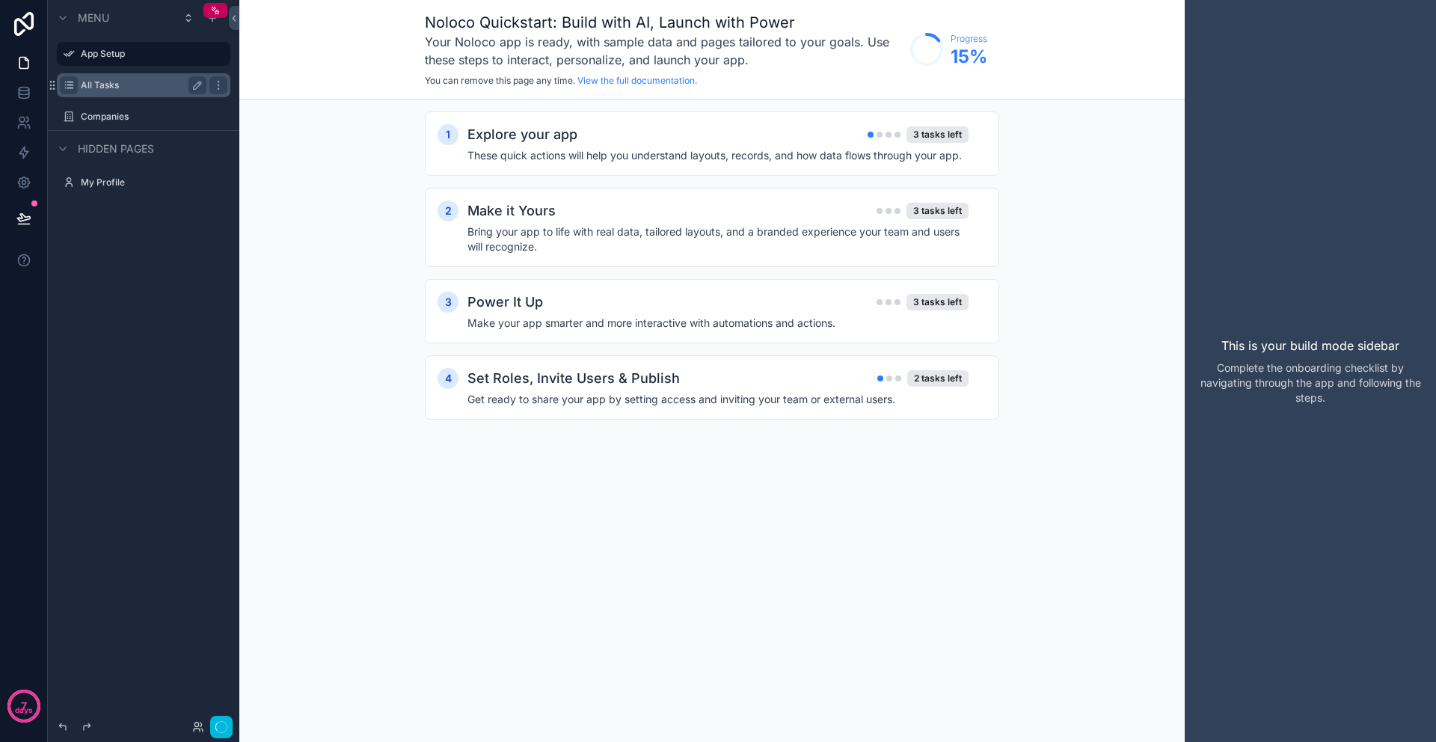
click at [132, 85] on label "All Tasks" at bounding box center [141, 85] width 120 height 12
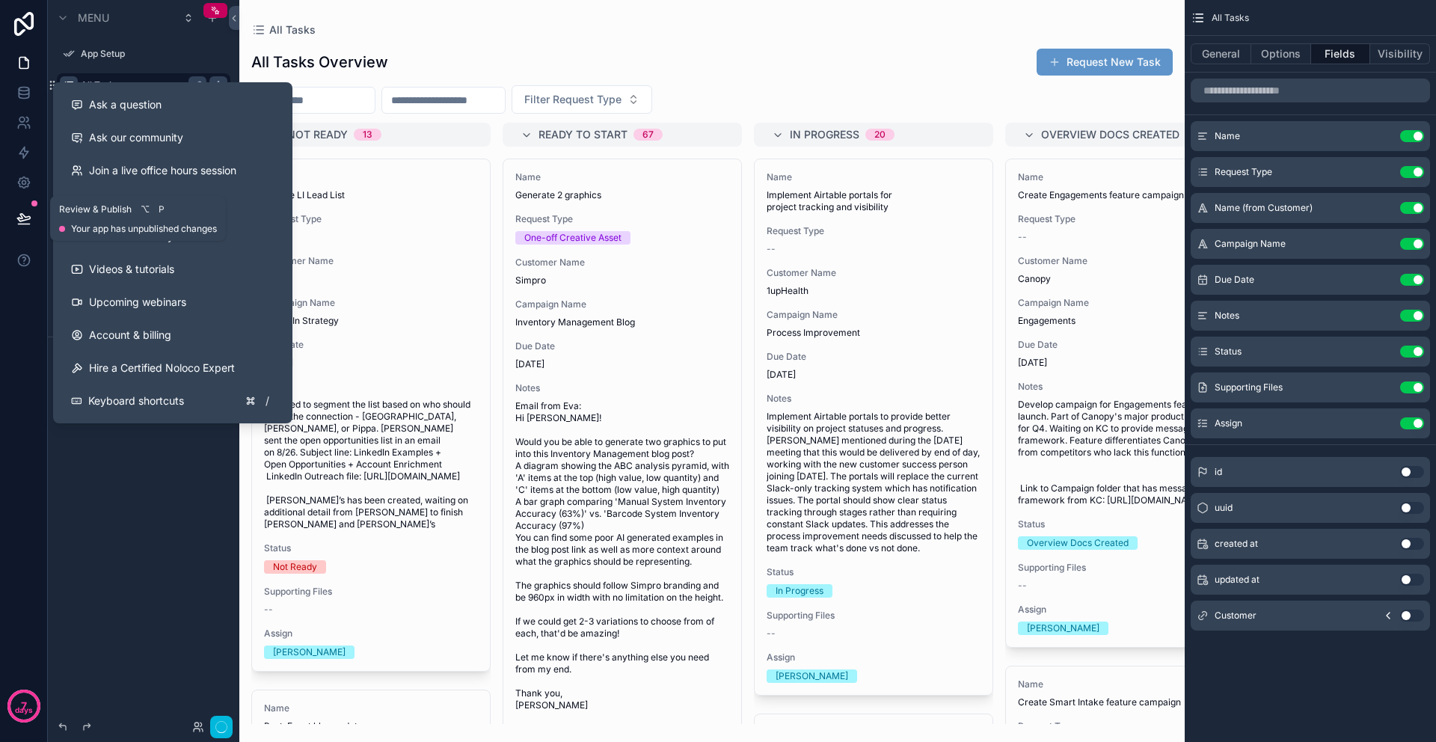
click at [31, 224] on button at bounding box center [23, 218] width 33 height 42
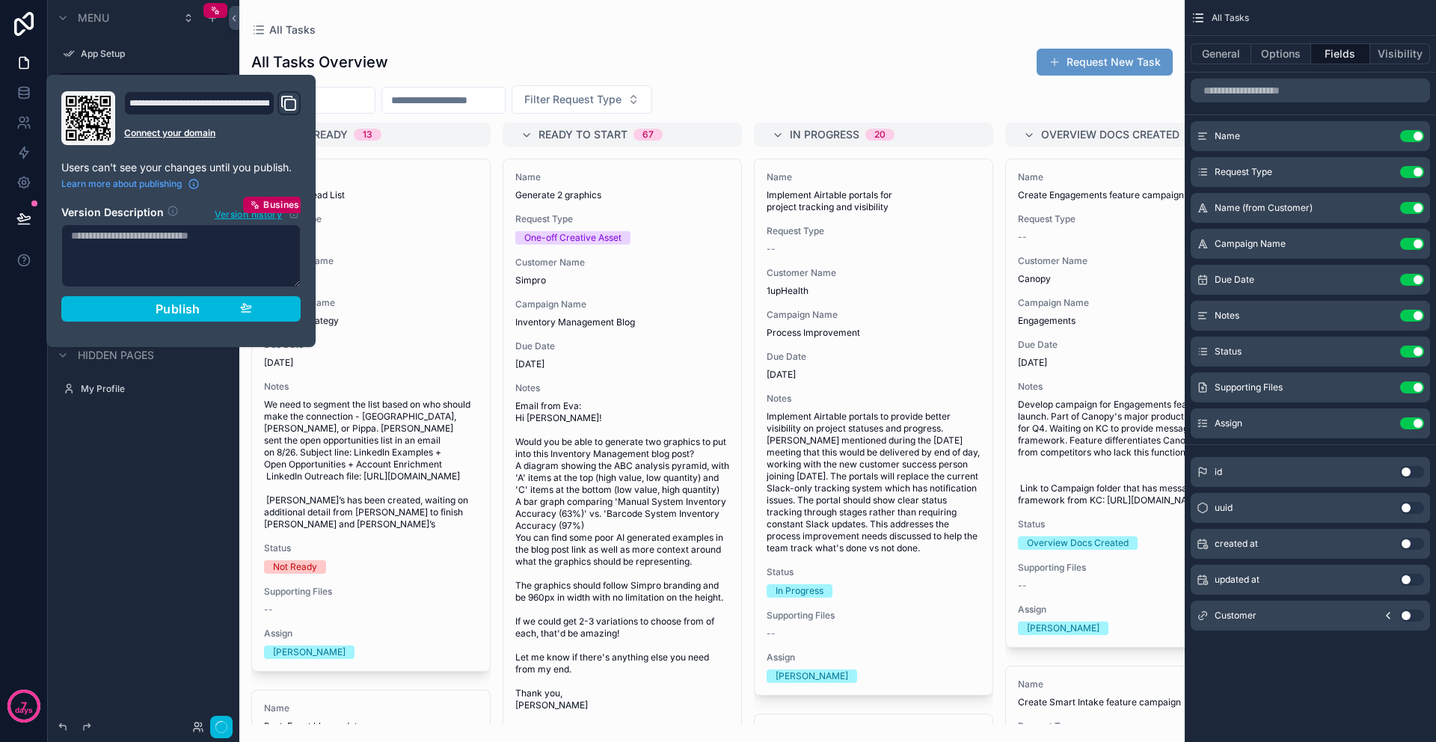
click at [127, 227] on div "**********" at bounding box center [180, 210] width 251 height 239
click at [105, 245] on textarea at bounding box center [180, 255] width 239 height 63
type textarea "**********"
click at [150, 311] on div "Publish" at bounding box center [181, 308] width 142 height 15
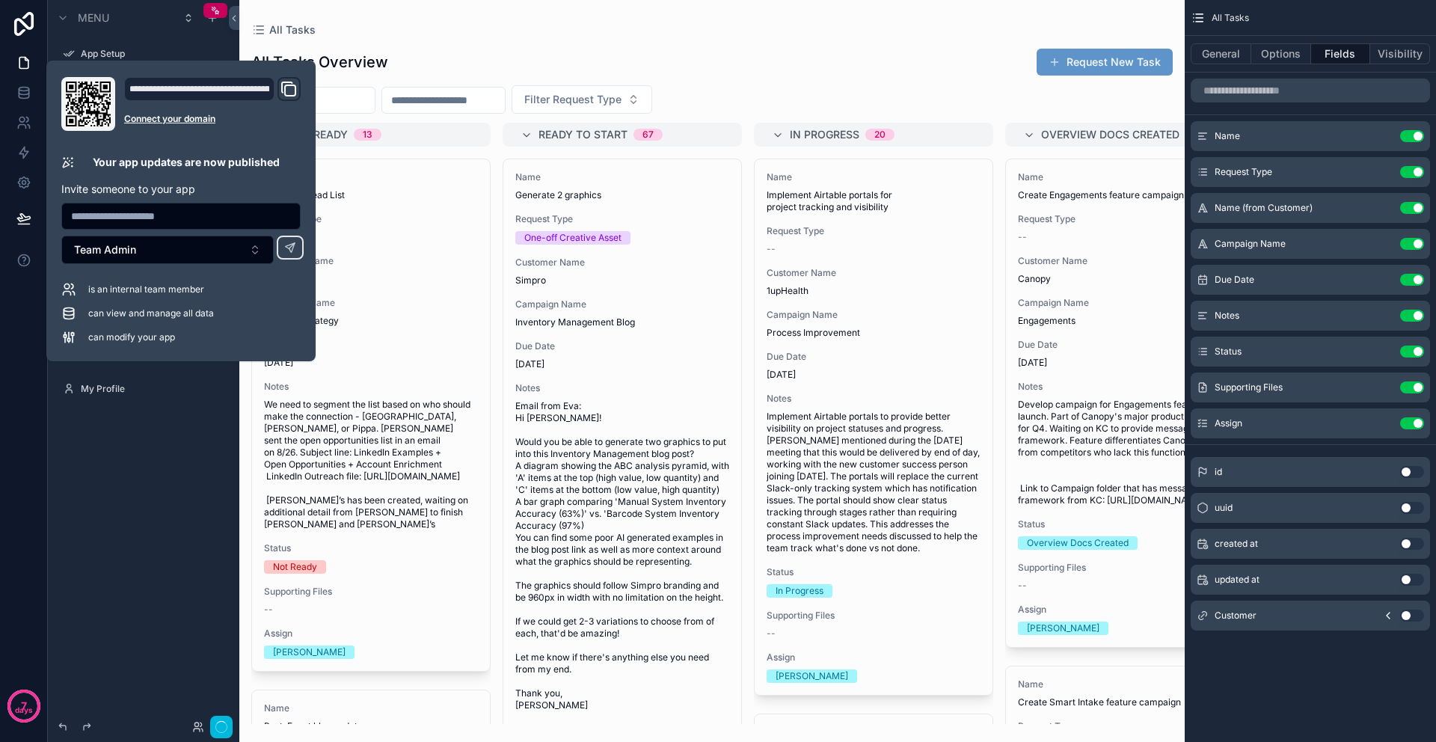
click at [102, 447] on div "Menu App Setup All Tasks Request New Task Not Ready Ready to Start In Progress …" at bounding box center [143, 362] width 191 height 724
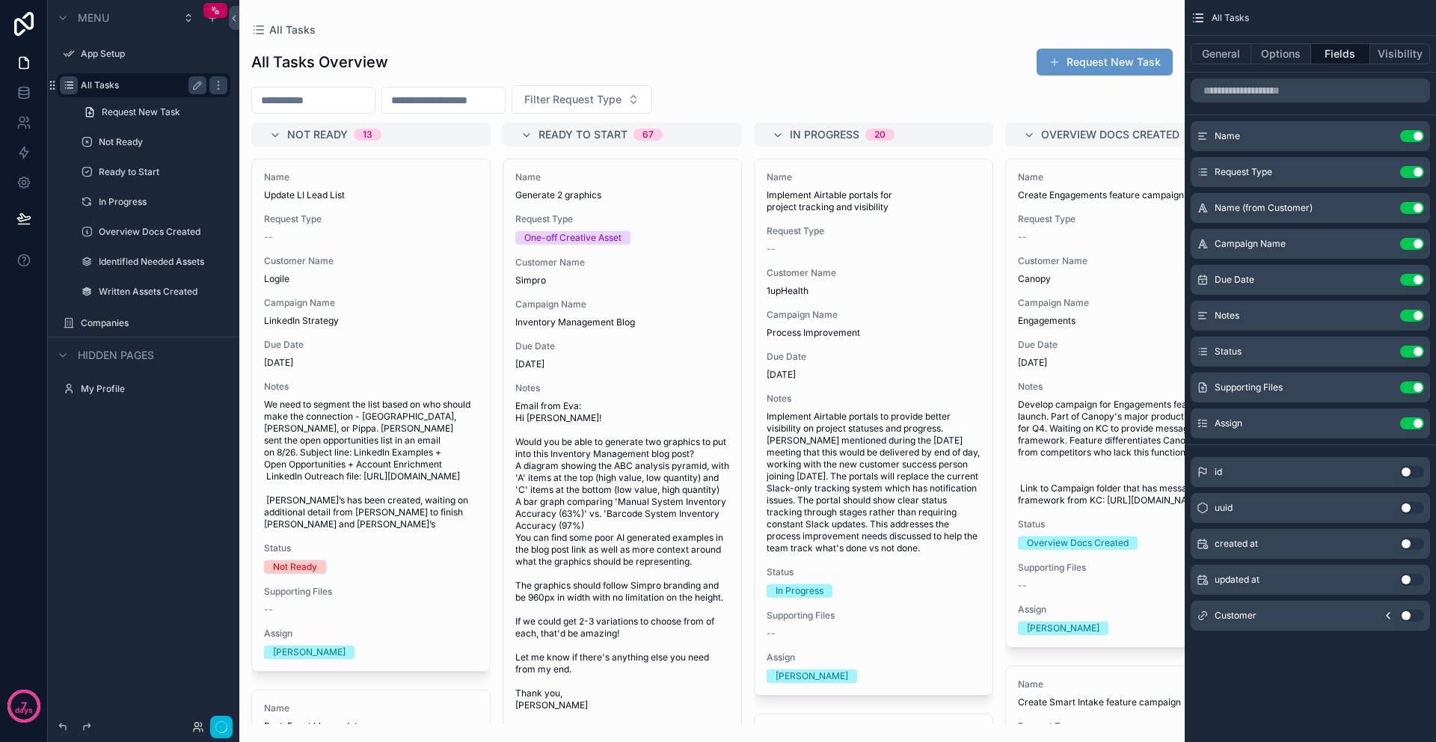
click at [128, 502] on div "Menu App Setup All Tasks Request New Task Not Ready Ready to Start In Progress …" at bounding box center [143, 362] width 191 height 724
click at [111, 394] on label "My Profile" at bounding box center [141, 389] width 120 height 12
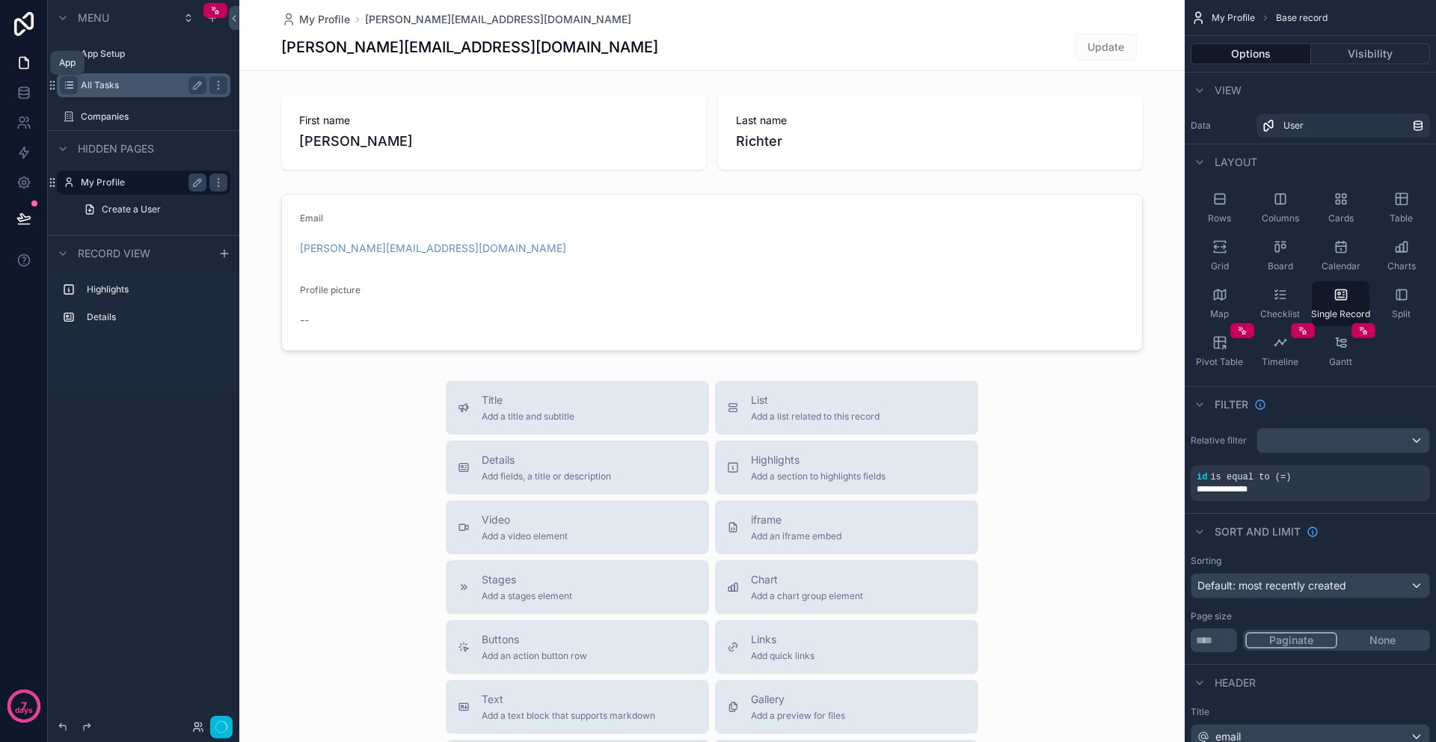
click at [25, 66] on icon at bounding box center [23, 62] width 15 height 15
click at [22, 25] on icon at bounding box center [24, 24] width 30 height 24
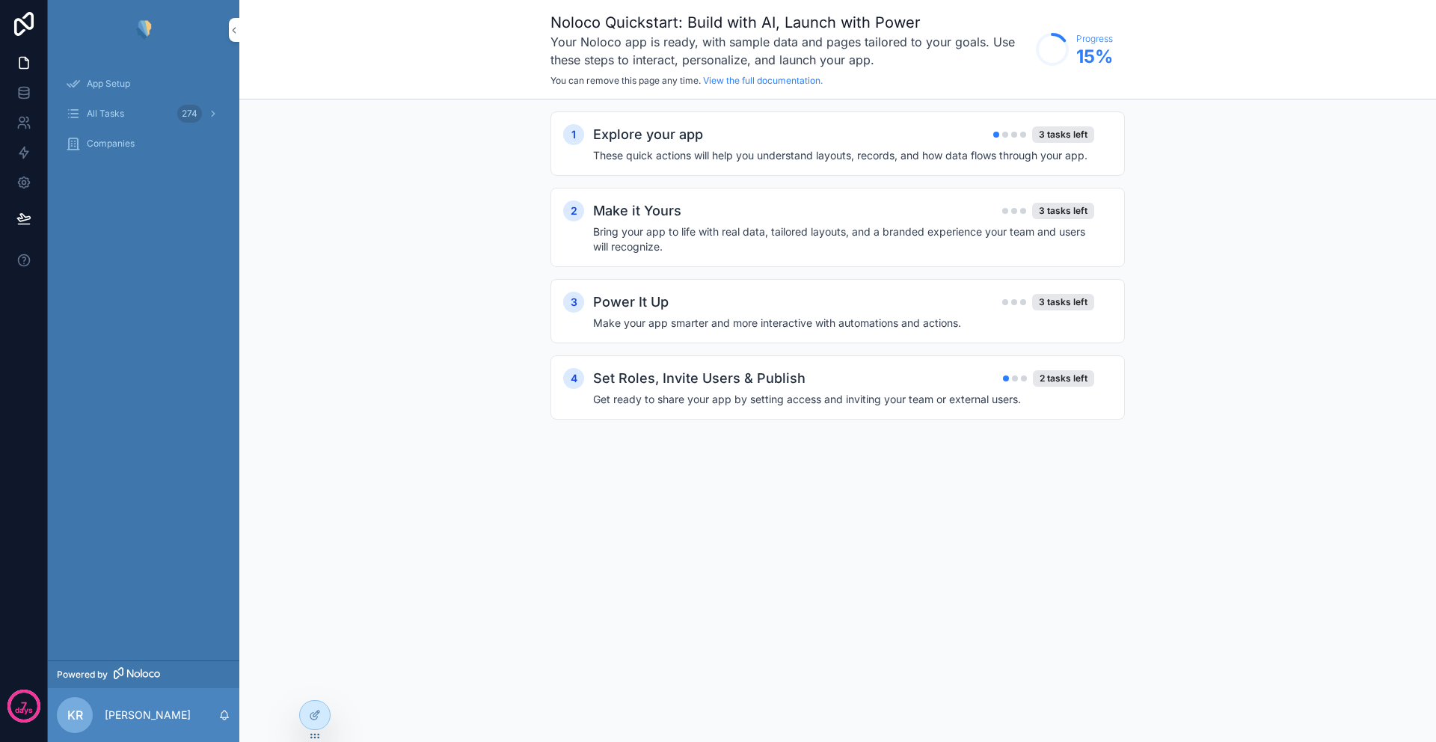
click at [191, 720] on div "KR [PERSON_NAME]" at bounding box center [143, 715] width 191 height 54
click at [152, 715] on p "[PERSON_NAME]" at bounding box center [148, 715] width 86 height 15
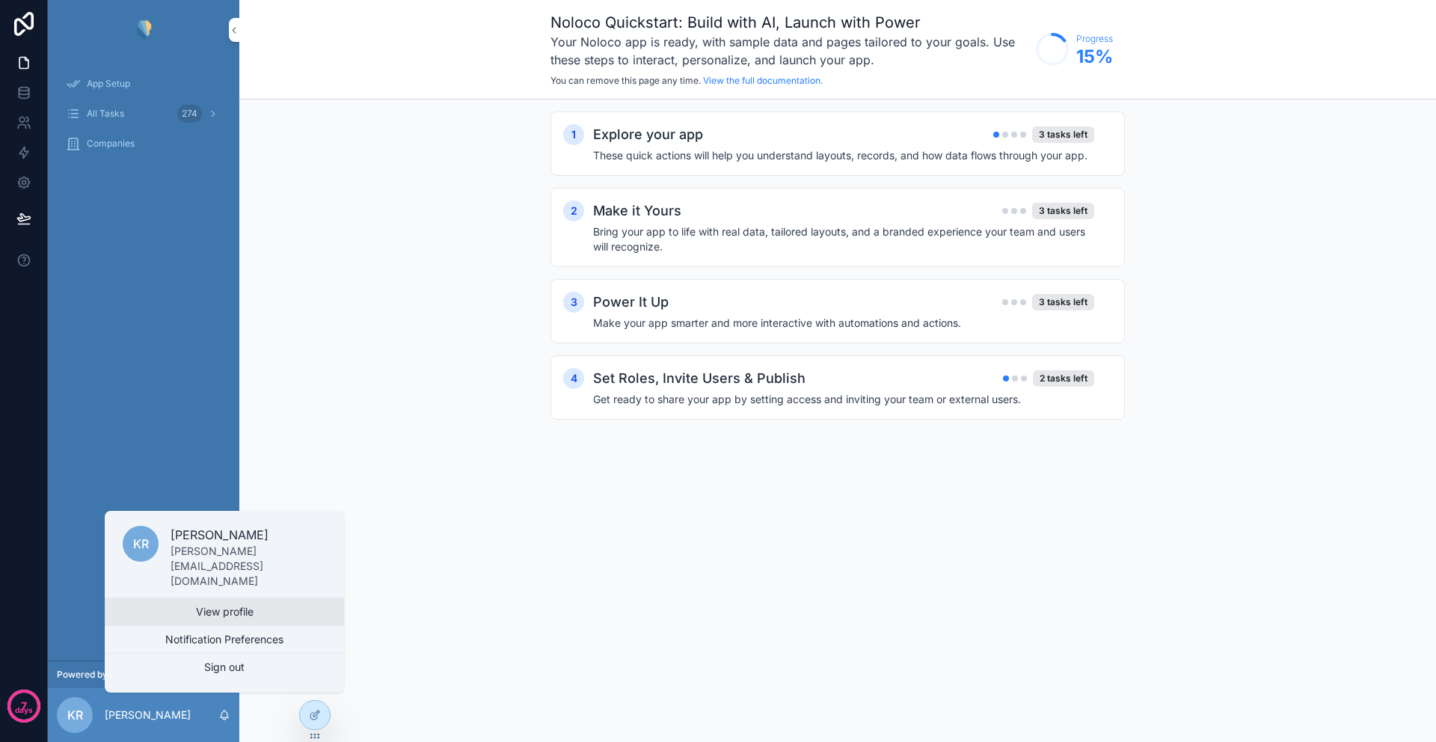
click at [216, 614] on link "View profile" at bounding box center [224, 611] width 239 height 27
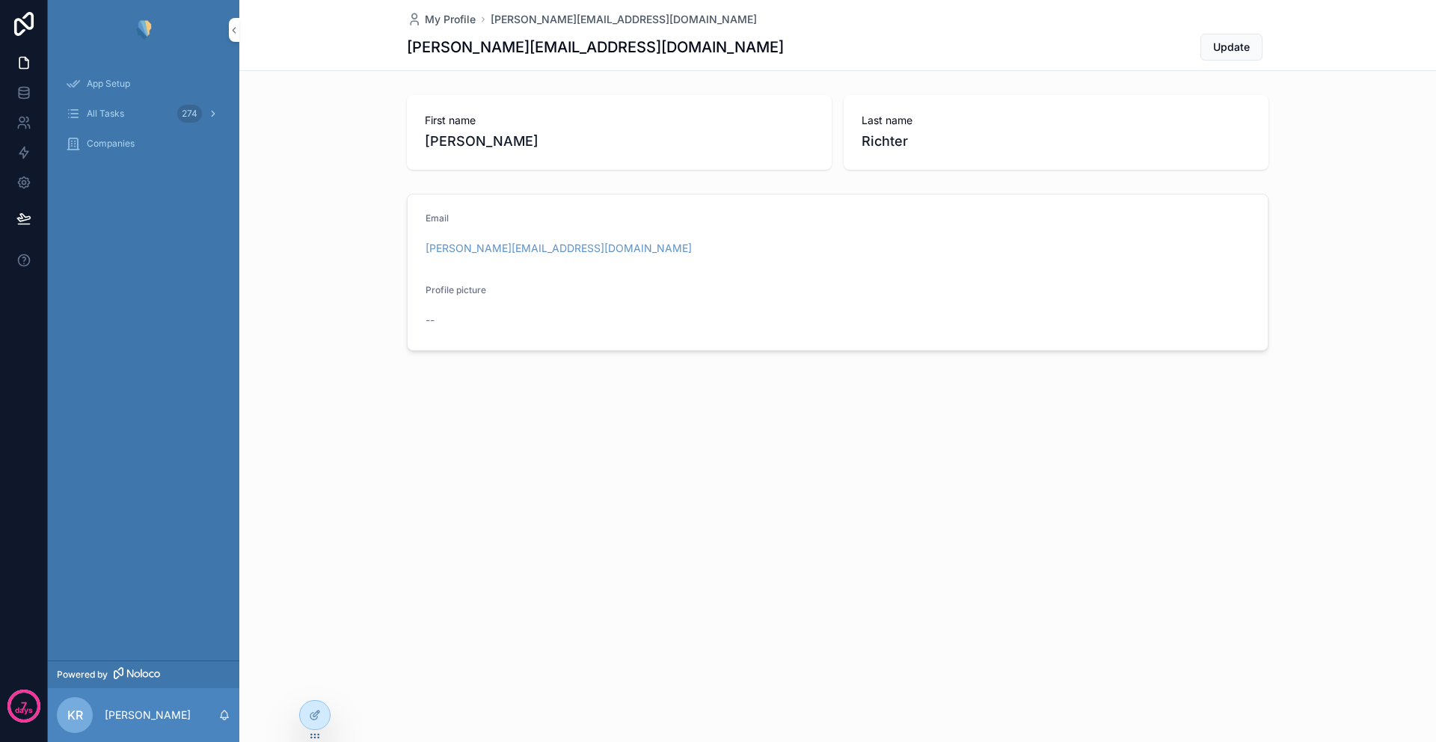
click at [102, 109] on span "All Tasks" at bounding box center [105, 114] width 37 height 12
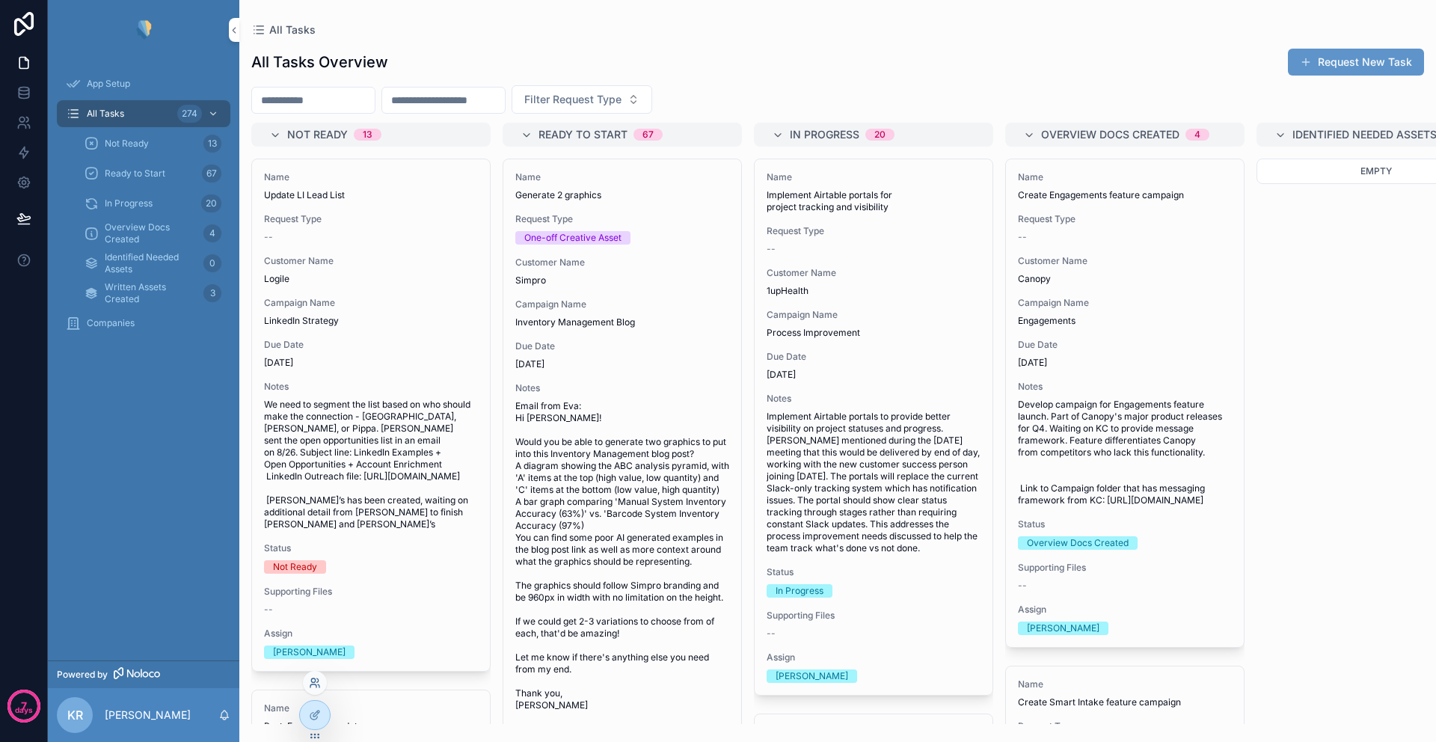
click at [313, 685] on icon at bounding box center [315, 683] width 12 height 12
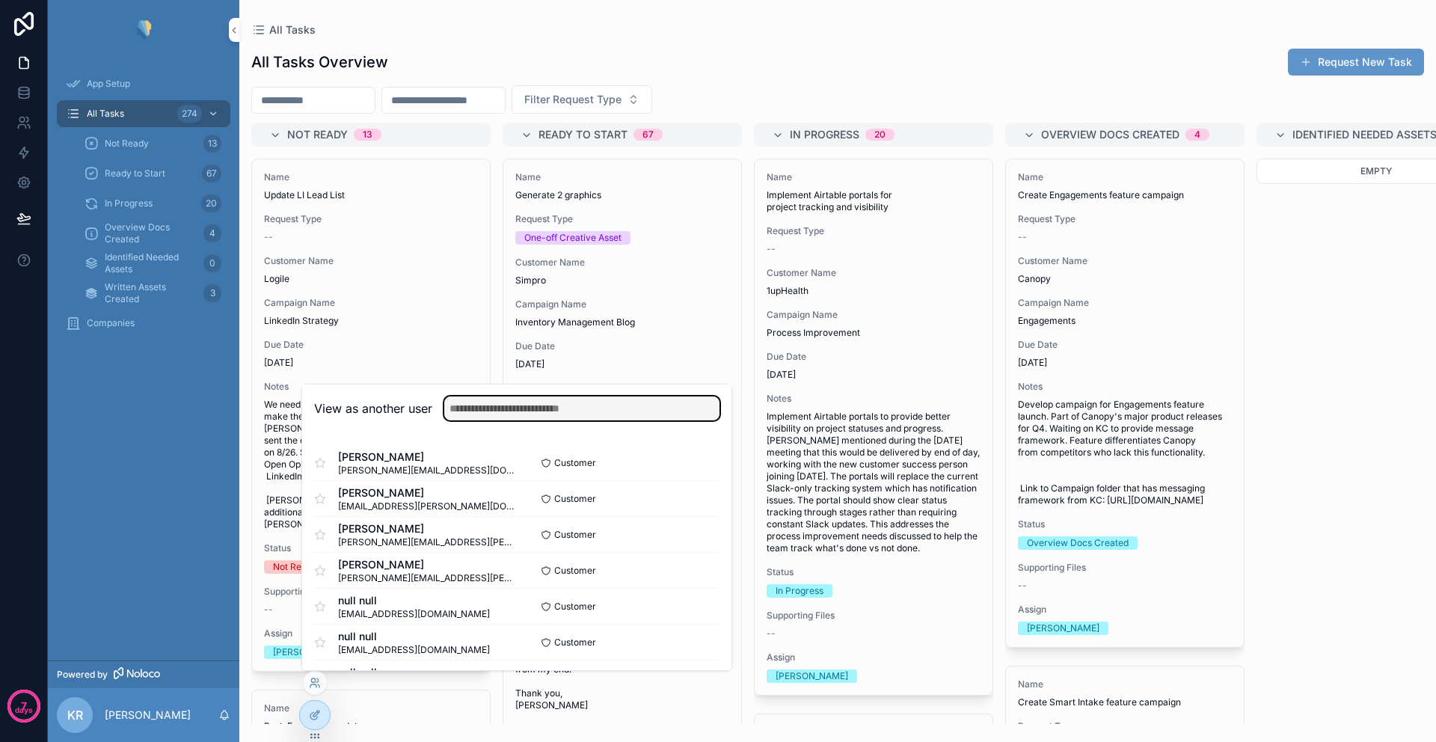
click at [485, 398] on input "text" at bounding box center [581, 408] width 275 height 24
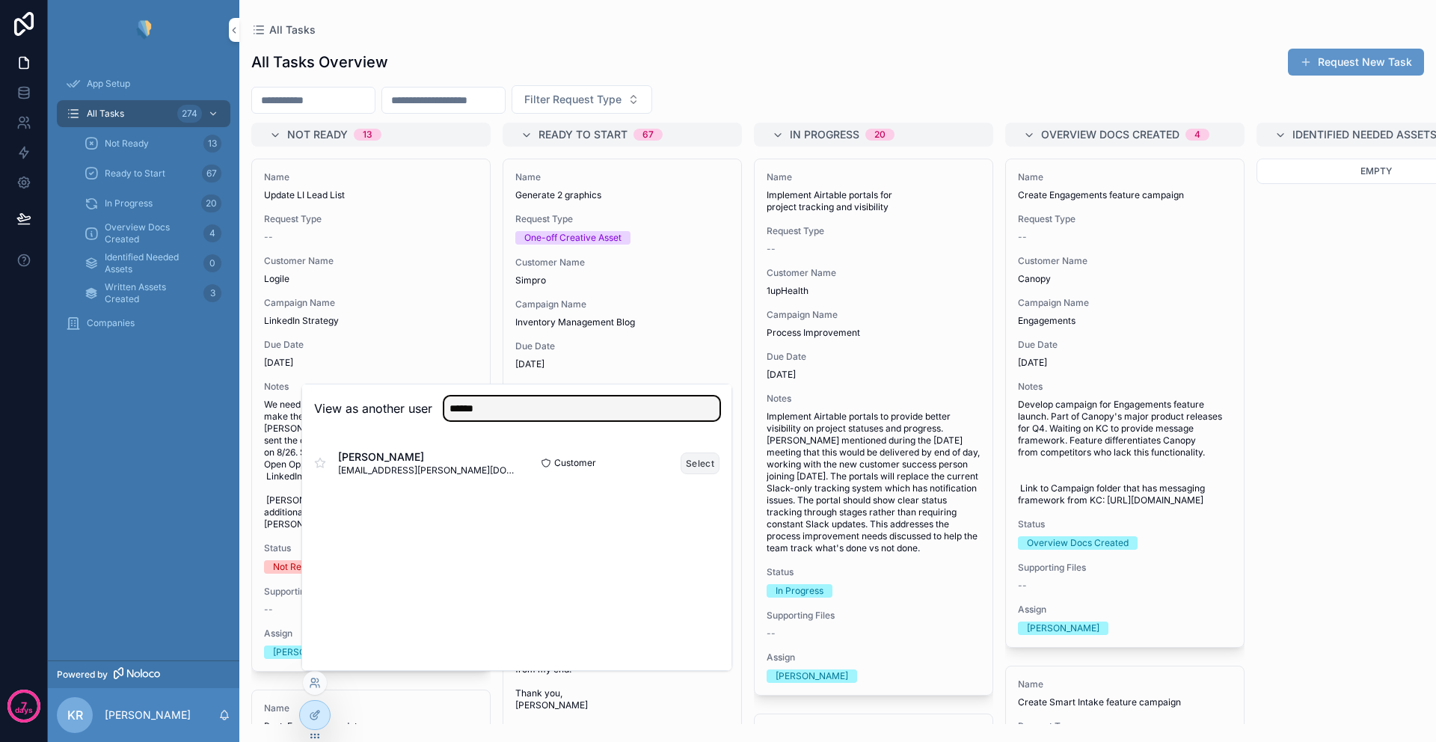
type input "******"
click at [702, 467] on button "Select" at bounding box center [700, 464] width 39 height 22
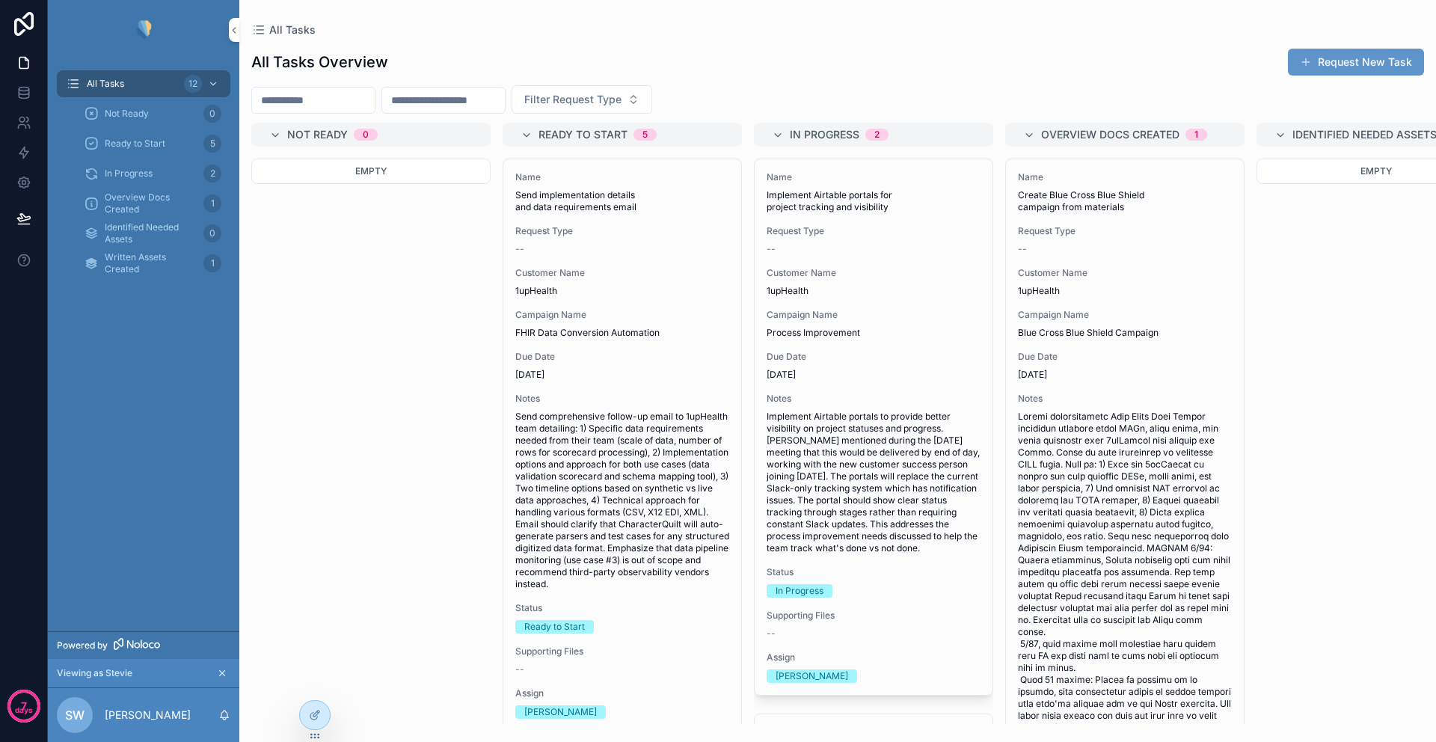
click at [137, 147] on span "Ready to Start" at bounding box center [135, 144] width 61 height 12
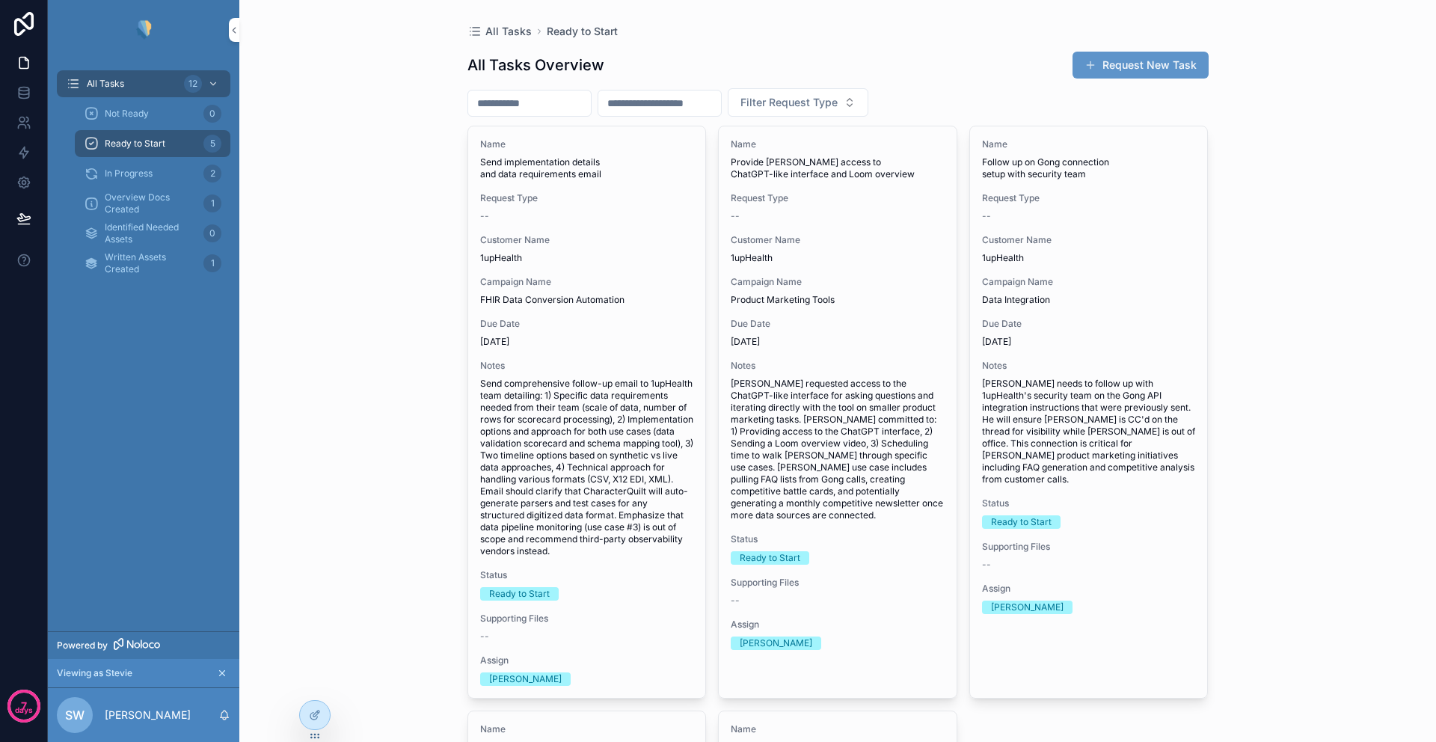
click at [132, 176] on span "In Progress" at bounding box center [129, 174] width 48 height 12
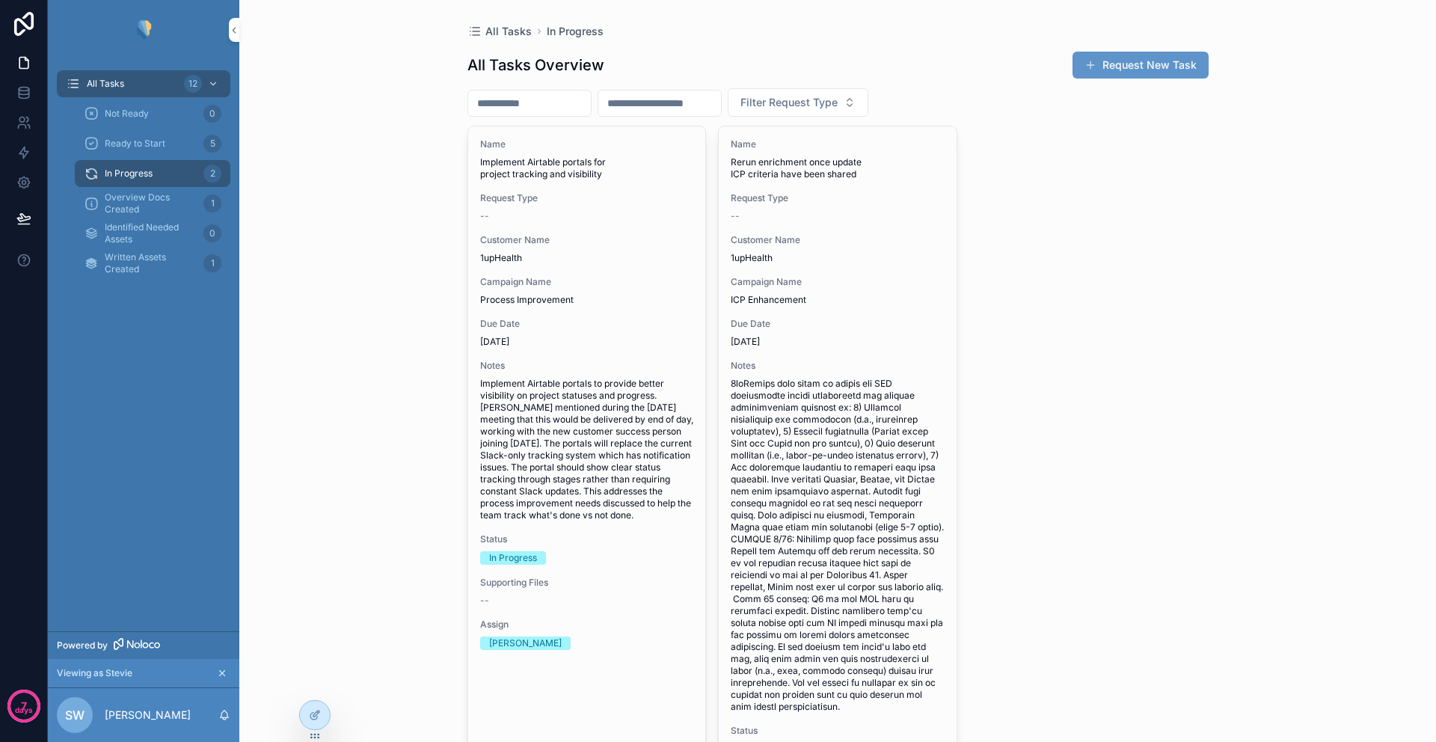
click at [142, 209] on span "Overview Docs Created" at bounding box center [151, 203] width 93 height 24
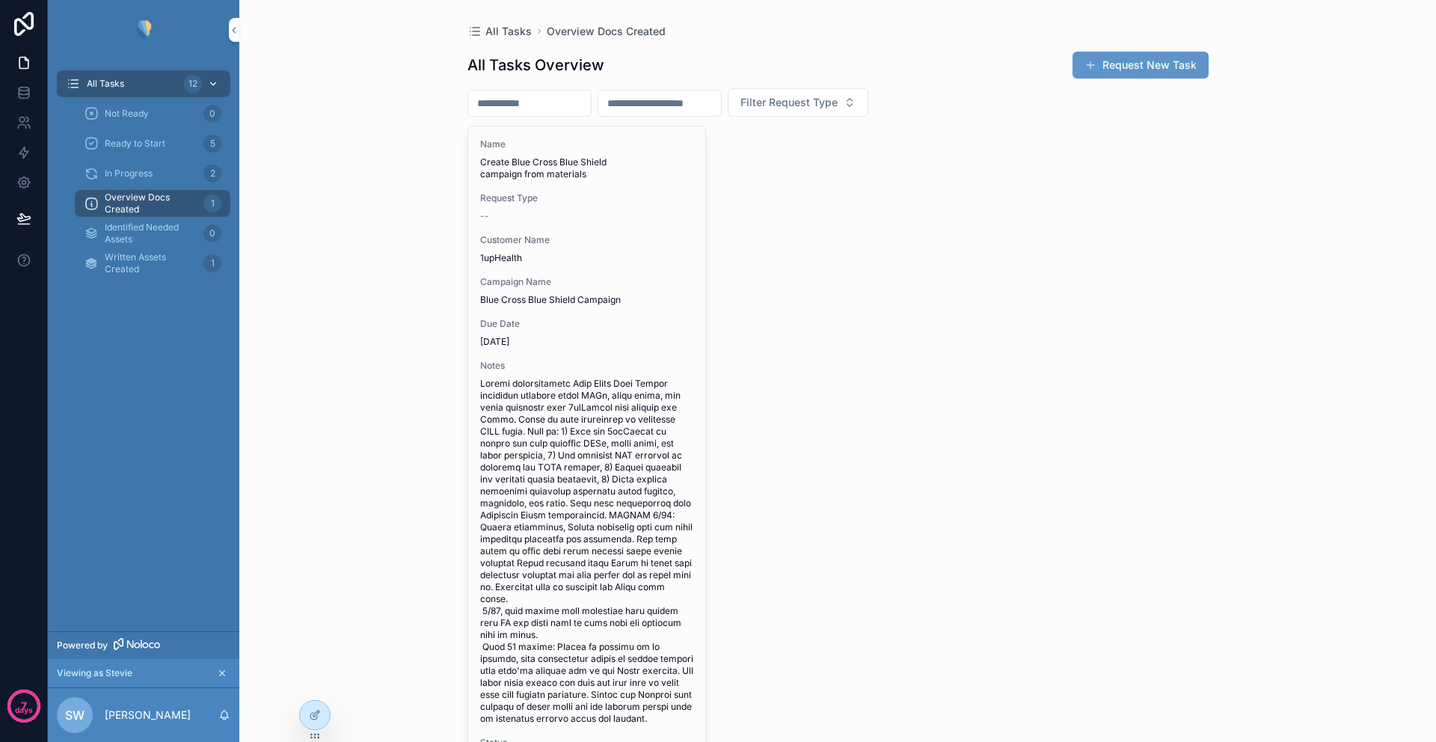
click at [137, 88] on div "All Tasks 12" at bounding box center [144, 84] width 156 height 24
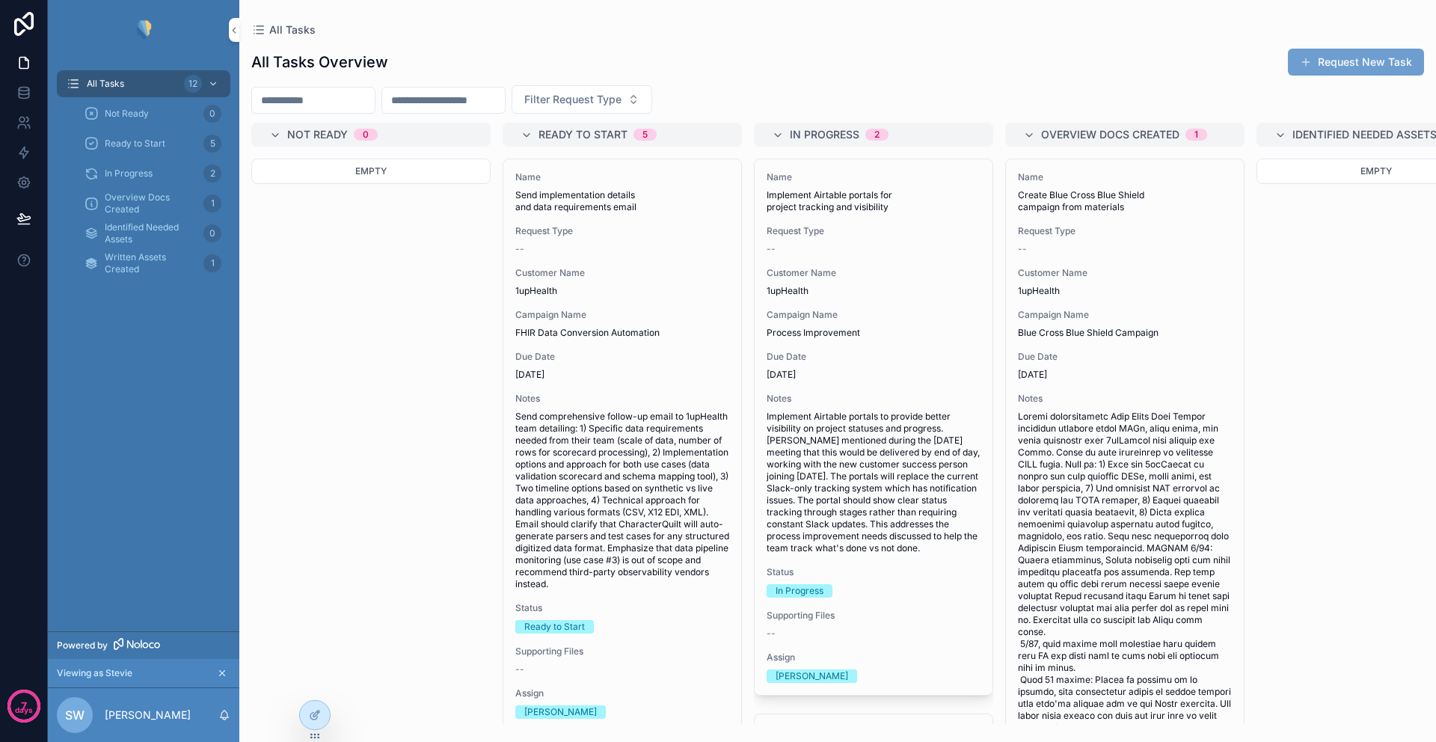
click at [1352, 58] on button "Request New Task" at bounding box center [1356, 62] width 136 height 27
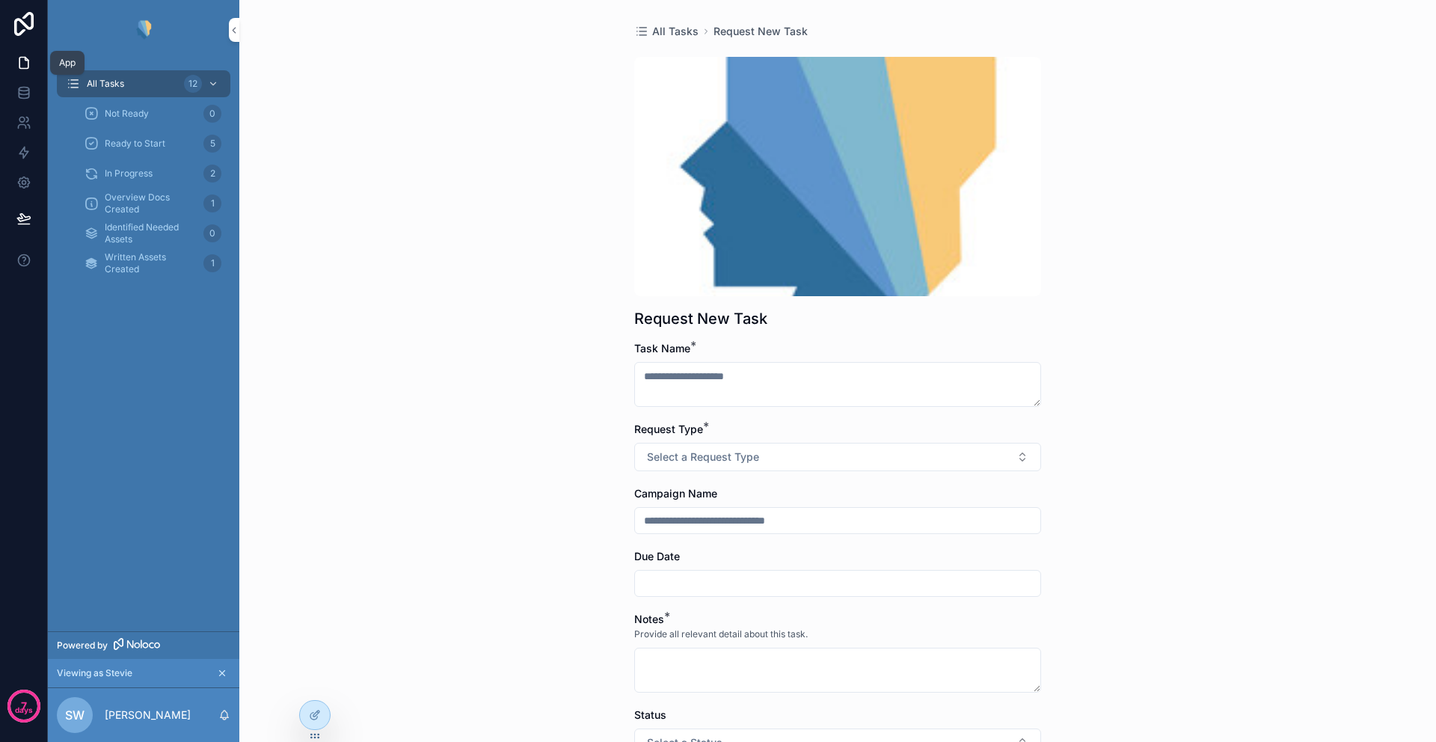
click at [22, 65] on icon at bounding box center [23, 62] width 15 height 15
click at [24, 65] on icon at bounding box center [23, 62] width 15 height 15
click at [21, 64] on icon at bounding box center [23, 62] width 15 height 15
click at [1005, 226] on div "scrollable content" at bounding box center [837, 176] width 407 height 239
click at [219, 672] on icon "scrollable content" at bounding box center [222, 673] width 10 height 10
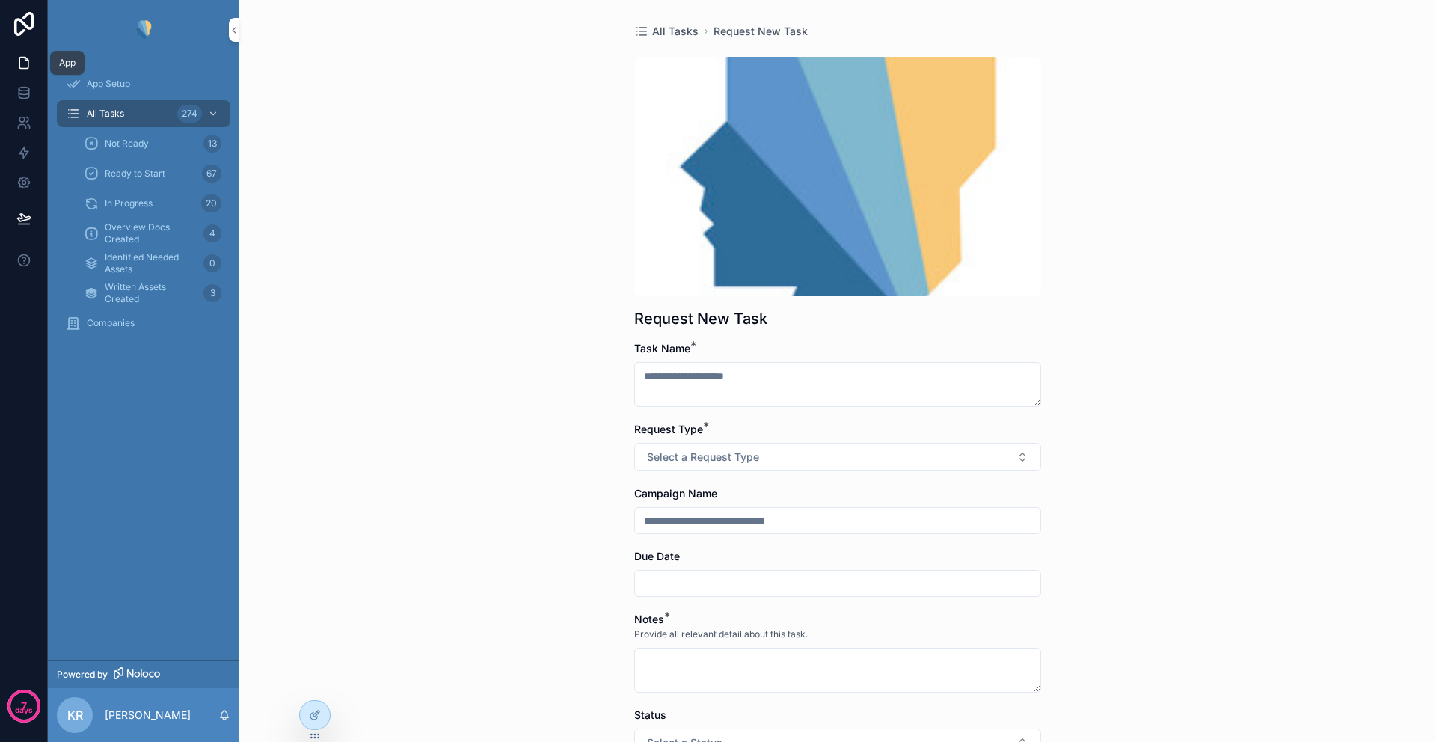
click at [28, 63] on icon at bounding box center [23, 63] width 9 height 11
click at [117, 83] on span "App Setup" at bounding box center [108, 84] width 43 height 12
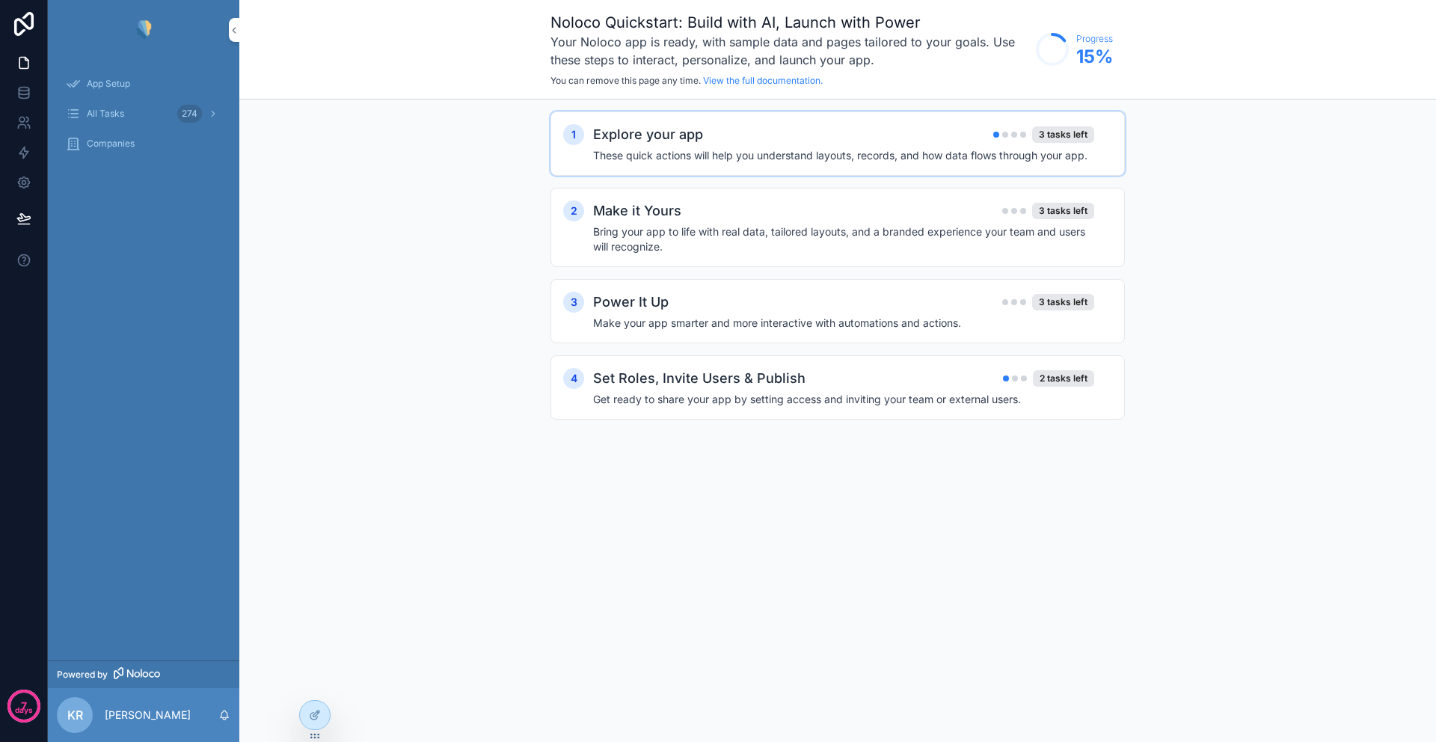
click at [930, 145] on div "Explore your app 3 tasks left These quick actions will help you understand layo…" at bounding box center [852, 143] width 519 height 39
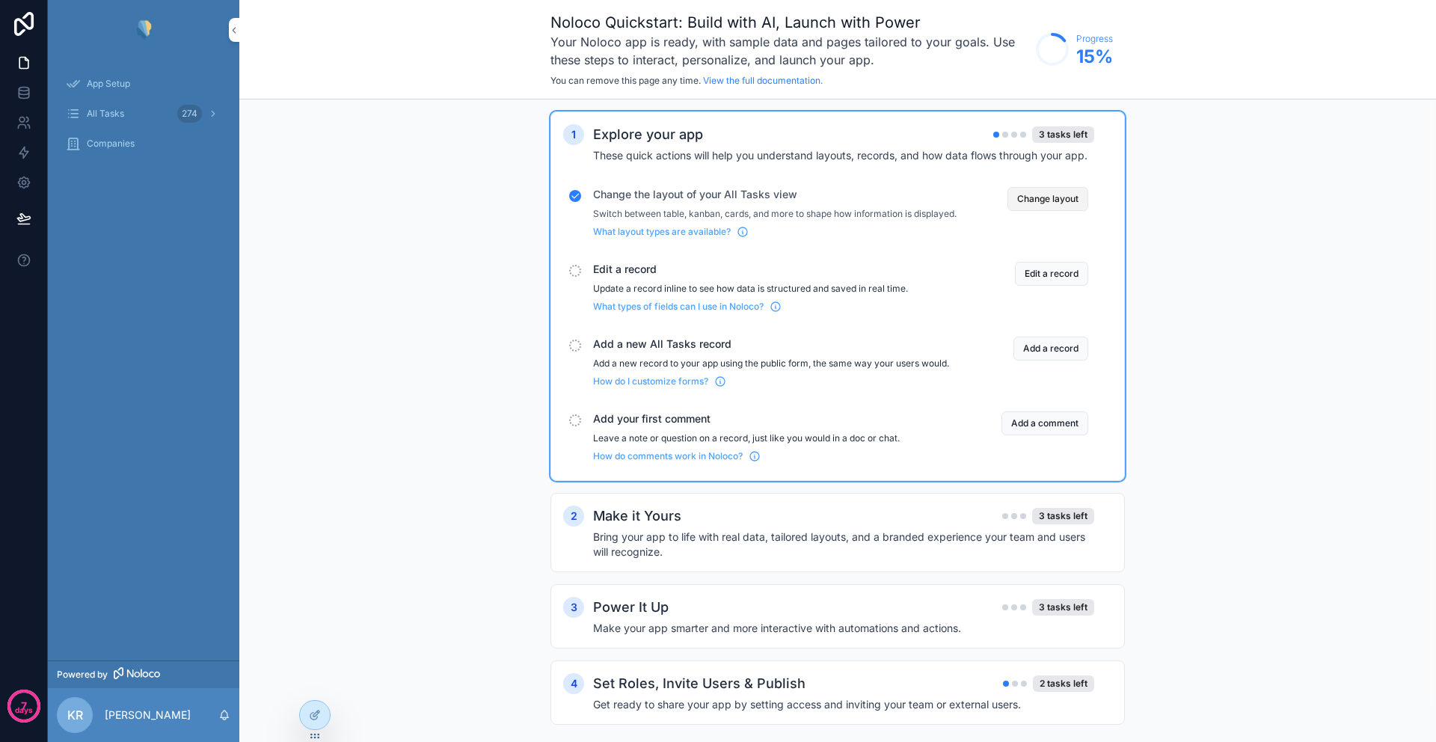
click at [1052, 200] on button "Change layout" at bounding box center [1047, 199] width 81 height 24
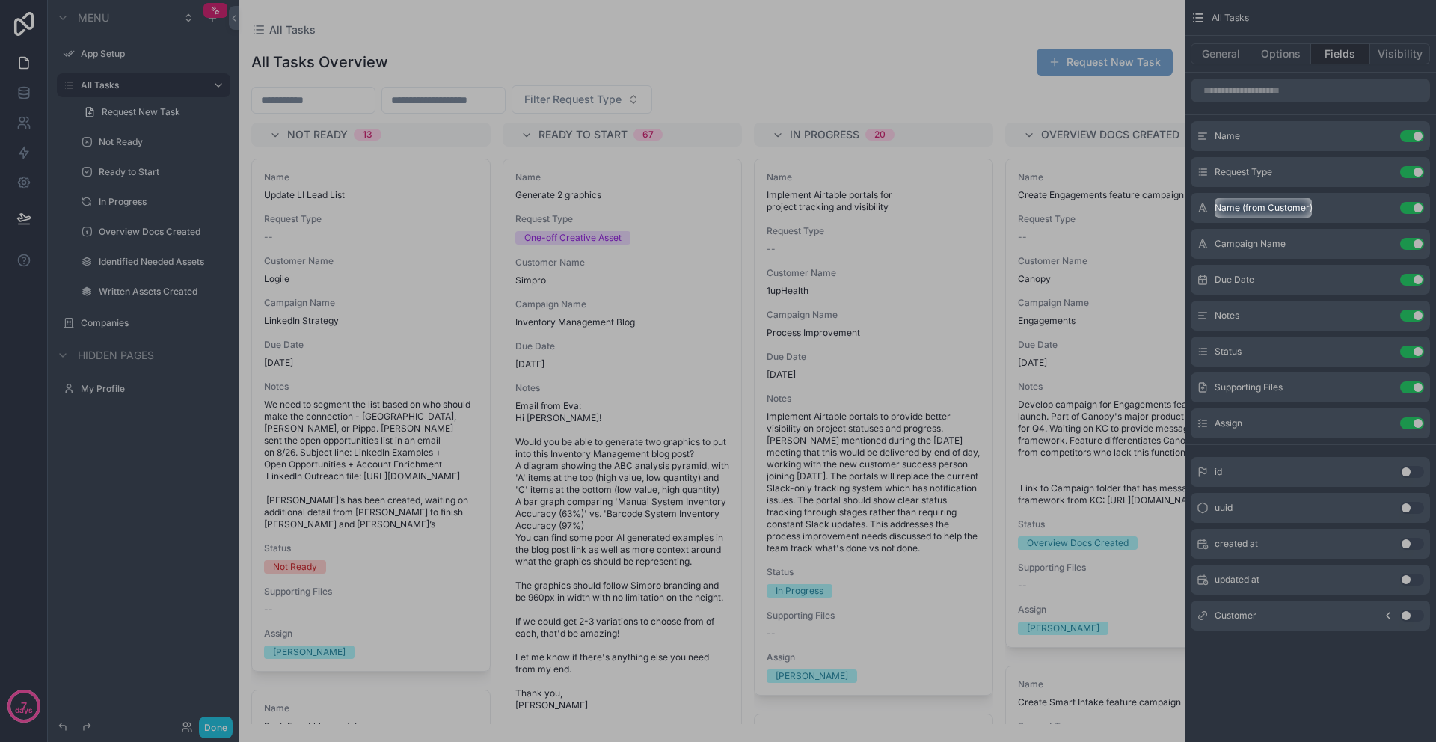
click at [142, 123] on div at bounding box center [718, 99] width 1436 height 198
click at [141, 114] on div at bounding box center [718, 99] width 1436 height 198
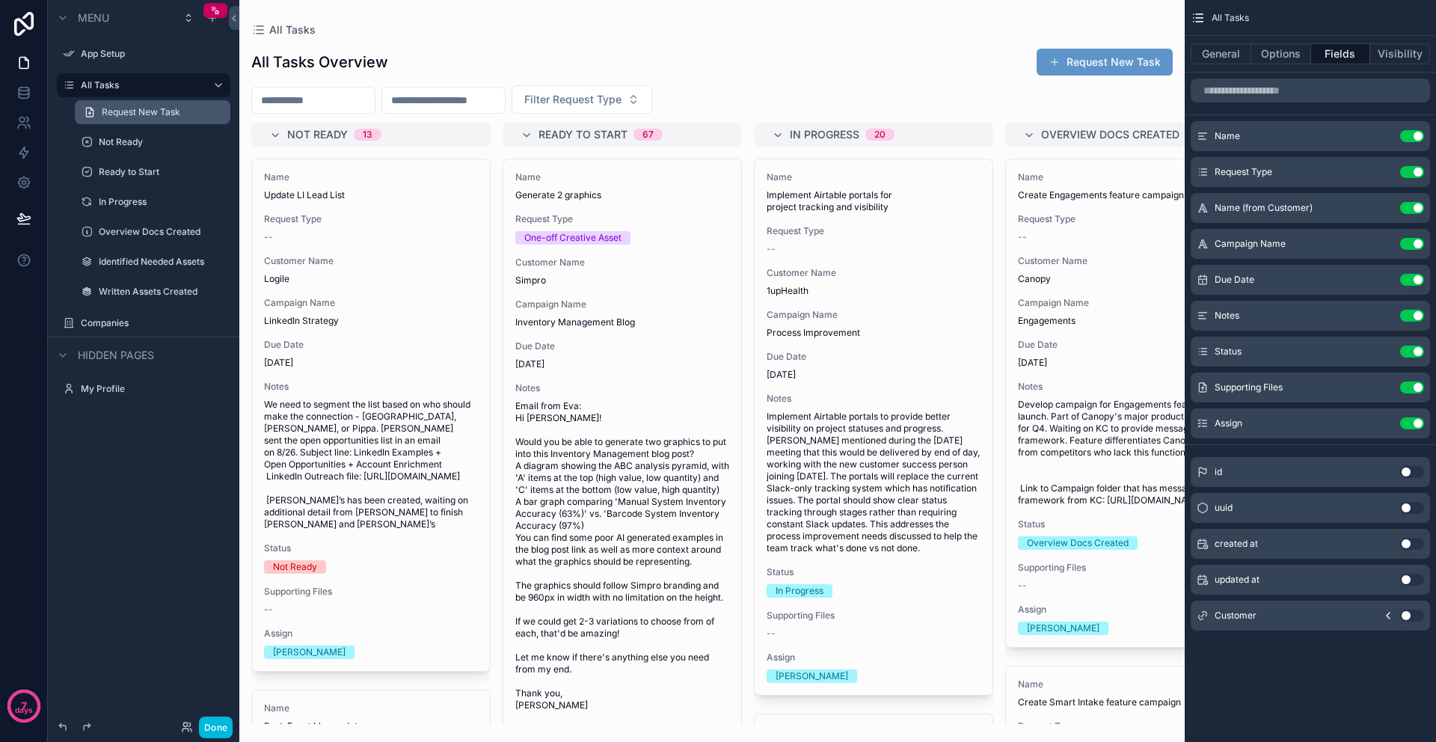
click at [138, 114] on span "Request New Task" at bounding box center [141, 112] width 79 height 12
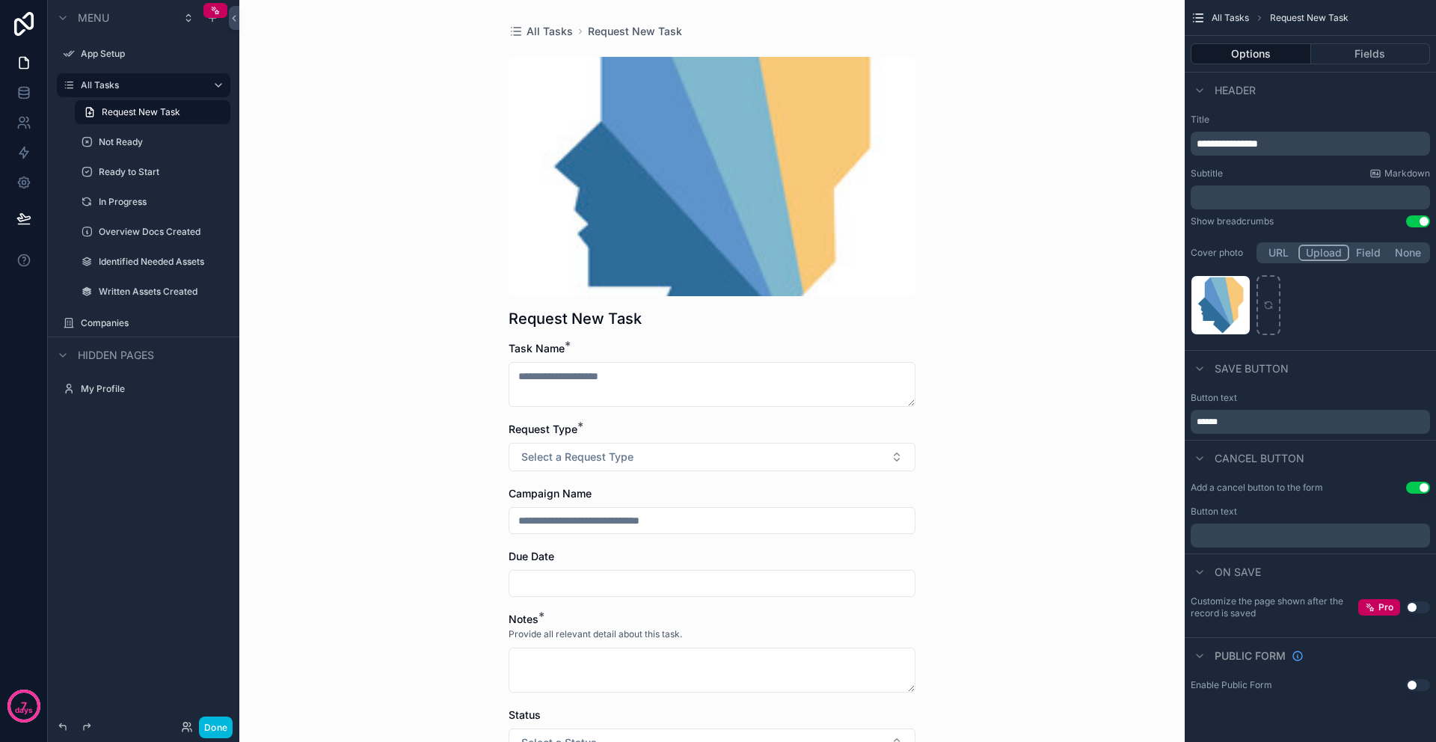
click at [677, 217] on div "scrollable content" at bounding box center [712, 176] width 407 height 239
click at [1209, 307] on div "characterquilt_logo .jpeg" at bounding box center [1221, 305] width 60 height 60
click at [1277, 309] on div "scrollable content" at bounding box center [1269, 305] width 24 height 60
type input "**********"
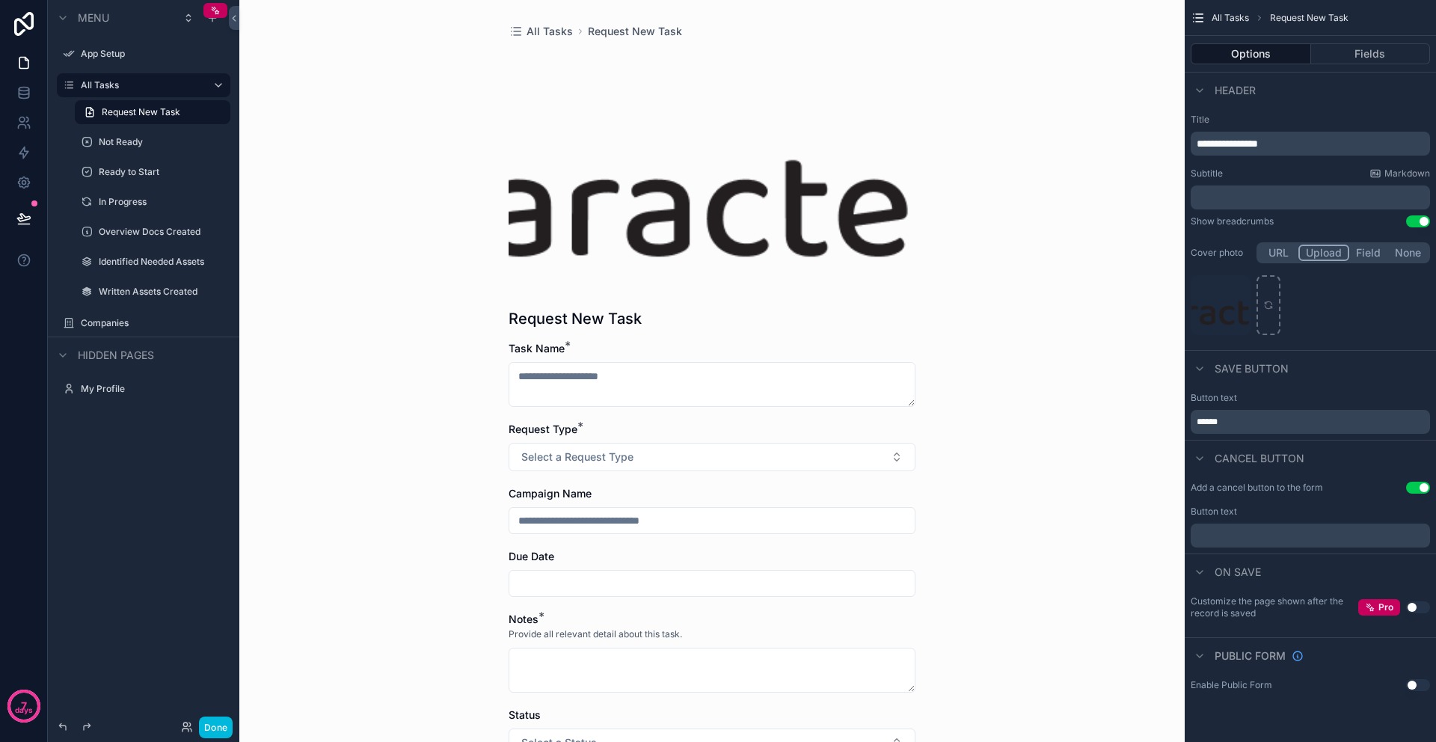
click at [770, 217] on div "scrollable content" at bounding box center [712, 176] width 407 height 239
click at [1223, 307] on div "CQ-Logo .png" at bounding box center [1221, 305] width 60 height 60
click at [1278, 255] on button "URL" at bounding box center [1279, 253] width 40 height 16
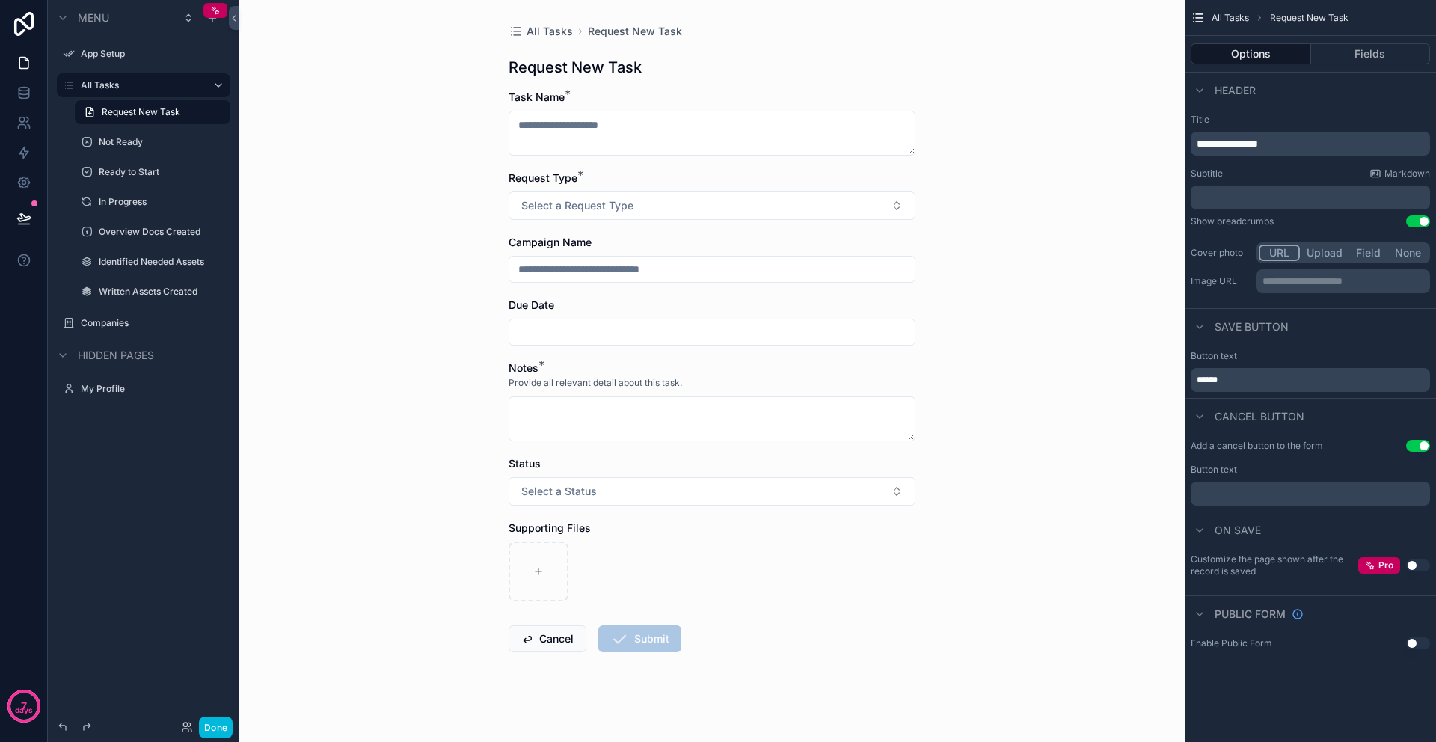
click at [1295, 283] on p "**********" at bounding box center [1345, 281] width 165 height 15
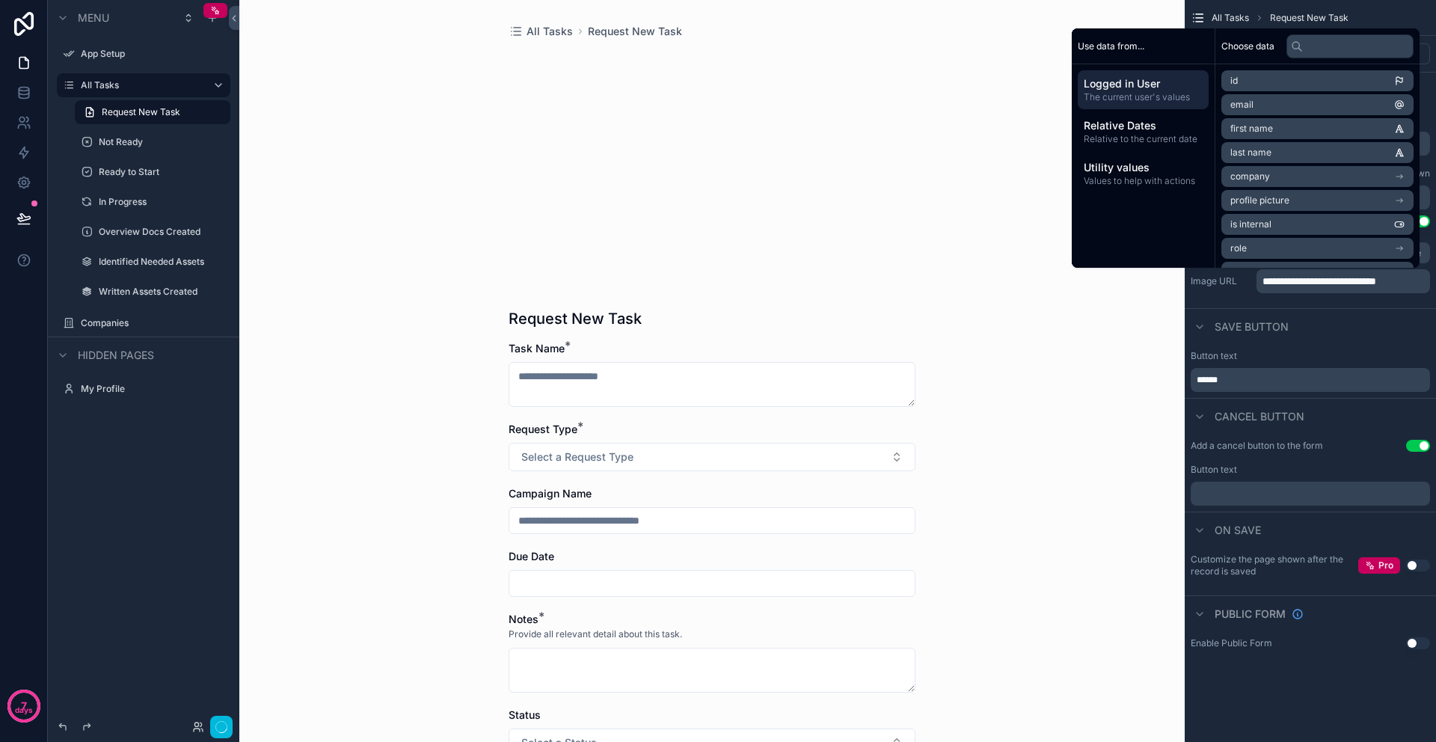
drag, startPoint x: 1367, startPoint y: 329, endPoint x: 1377, endPoint y: 319, distance: 13.8
click at [1368, 327] on div "Save button" at bounding box center [1310, 326] width 251 height 36
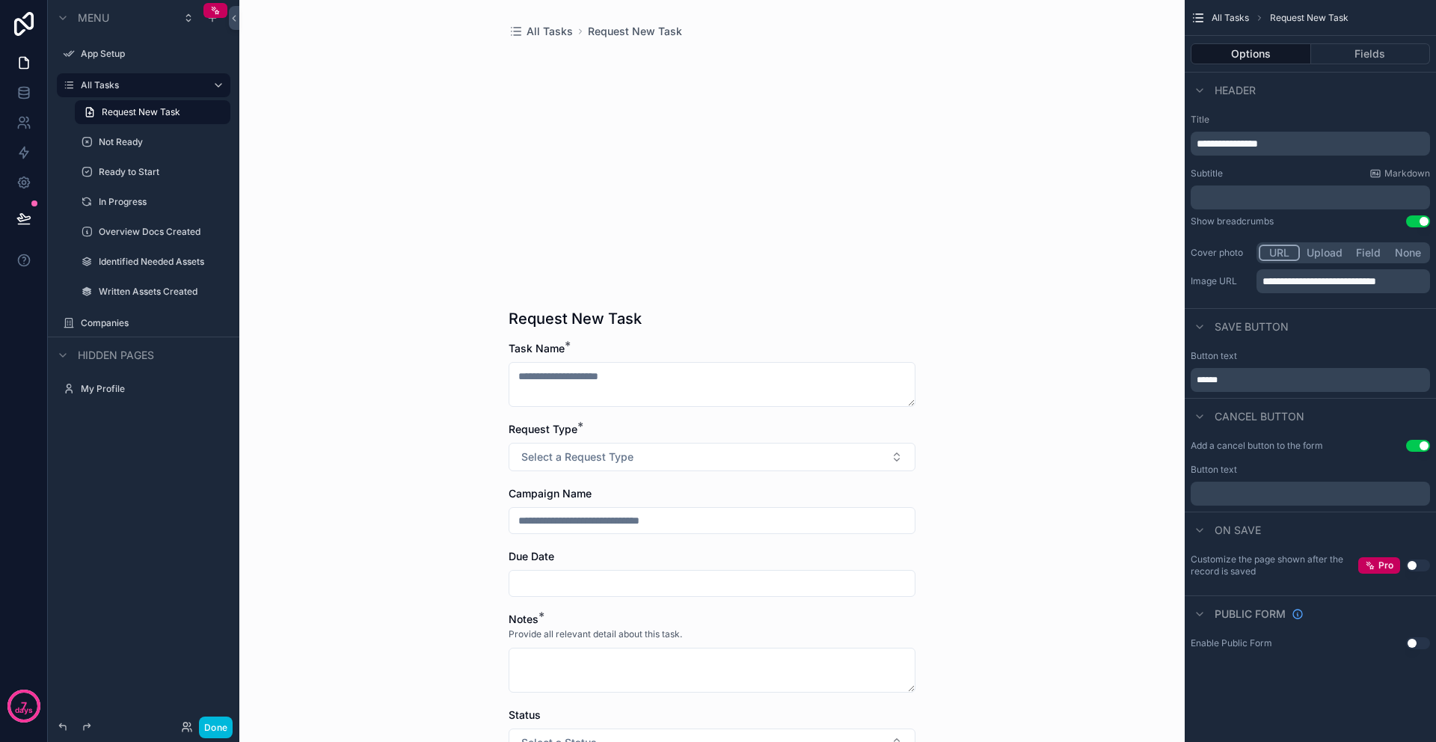
click at [1376, 284] on span "**********" at bounding box center [1320, 281] width 114 height 10
drag, startPoint x: 1423, startPoint y: 281, endPoint x: 1225, endPoint y: 282, distance: 198.2
click at [1225, 282] on div "**********" at bounding box center [1310, 281] width 239 height 24
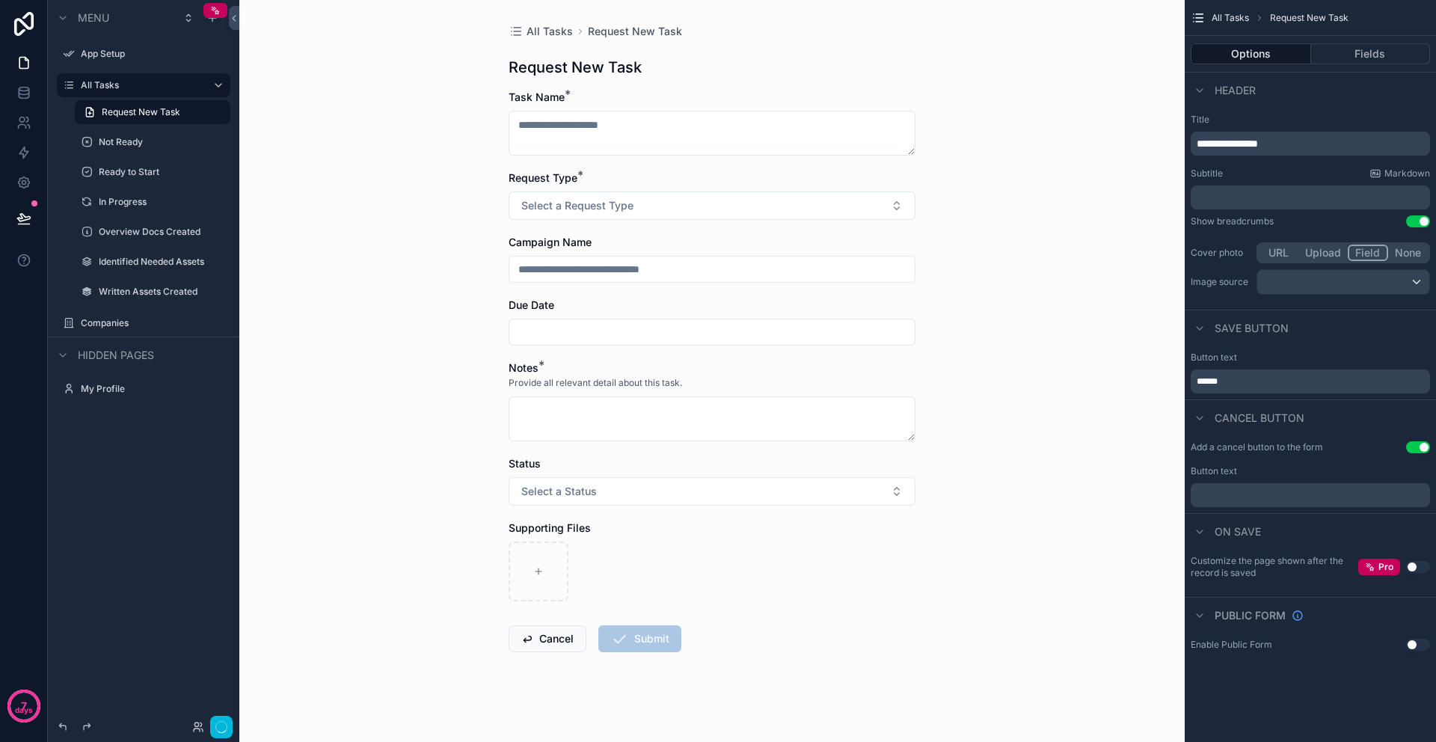
click at [1365, 253] on button "Field" at bounding box center [1368, 253] width 41 height 16
click at [1350, 280] on div "scrollable content" at bounding box center [1343, 282] width 172 height 24
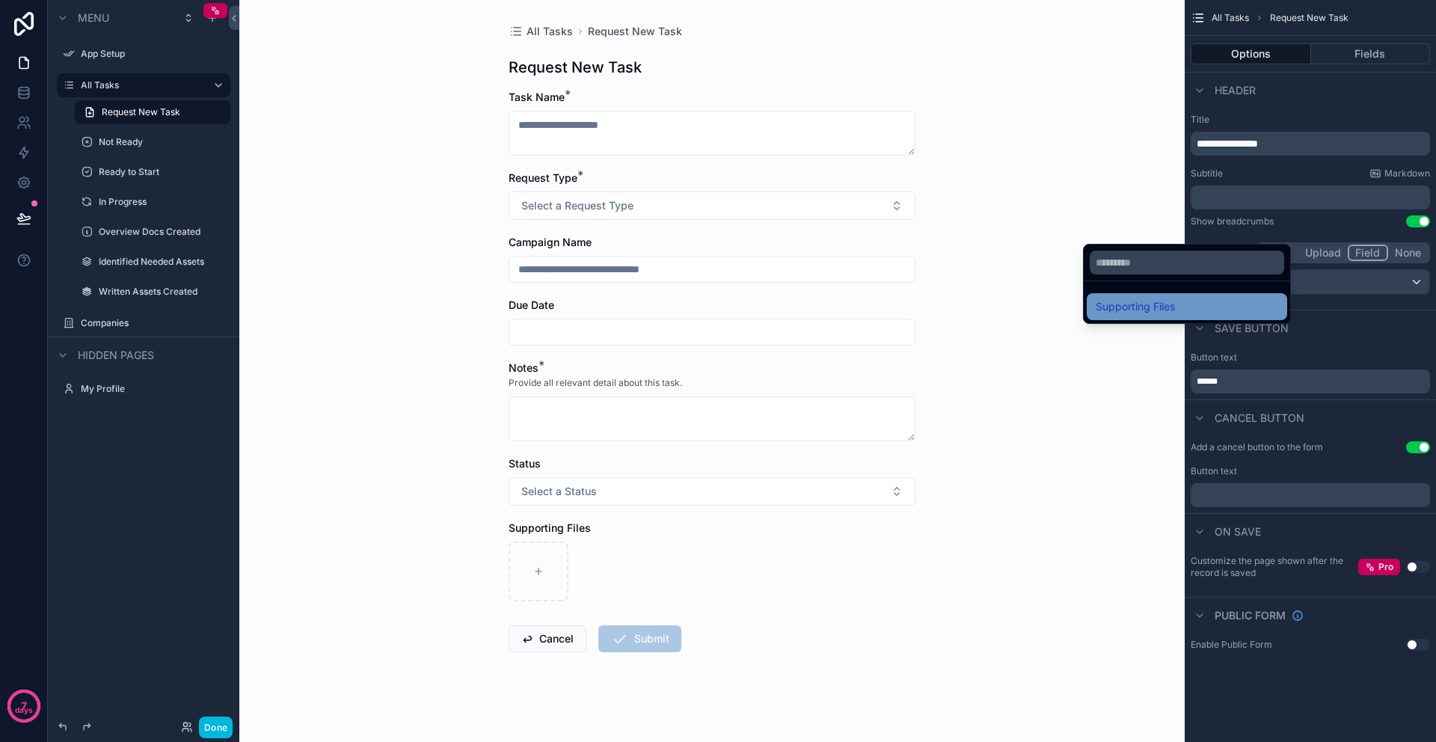
click at [1183, 305] on div "Supporting Files" at bounding box center [1187, 307] width 182 height 18
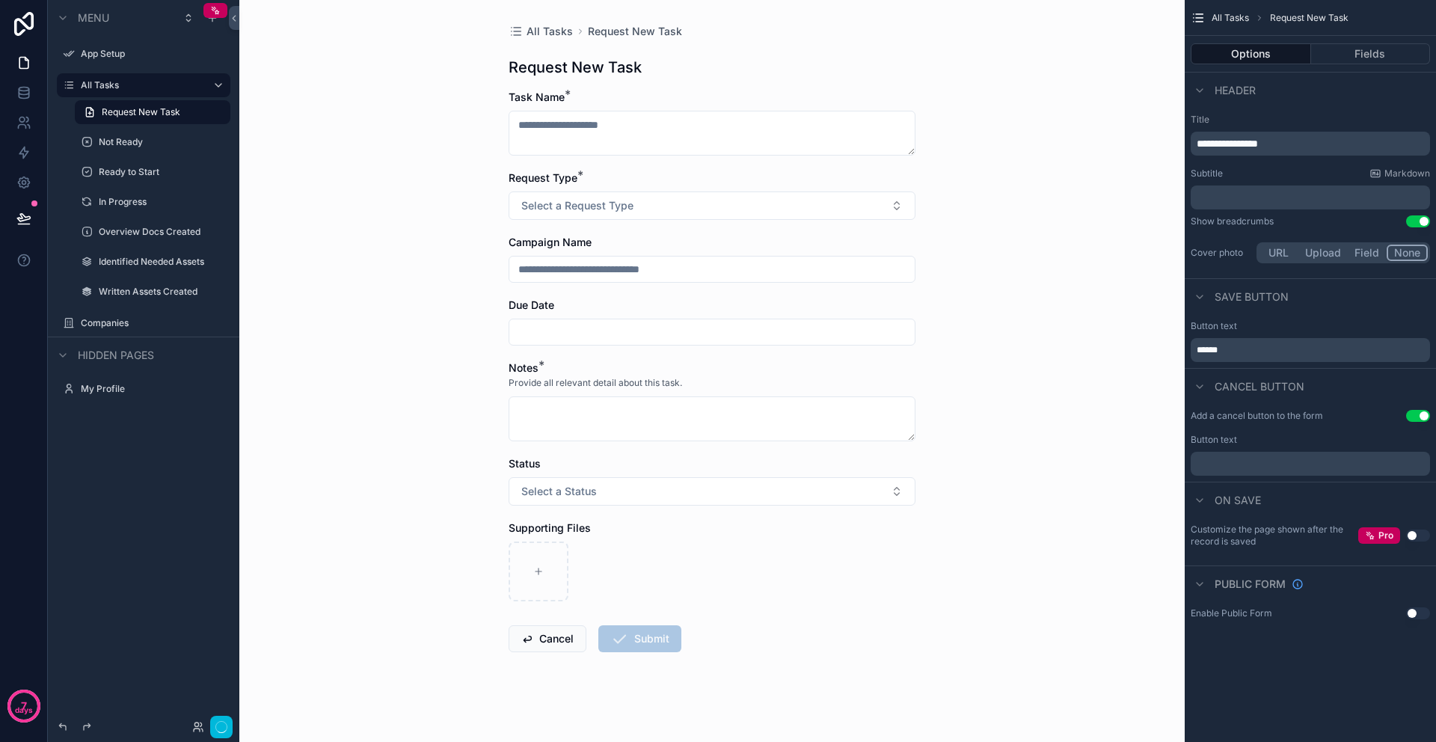
click at [1404, 254] on button "None" at bounding box center [1407, 253] width 41 height 16
click at [213, 728] on button "Done" at bounding box center [216, 728] width 34 height 22
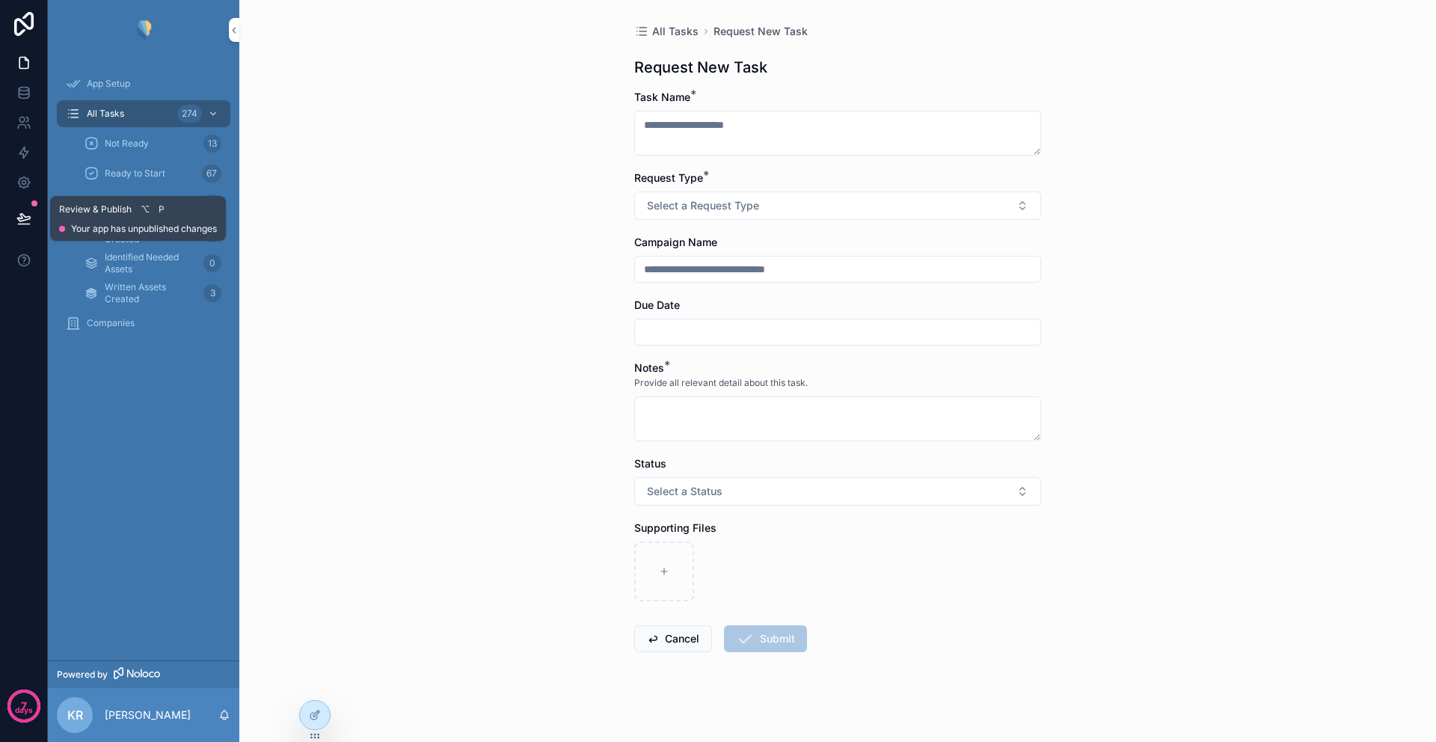
click at [21, 218] on icon at bounding box center [23, 217] width 13 height 7
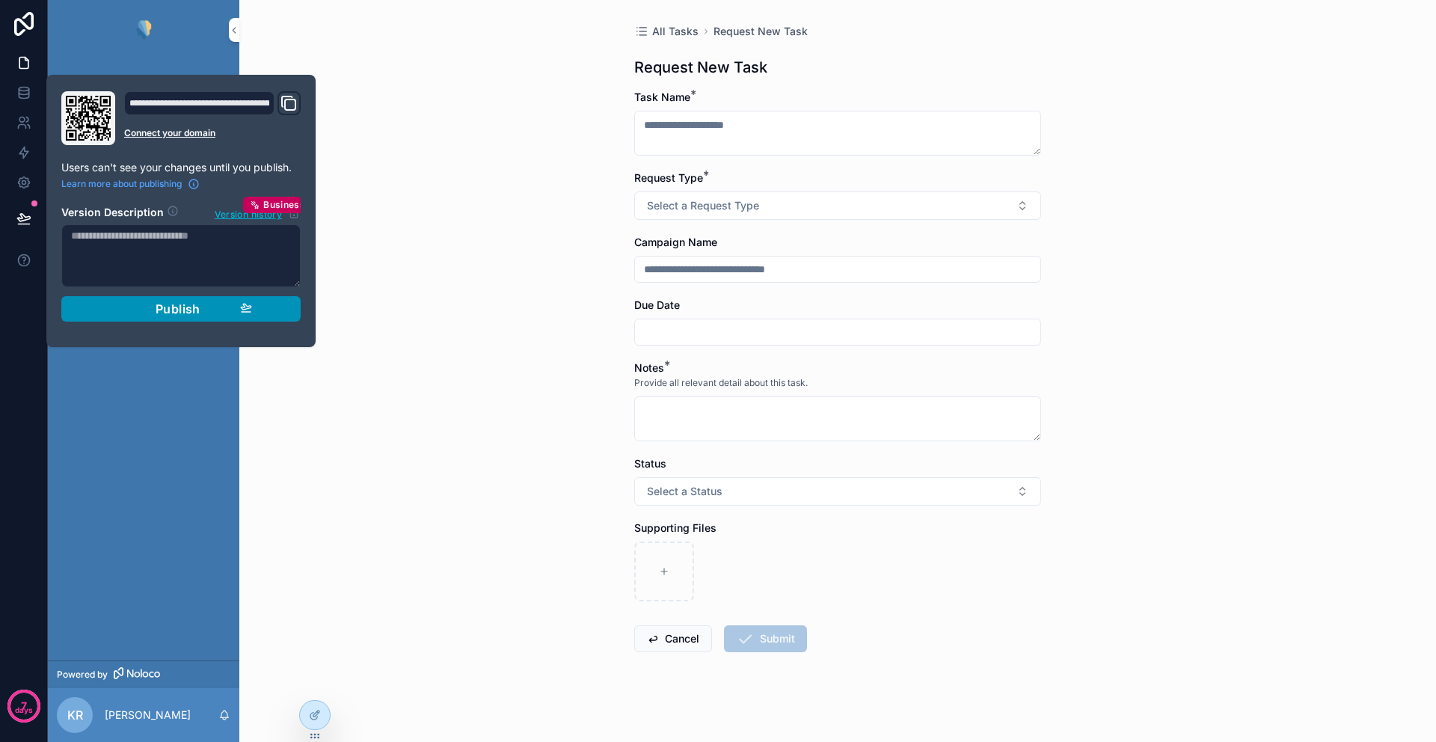
click at [141, 308] on div "Publish" at bounding box center [181, 308] width 142 height 15
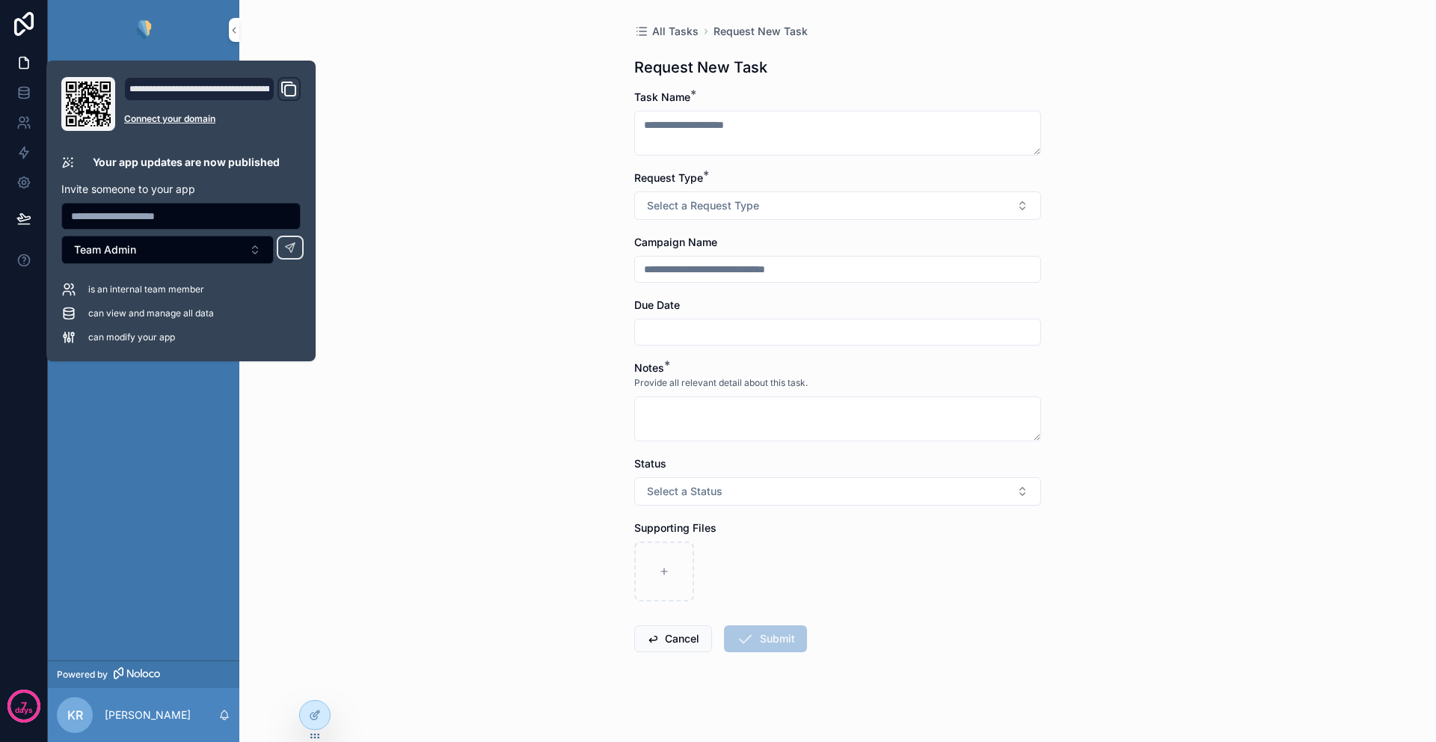
click at [89, 502] on div "App Setup All Tasks 274 Not Ready 13 Ready to Start 67 In Progress 20 Overview …" at bounding box center [143, 360] width 191 height 601
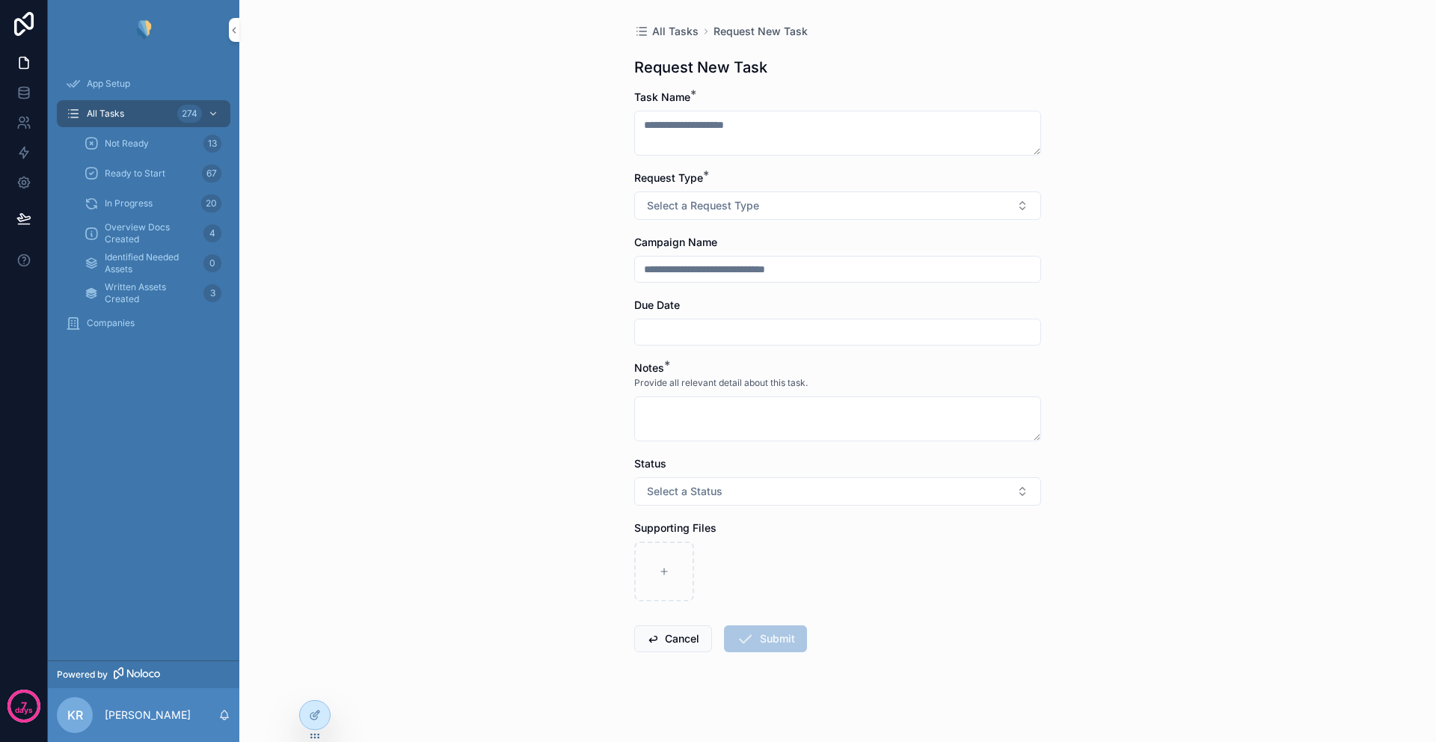
click at [95, 82] on span "App Setup" at bounding box center [108, 84] width 43 height 12
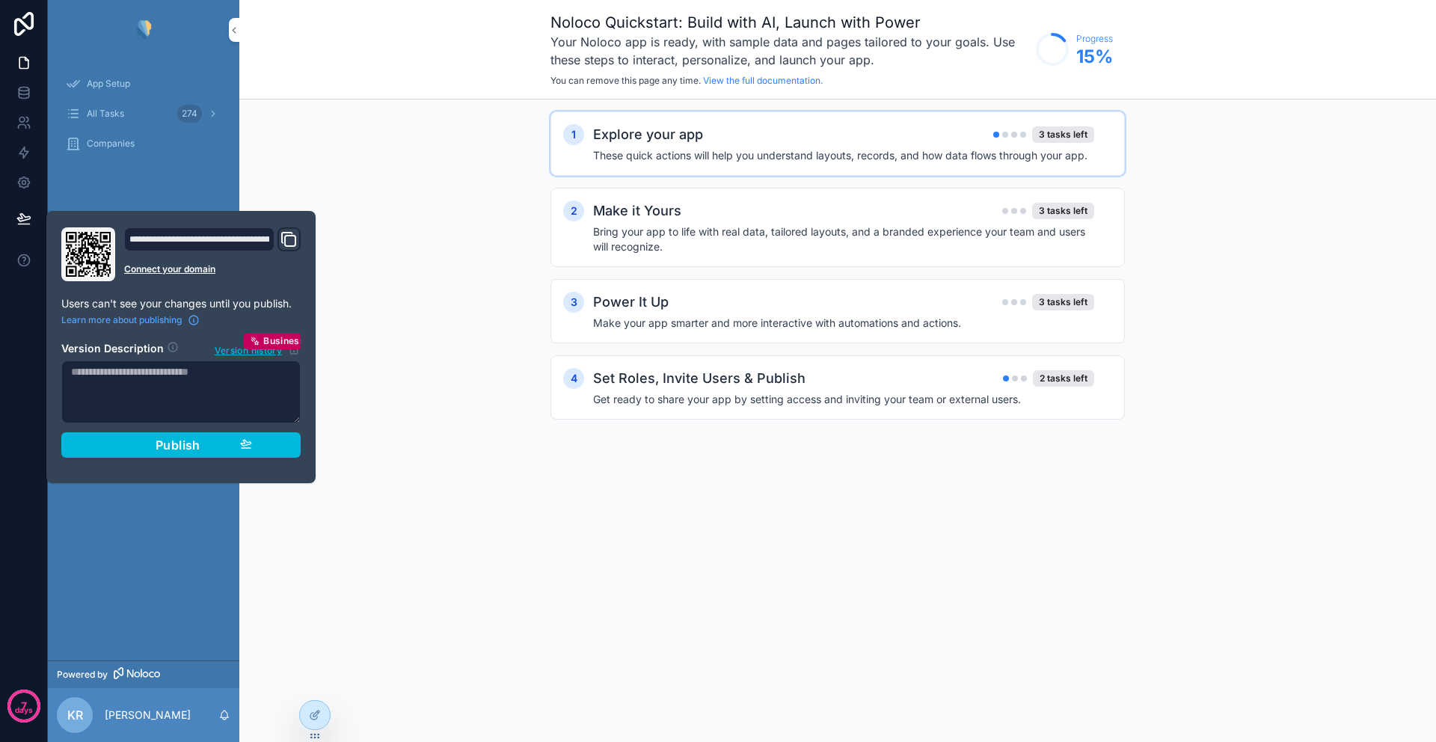
click at [856, 157] on h4 "These quick actions will help you understand layouts, records, and how data flo…" at bounding box center [843, 155] width 501 height 15
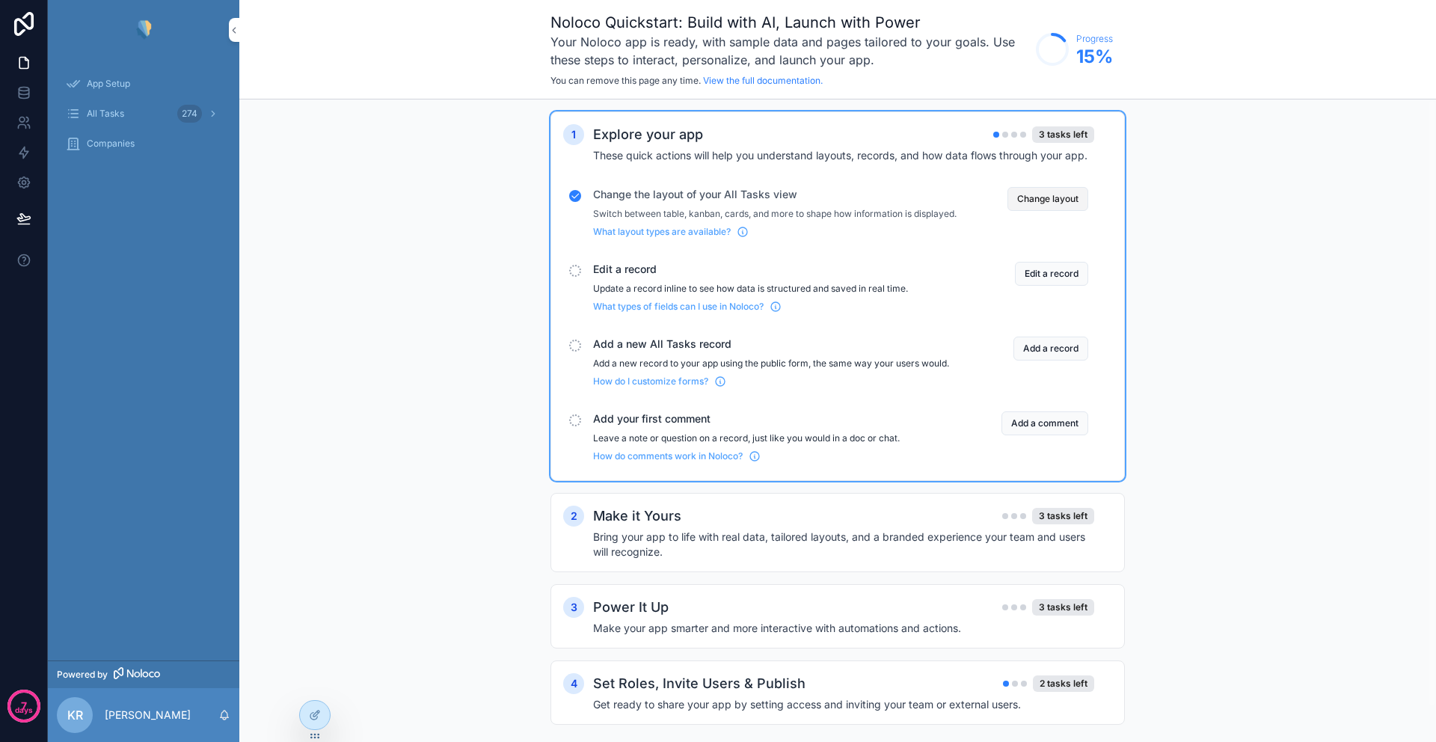
click at [1061, 199] on button "Change layout" at bounding box center [1047, 199] width 81 height 24
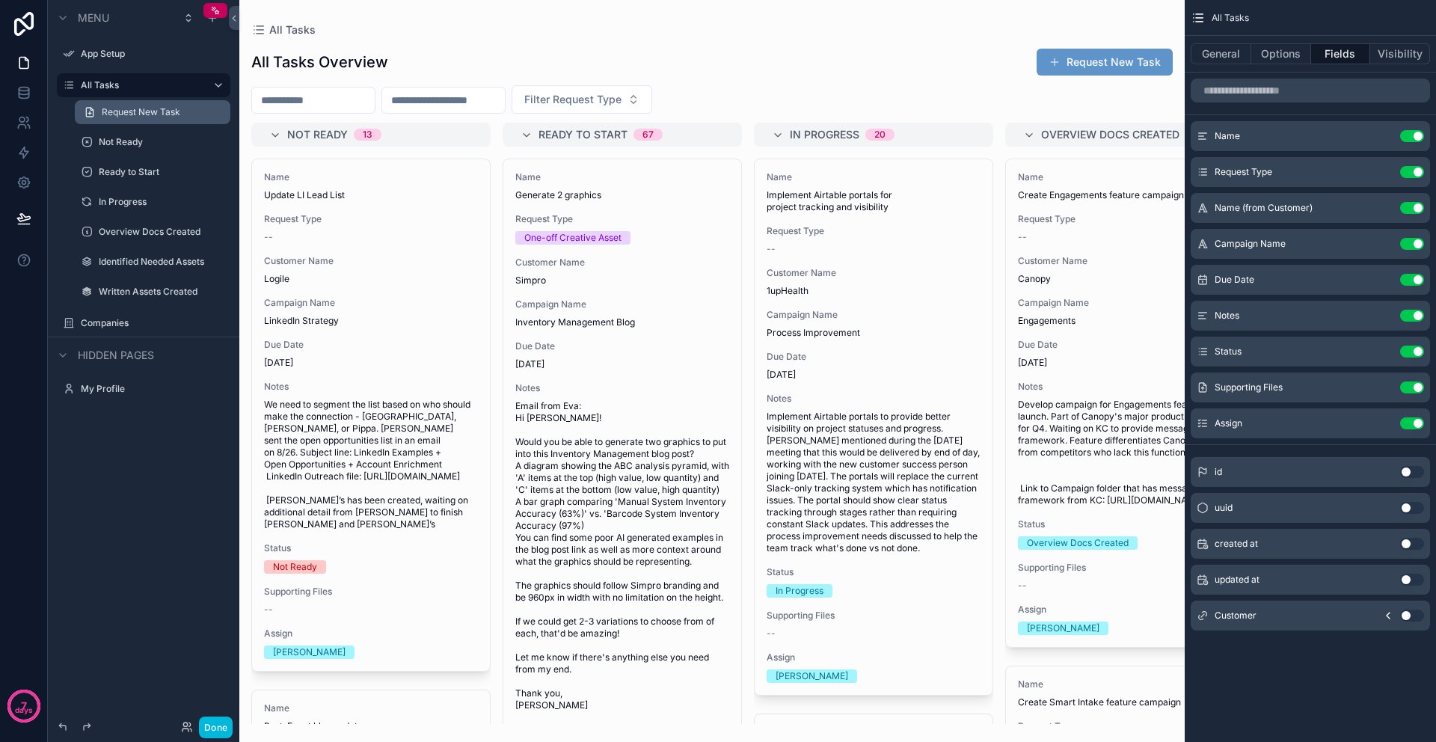
click at [126, 111] on span "Request New Task" at bounding box center [141, 112] width 79 height 12
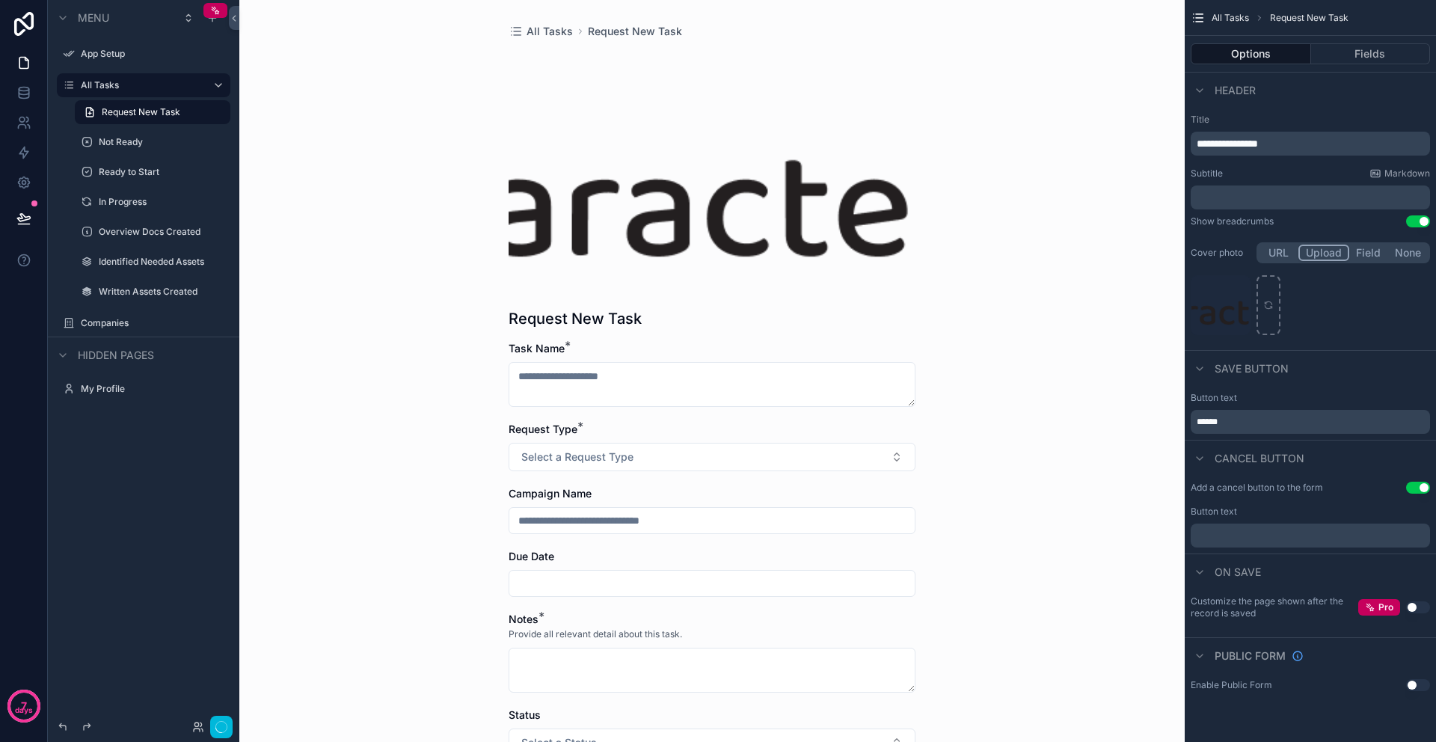
click at [1316, 254] on button "Upload" at bounding box center [1323, 253] width 51 height 16
click at [1224, 308] on div "CQ-Logo .png" at bounding box center [1221, 305] width 60 height 60
click at [1270, 304] on icon "scrollable content" at bounding box center [1268, 305] width 10 height 10
type input "**********"
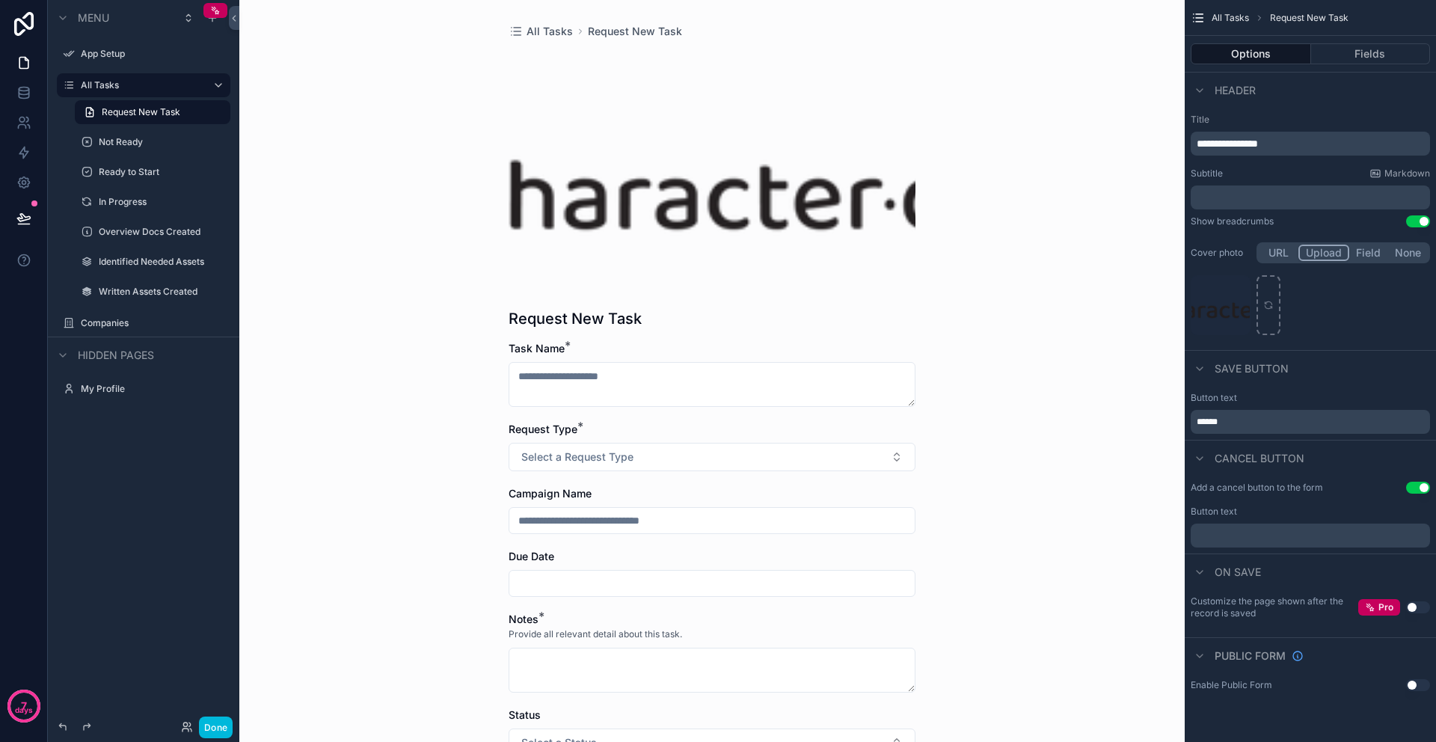
click at [1404, 254] on button "None" at bounding box center [1408, 253] width 40 height 16
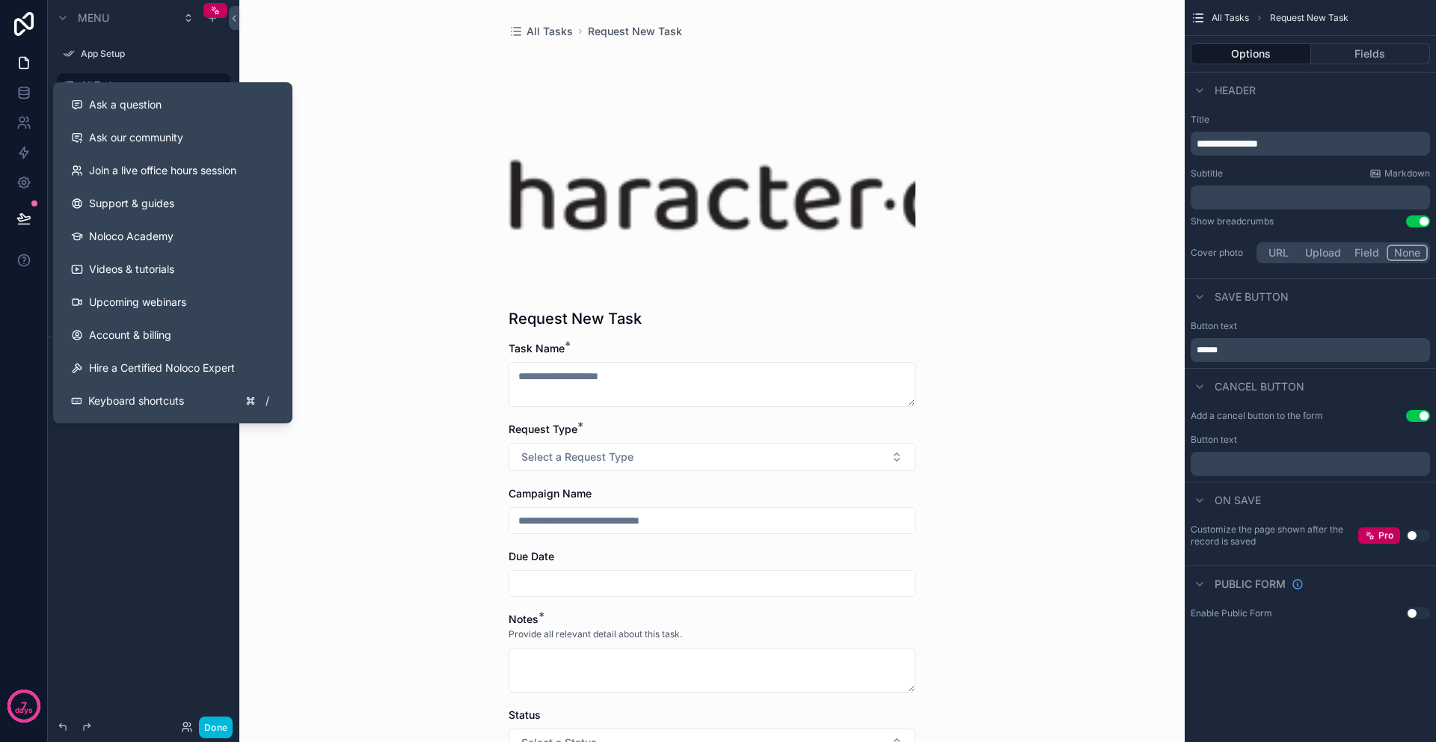
click at [119, 474] on div "Menu App Setup All Tasks Request New Task Not Ready Ready to Start In Progress …" at bounding box center [143, 362] width 191 height 724
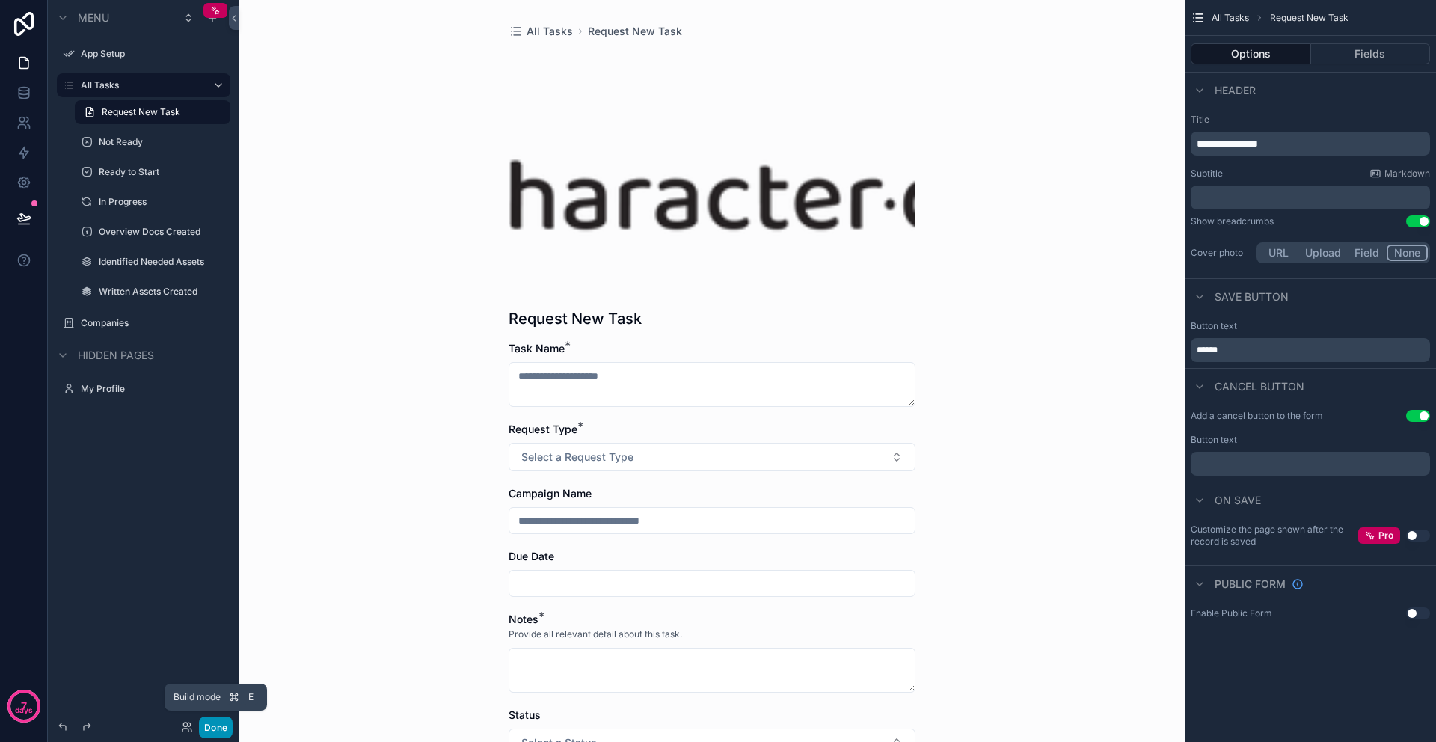
click at [215, 729] on button "Done" at bounding box center [216, 728] width 34 height 22
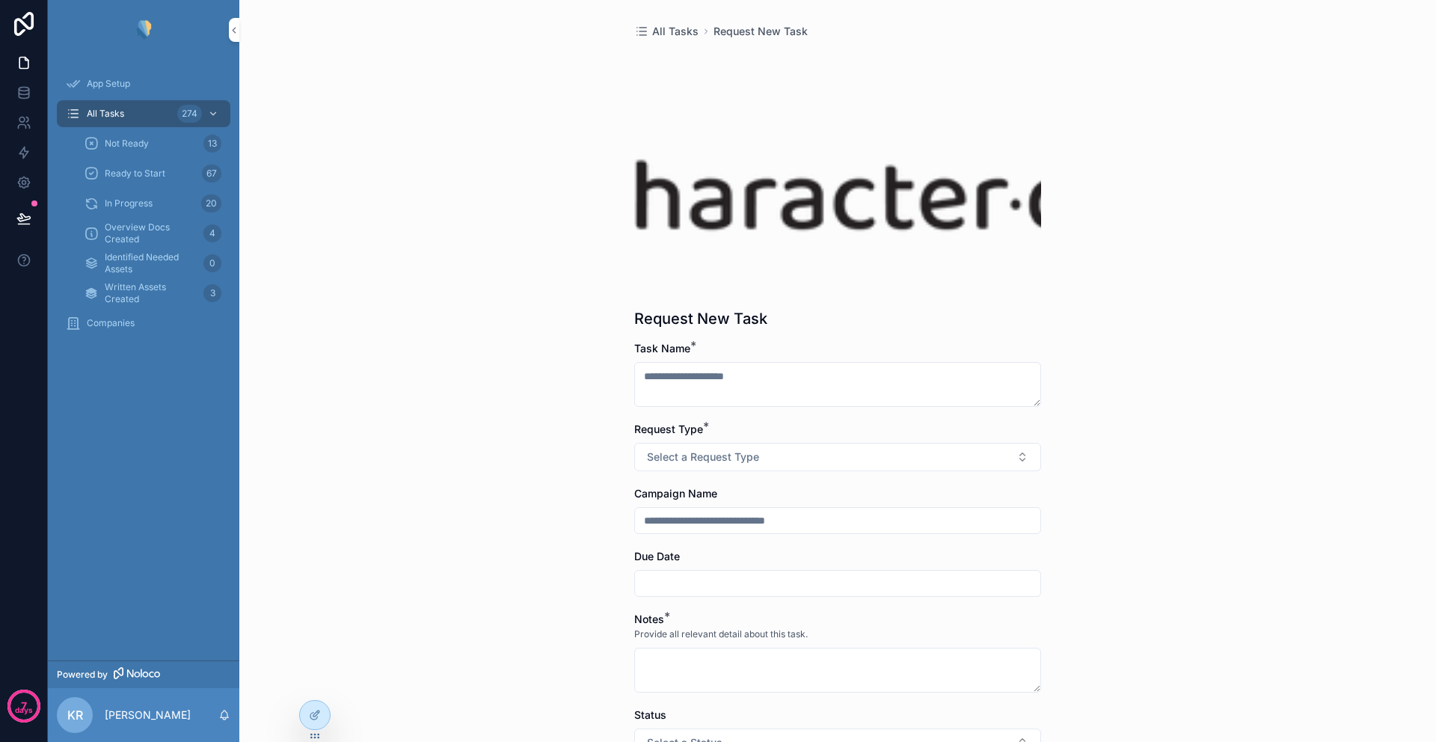
click at [116, 87] on span "App Setup" at bounding box center [108, 84] width 43 height 12
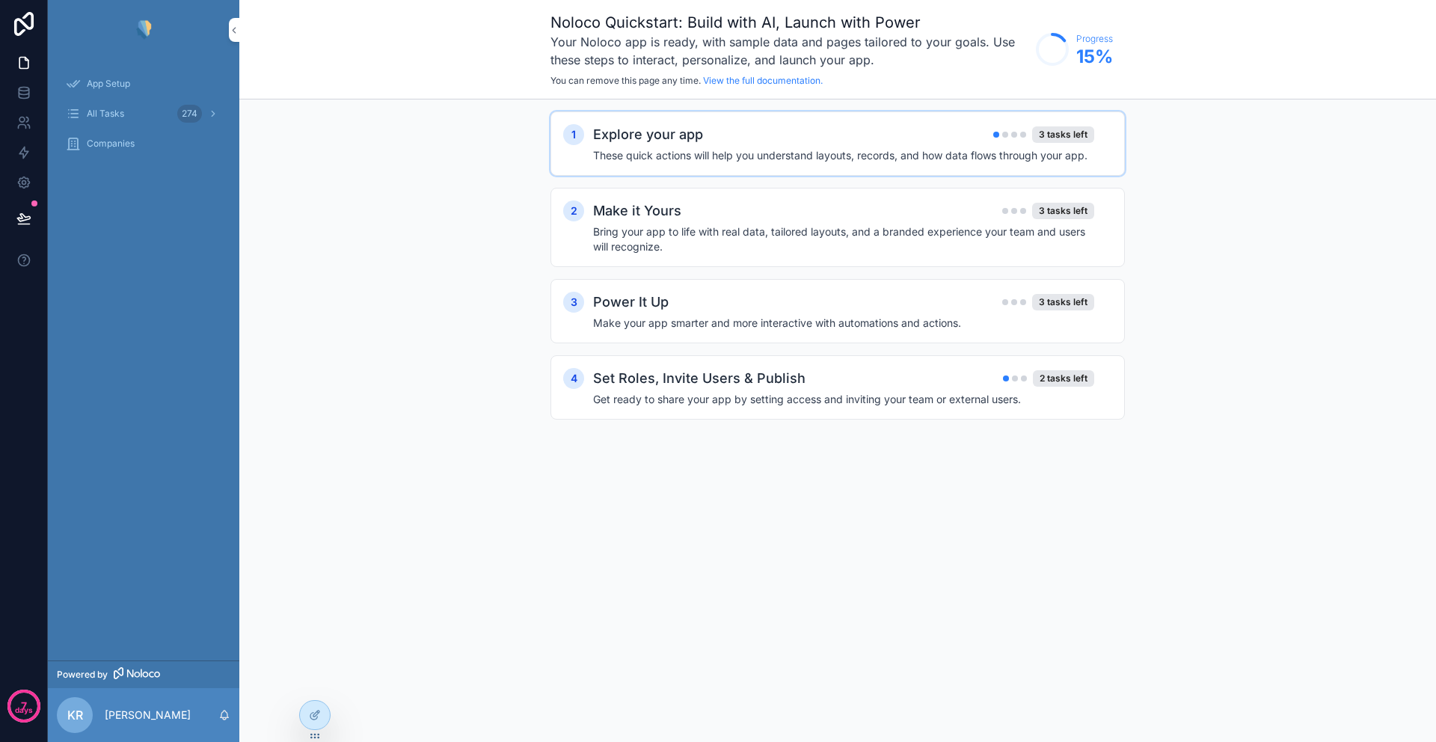
click at [910, 144] on div "Explore your app 3 tasks left" at bounding box center [843, 134] width 501 height 21
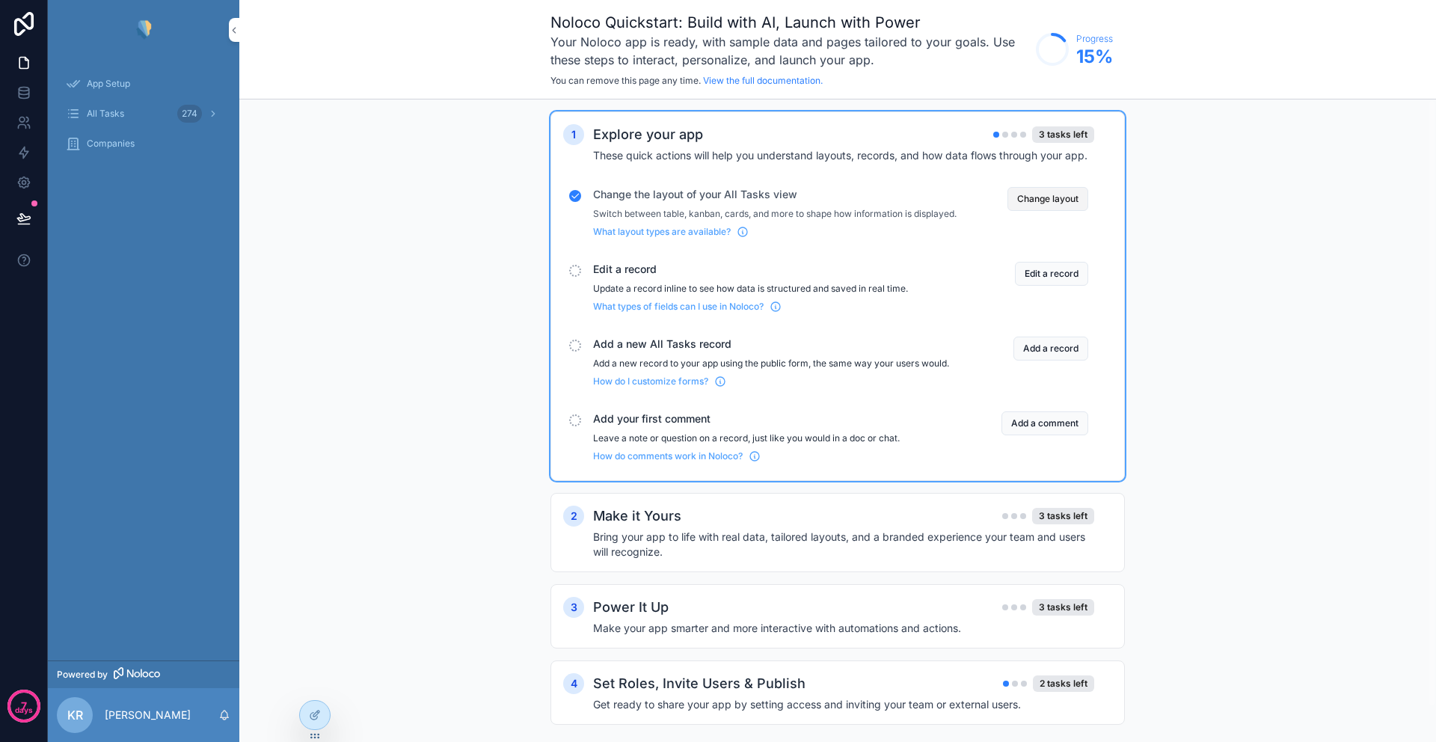
click at [1045, 197] on button "Change layout" at bounding box center [1047, 199] width 81 height 24
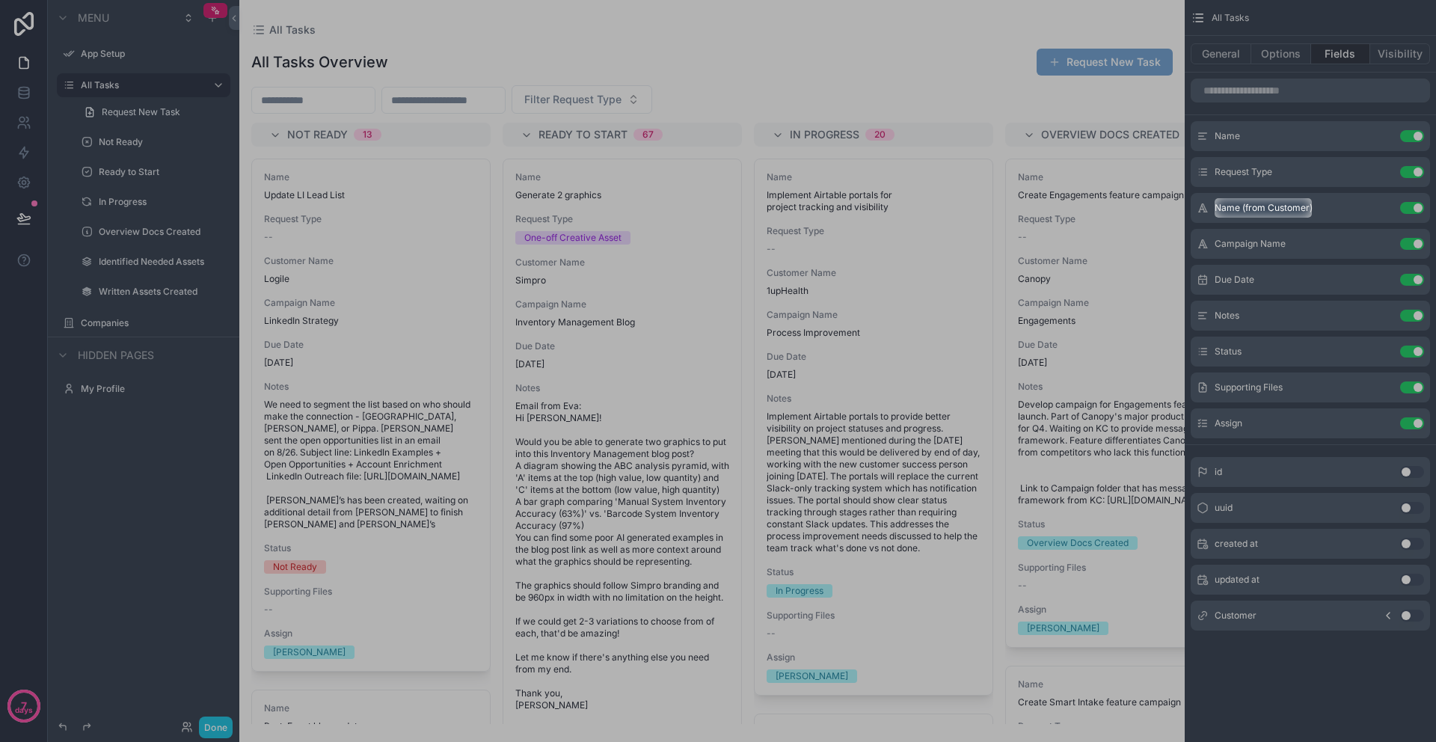
click at [127, 115] on div at bounding box center [718, 99] width 1436 height 198
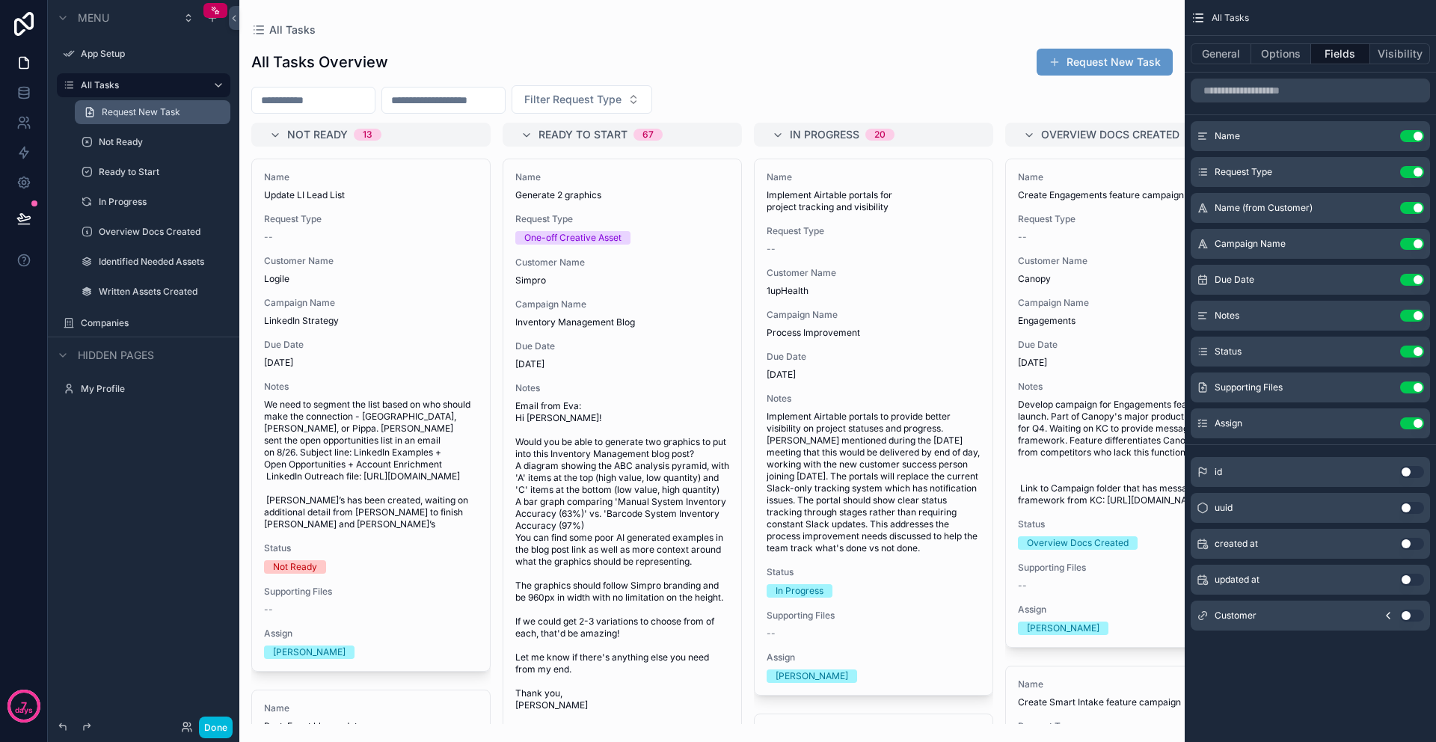
click at [115, 113] on span "Request New Task" at bounding box center [141, 112] width 79 height 12
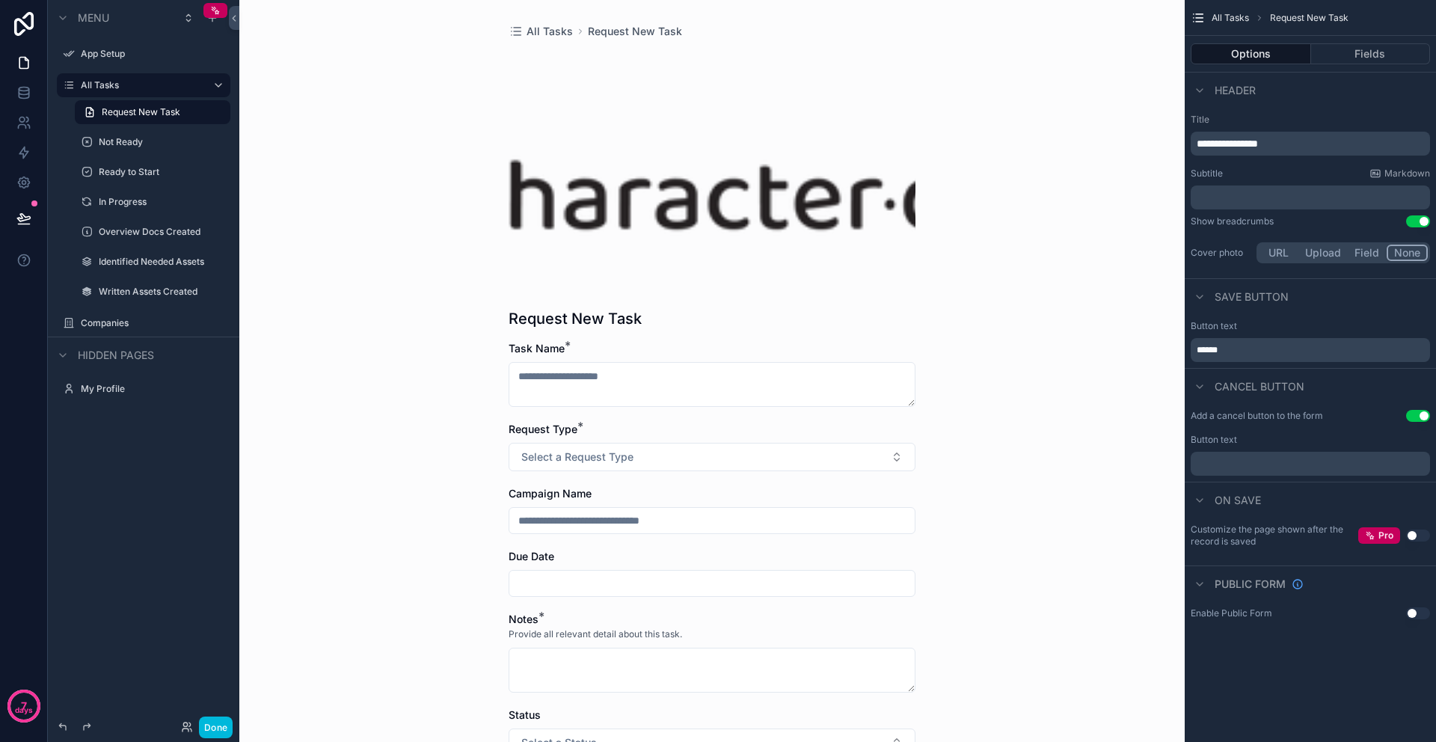
click at [1414, 254] on button "None" at bounding box center [1407, 253] width 41 height 16
click at [1411, 253] on button "None" at bounding box center [1407, 253] width 41 height 16
click at [1258, 301] on span "Save button" at bounding box center [1252, 296] width 74 height 15
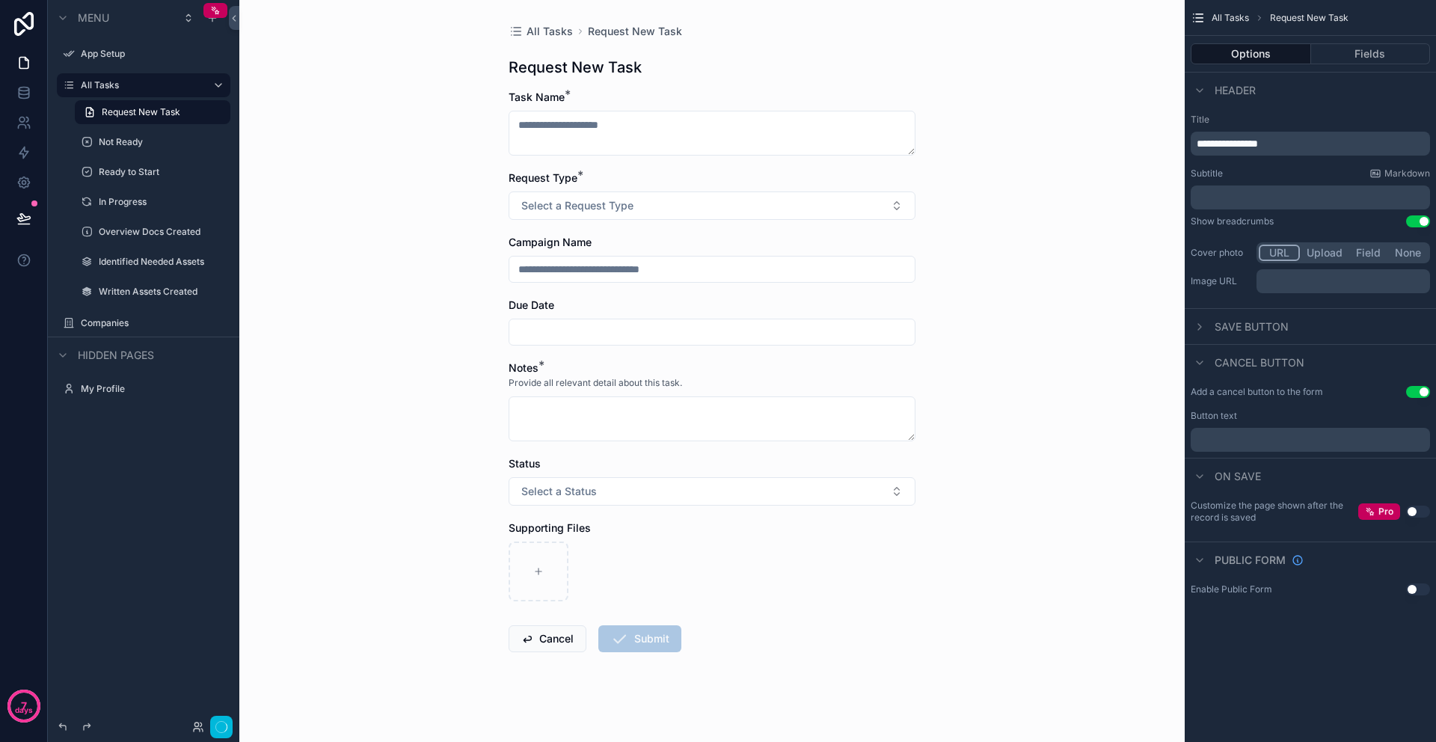
click at [1281, 260] on button "URL" at bounding box center [1279, 253] width 41 height 16
click at [1322, 259] on button "Upload" at bounding box center [1324, 253] width 49 height 16
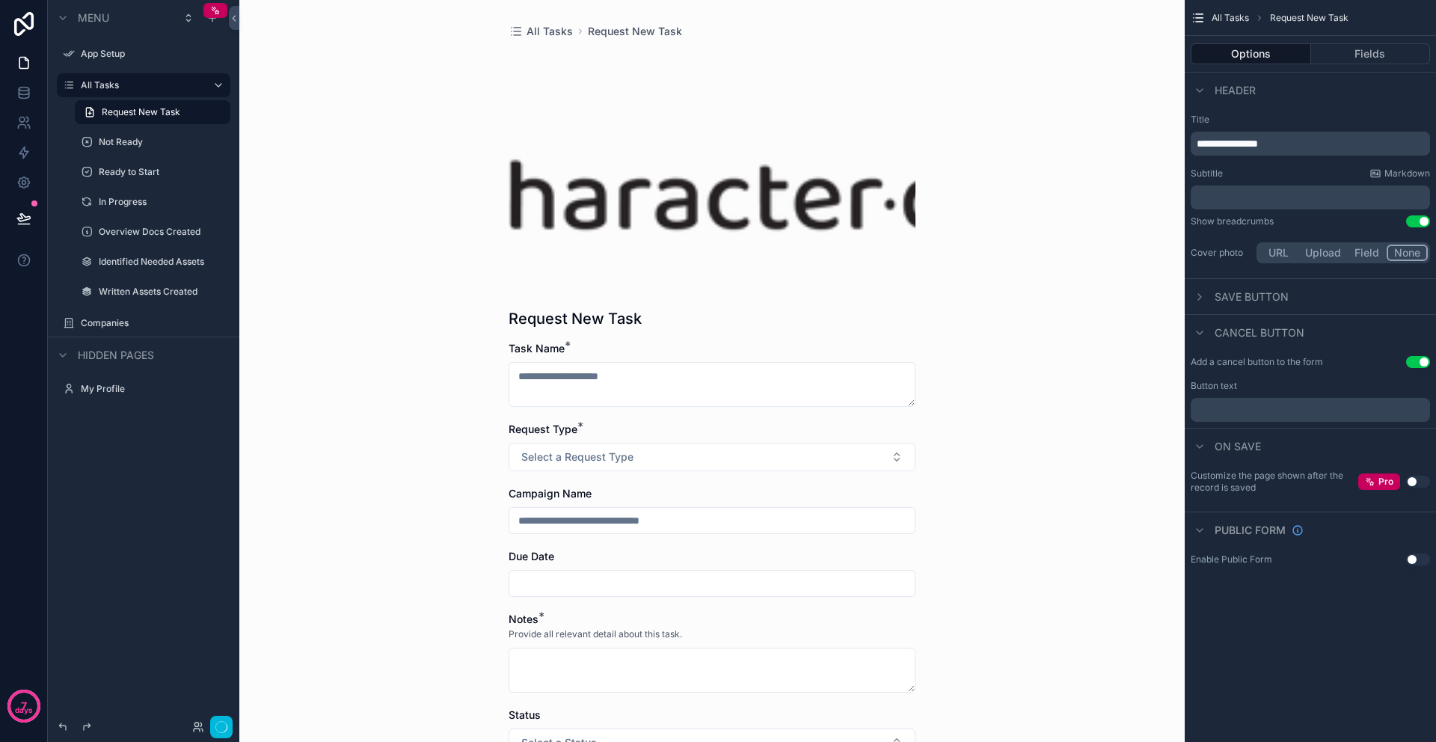
click at [1402, 252] on button "None" at bounding box center [1407, 253] width 41 height 16
click at [1408, 251] on button "None" at bounding box center [1407, 253] width 41 height 16
click at [212, 10] on icon "scrollable content" at bounding box center [215, 10] width 10 height 10
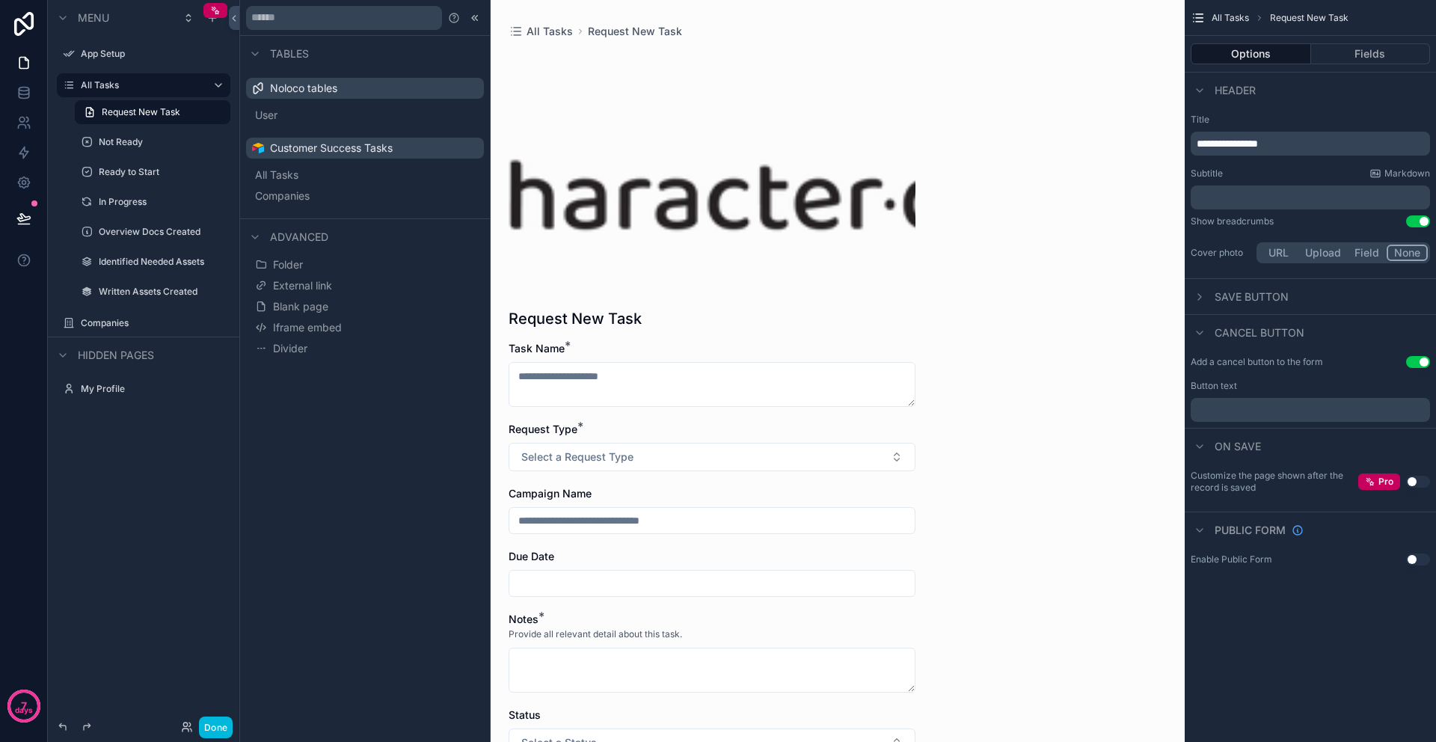
click at [666, 253] on div "scrollable content" at bounding box center [712, 176] width 407 height 239
drag, startPoint x: 733, startPoint y: 110, endPoint x: 378, endPoint y: 4, distance: 369.9
click at [731, 108] on div "scrollable content" at bounding box center [712, 176] width 407 height 239
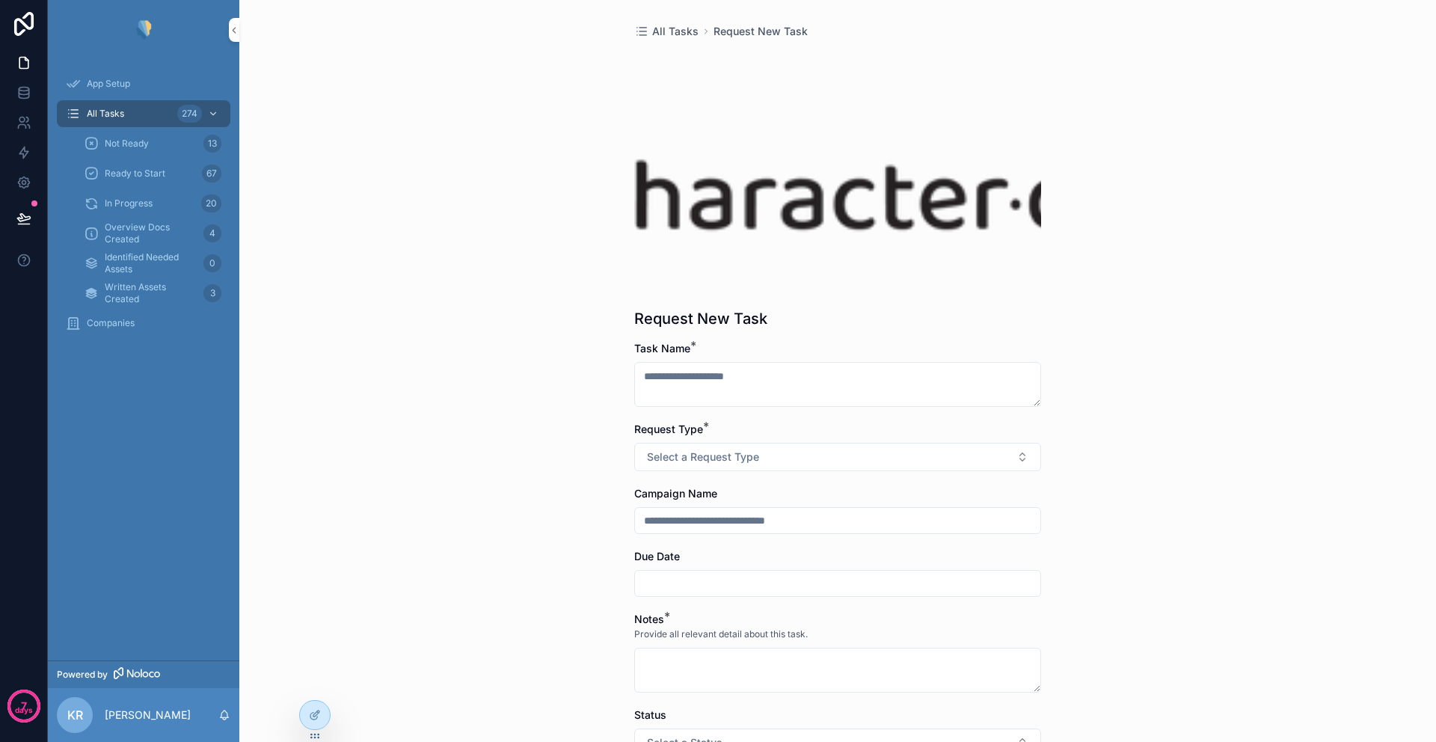
click at [98, 82] on span "App Setup" at bounding box center [108, 84] width 43 height 12
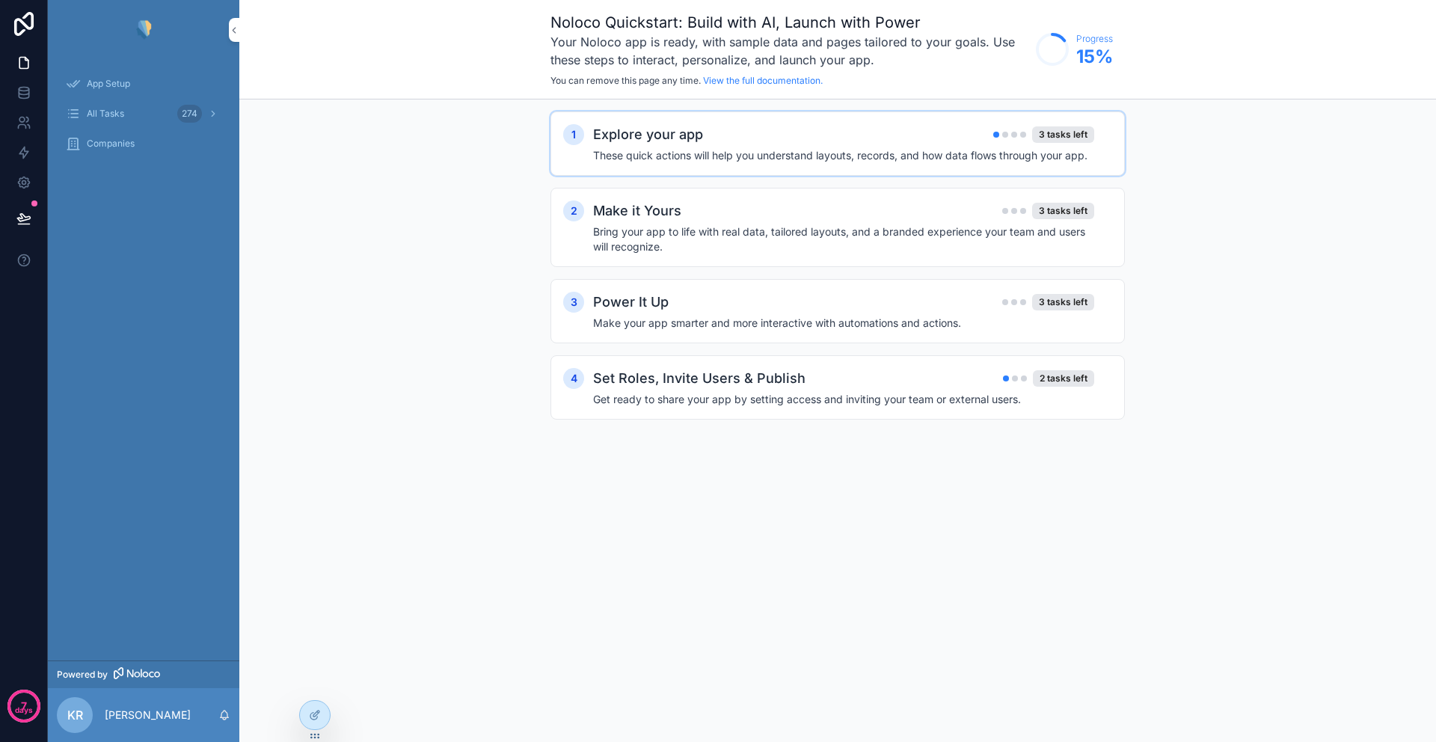
click at [820, 152] on h4 "These quick actions will help you understand layouts, records, and how data flo…" at bounding box center [843, 155] width 501 height 15
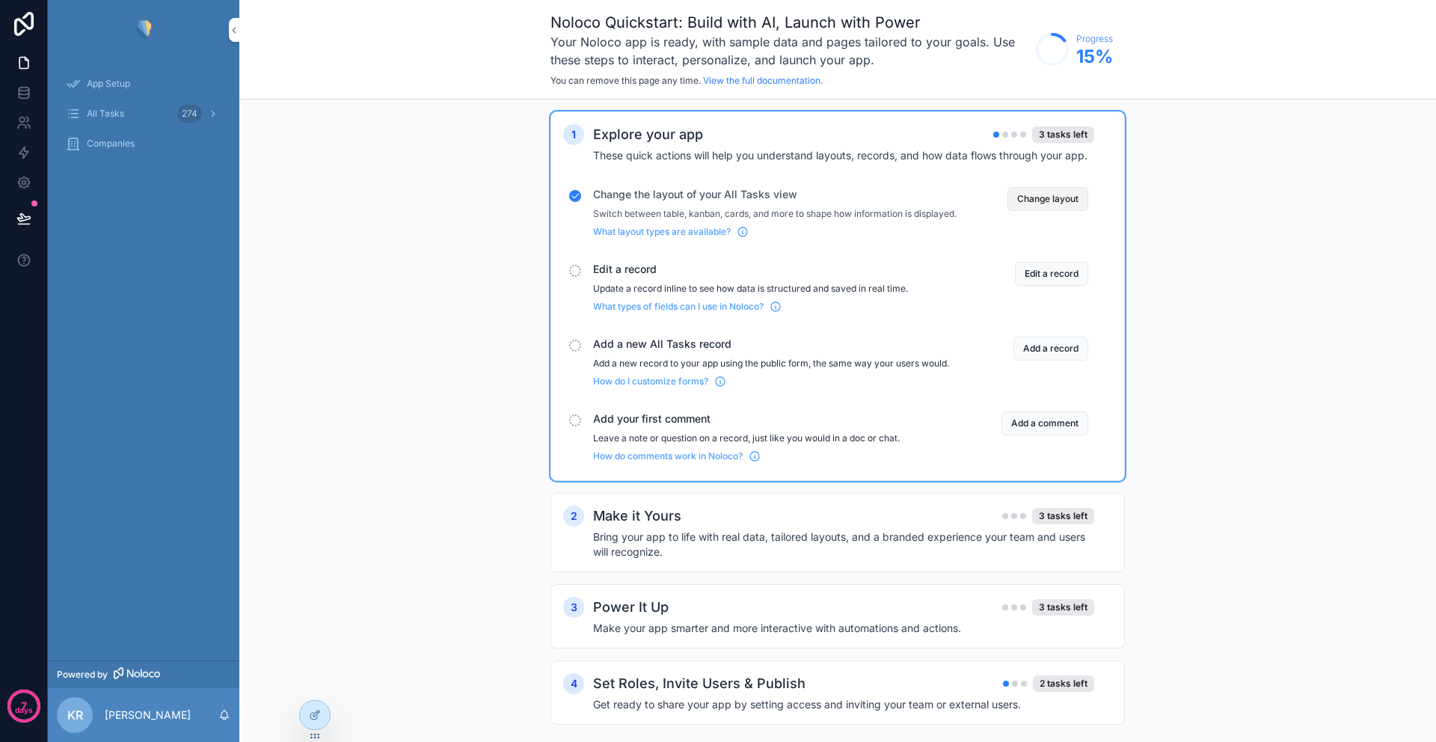
click at [1052, 198] on button "Change layout" at bounding box center [1047, 199] width 81 height 24
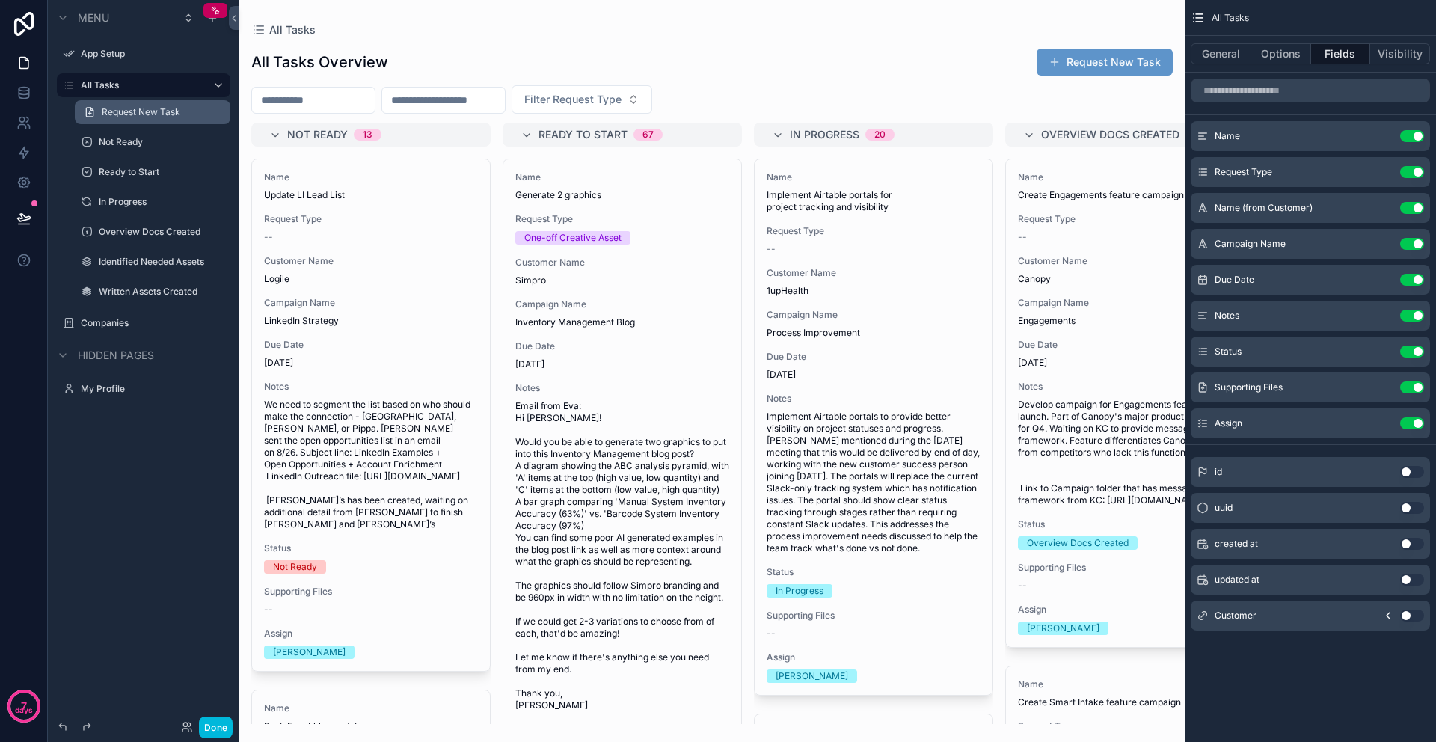
click at [153, 110] on span "Request New Task" at bounding box center [141, 112] width 79 height 12
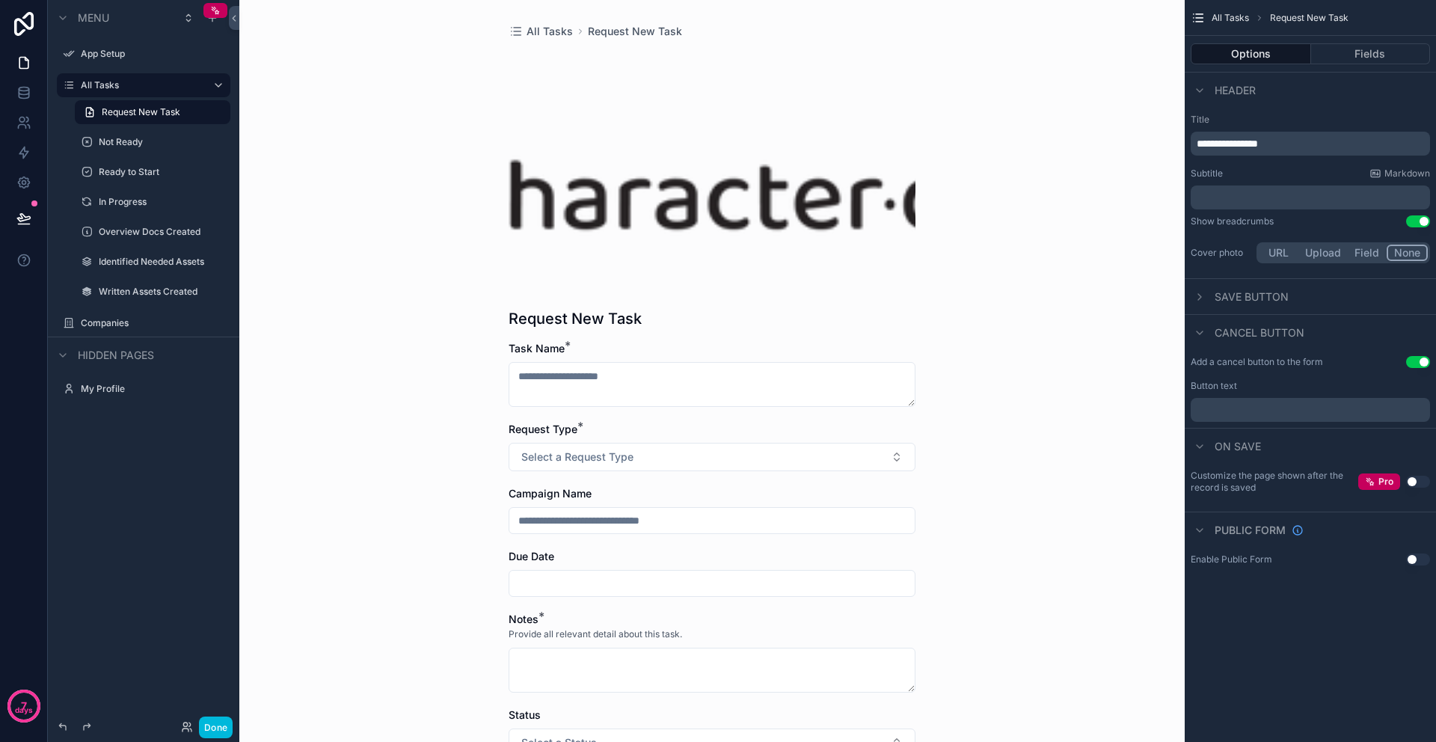
click at [1386, 261] on div "URL Upload Field None" at bounding box center [1344, 252] width 174 height 21
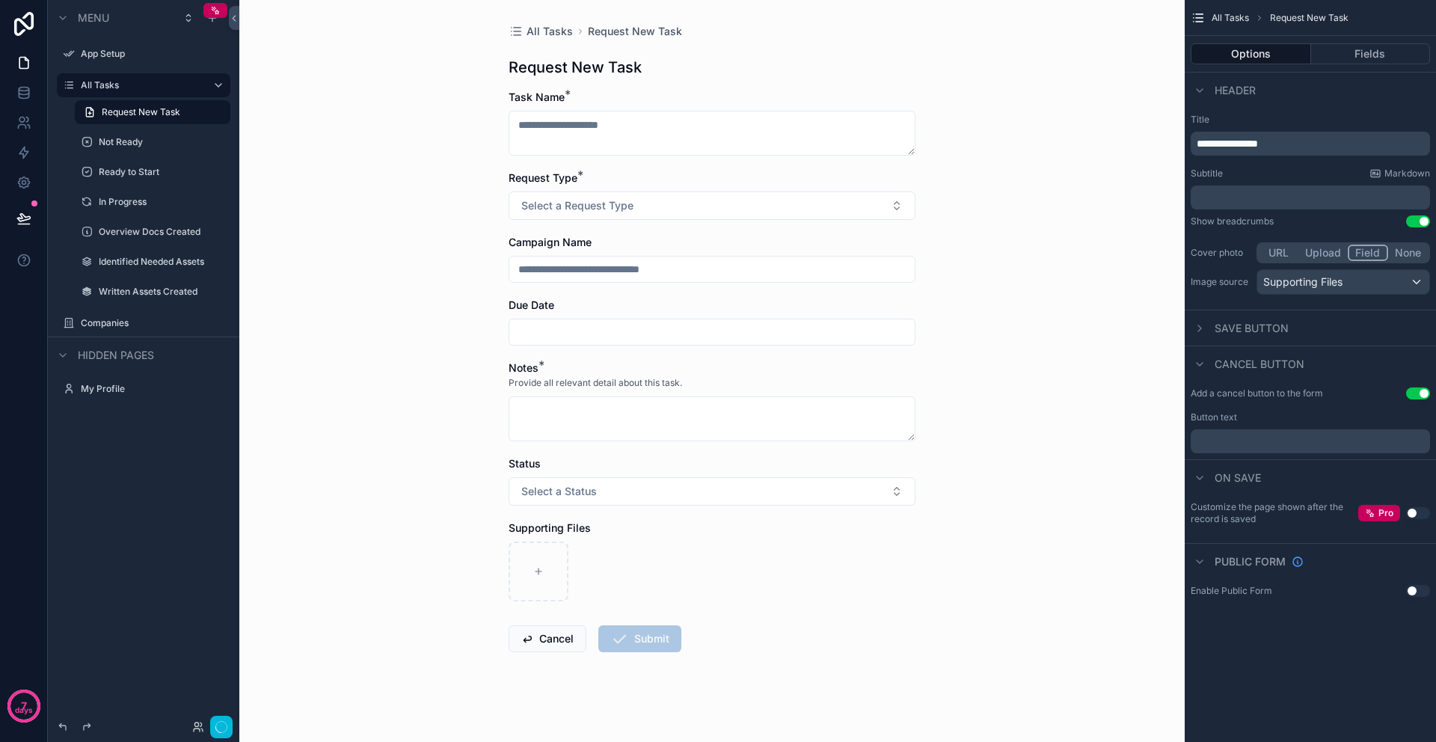
click at [1375, 260] on button "Field" at bounding box center [1368, 253] width 41 height 16
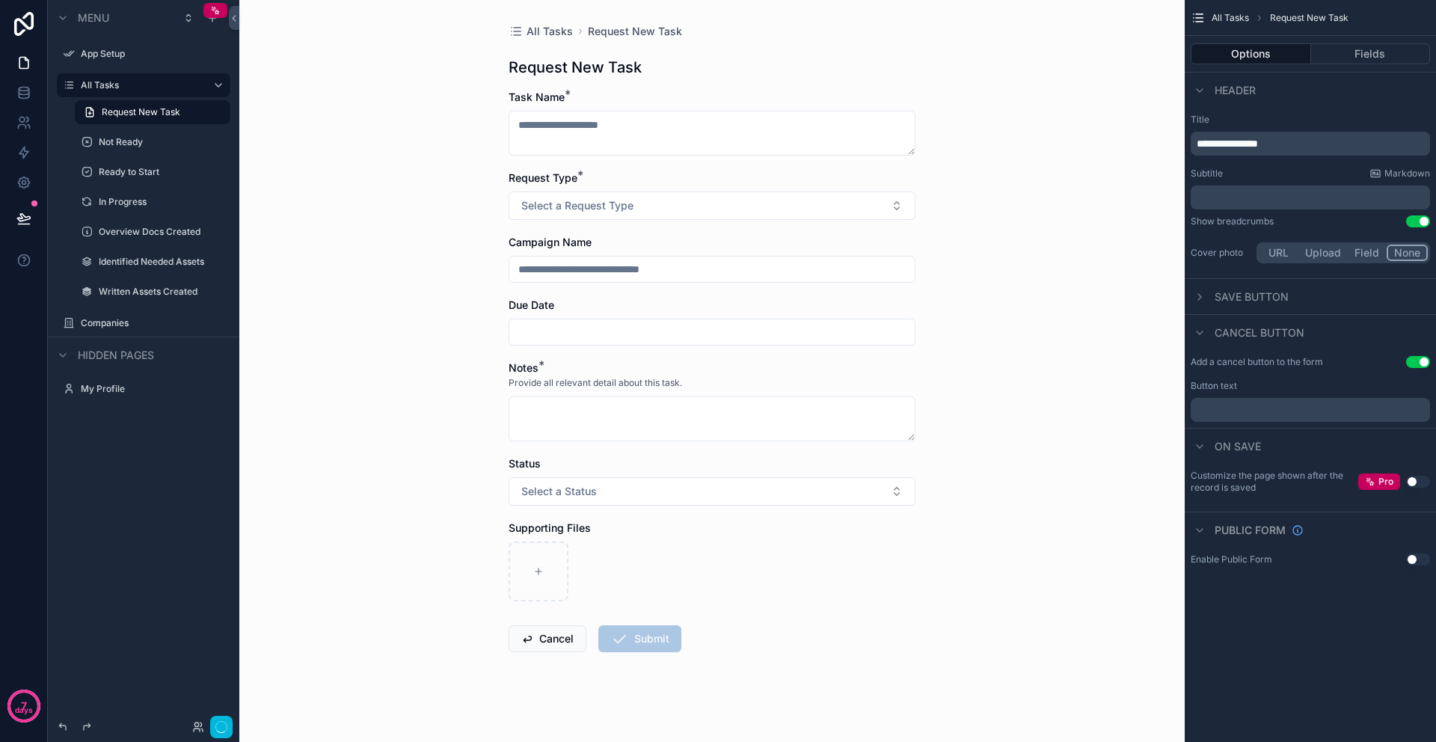
click at [1404, 253] on button "None" at bounding box center [1407, 253] width 41 height 16
click at [216, 727] on button "Done" at bounding box center [216, 728] width 34 height 22
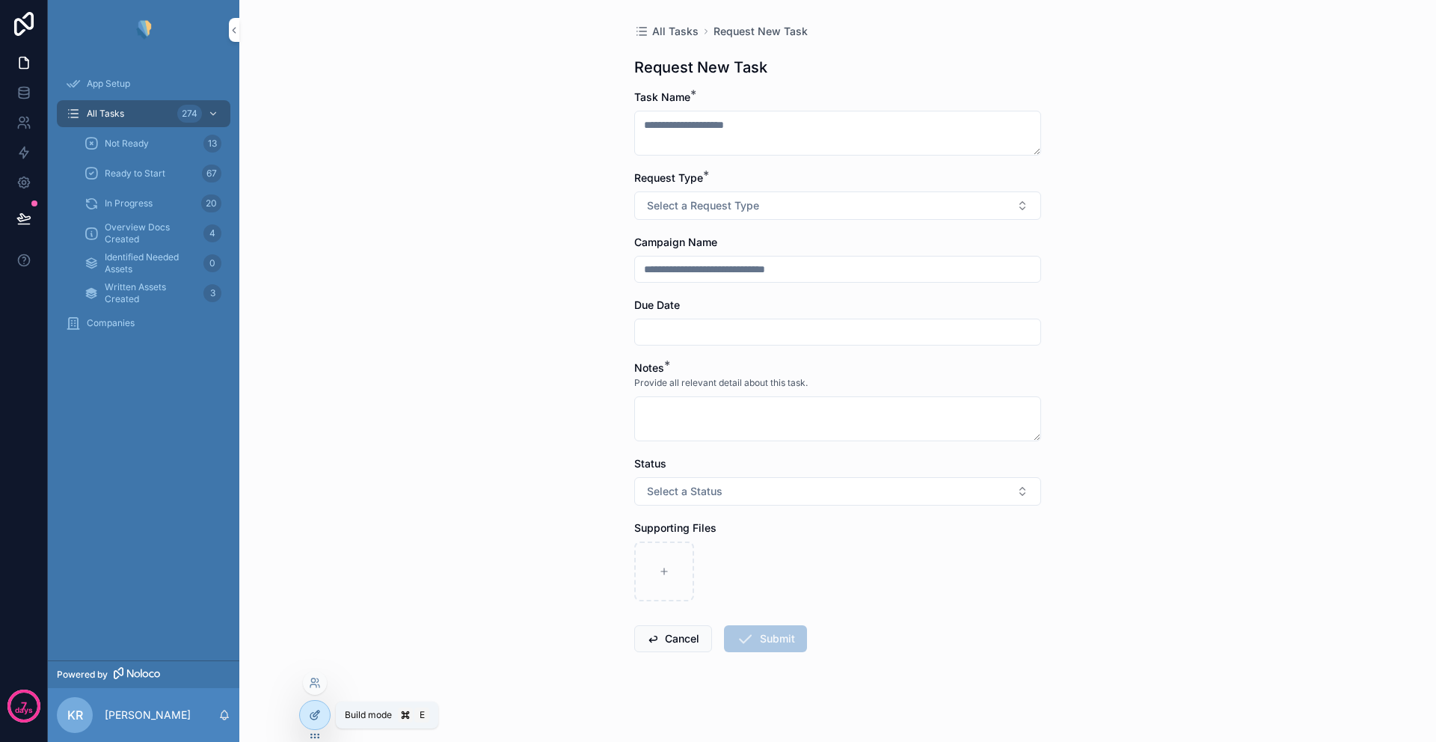
click at [313, 715] on icon at bounding box center [316, 714] width 6 height 6
click at [313, 710] on g at bounding box center [314, 714] width 11 height 13
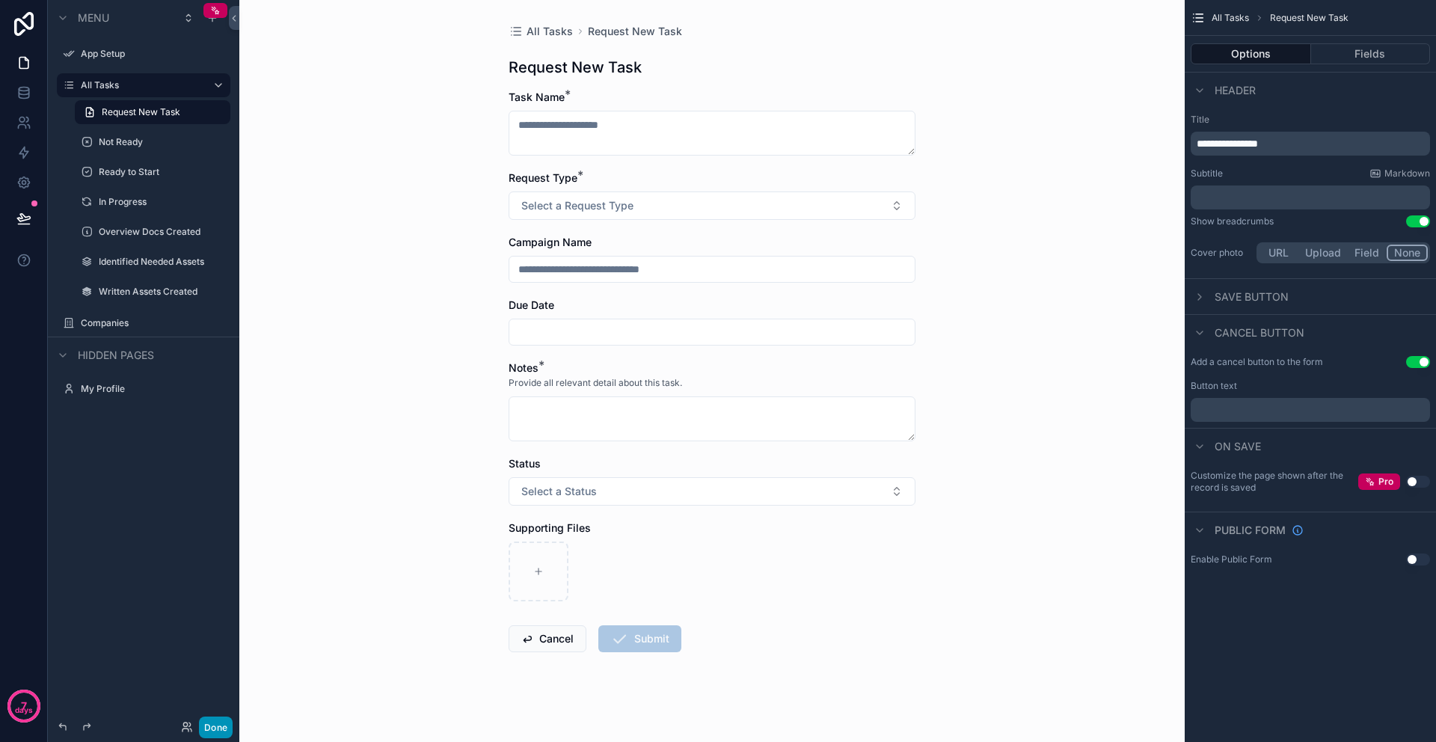
click at [215, 723] on button "Done" at bounding box center [216, 728] width 34 height 22
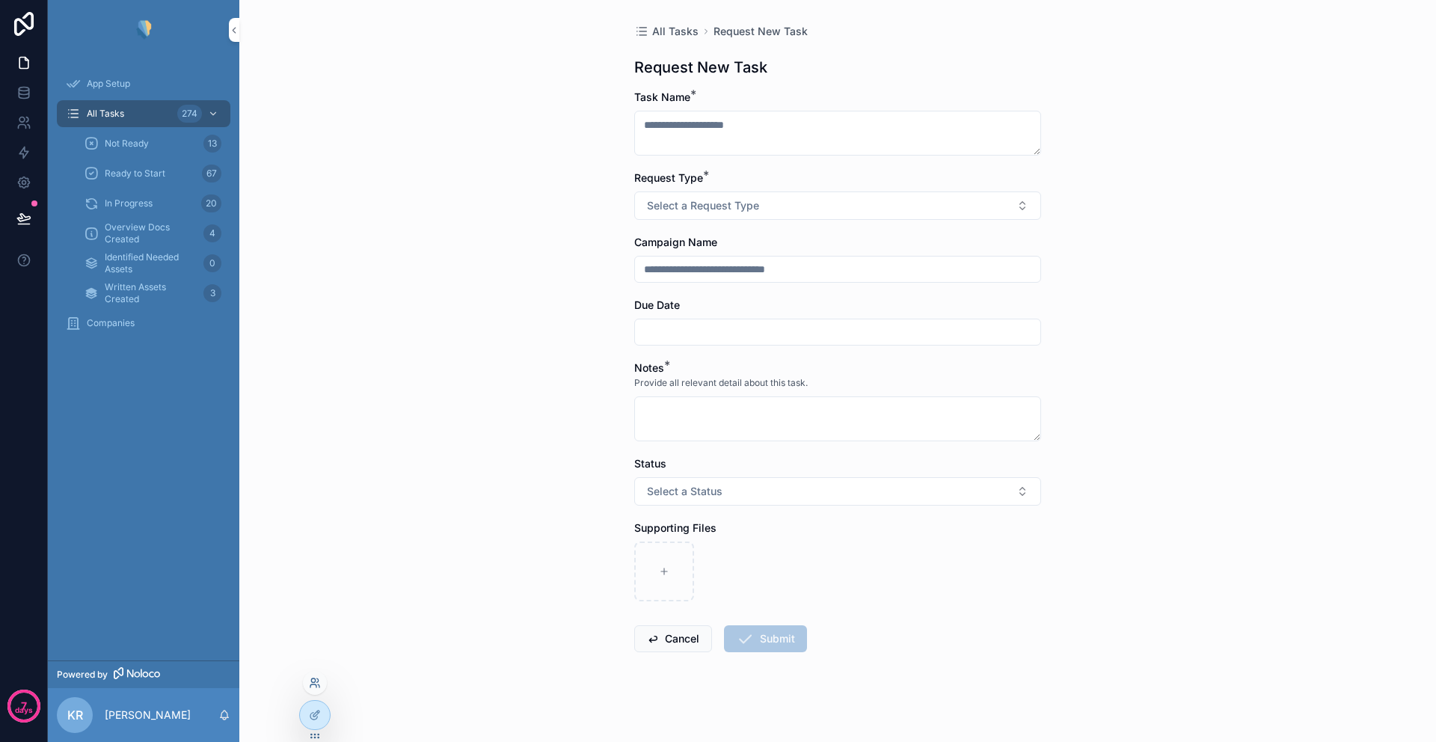
click at [314, 684] on icon at bounding box center [313, 685] width 6 height 3
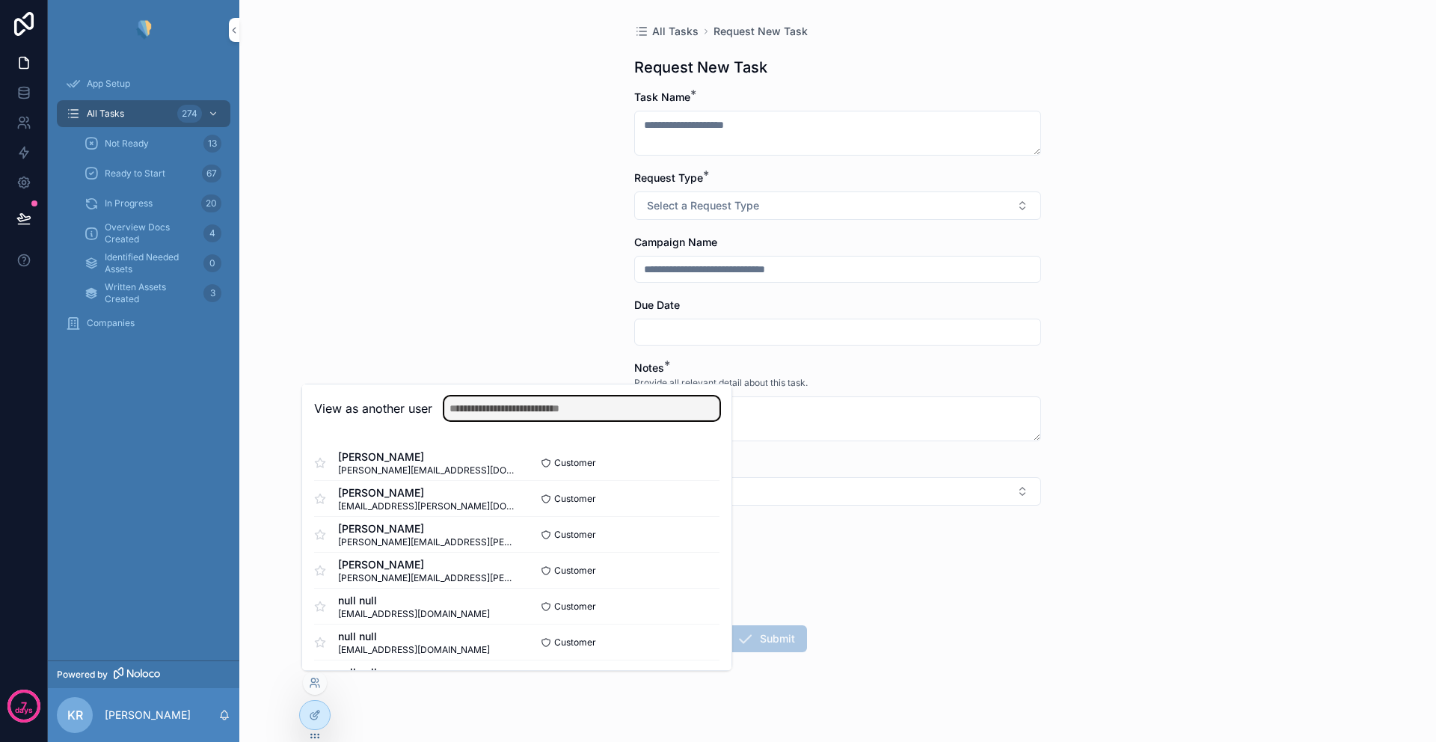
click at [521, 406] on input "text" at bounding box center [581, 408] width 275 height 24
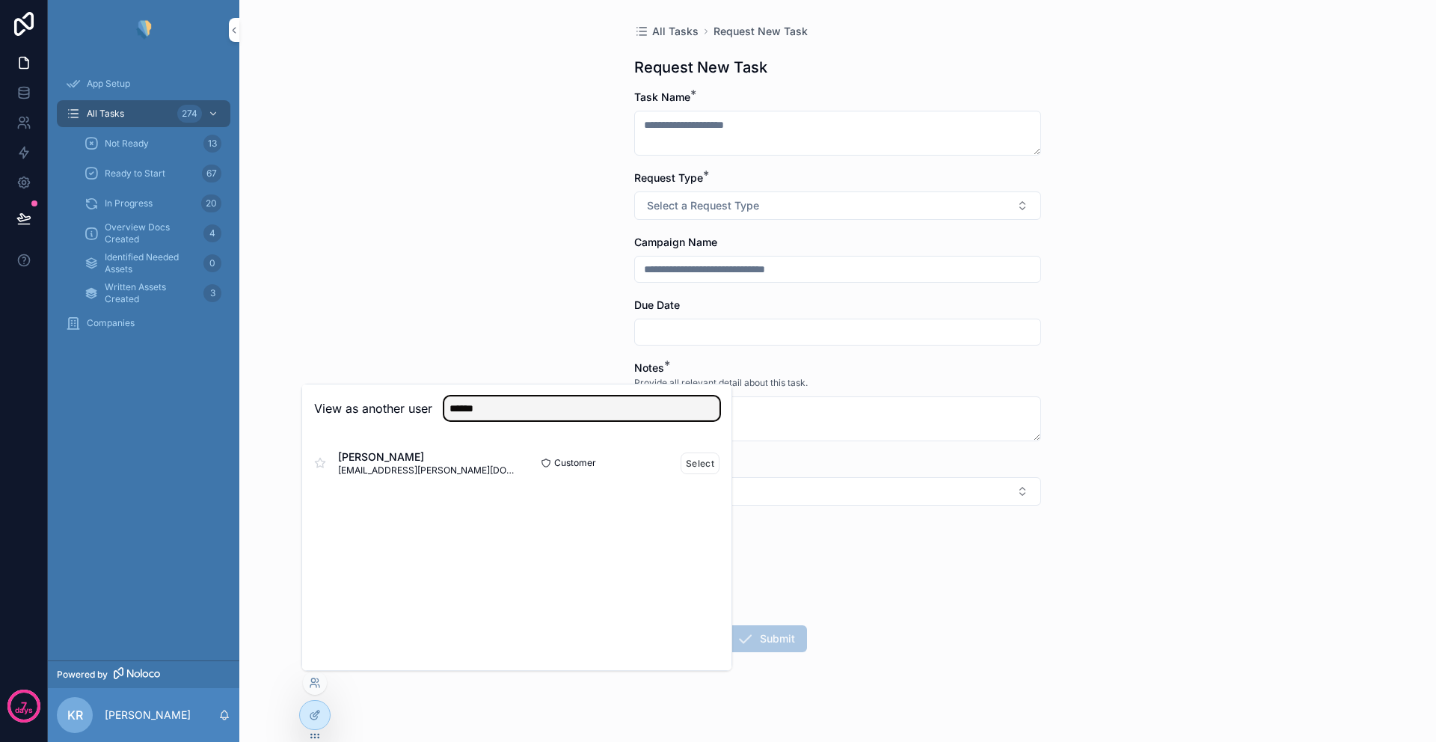
type input "******"
click at [390, 467] on span "[EMAIL_ADDRESS][PERSON_NAME][DOMAIN_NAME]" at bounding box center [427, 470] width 179 height 12
click at [696, 467] on button "Select" at bounding box center [700, 464] width 39 height 22
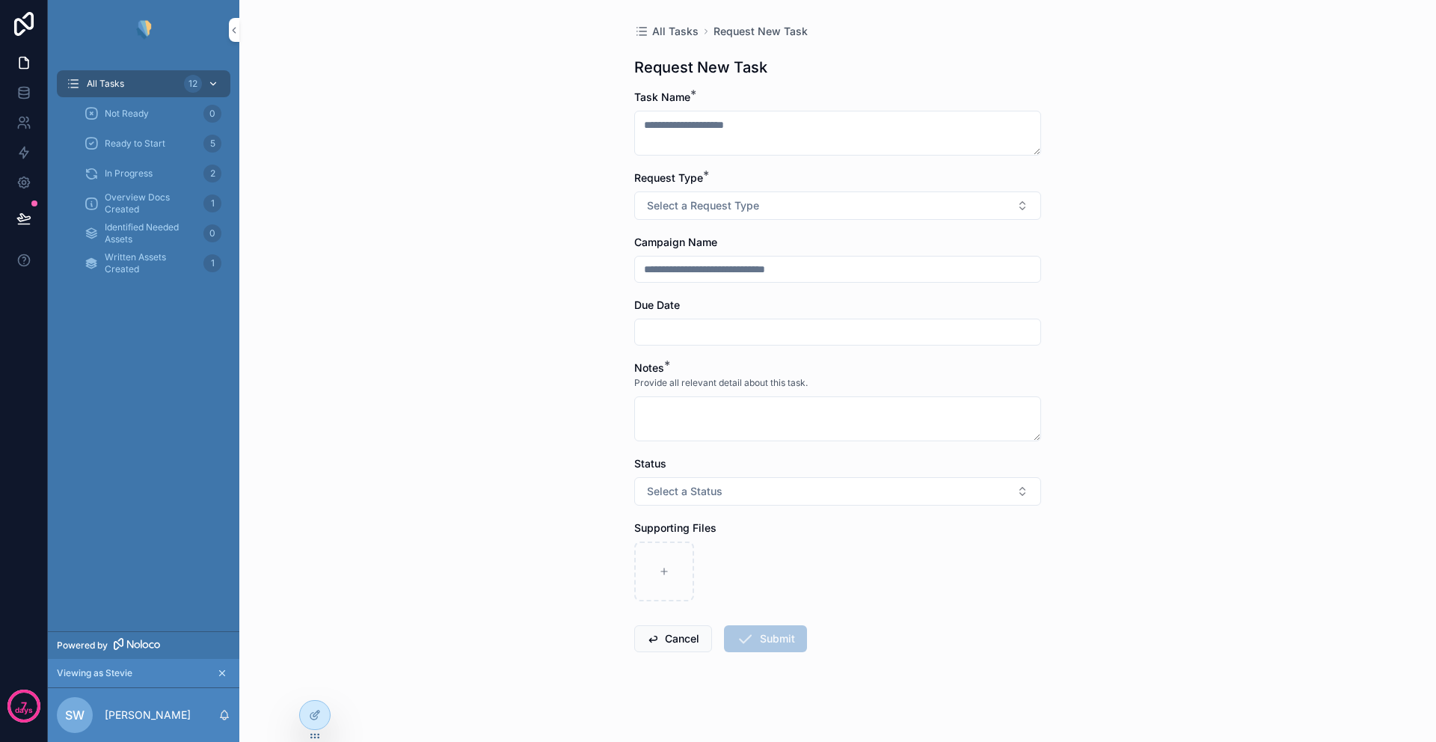
click at [139, 87] on div "All Tasks 12" at bounding box center [144, 84] width 156 height 24
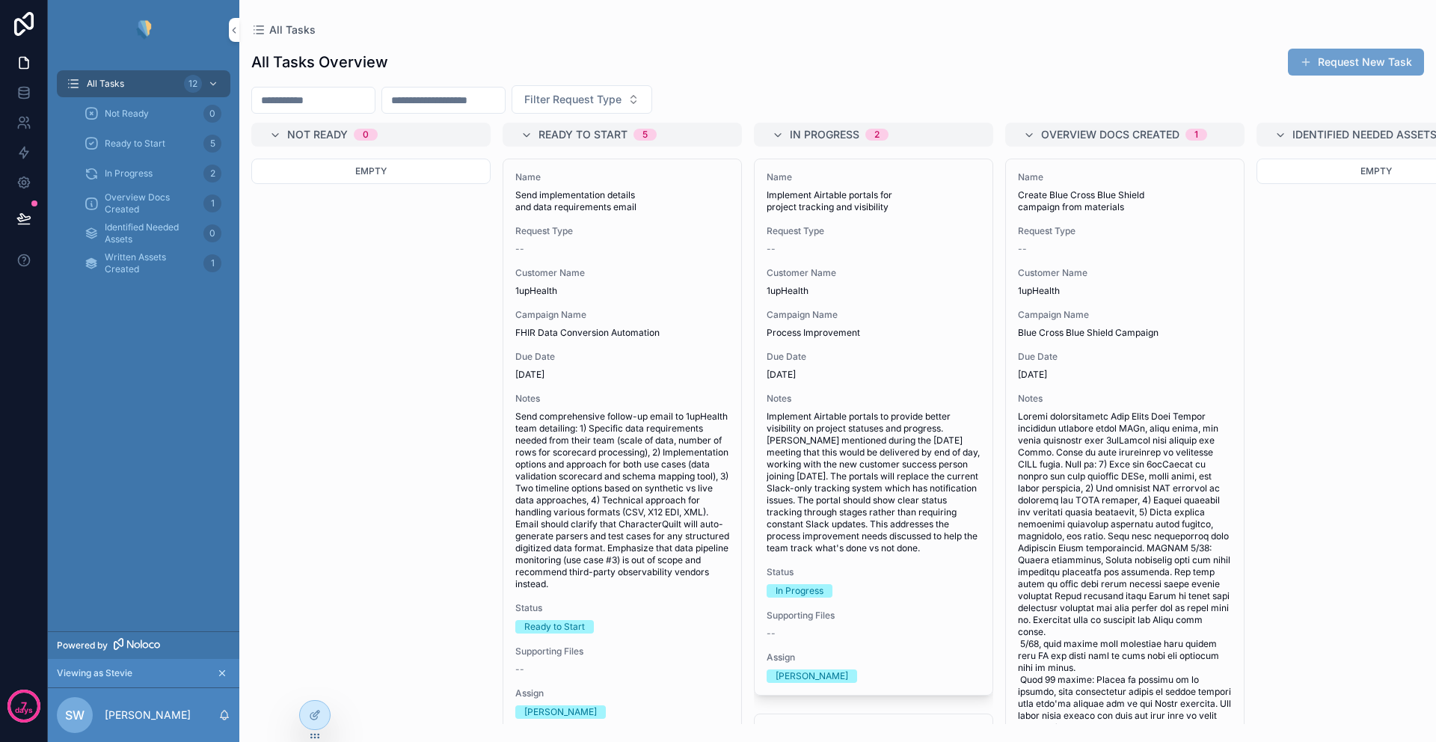
click at [1345, 67] on button "Request New Task" at bounding box center [1356, 62] width 136 height 27
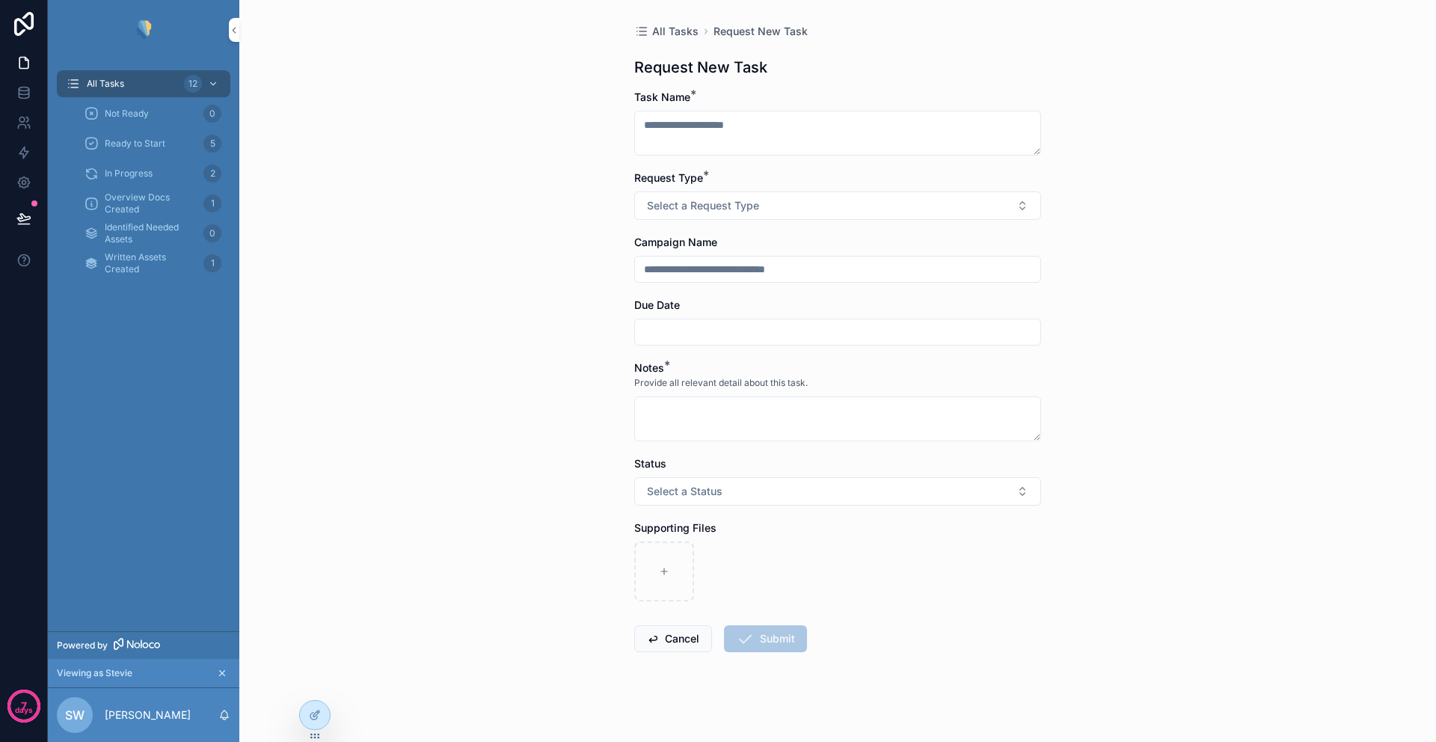
click at [131, 114] on span "Not Ready" at bounding box center [127, 114] width 44 height 12
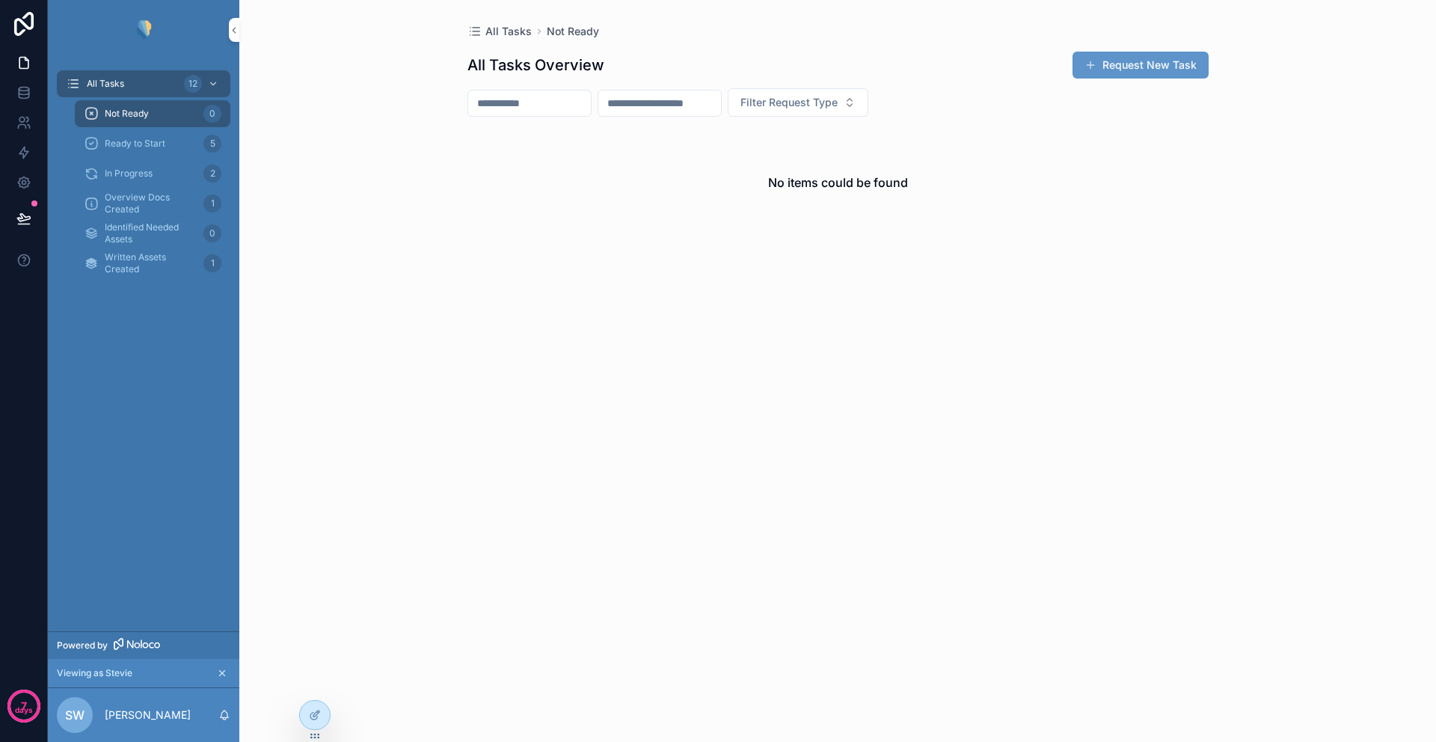
click at [142, 144] on span "Ready to Start" at bounding box center [135, 144] width 61 height 12
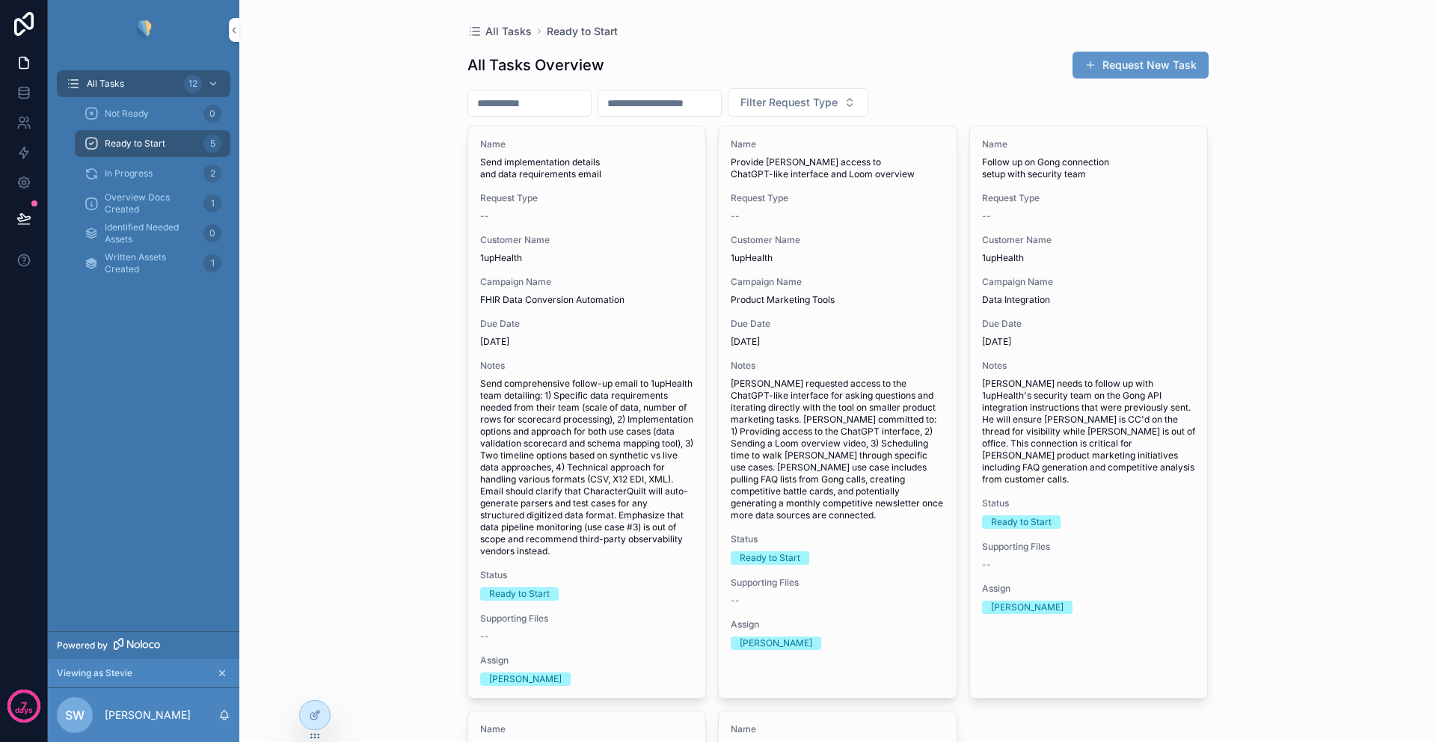
click at [117, 174] on span "In Progress" at bounding box center [129, 174] width 48 height 12
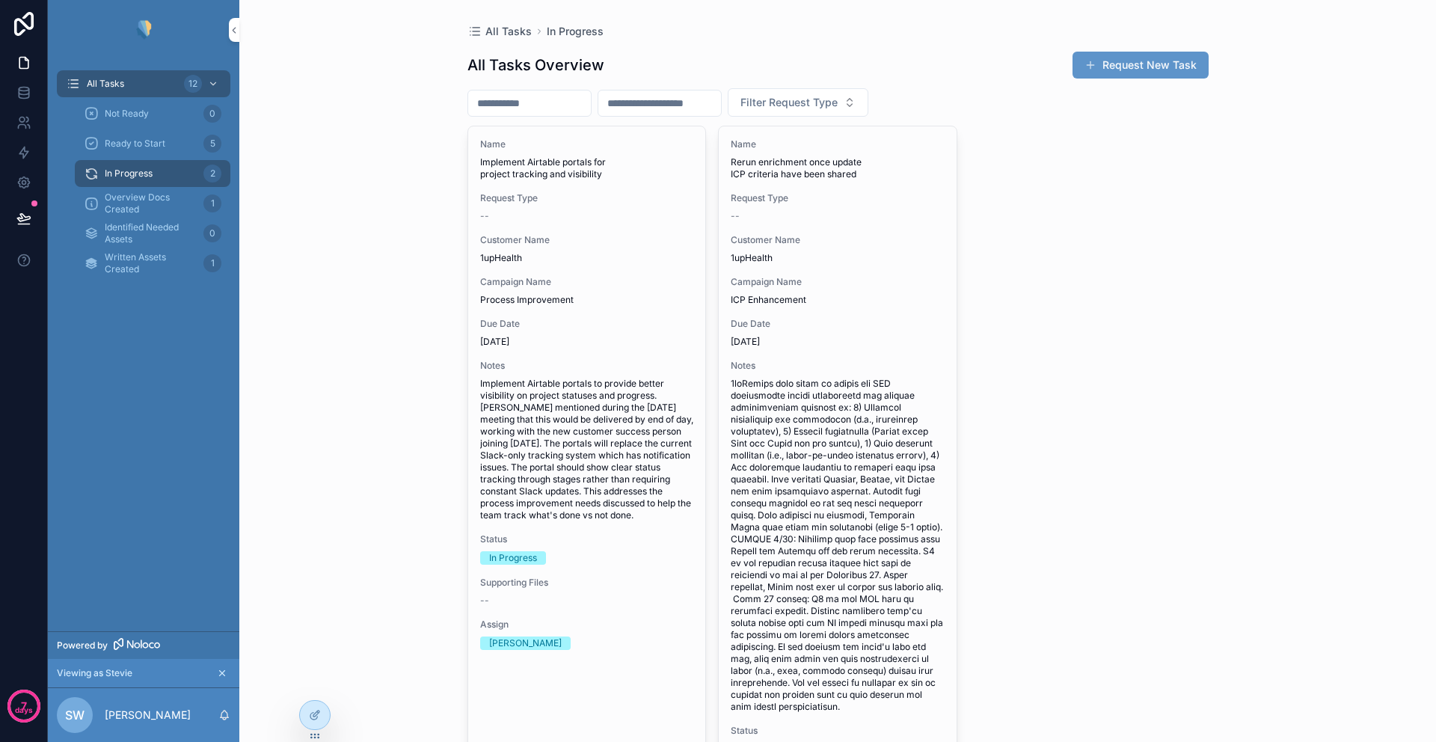
click at [135, 271] on span "Written Assets Created" at bounding box center [151, 263] width 93 height 24
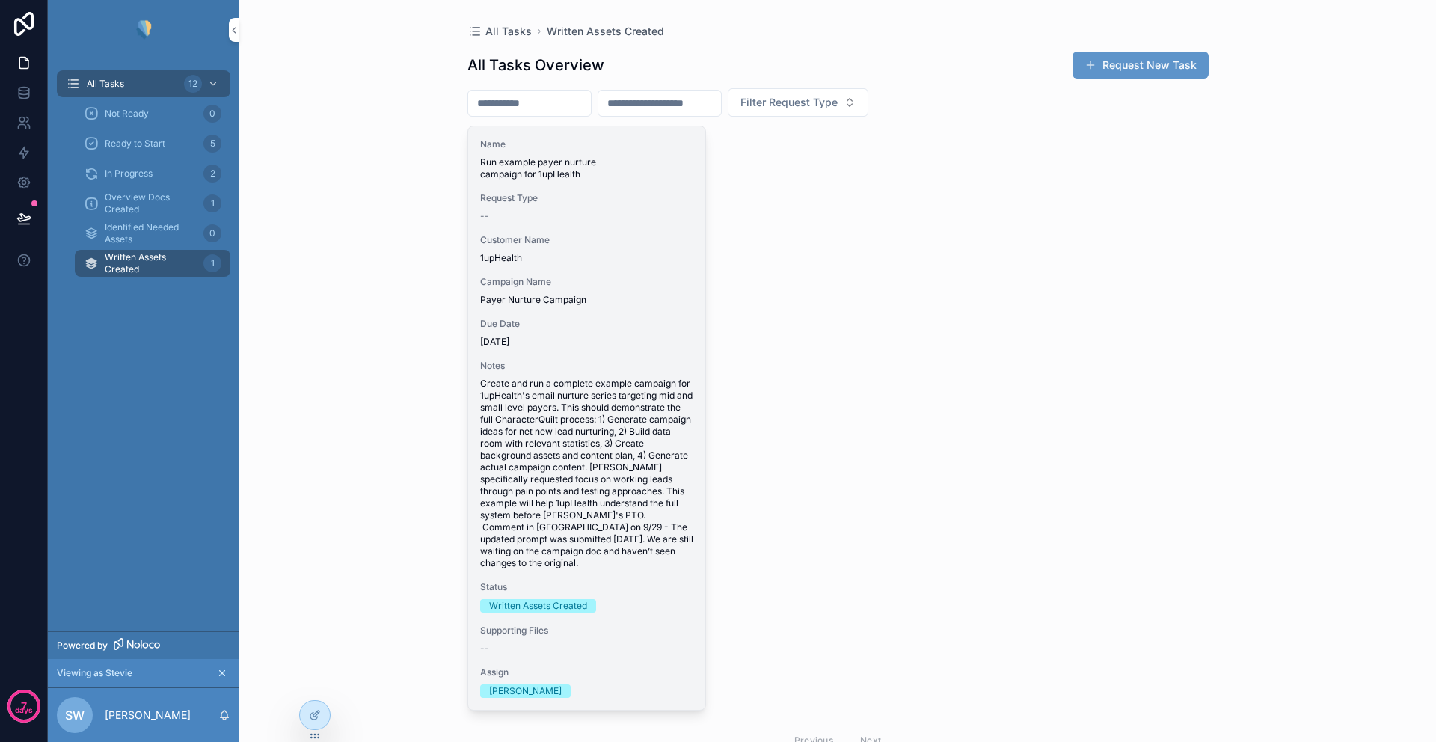
click at [634, 298] on span "Payer Nurture Campaign" at bounding box center [587, 300] width 214 height 12
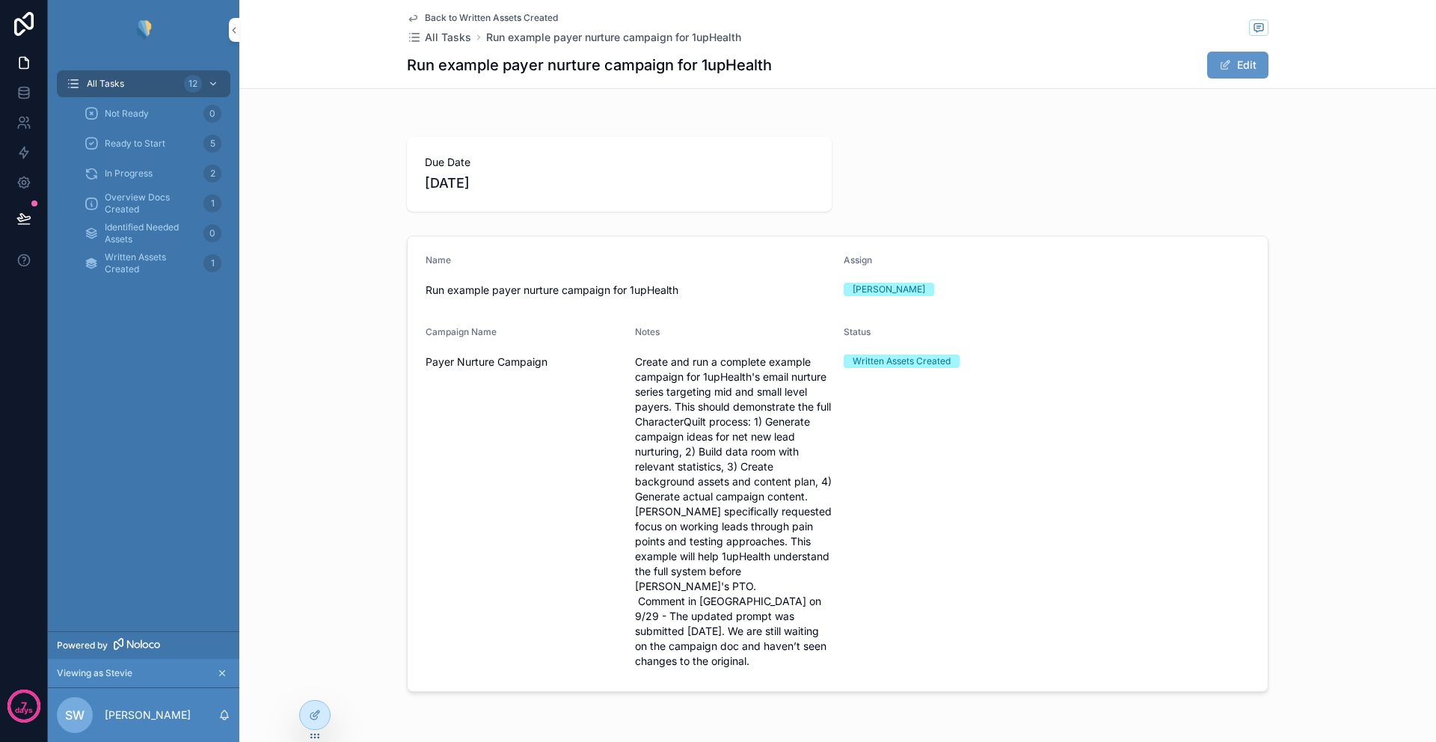
click at [132, 117] on span "Not Ready" at bounding box center [127, 114] width 44 height 12
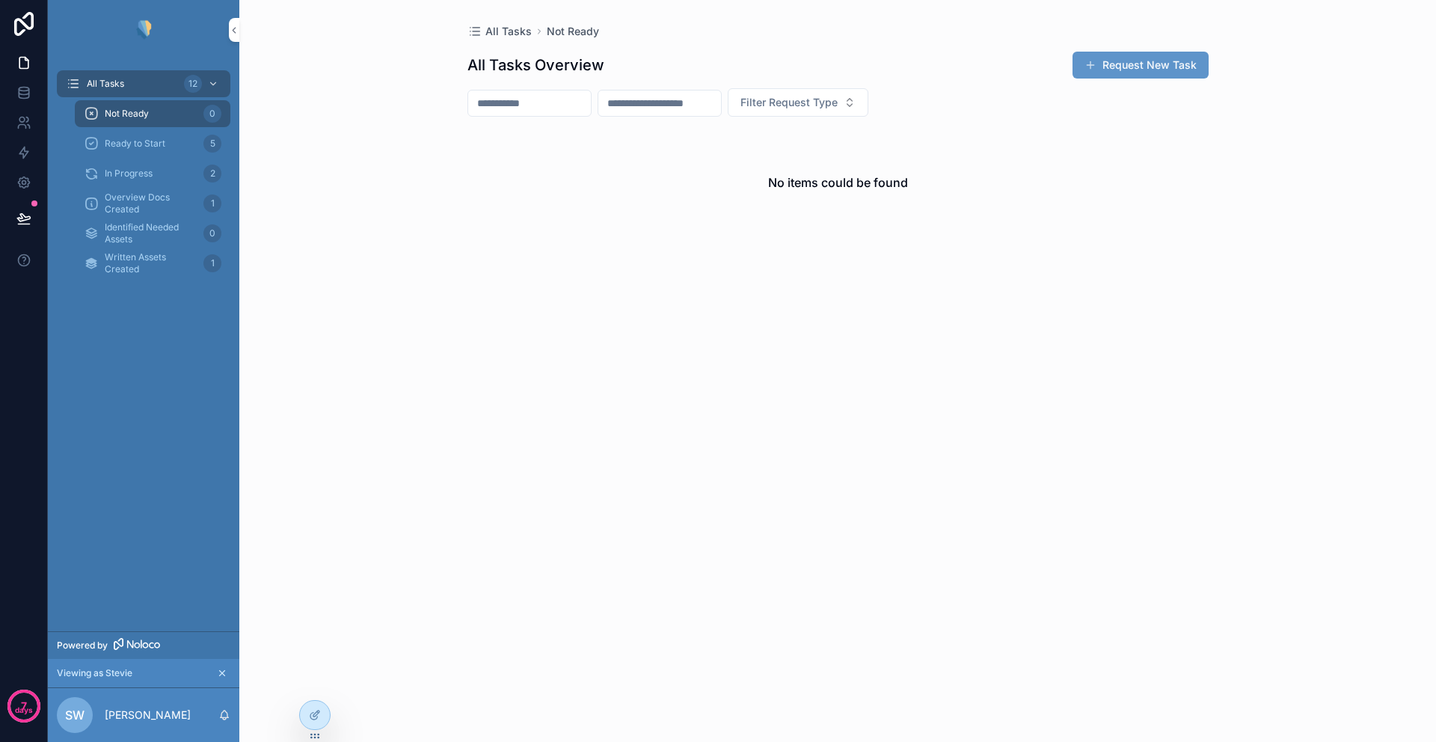
click at [135, 143] on span "Ready to Start" at bounding box center [135, 144] width 61 height 12
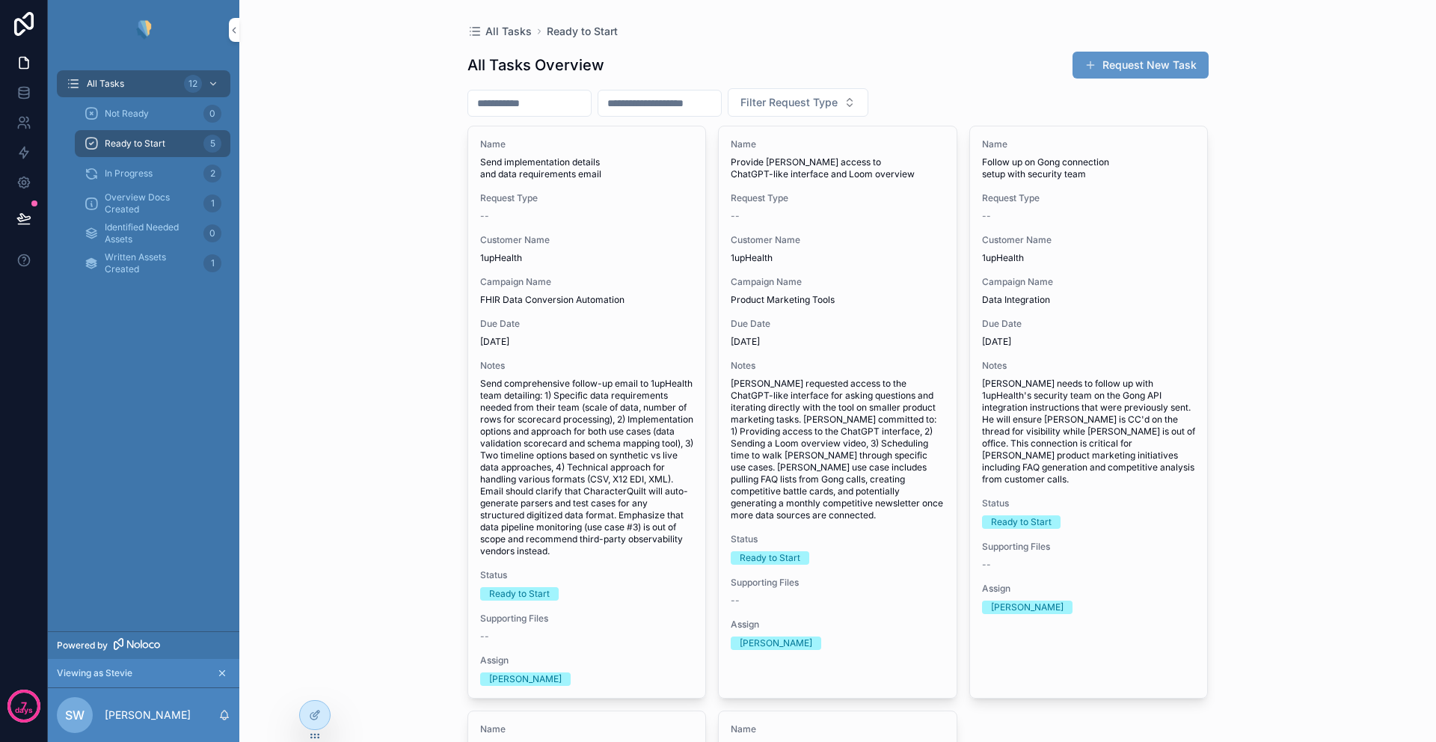
click at [129, 177] on span "In Progress" at bounding box center [129, 174] width 48 height 12
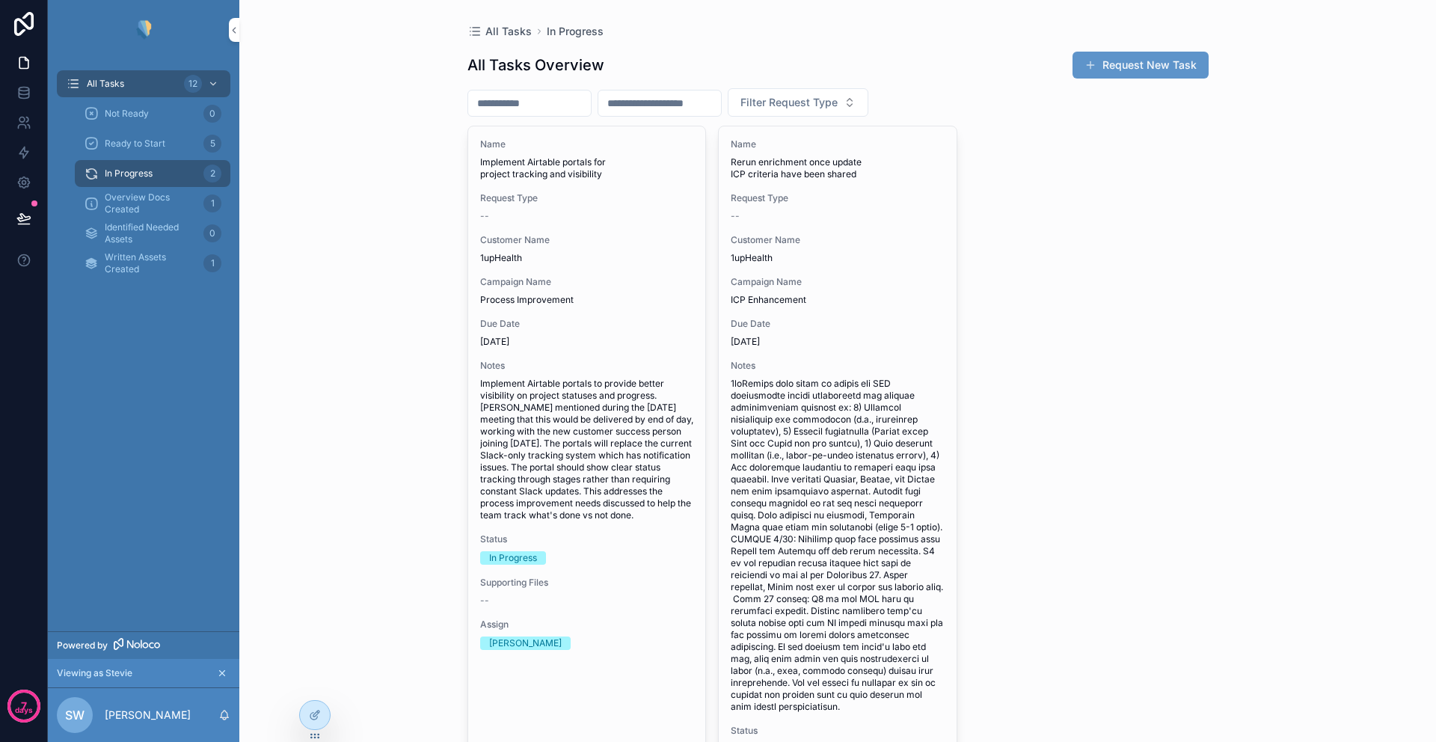
click at [130, 203] on span "Overview Docs Created" at bounding box center [151, 203] width 93 height 24
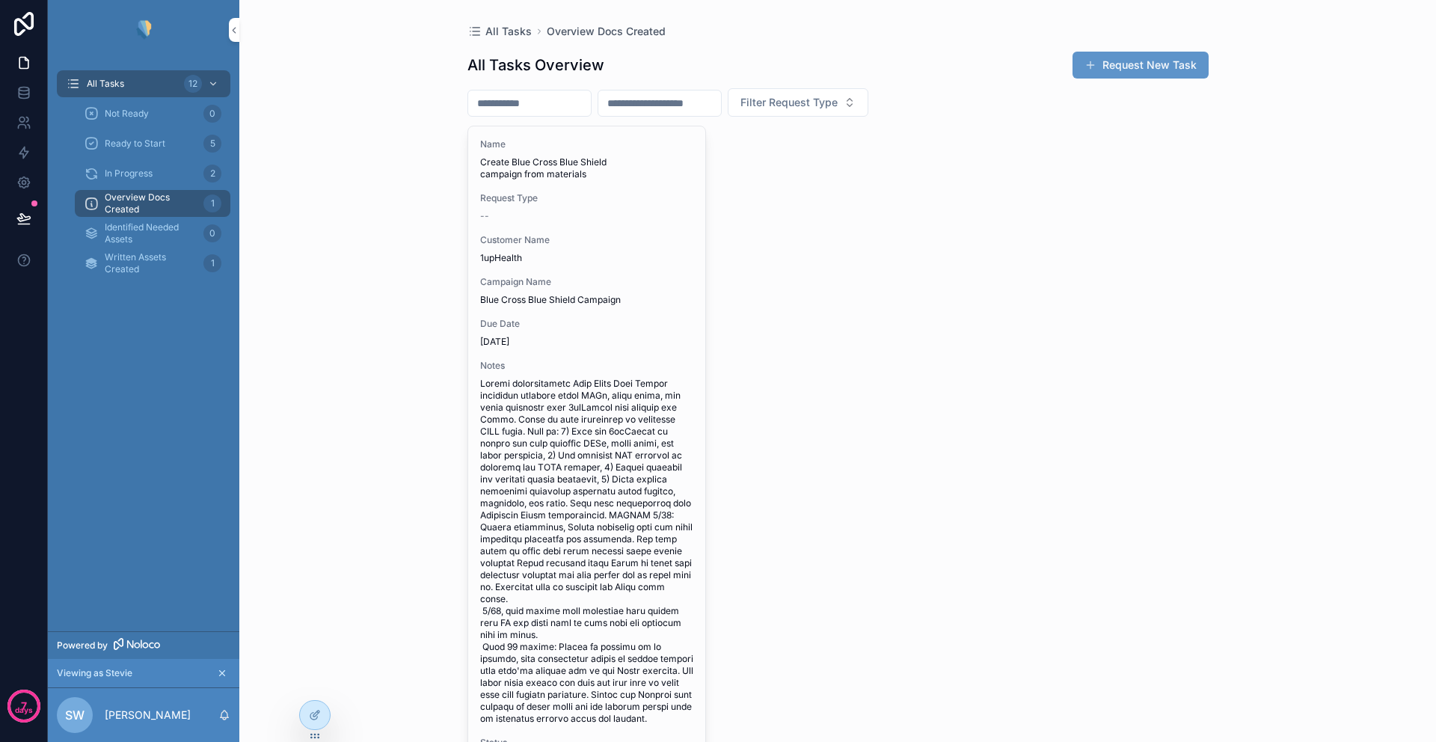
click at [128, 227] on span "Identified Needed Assets" at bounding box center [151, 233] width 93 height 24
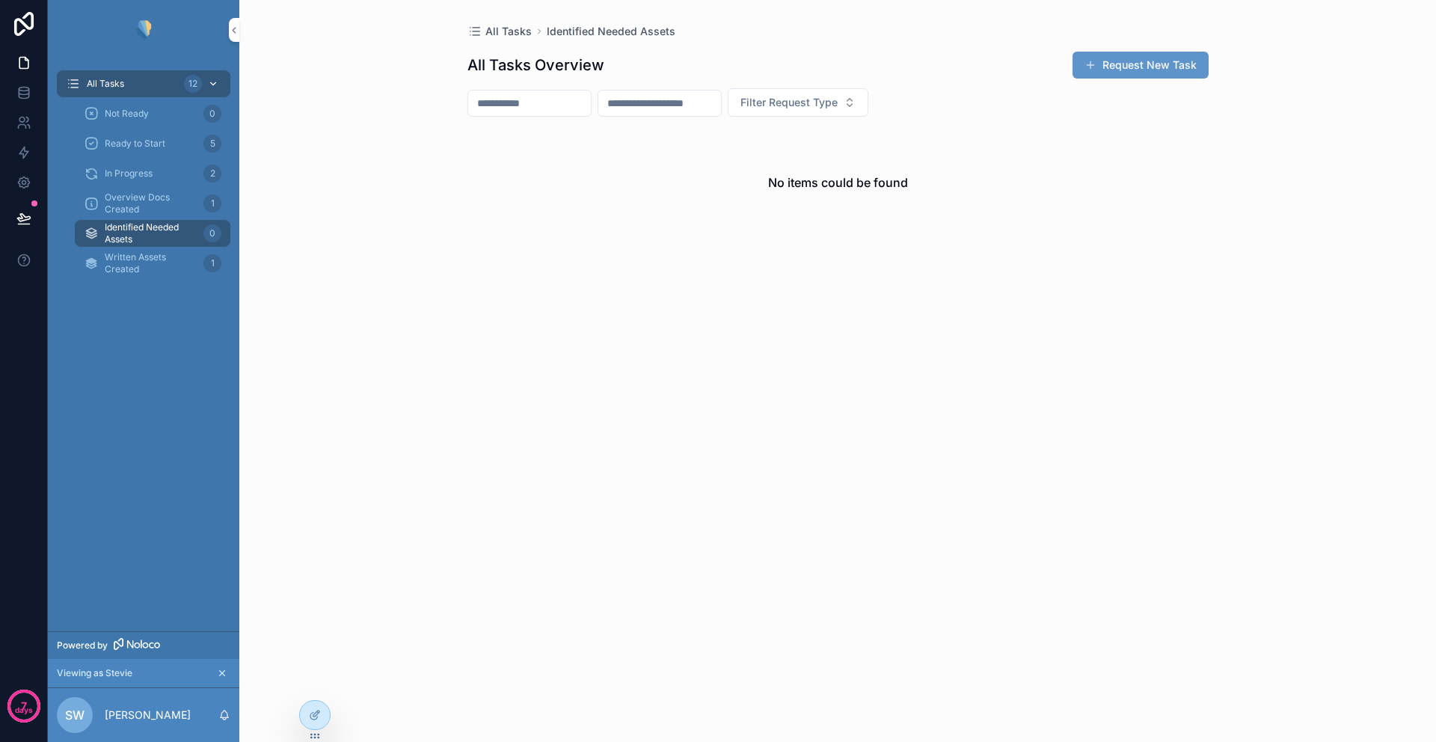
click at [141, 78] on div "All Tasks 12" at bounding box center [144, 84] width 156 height 24
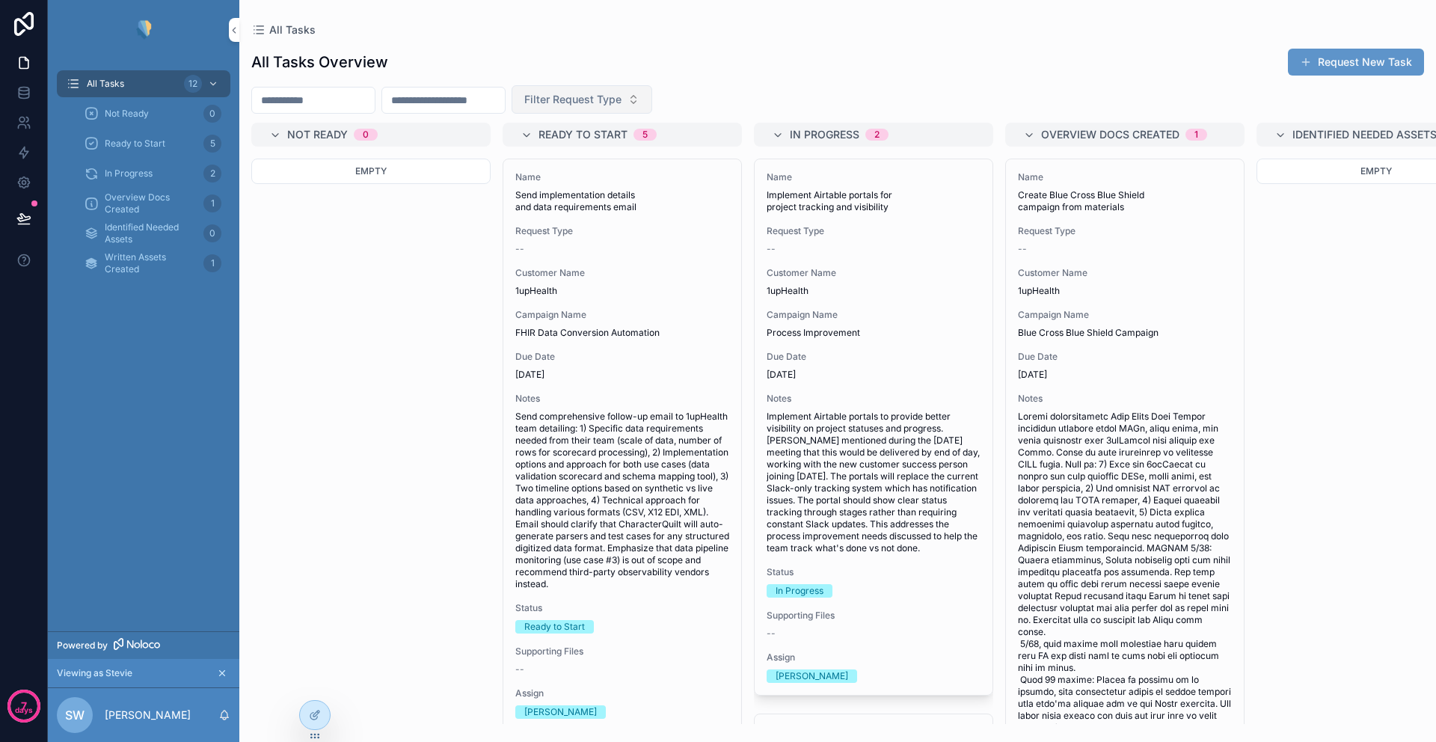
click at [594, 99] on span "Filter Request Type" at bounding box center [572, 99] width 97 height 15
click at [115, 58] on div "scrollable content" at bounding box center [143, 30] width 191 height 60
click at [221, 674] on icon "scrollable content" at bounding box center [222, 673] width 10 height 10
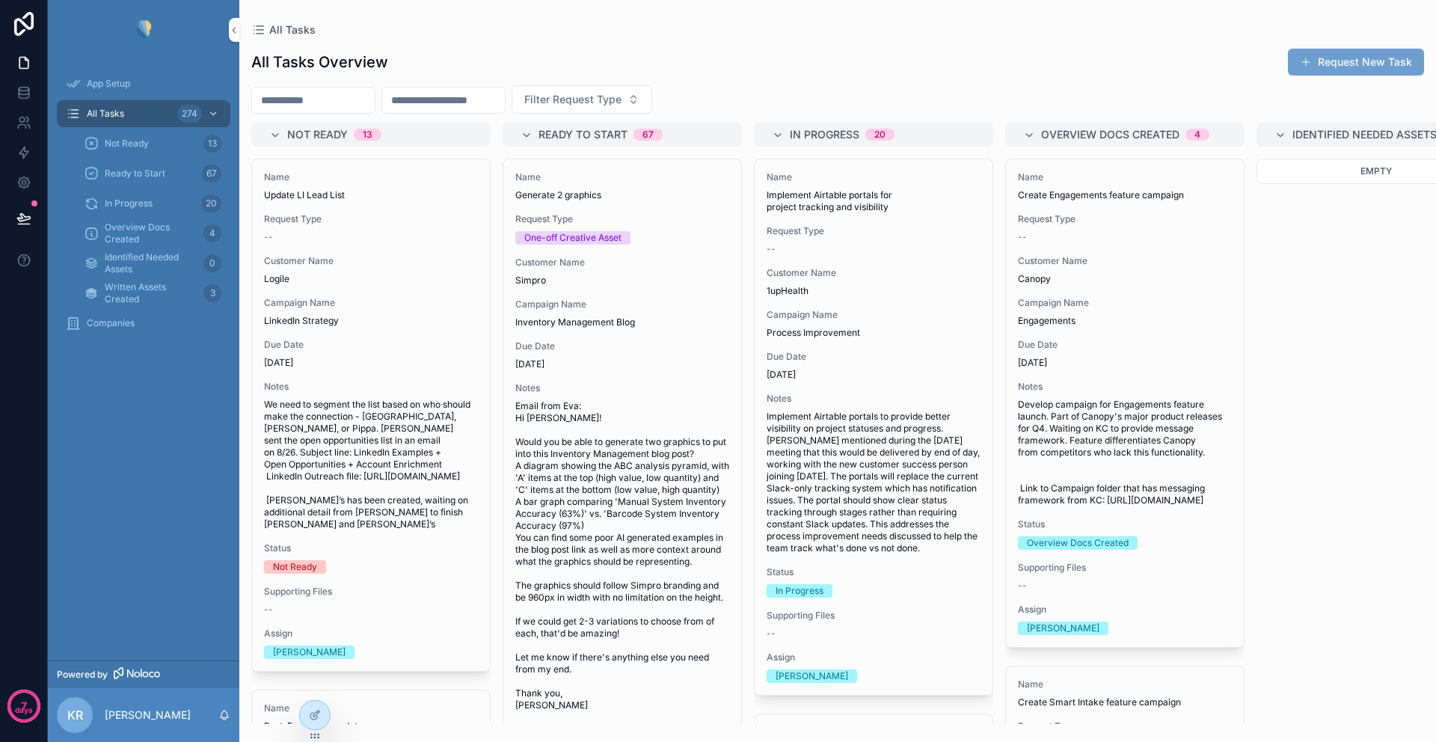
click at [1349, 54] on button "Request New Task" at bounding box center [1356, 62] width 136 height 27
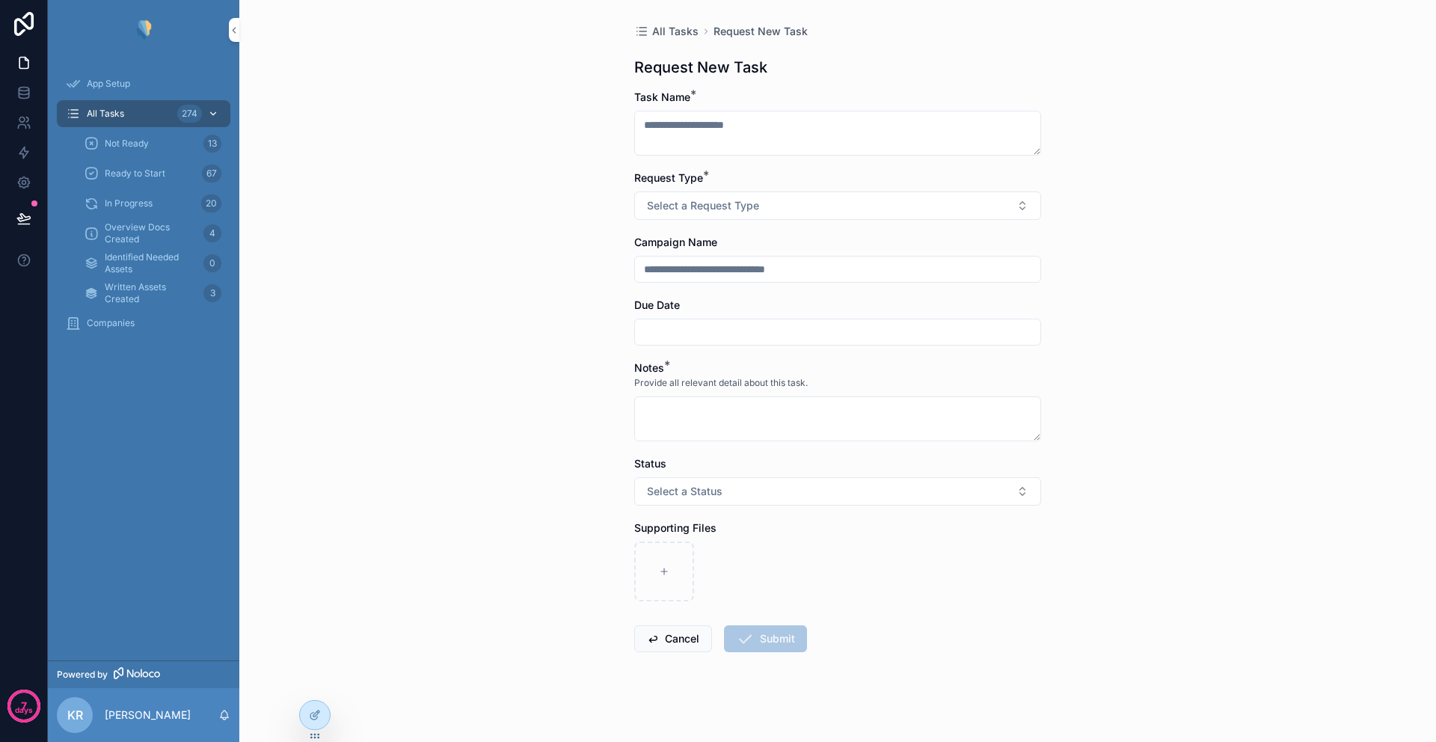
click at [102, 115] on span "All Tasks" at bounding box center [105, 114] width 37 height 12
